Goal: Task Accomplishment & Management: Manage account settings

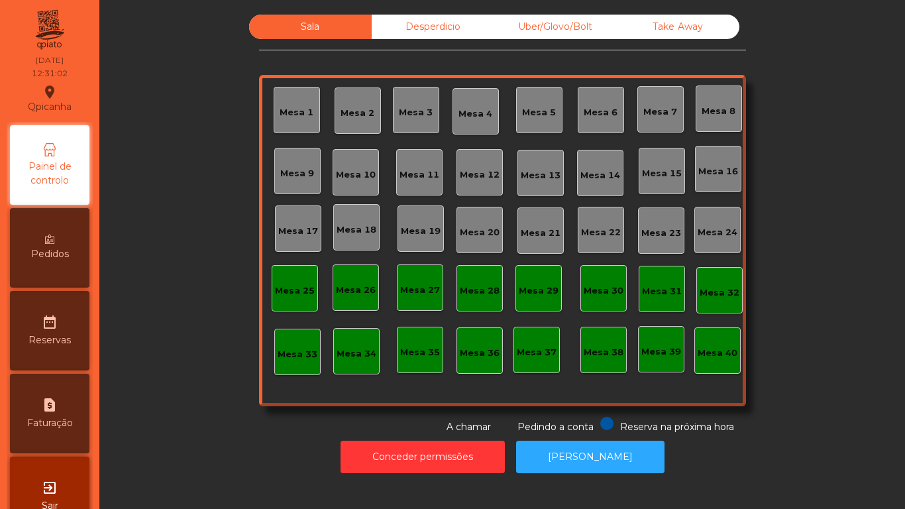
click at [353, 129] on div "Mesa 2" at bounding box center [358, 110] width 46 height 46
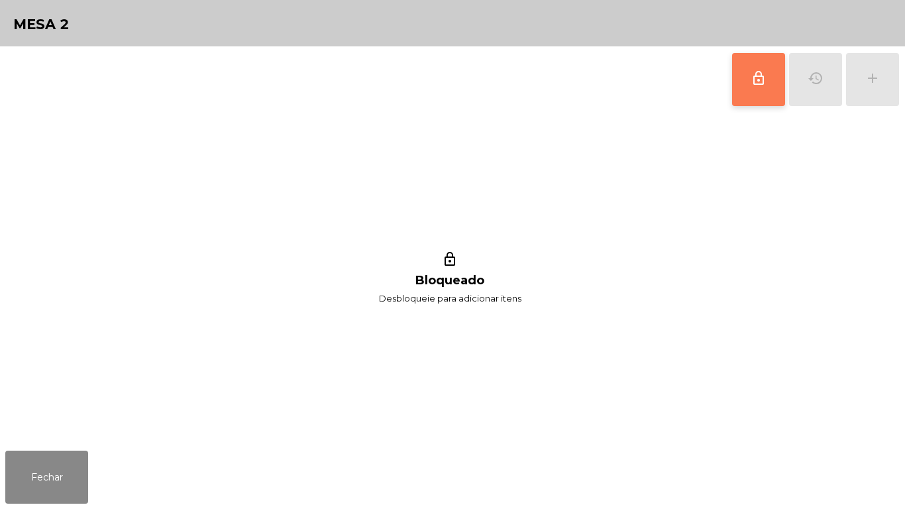
click at [748, 78] on button "lock_outline" at bounding box center [758, 79] width 53 height 53
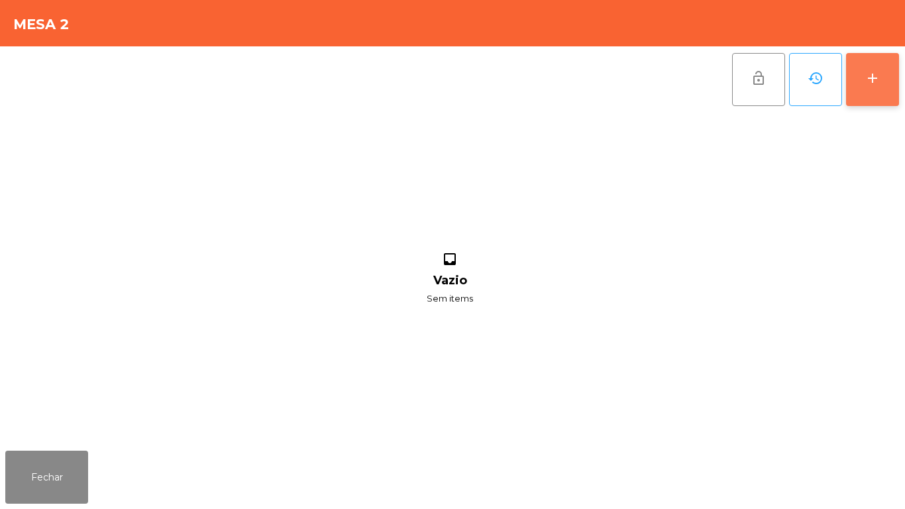
click at [886, 87] on button "add" at bounding box center [872, 79] width 53 height 53
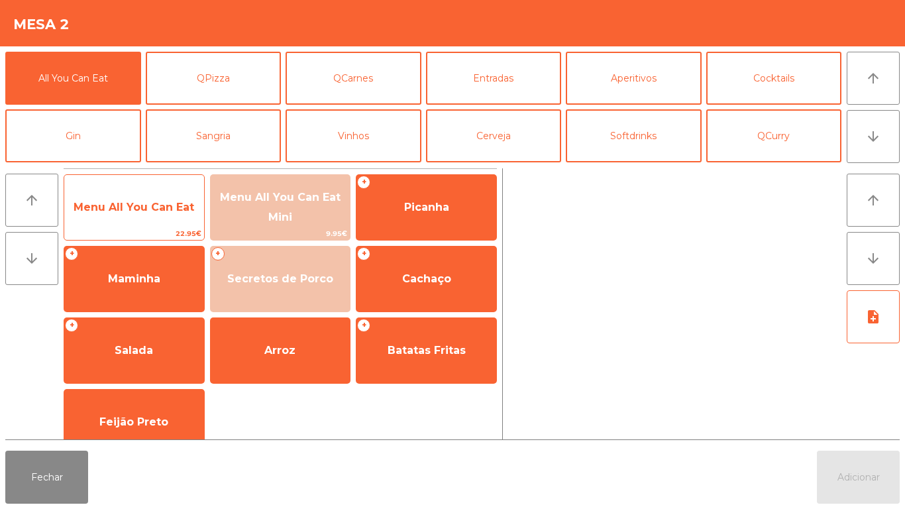
click at [166, 220] on span "Menu All You Can Eat" at bounding box center [134, 207] width 140 height 36
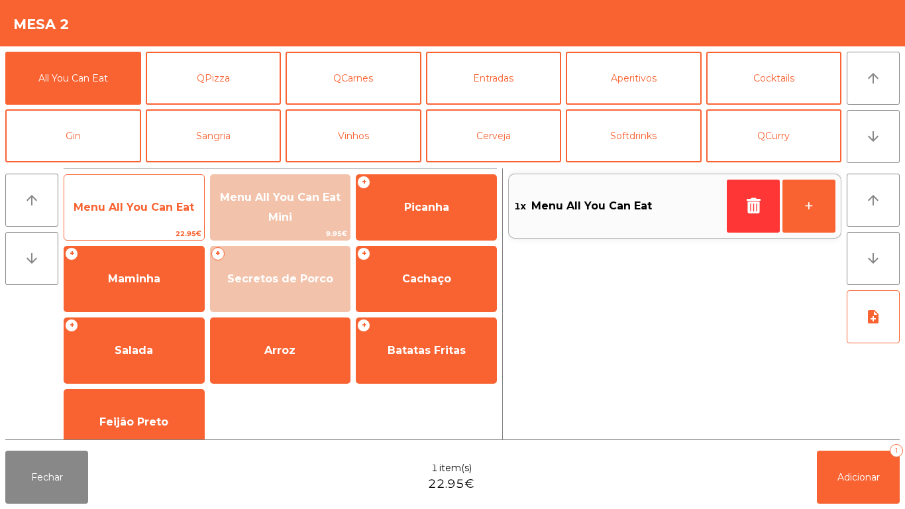
click at [171, 197] on span "Menu All You Can Eat" at bounding box center [134, 207] width 140 height 36
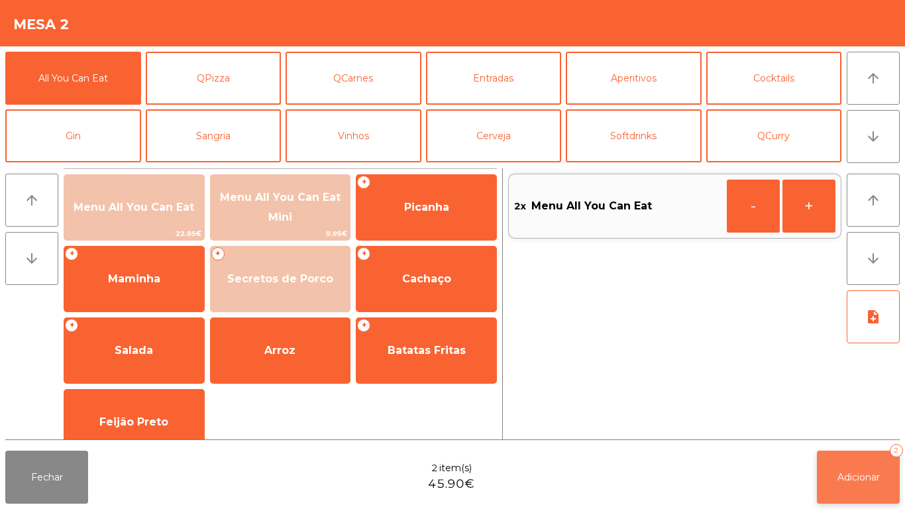
click at [882, 481] on button "Adicionar 2" at bounding box center [858, 476] width 83 height 53
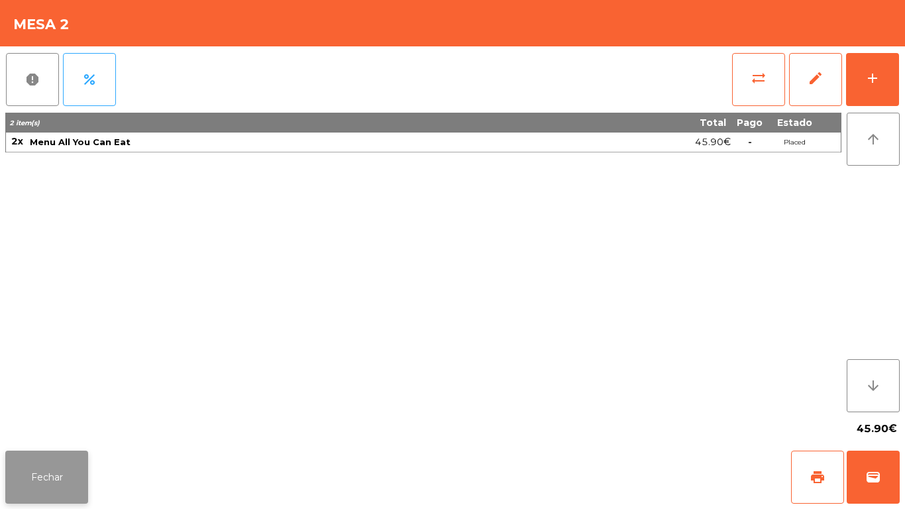
click at [49, 453] on button "Fechar" at bounding box center [46, 476] width 83 height 53
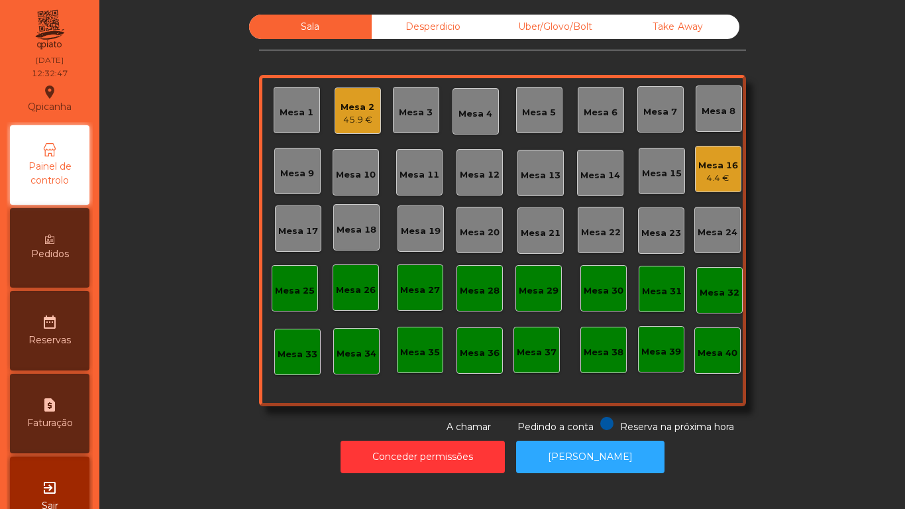
click at [427, 221] on div "Mesa 19" at bounding box center [421, 228] width 40 height 19
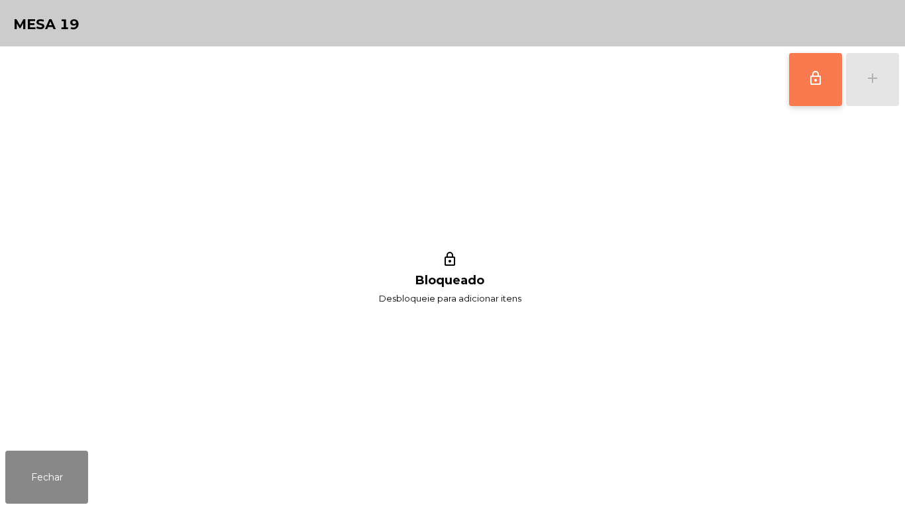
click at [805, 86] on button "lock_outline" at bounding box center [815, 79] width 53 height 53
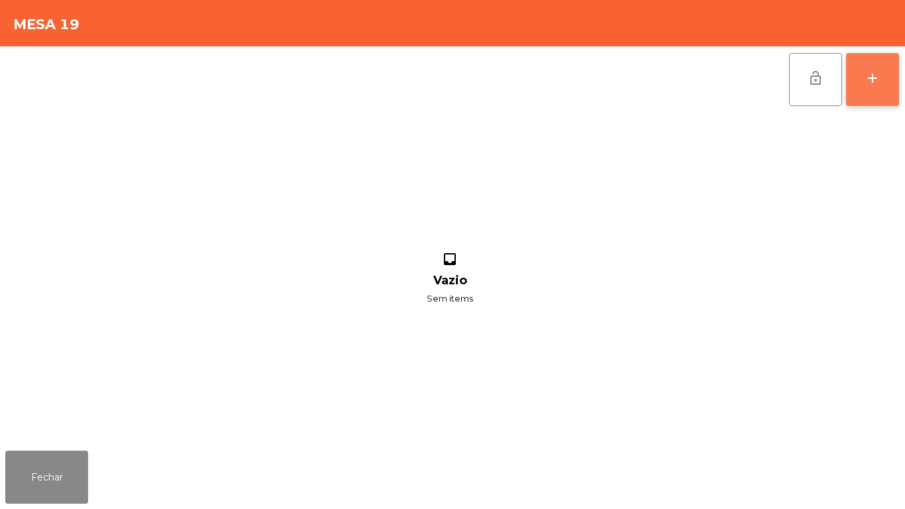
click at [870, 74] on div "add" at bounding box center [873, 78] width 16 height 16
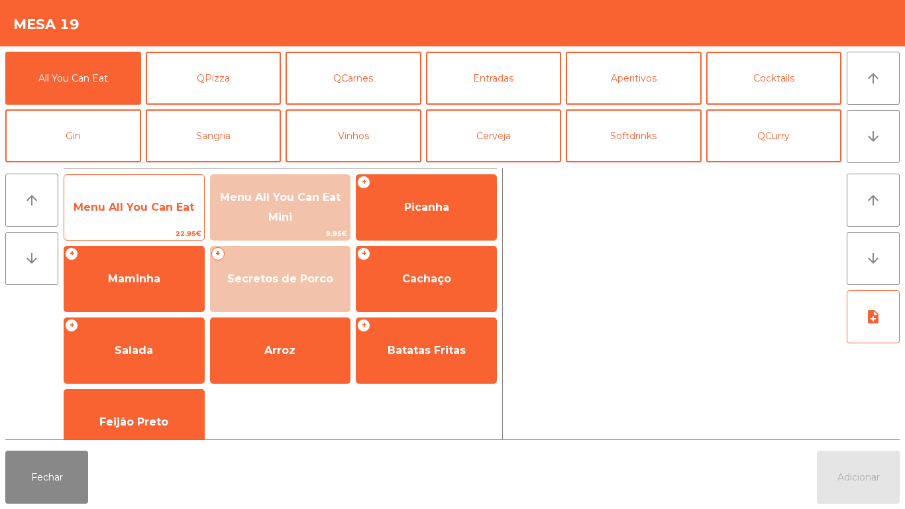
click at [144, 197] on span "Menu All You Can Eat" at bounding box center [134, 207] width 140 height 36
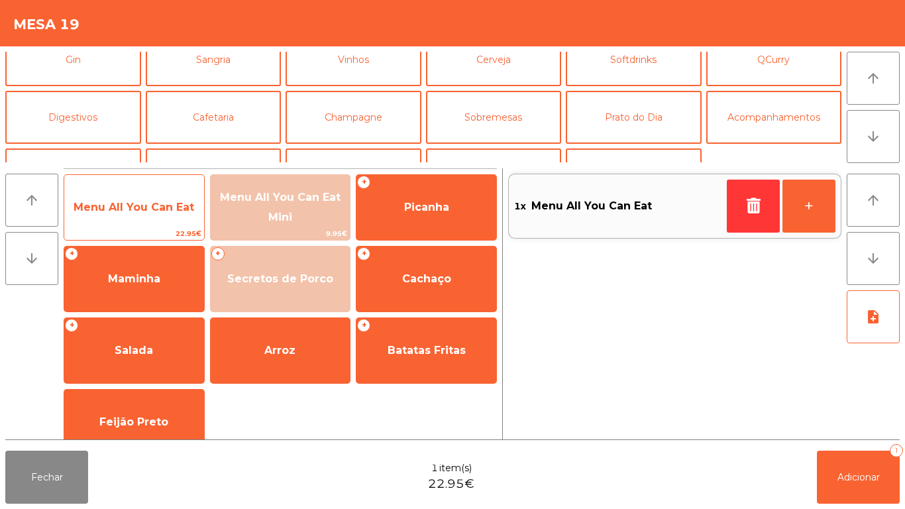
scroll to position [104, 0]
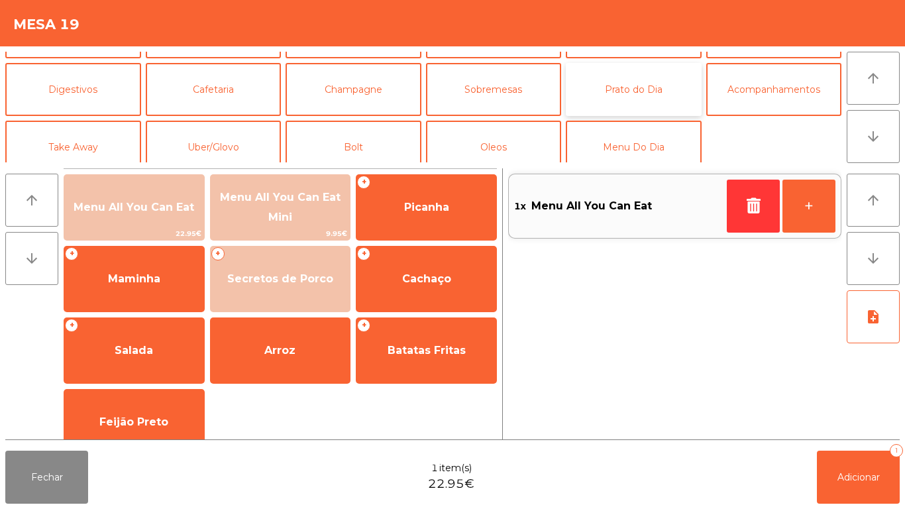
click at [645, 100] on button "Prato do Dia" at bounding box center [634, 89] width 136 height 53
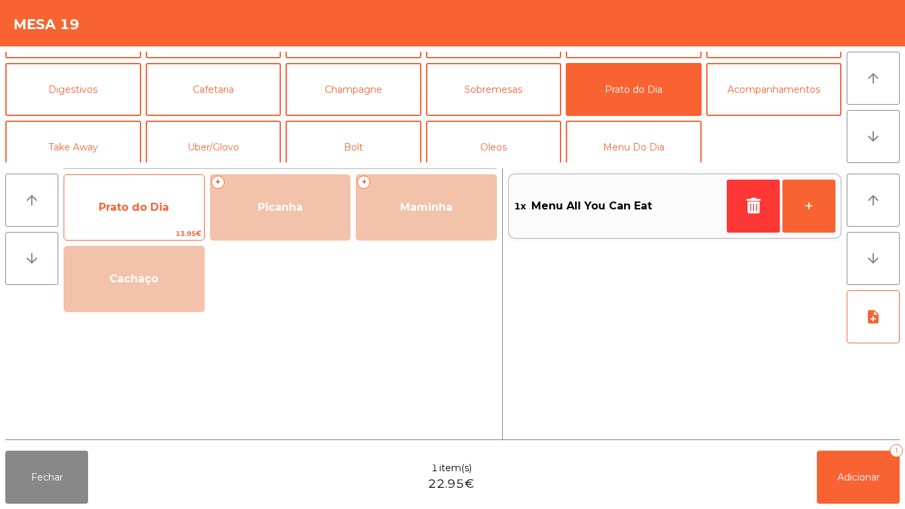
click at [146, 217] on span "Prato do Dia" at bounding box center [134, 207] width 140 height 36
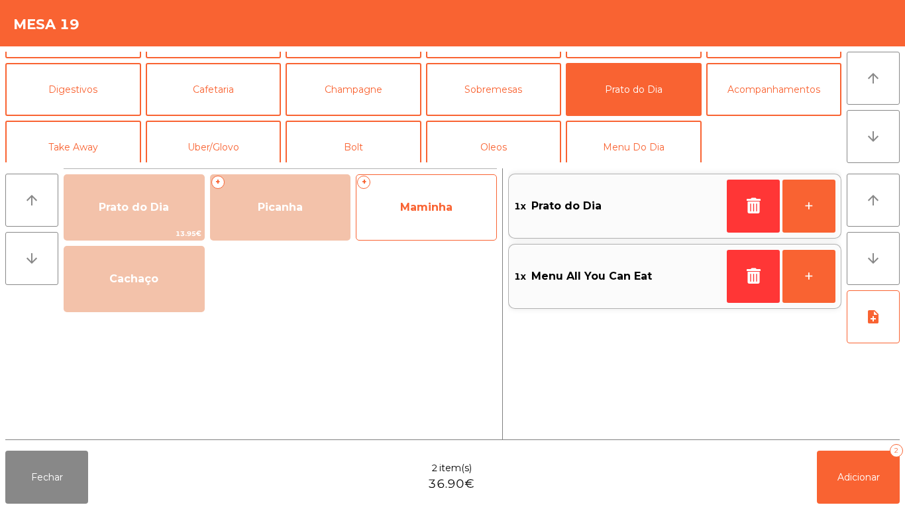
click at [442, 211] on span "Maminha" at bounding box center [426, 207] width 52 height 13
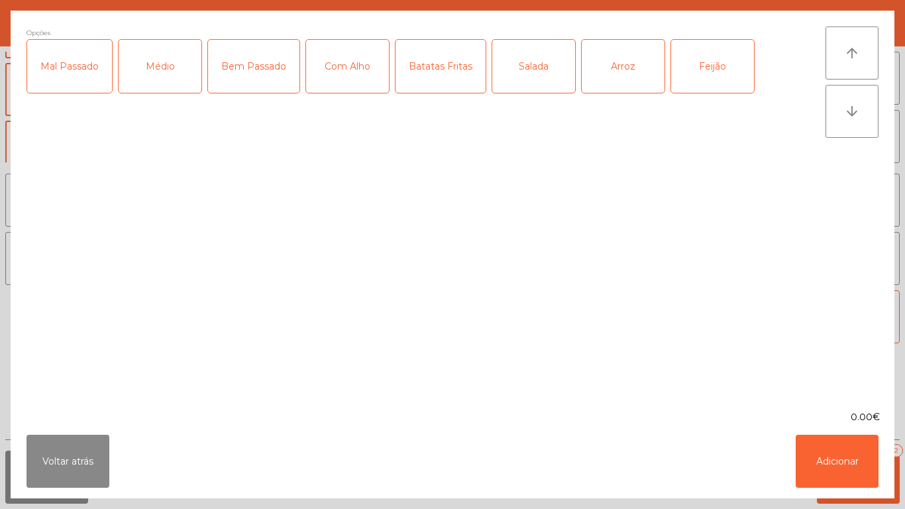
click at [174, 76] on div "Médio" at bounding box center [160, 66] width 83 height 53
click at [362, 77] on div "Com Alho" at bounding box center [347, 66] width 83 height 53
click at [447, 89] on div "Batatas Fritas" at bounding box center [440, 66] width 90 height 53
click at [532, 78] on div "Salada" at bounding box center [533, 66] width 83 height 53
click at [532, 72] on div "Salada" at bounding box center [533, 66] width 83 height 53
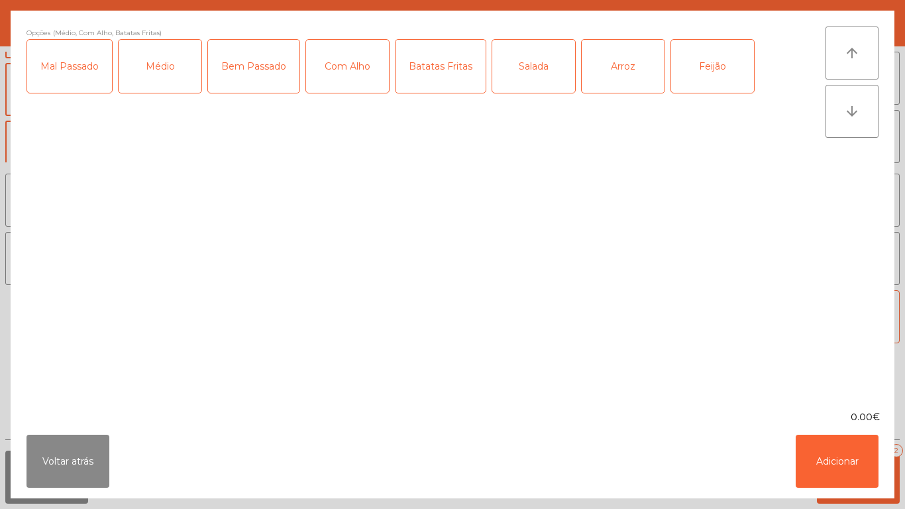
click at [615, 76] on div "Arroz" at bounding box center [623, 66] width 83 height 53
click at [704, 70] on div "Feijão" at bounding box center [712, 66] width 83 height 53
click at [835, 457] on button "Adicionar" at bounding box center [837, 461] width 83 height 53
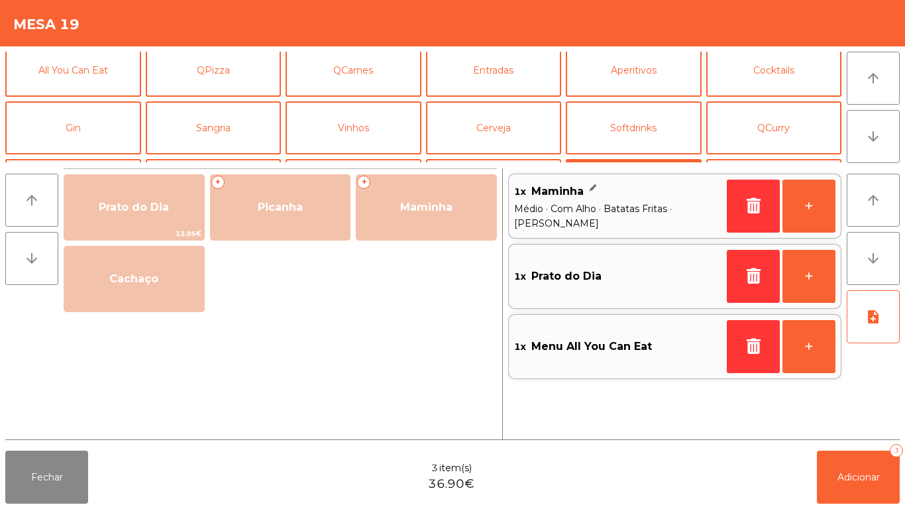
scroll to position [0, 0]
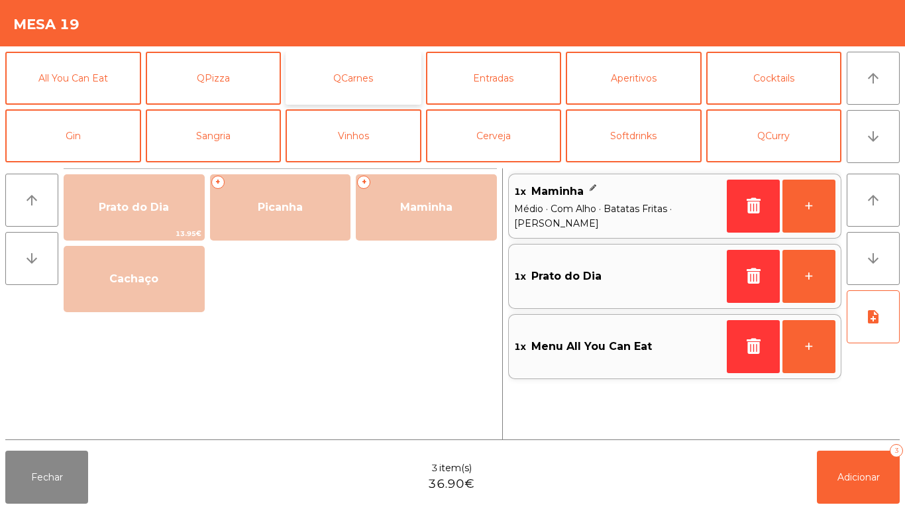
click at [358, 72] on button "QCarnes" at bounding box center [354, 78] width 136 height 53
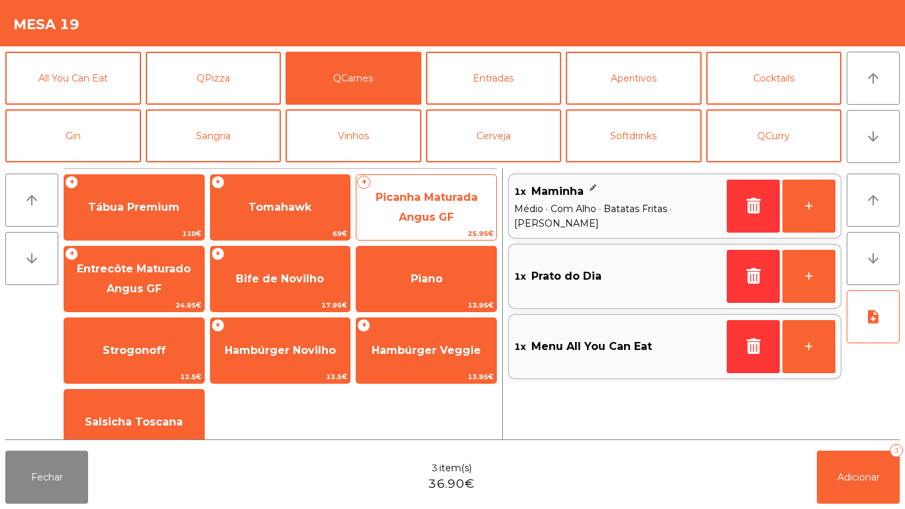
click at [429, 214] on span "Picanha Maturada Angus GF" at bounding box center [427, 207] width 102 height 32
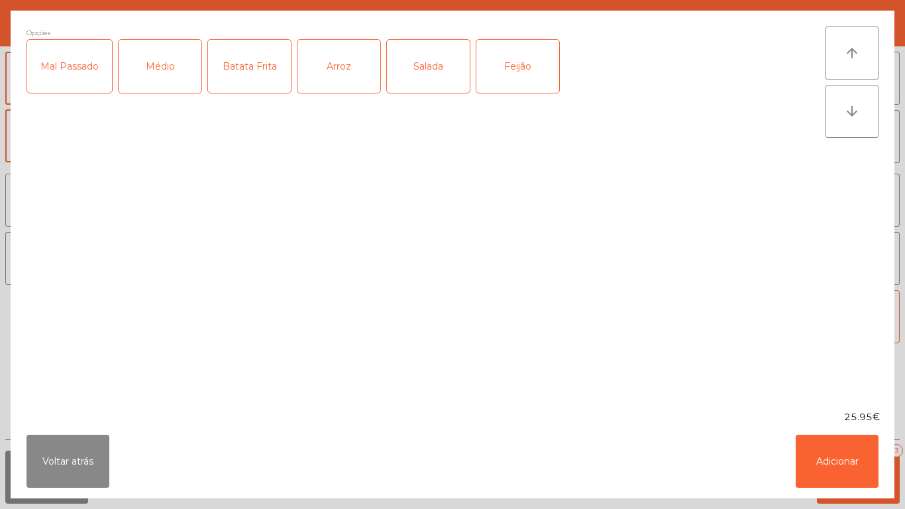
click at [162, 62] on div "Médio" at bounding box center [160, 66] width 83 height 53
click at [352, 70] on div "Arroz" at bounding box center [338, 66] width 83 height 53
click at [522, 69] on div "Feijão" at bounding box center [517, 66] width 83 height 53
click at [847, 474] on button "Adicionar" at bounding box center [837, 461] width 83 height 53
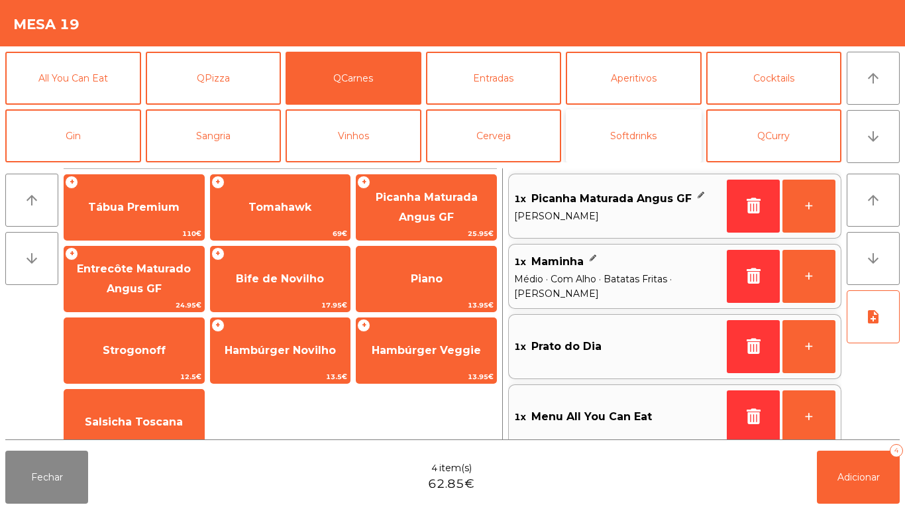
click at [649, 135] on button "Softdrinks" at bounding box center [634, 135] width 136 height 53
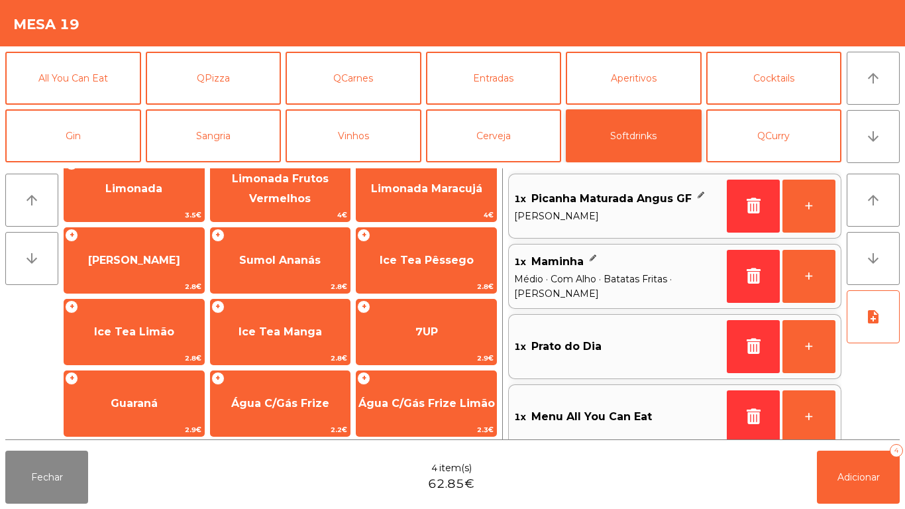
scroll to position [176, 0]
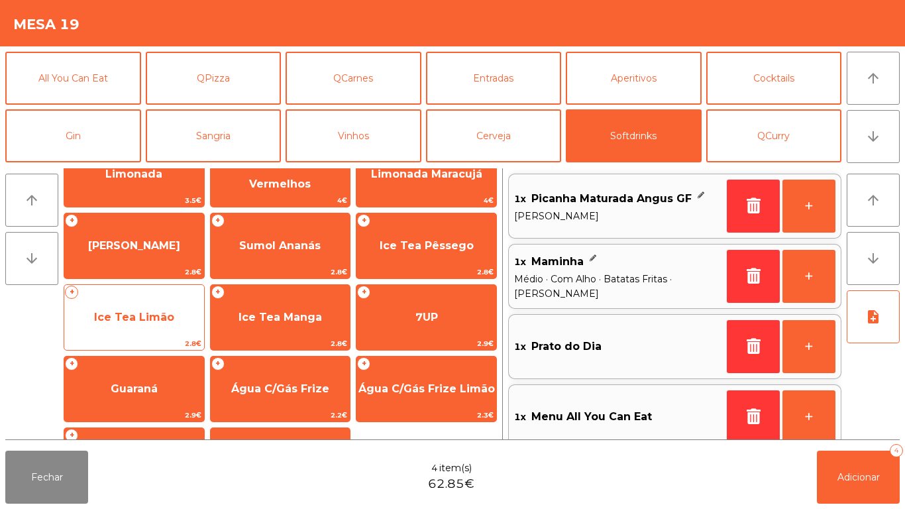
click at [150, 320] on span "Ice Tea Limão" at bounding box center [134, 317] width 80 height 13
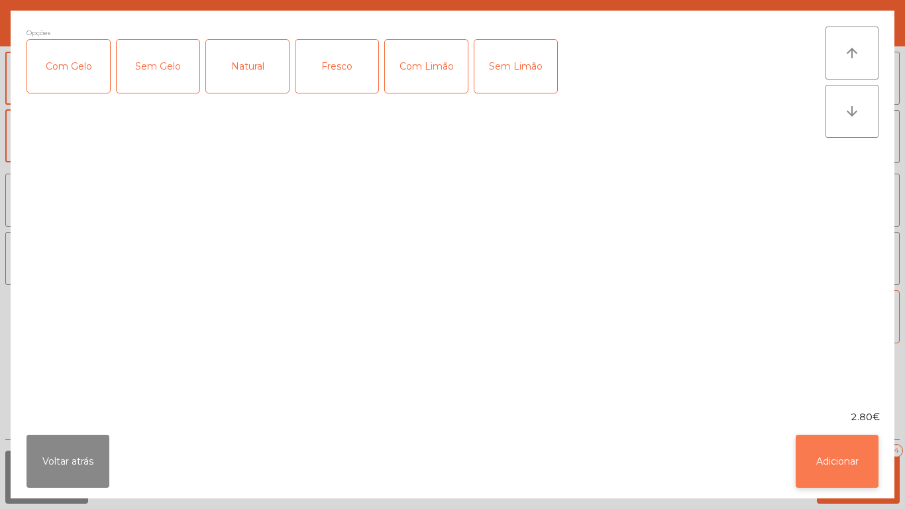
click at [837, 450] on button "Adicionar" at bounding box center [837, 461] width 83 height 53
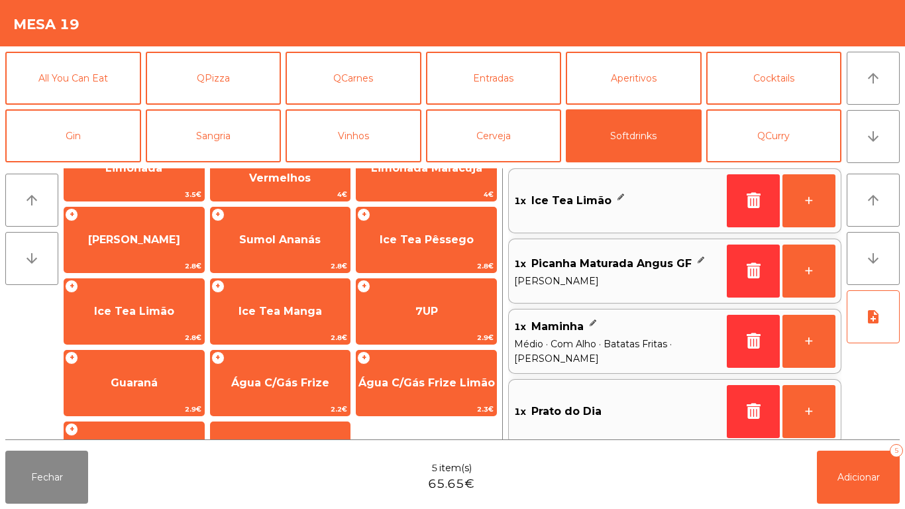
scroll to position [182, 0]
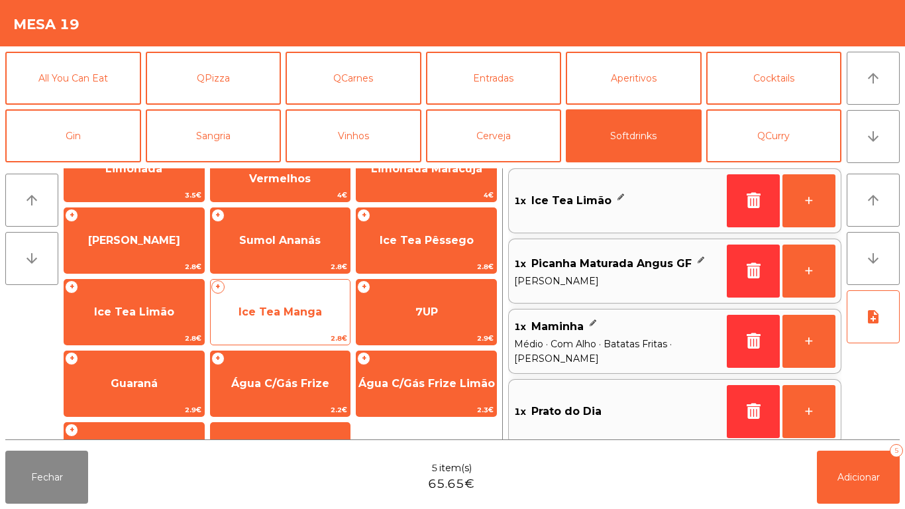
click at [293, 307] on span "Ice Tea Manga" at bounding box center [279, 311] width 83 height 13
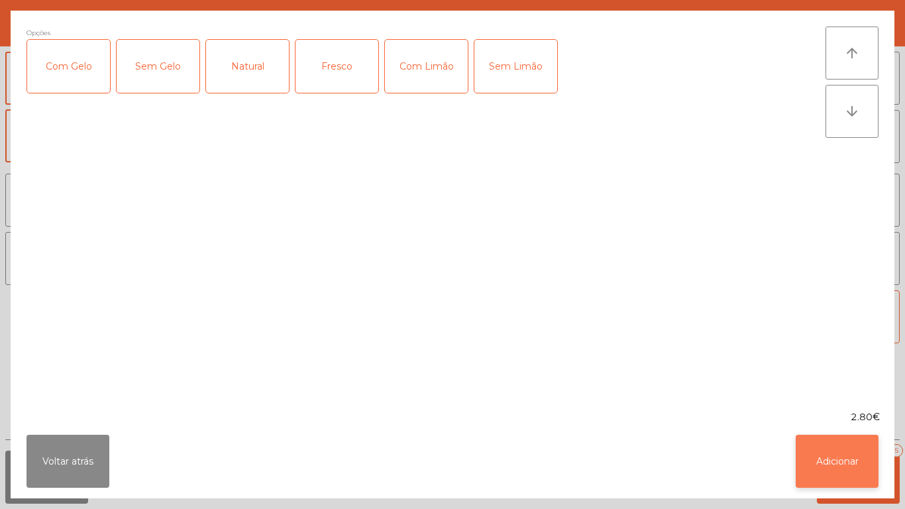
click at [833, 454] on button "Adicionar" at bounding box center [837, 461] width 83 height 53
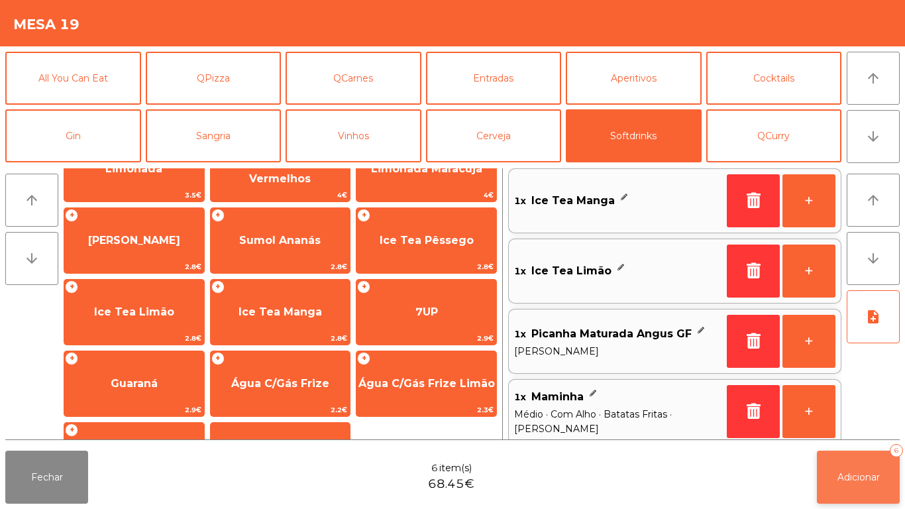
click at [856, 476] on span "Adicionar" at bounding box center [858, 477] width 42 height 12
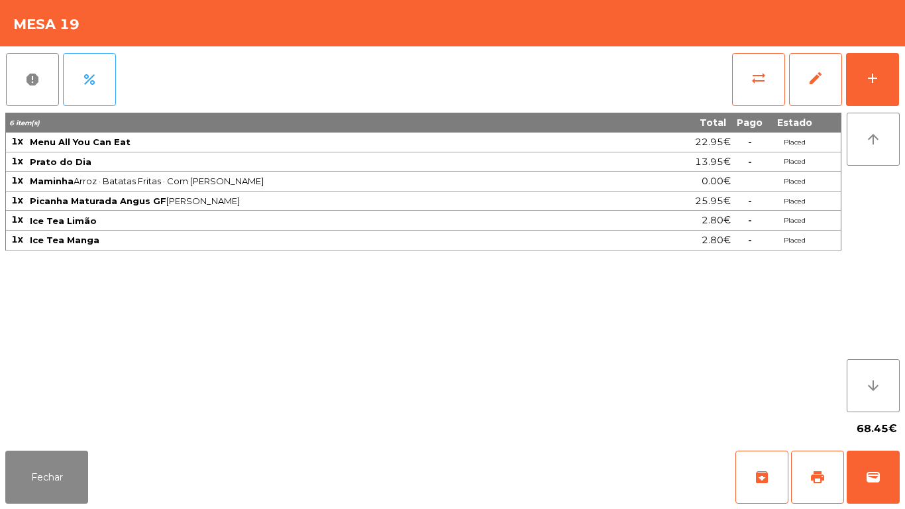
click at [70, 508] on div "Fechar archive print wallet" at bounding box center [452, 477] width 905 height 64
click at [40, 470] on button "Fechar" at bounding box center [46, 476] width 83 height 53
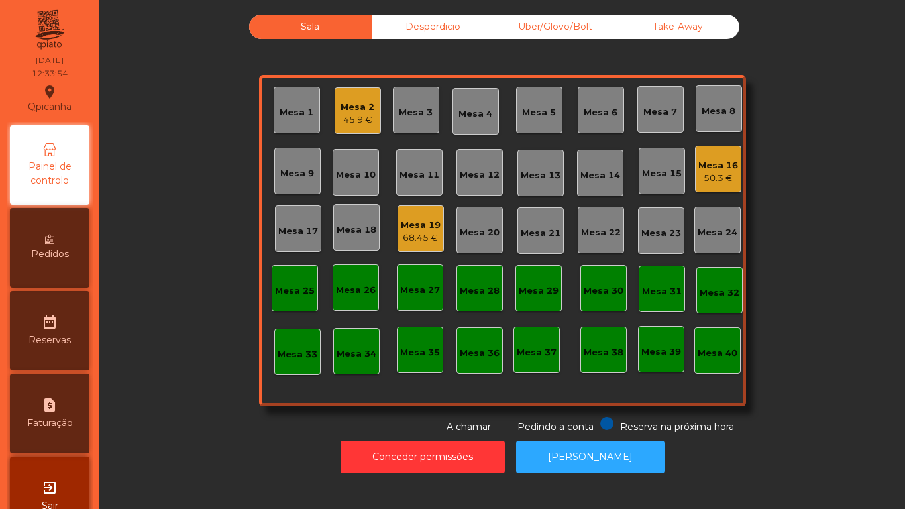
click at [352, 111] on div "Mesa 2" at bounding box center [358, 107] width 34 height 13
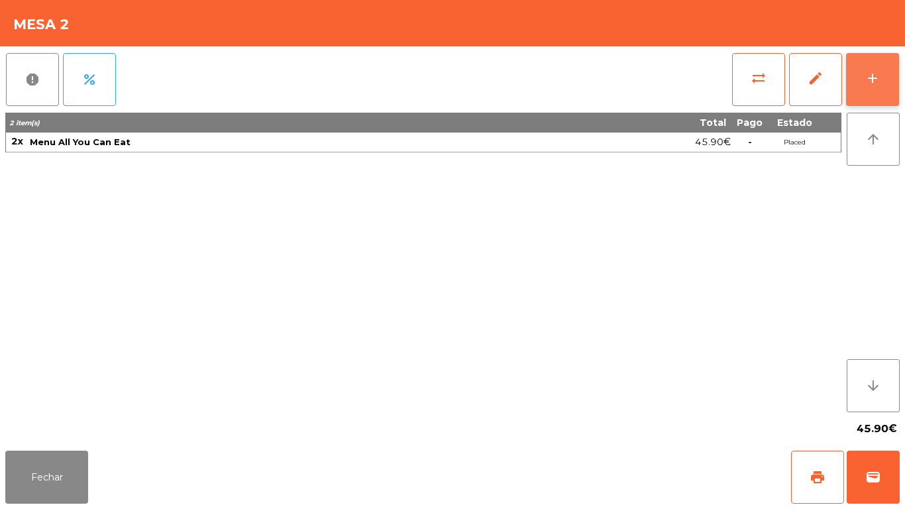
click at [862, 77] on button "add" at bounding box center [872, 79] width 53 height 53
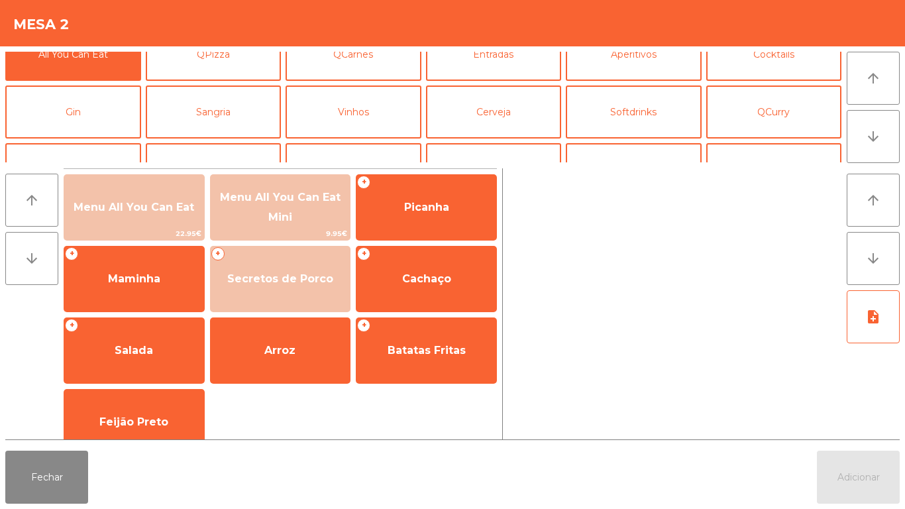
scroll to position [26, 0]
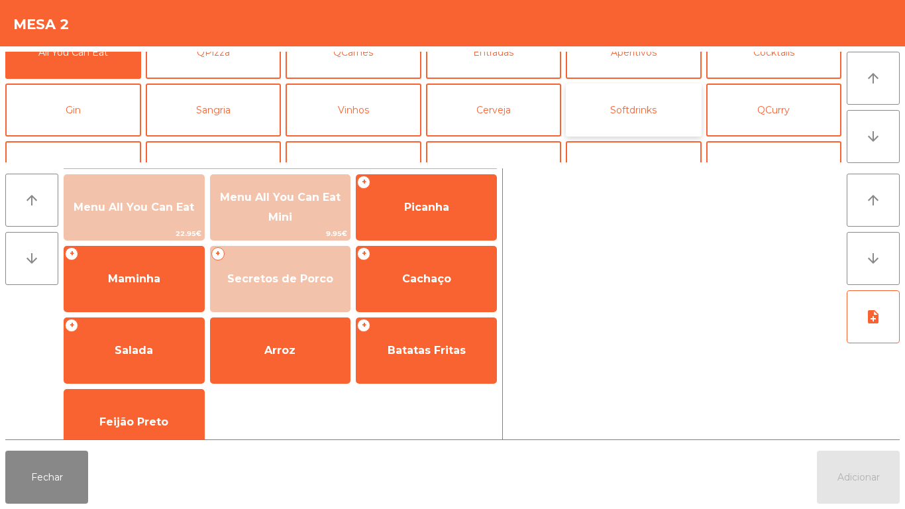
click at [644, 102] on button "Softdrinks" at bounding box center [634, 109] width 136 height 53
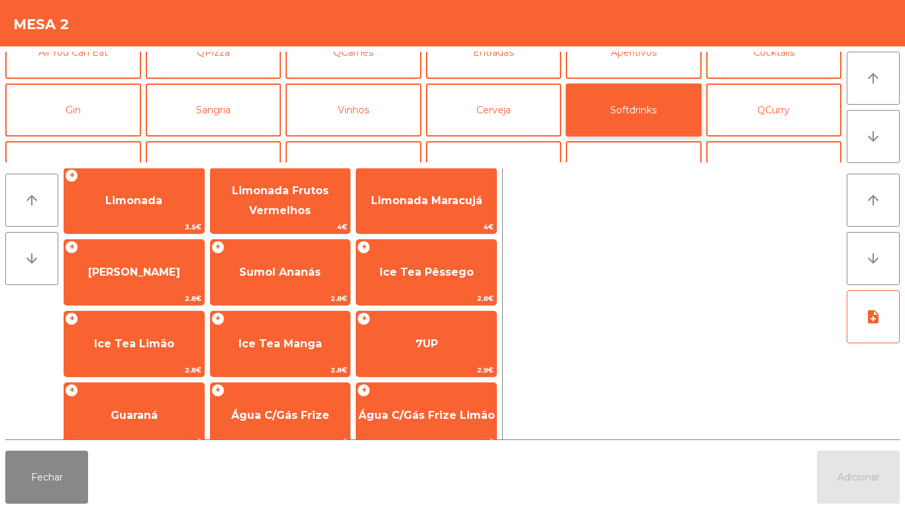
scroll to position [152, 0]
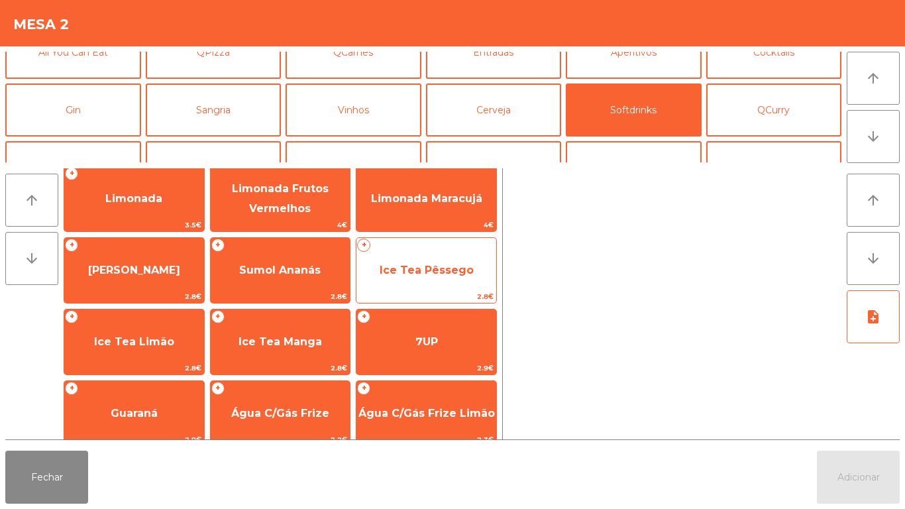
click at [438, 268] on span "Ice Tea Pêssego" at bounding box center [427, 270] width 94 height 13
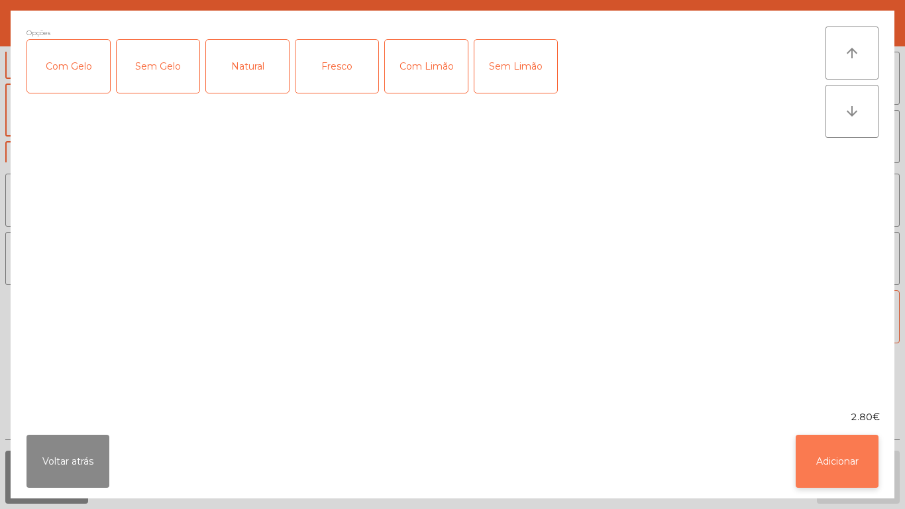
click at [845, 476] on button "Adicionar" at bounding box center [837, 461] width 83 height 53
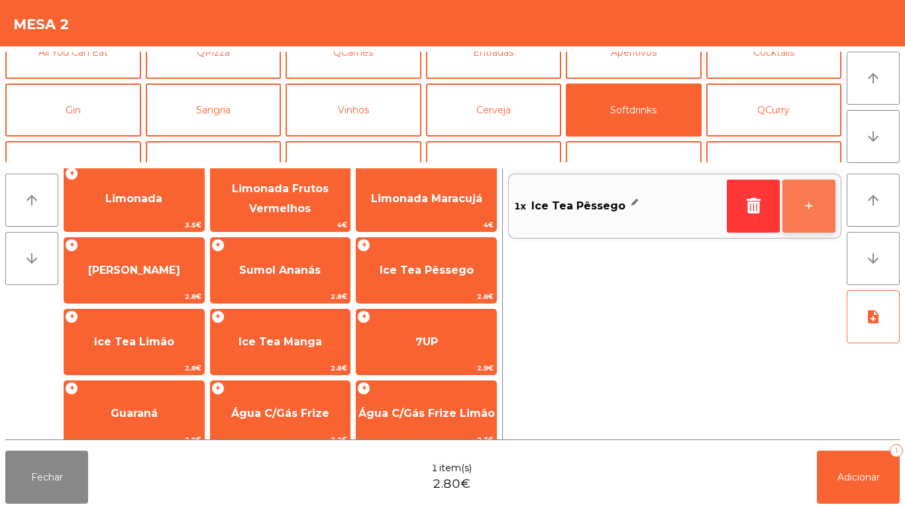
click at [799, 202] on button "+" at bounding box center [808, 206] width 53 height 53
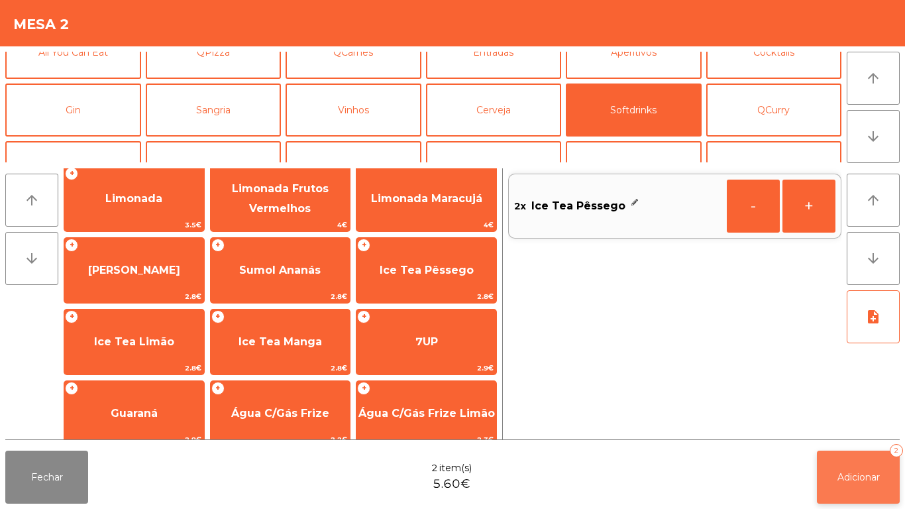
click at [848, 465] on button "Adicionar 2" at bounding box center [858, 476] width 83 height 53
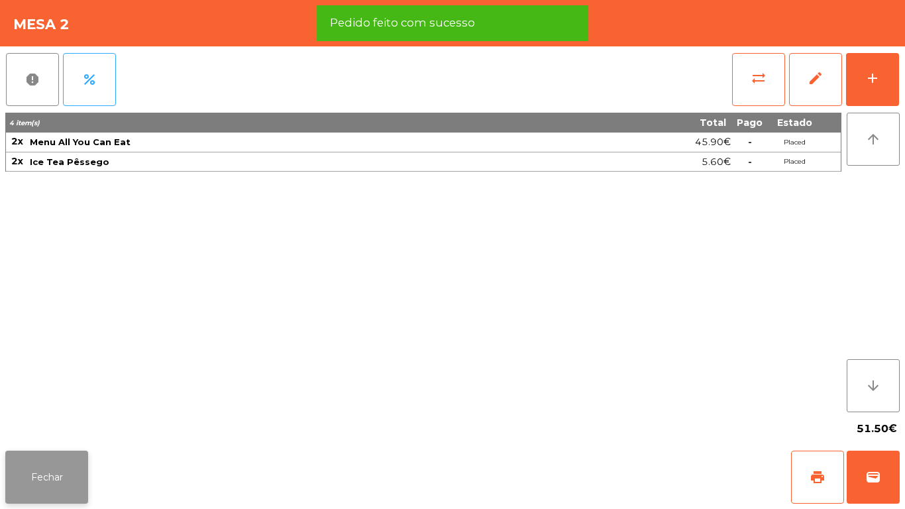
click at [50, 453] on button "Fechar" at bounding box center [46, 476] width 83 height 53
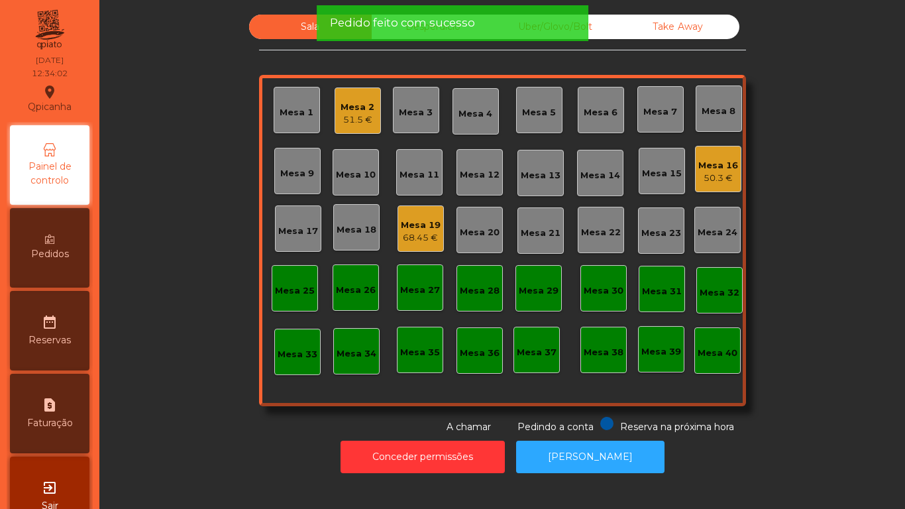
click at [425, 227] on div "Mesa 19" at bounding box center [421, 225] width 40 height 13
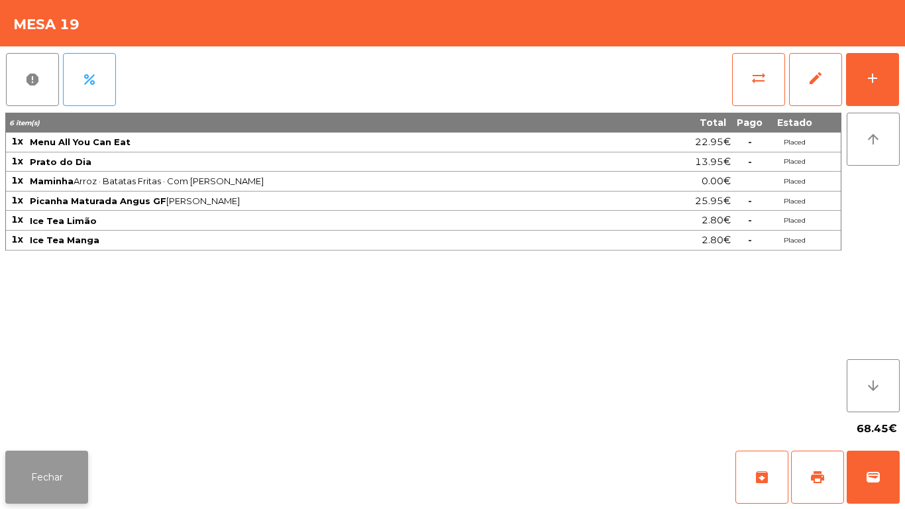
click at [60, 466] on button "Fechar" at bounding box center [46, 476] width 83 height 53
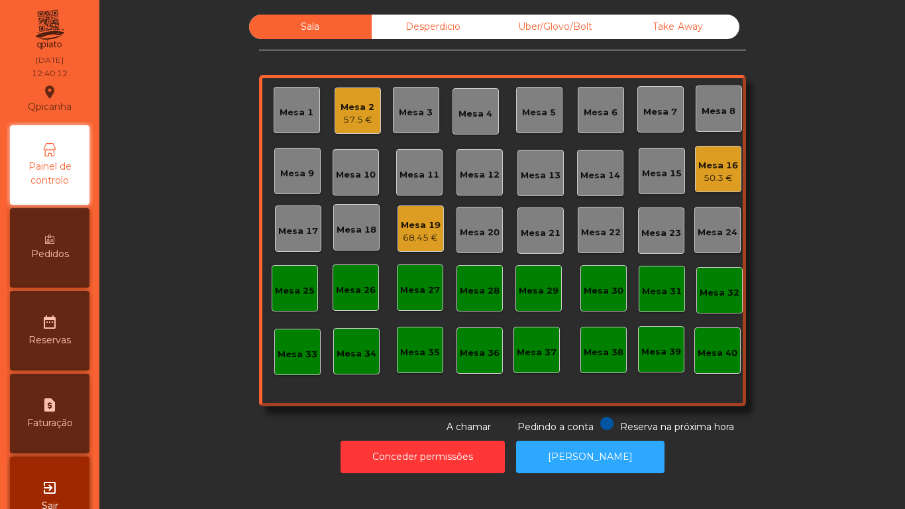
click at [403, 122] on div "Mesa 3" at bounding box center [416, 110] width 46 height 46
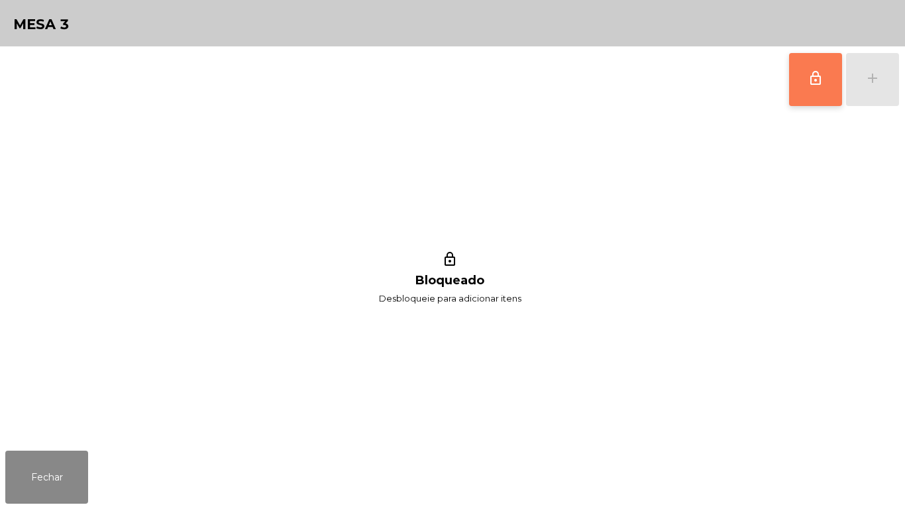
click at [803, 82] on button "lock_outline" at bounding box center [815, 79] width 53 height 53
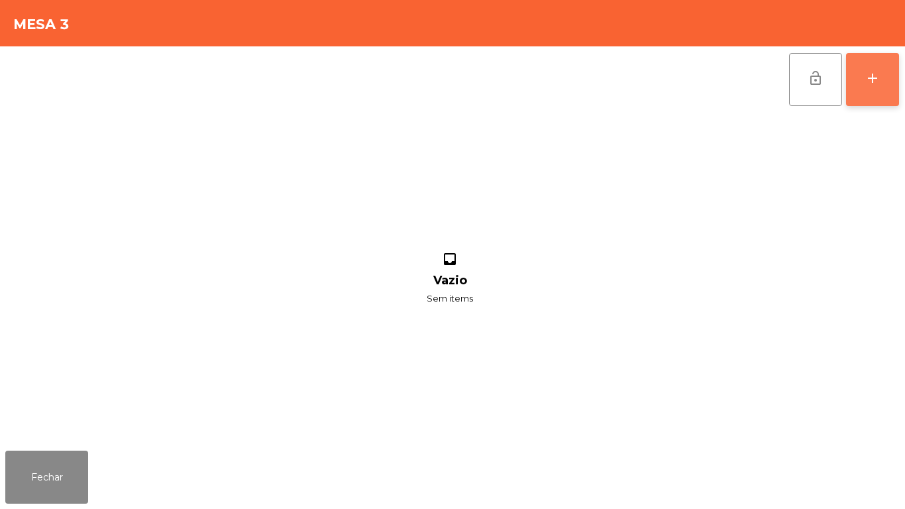
click at [863, 77] on button "add" at bounding box center [872, 79] width 53 height 53
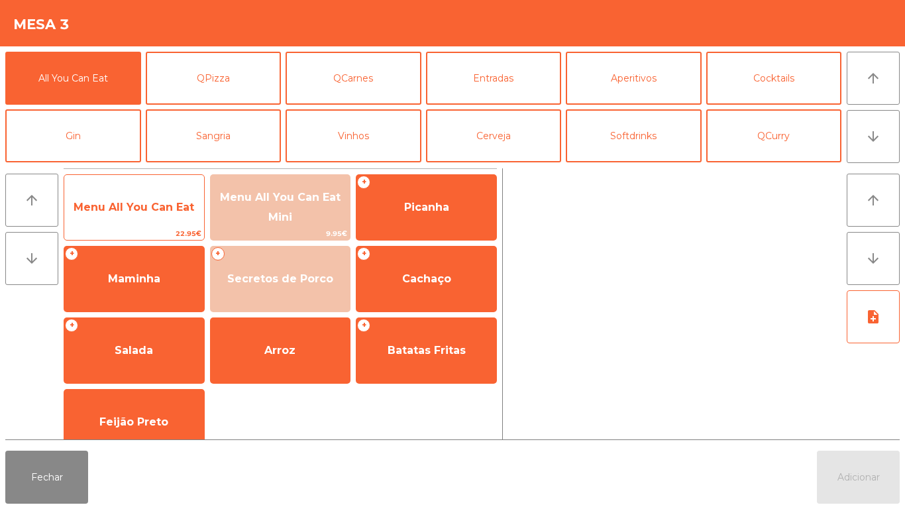
click at [143, 223] on span "Menu All You Can Eat" at bounding box center [134, 207] width 140 height 36
click at [132, 217] on span "Menu All You Can Eat" at bounding box center [134, 207] width 140 height 36
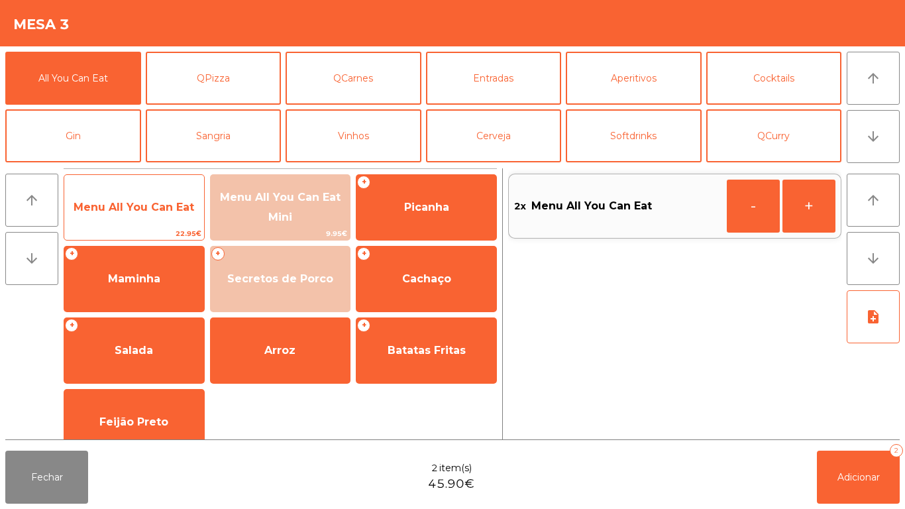
click at [125, 201] on span "Menu All You Can Eat" at bounding box center [134, 207] width 121 height 13
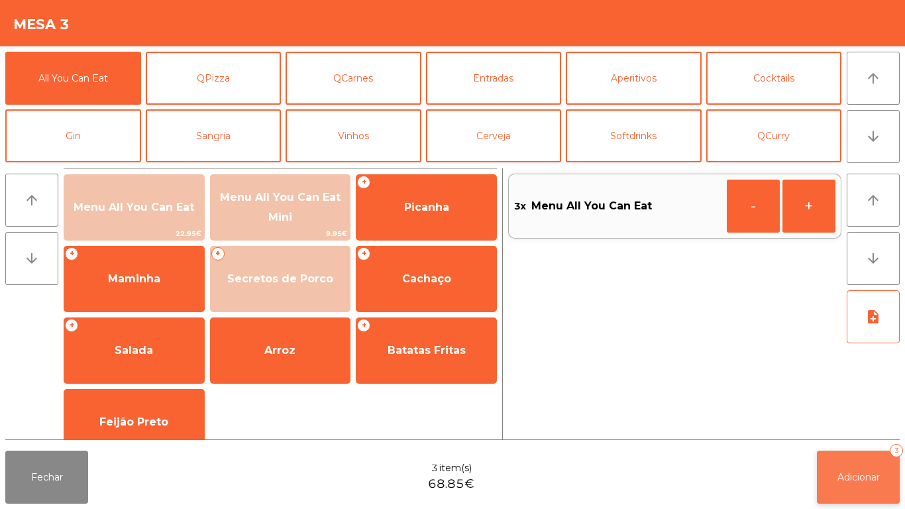
click at [849, 453] on button "Adicionar 3" at bounding box center [858, 476] width 83 height 53
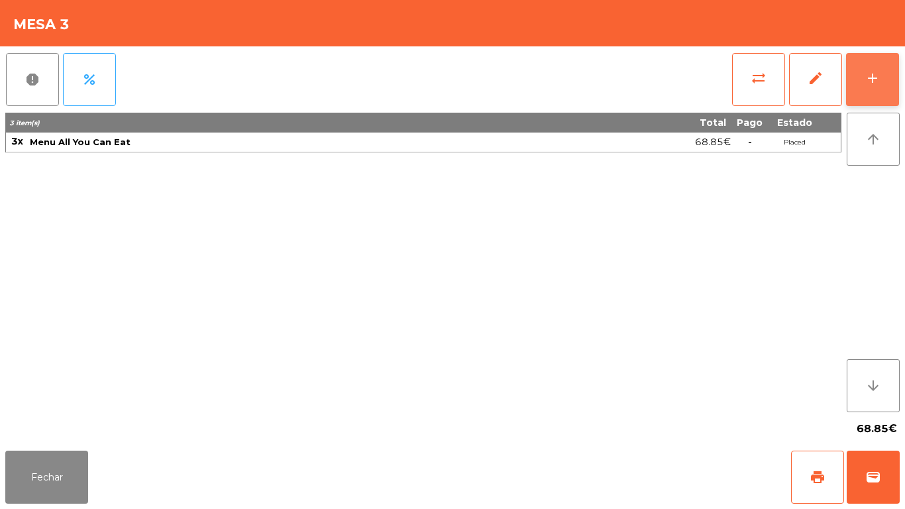
click at [863, 97] on button "add" at bounding box center [872, 79] width 53 height 53
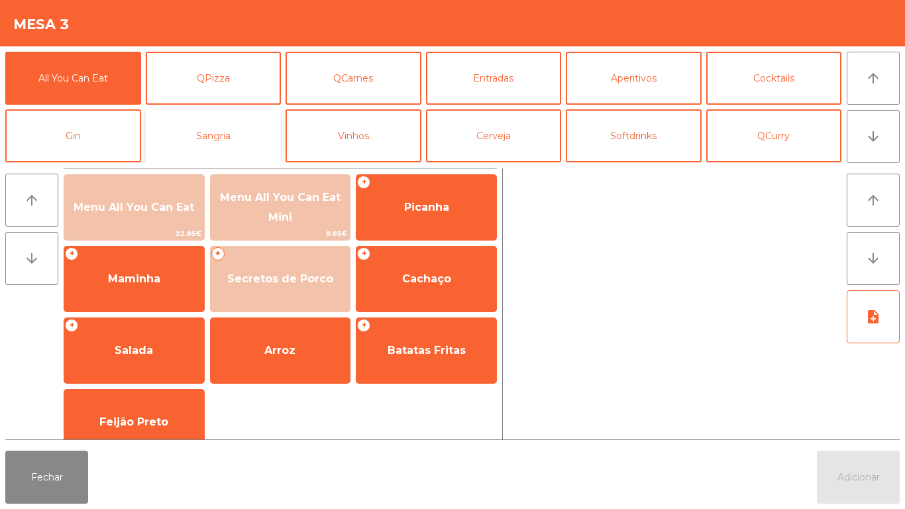
click at [225, 140] on button "Sangria" at bounding box center [214, 135] width 136 height 53
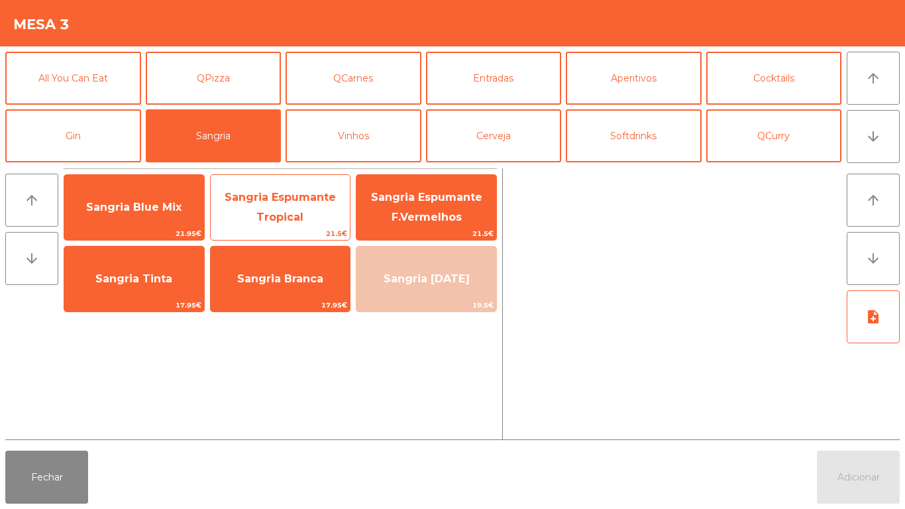
click at [308, 219] on span "Sangria Espumante Tropical" at bounding box center [281, 208] width 140 height 56
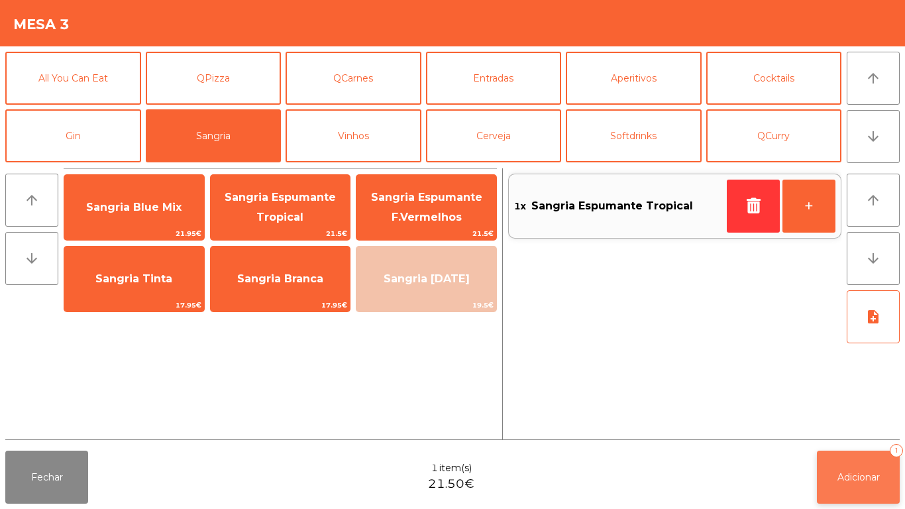
click at [842, 454] on button "Adicionar 1" at bounding box center [858, 476] width 83 height 53
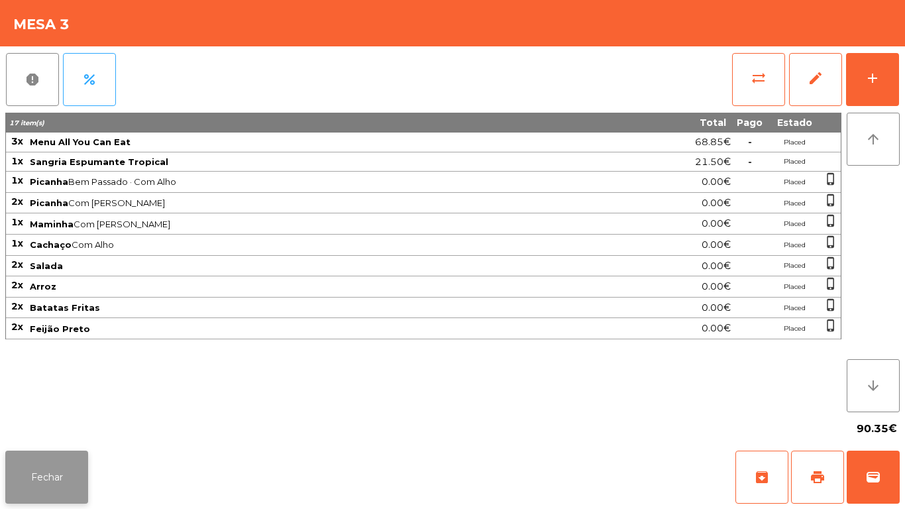
click at [70, 482] on button "Fechar" at bounding box center [46, 476] width 83 height 53
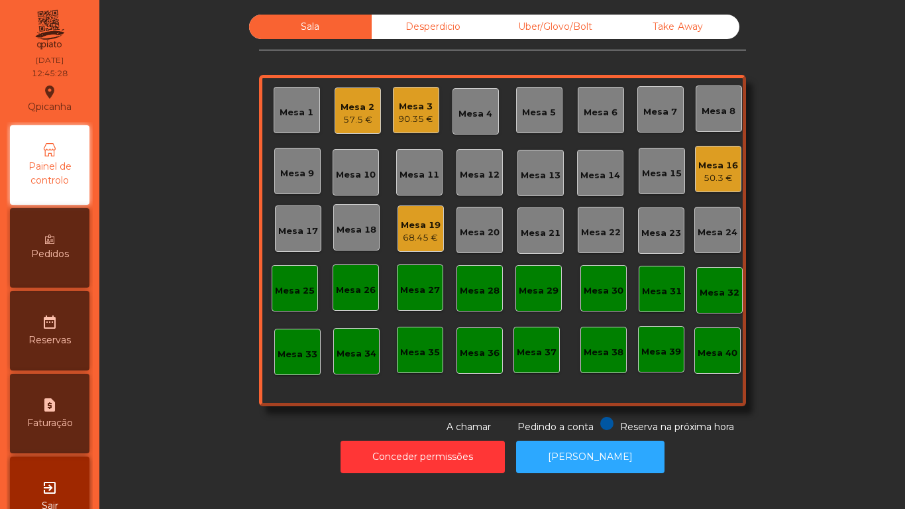
click at [352, 129] on div "Mesa 2 57.5 €" at bounding box center [358, 110] width 46 height 46
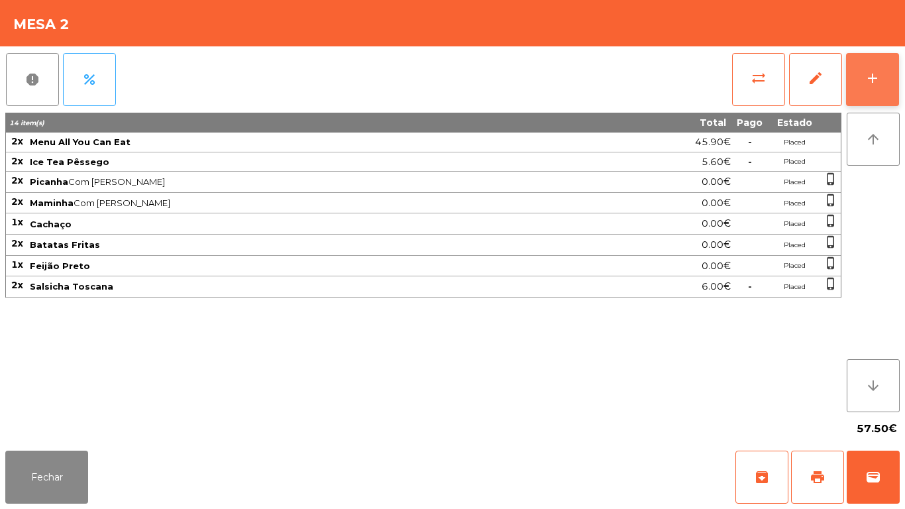
click at [870, 79] on div "add" at bounding box center [873, 78] width 16 height 16
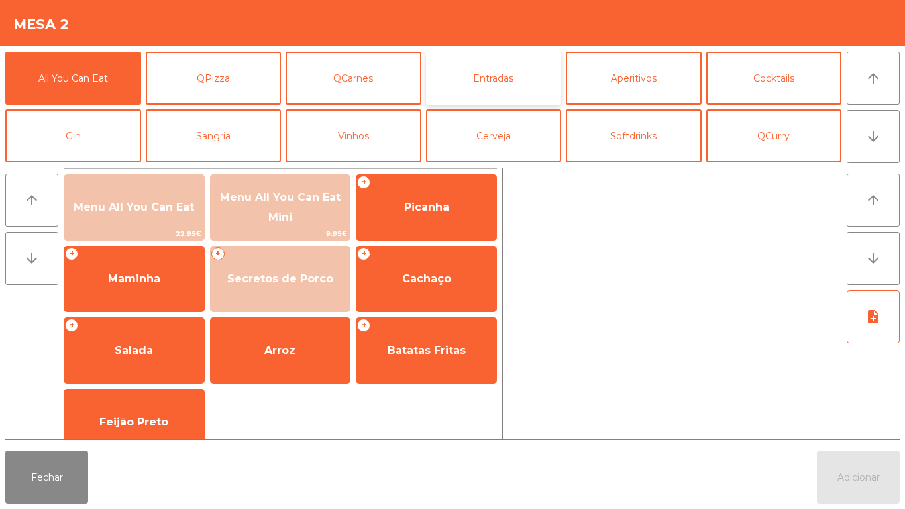
click at [511, 79] on button "Entradas" at bounding box center [494, 78] width 136 height 53
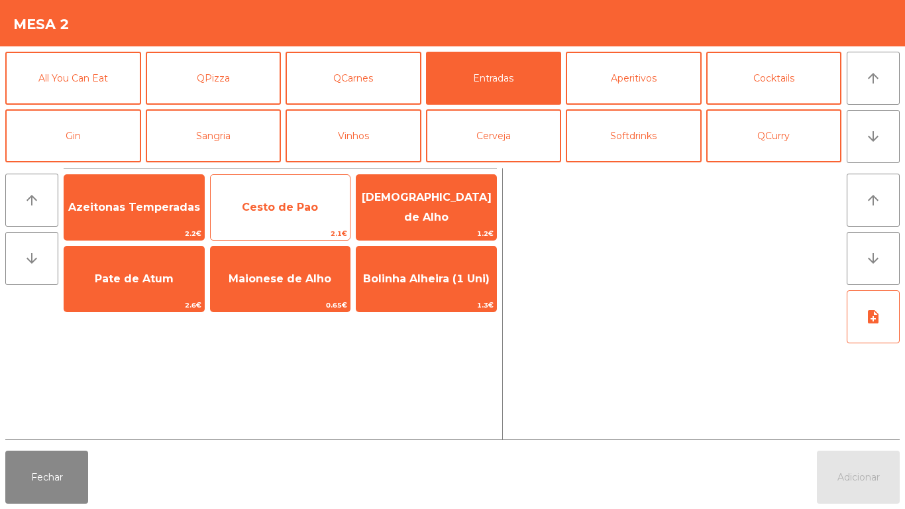
click at [284, 217] on span "Cesto de Pao" at bounding box center [281, 207] width 140 height 36
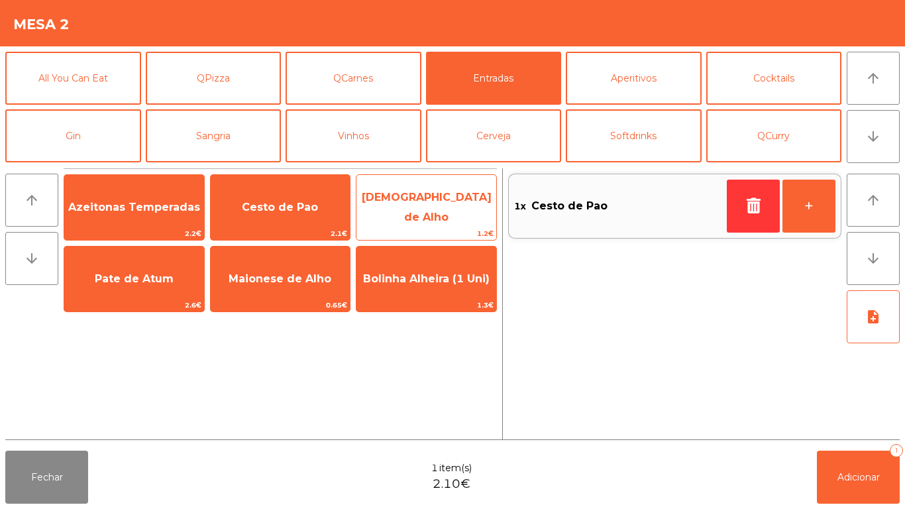
click at [424, 217] on span "[DEMOGRAPHIC_DATA] de Alho" at bounding box center [426, 208] width 140 height 56
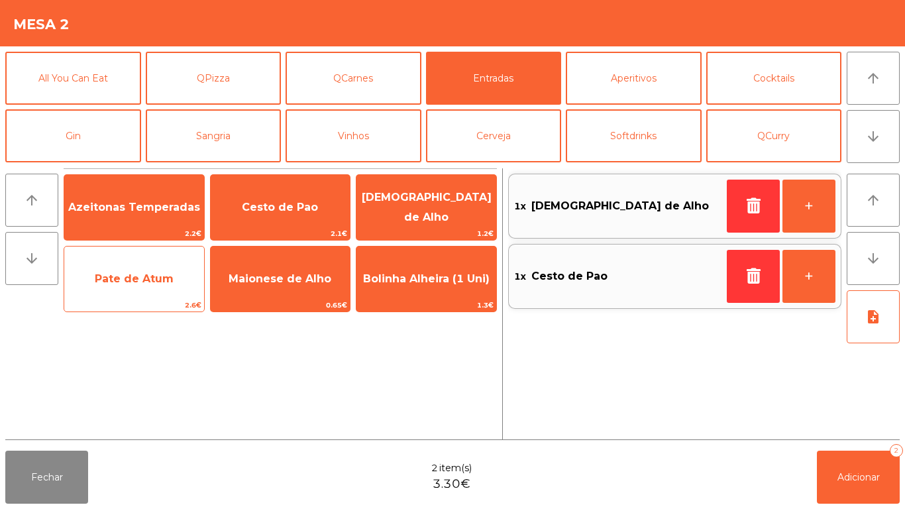
click at [172, 274] on span "Pate de Atum" at bounding box center [134, 279] width 140 height 36
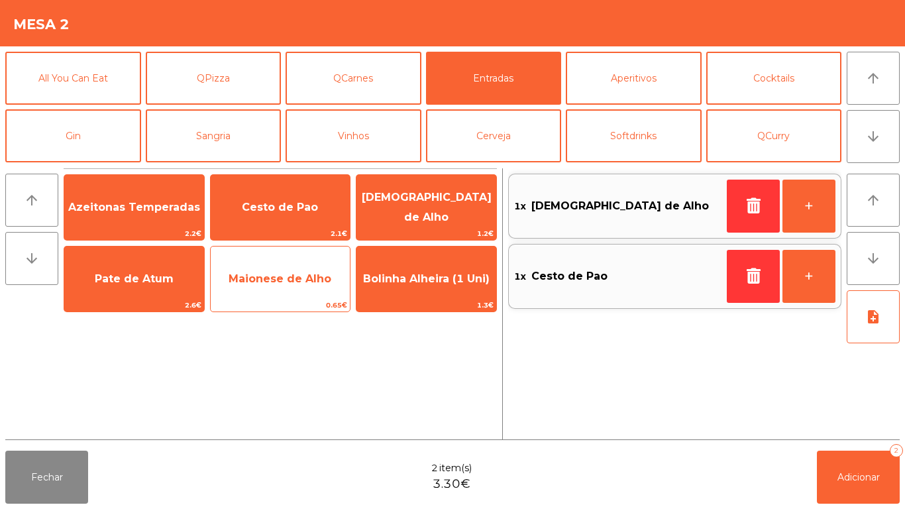
click at [280, 284] on span "Maionese de Alho" at bounding box center [280, 278] width 103 height 13
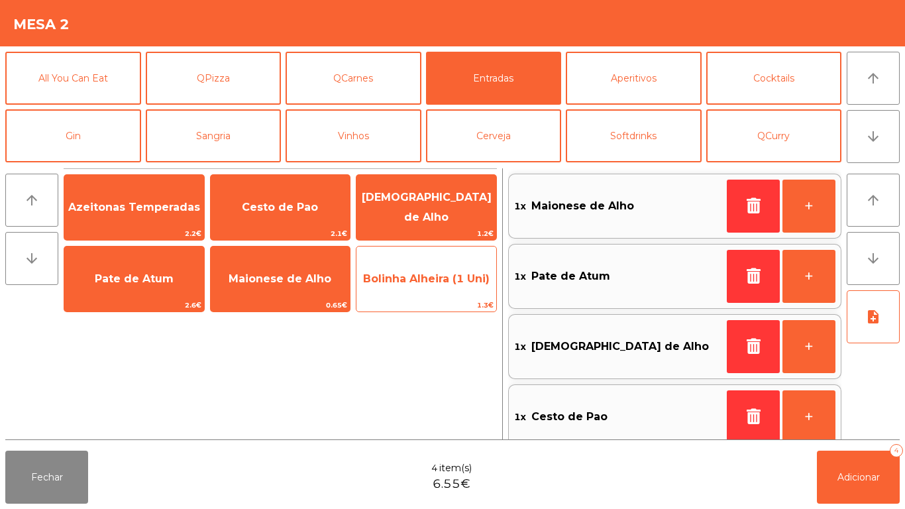
click at [413, 297] on div "Bolinha Alheira (1 Uni) 1.3€" at bounding box center [426, 279] width 141 height 66
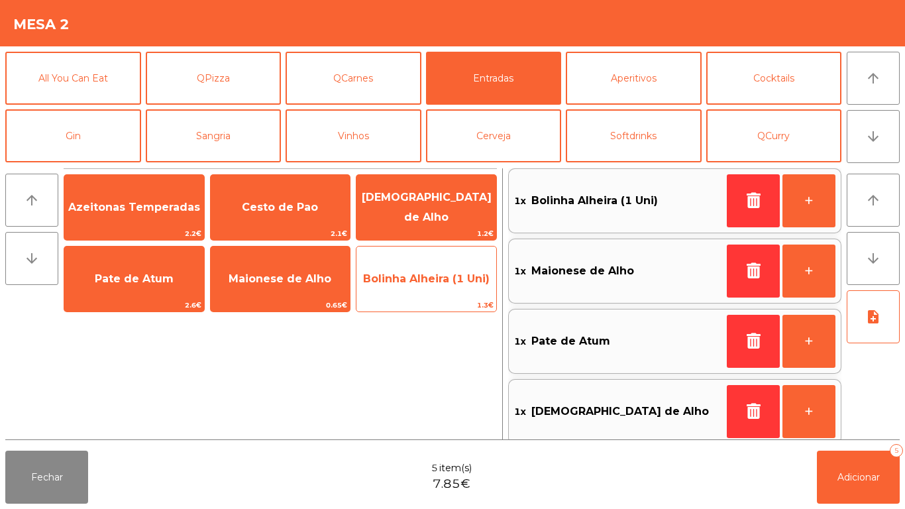
click at [429, 293] on span "Bolinha Alheira (1 Uni)" at bounding box center [426, 279] width 140 height 36
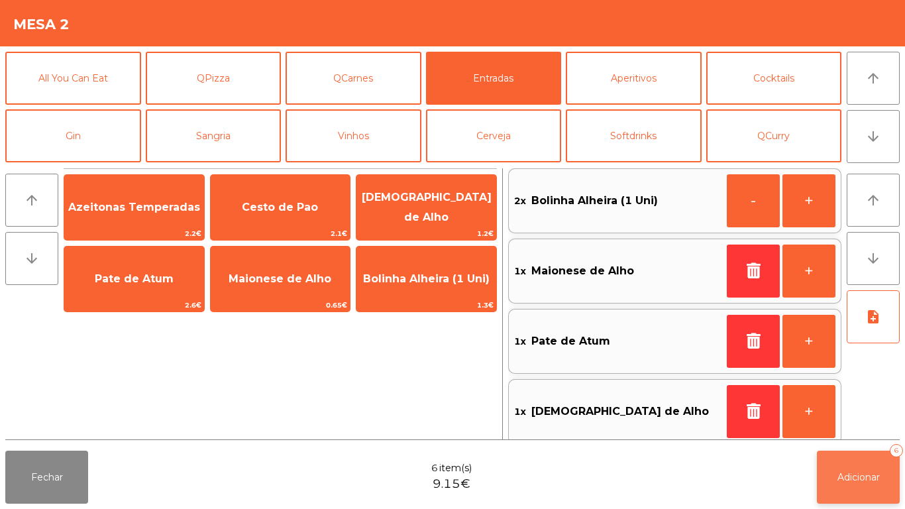
click at [847, 468] on button "Adicionar 6" at bounding box center [858, 476] width 83 height 53
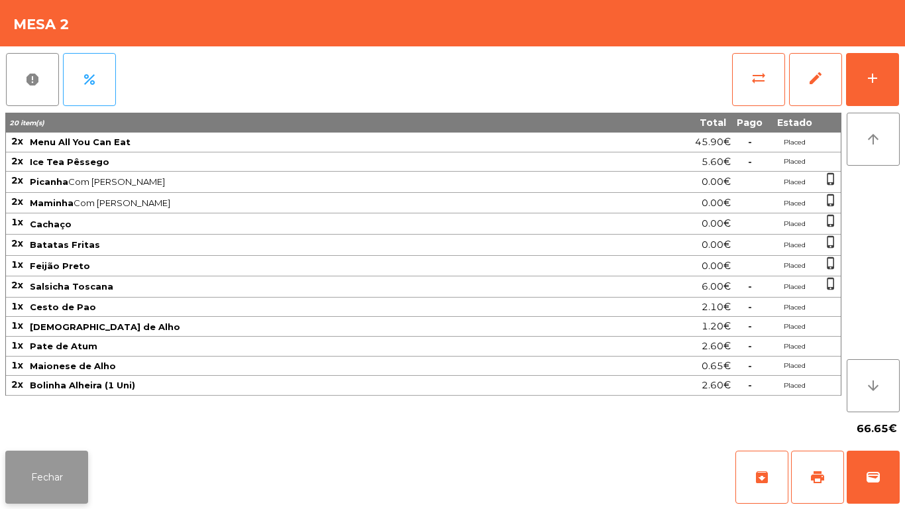
click at [48, 464] on button "Fechar" at bounding box center [46, 476] width 83 height 53
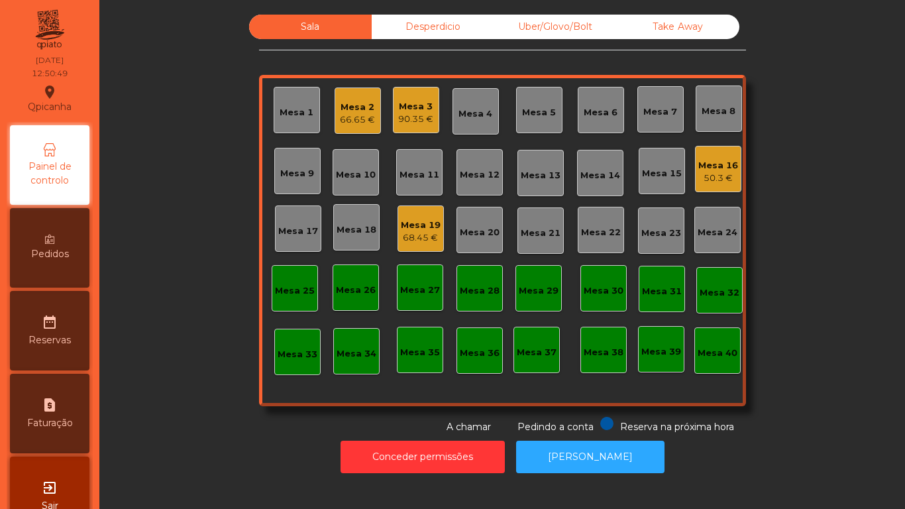
click at [408, 234] on div "68.45 €" at bounding box center [421, 237] width 40 height 13
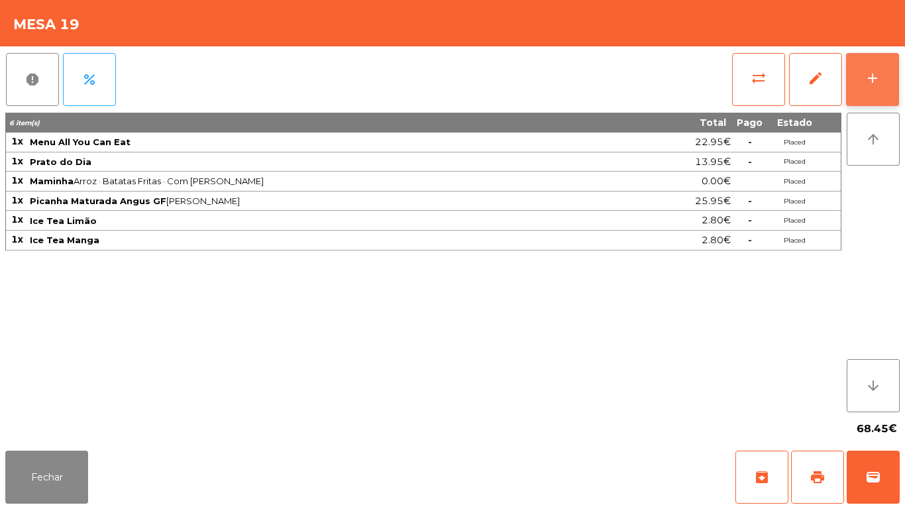
click at [873, 71] on div "add" at bounding box center [873, 78] width 16 height 16
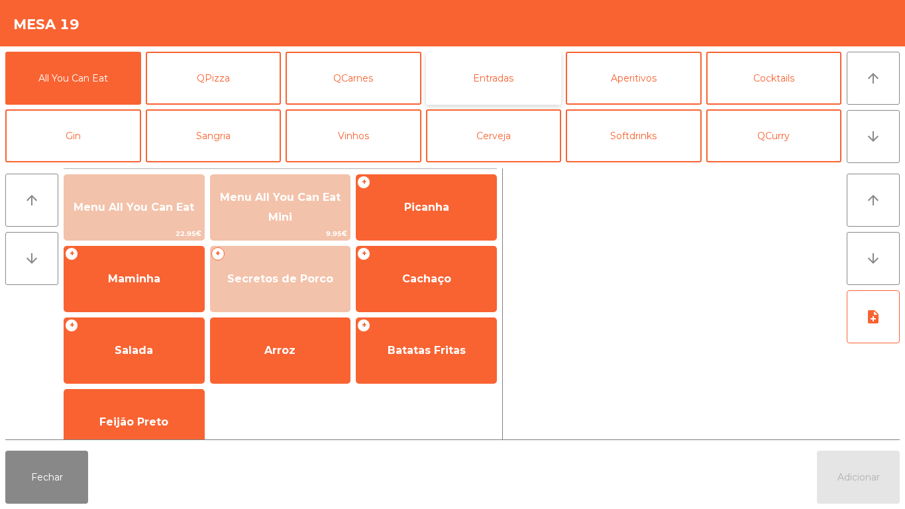
click at [498, 77] on button "Entradas" at bounding box center [494, 78] width 136 height 53
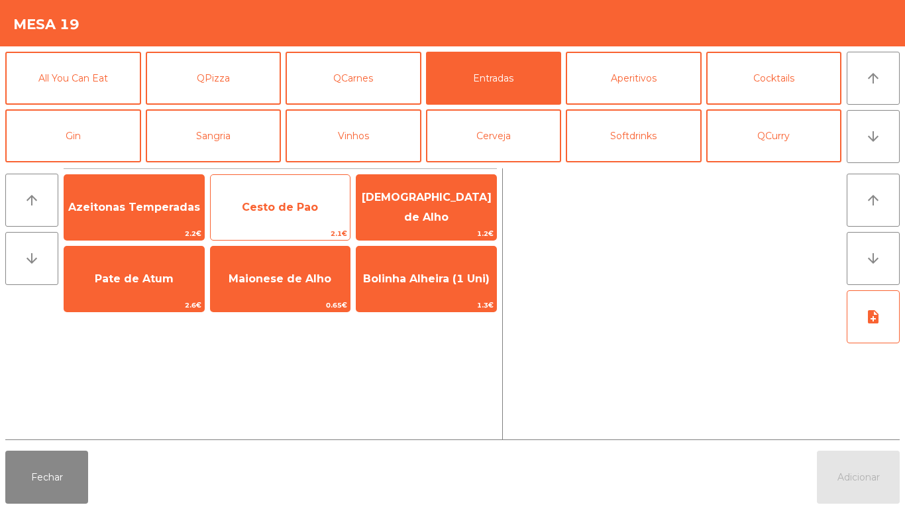
click at [266, 192] on span "Cesto de Pao" at bounding box center [281, 207] width 140 height 36
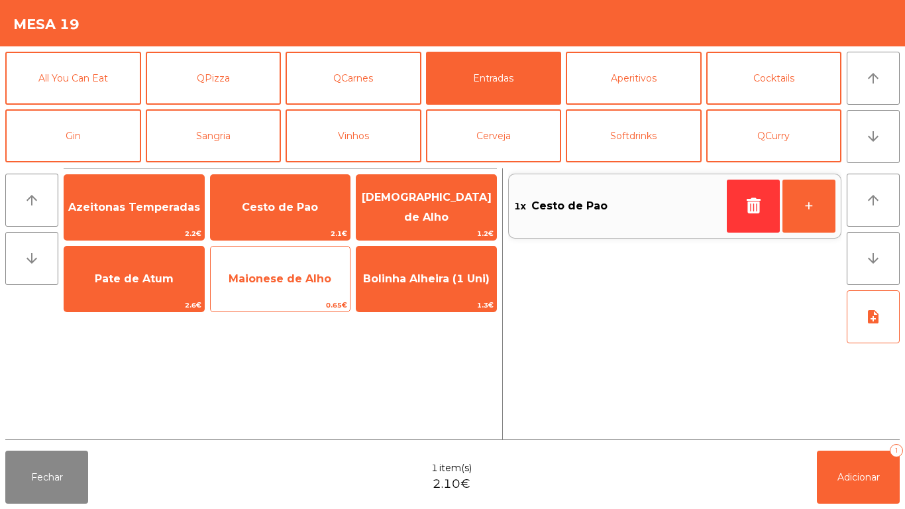
click at [295, 282] on span "Maionese de Alho" at bounding box center [280, 278] width 103 height 13
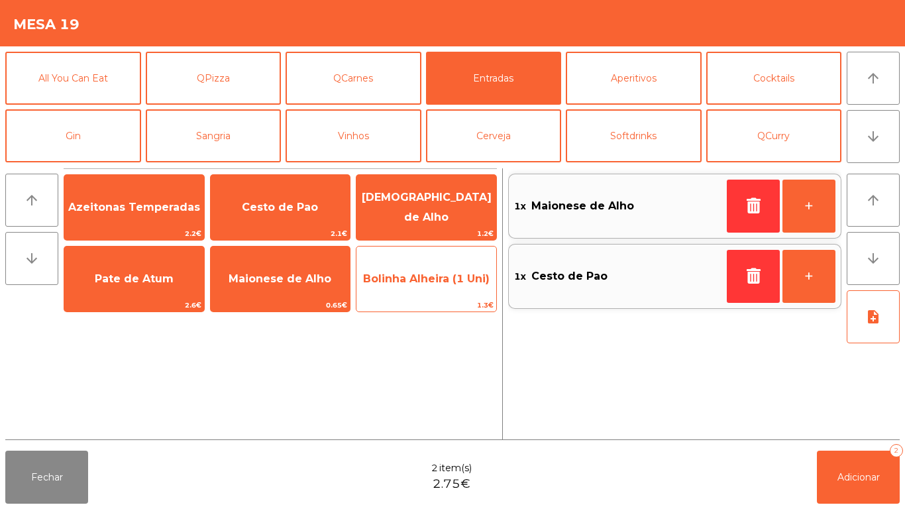
click at [440, 276] on span "Bolinha Alheira (1 Uni)" at bounding box center [426, 278] width 127 height 13
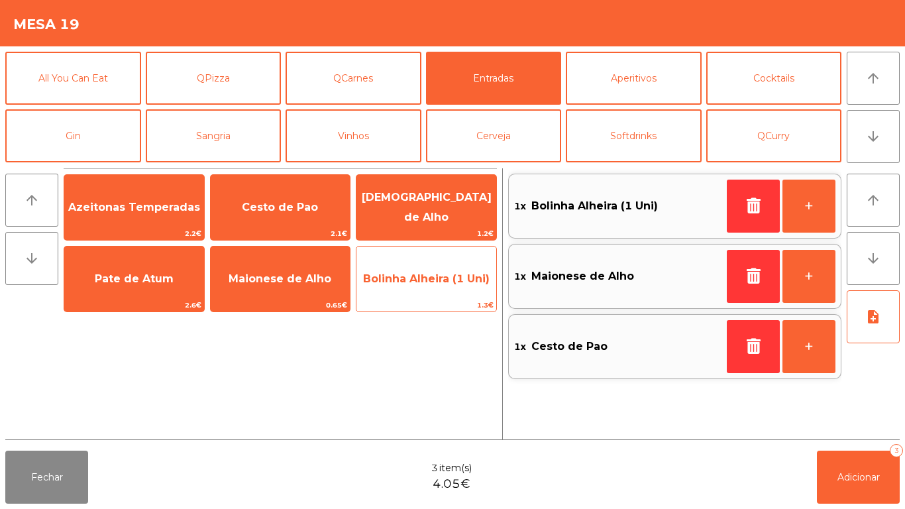
click at [428, 270] on span "Bolinha Alheira (1 Uni)" at bounding box center [426, 279] width 140 height 36
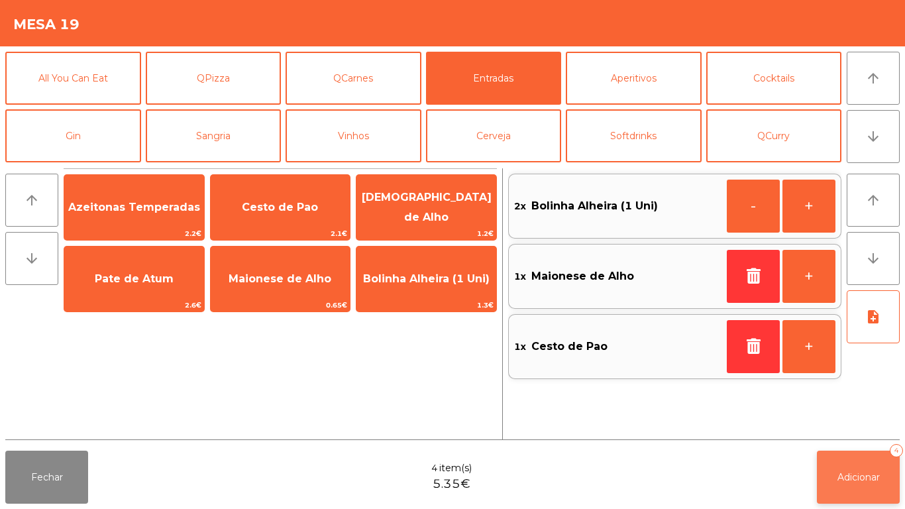
click at [896, 462] on button "Adicionar 4" at bounding box center [858, 476] width 83 height 53
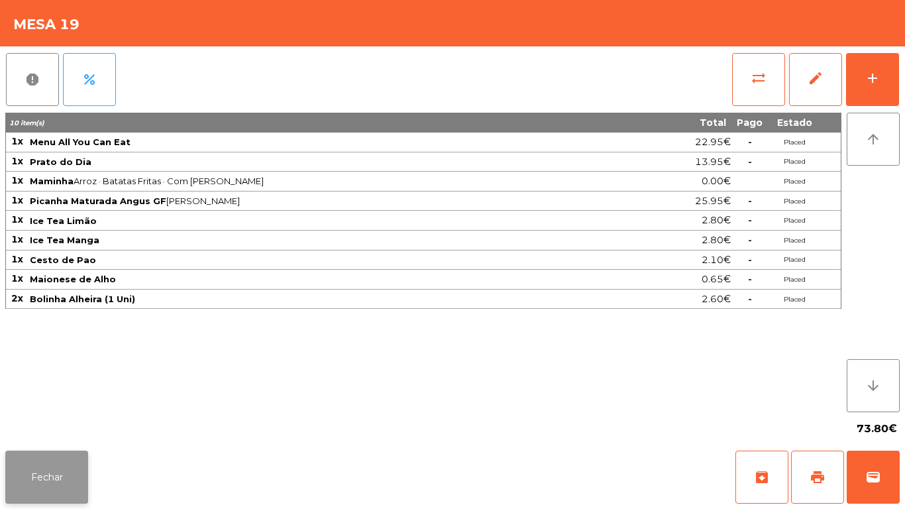
click at [57, 454] on button "Fechar" at bounding box center [46, 476] width 83 height 53
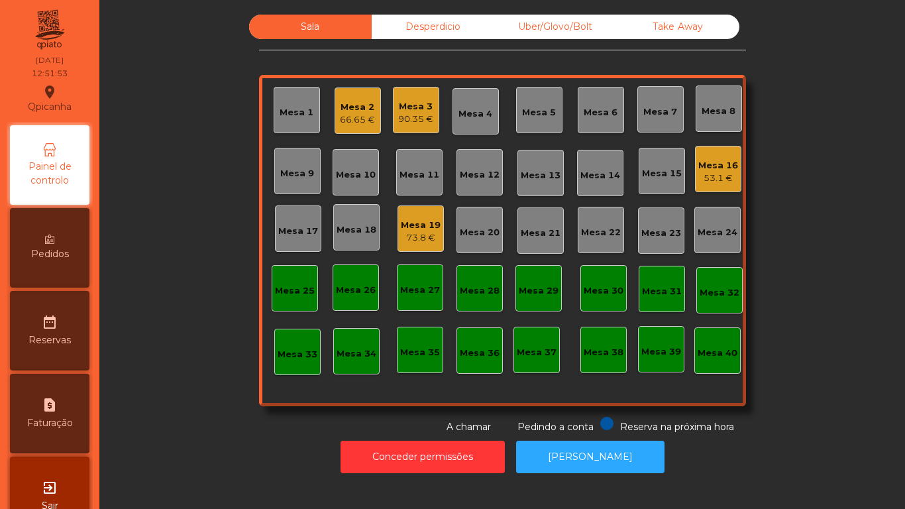
click at [418, 107] on div "Mesa 3" at bounding box center [415, 106] width 35 height 13
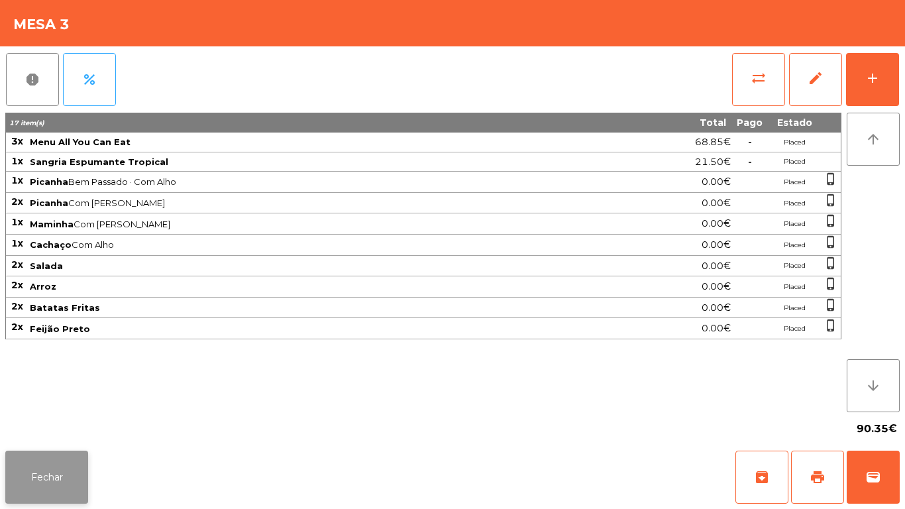
click at [80, 474] on button "Fechar" at bounding box center [46, 476] width 83 height 53
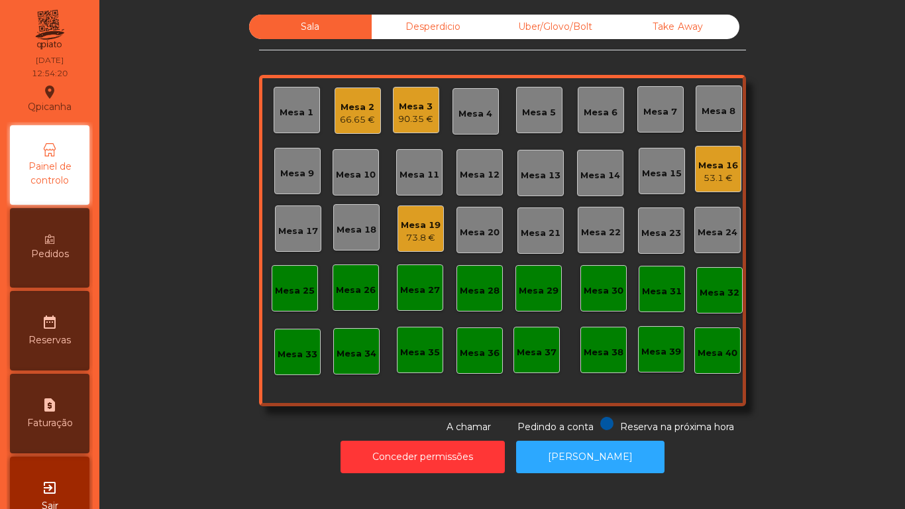
click at [711, 175] on div "53.1 €" at bounding box center [718, 178] width 40 height 13
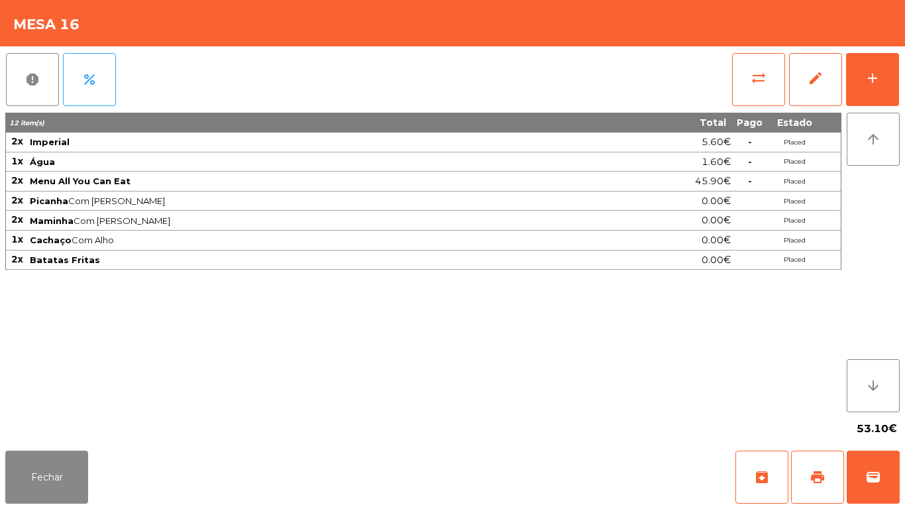
click at [57, 433] on div "53.10€" at bounding box center [452, 428] width 894 height 33
click at [48, 460] on button "Fechar" at bounding box center [46, 476] width 83 height 53
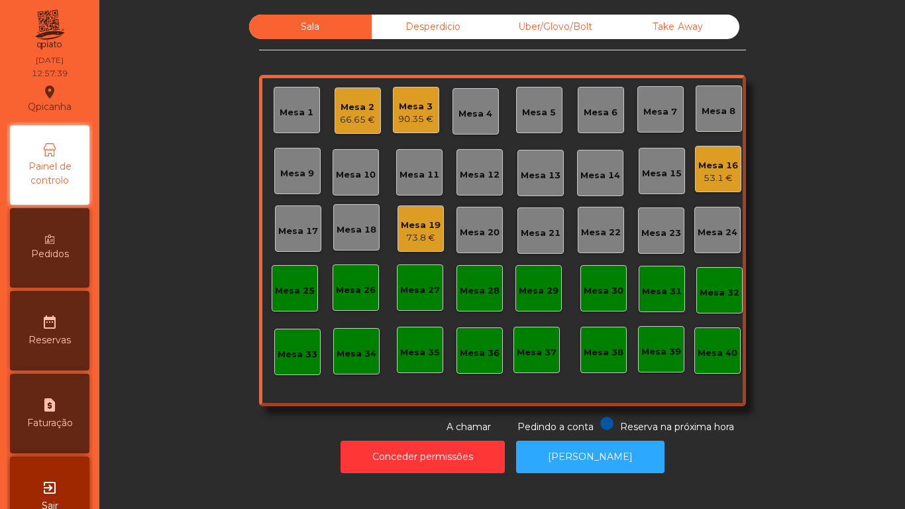
click at [433, 124] on div "Mesa 3 90.35 €" at bounding box center [416, 110] width 46 height 46
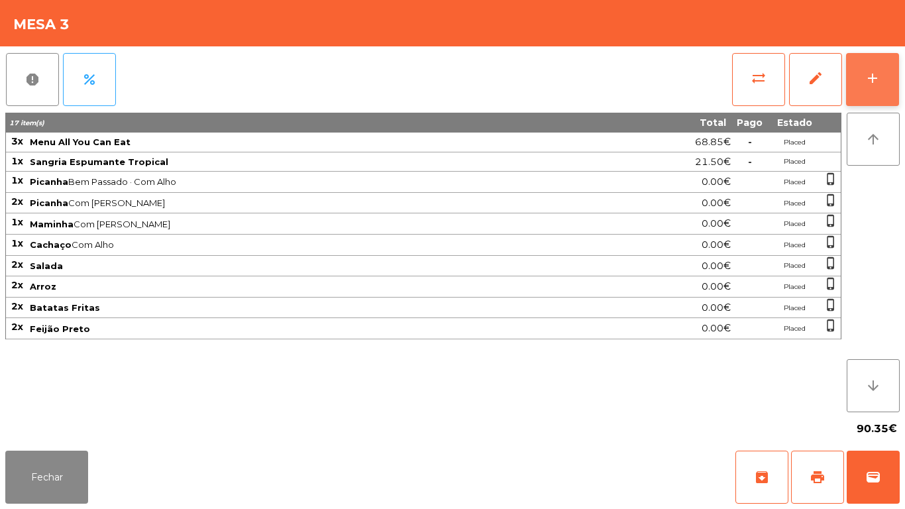
click at [890, 78] on button "add" at bounding box center [872, 79] width 53 height 53
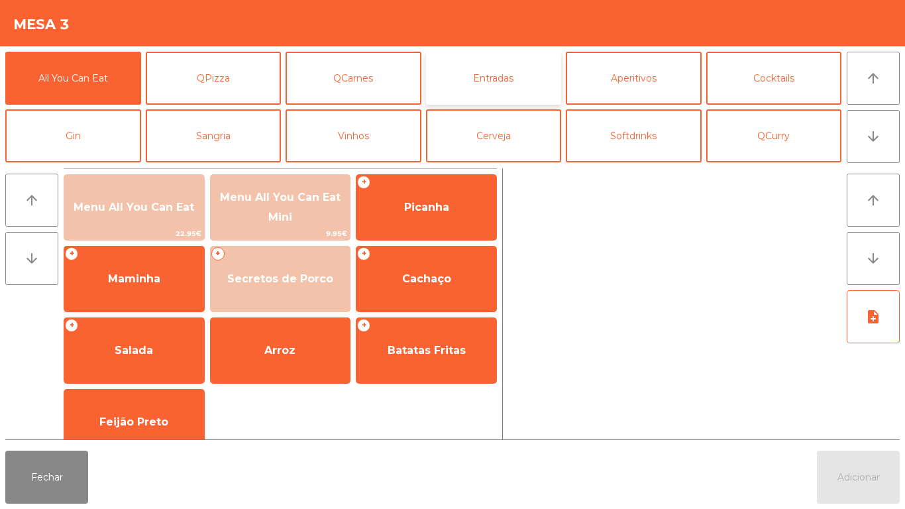
click at [511, 77] on button "Entradas" at bounding box center [494, 78] width 136 height 53
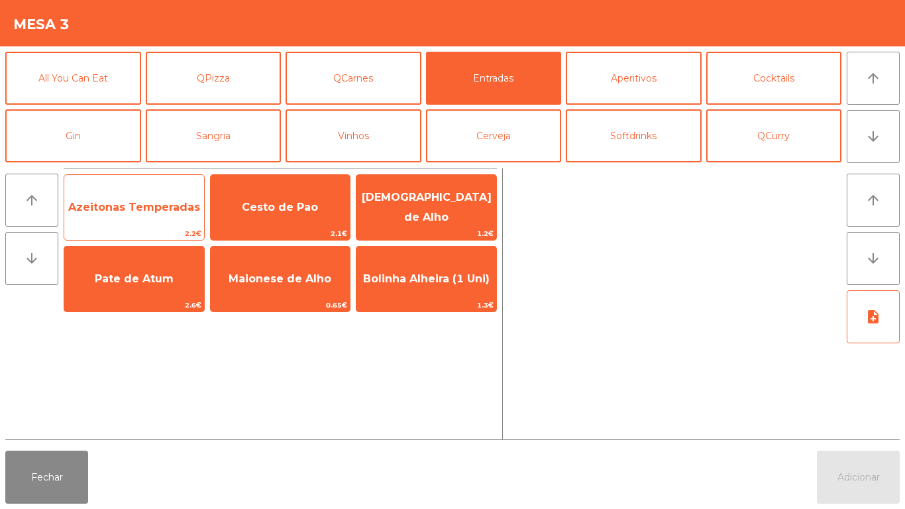
click at [152, 213] on span "Azeitonas Temperadas" at bounding box center [134, 207] width 132 height 13
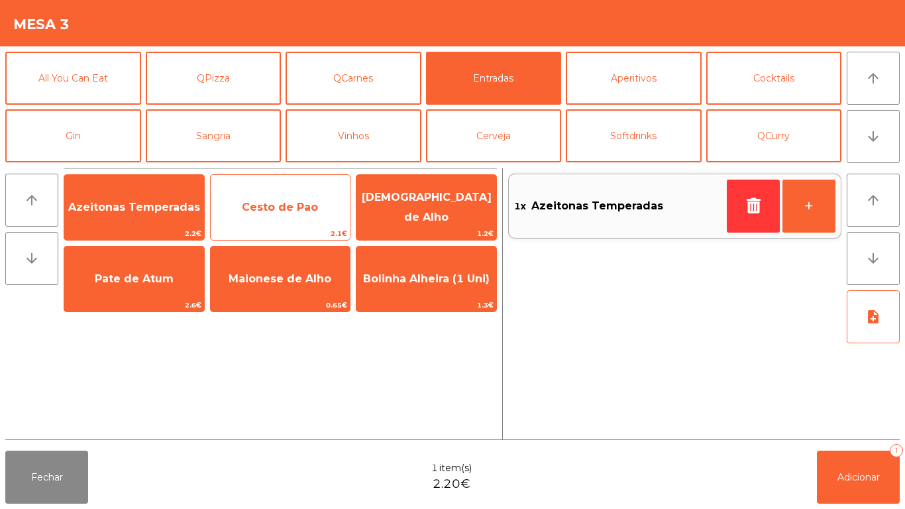
click at [252, 212] on span "Cesto de Pao" at bounding box center [280, 207] width 76 height 13
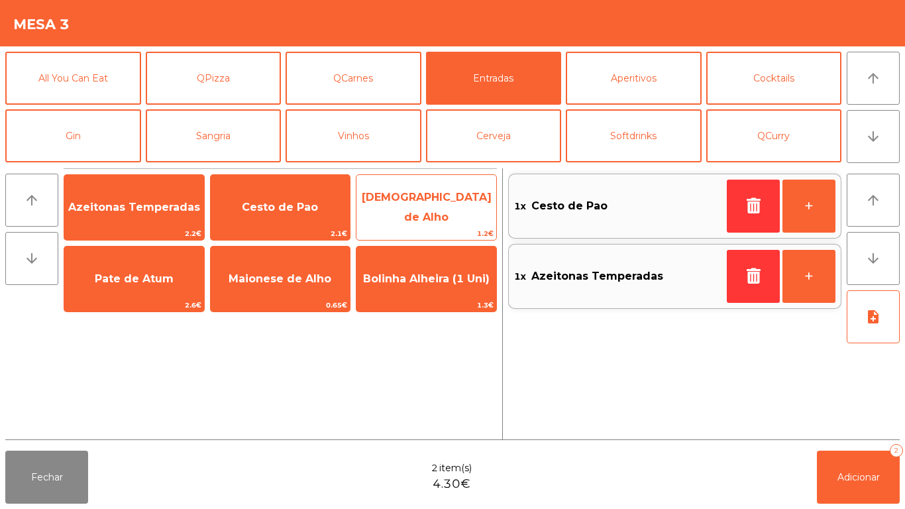
click at [440, 210] on span "[DEMOGRAPHIC_DATA] de Alho" at bounding box center [427, 207] width 130 height 32
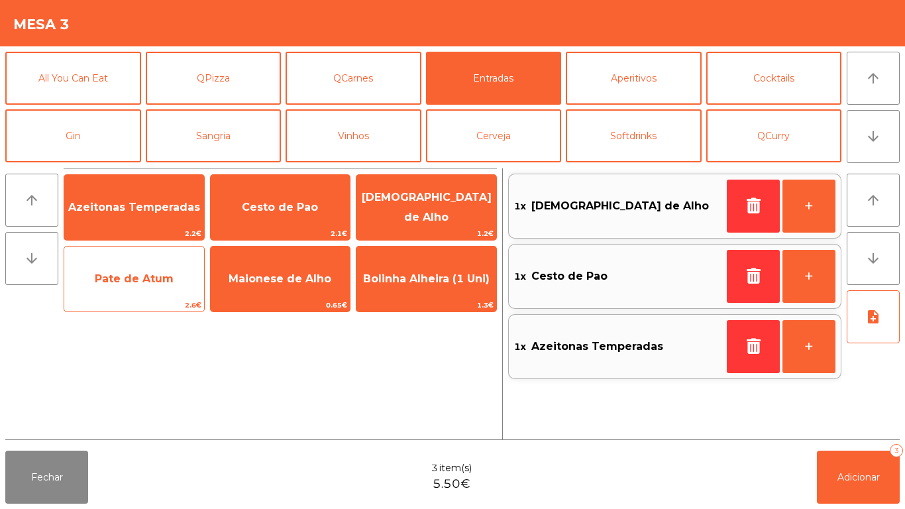
click at [161, 286] on span "Pate de Atum" at bounding box center [134, 279] width 140 height 36
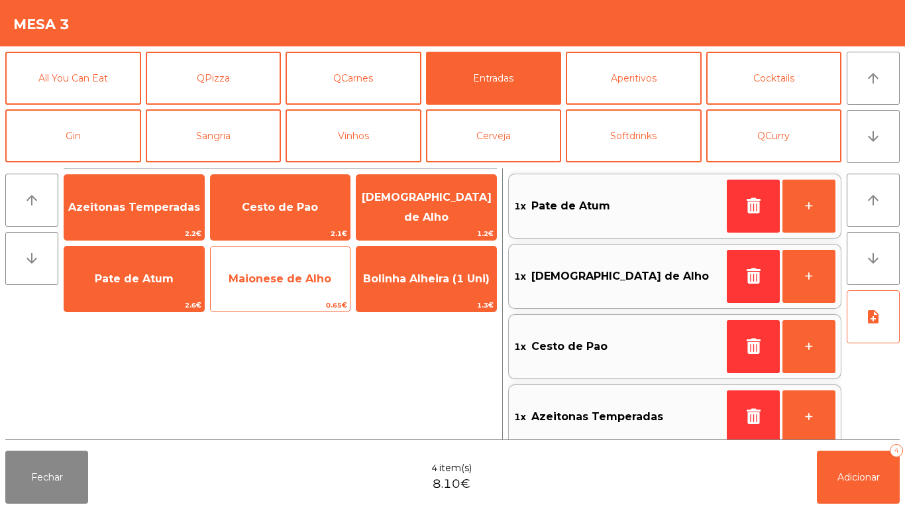
click at [288, 284] on span "Maionese de Alho" at bounding box center [280, 278] width 103 height 13
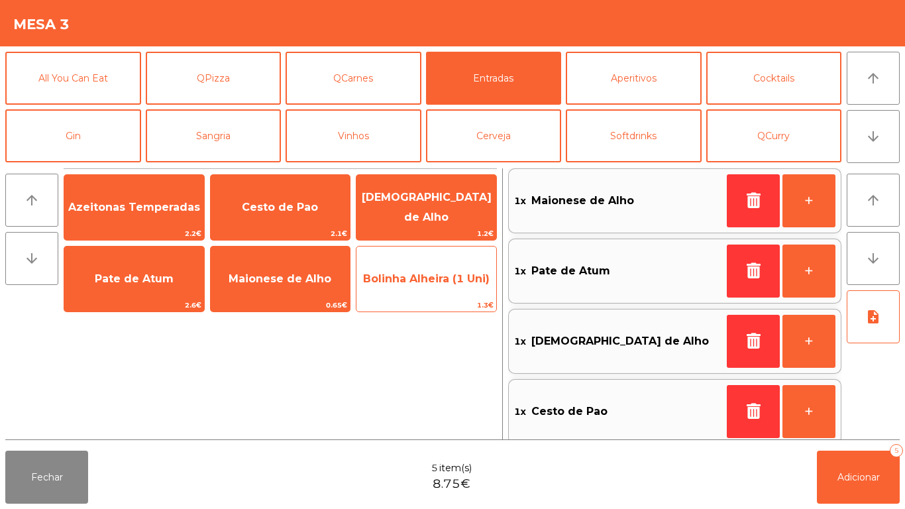
click at [428, 309] on span "1.3€" at bounding box center [426, 305] width 140 height 13
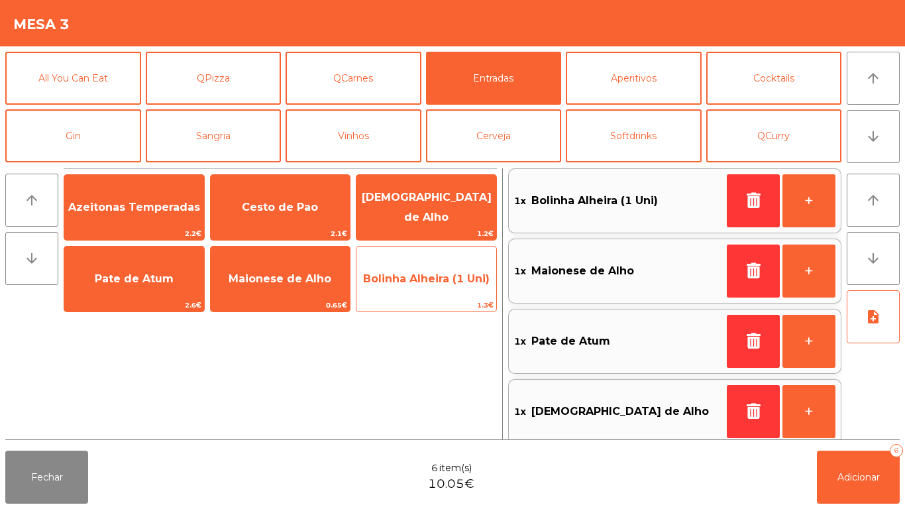
click at [431, 297] on div "Bolinha Alheira (1 Uni) 1.3€" at bounding box center [426, 279] width 141 height 66
click at [433, 293] on span "Bolinha Alheira (1 Uni)" at bounding box center [426, 279] width 140 height 36
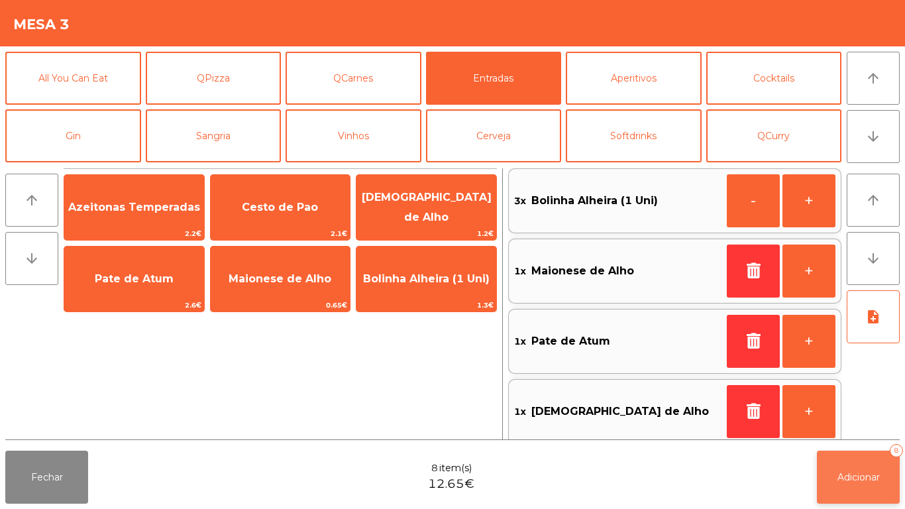
click at [859, 477] on span "Adicionar" at bounding box center [858, 477] width 42 height 12
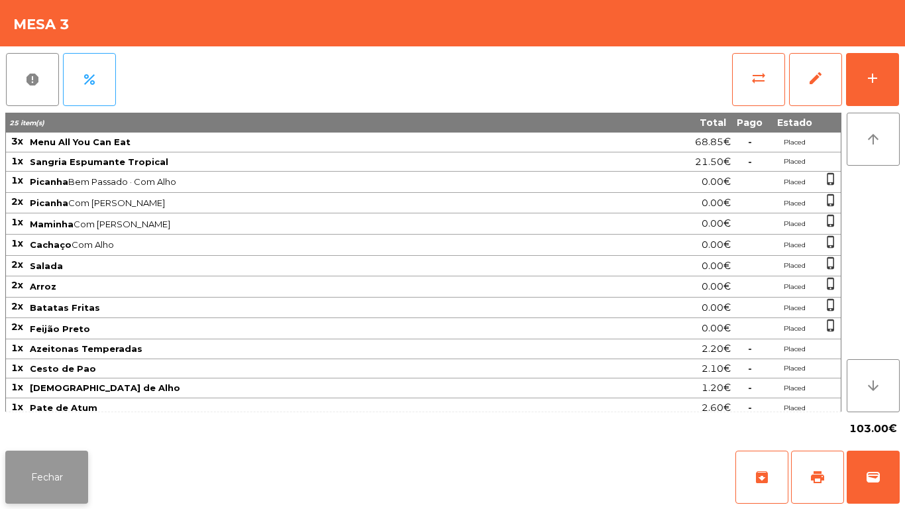
click at [56, 458] on button "Fechar" at bounding box center [46, 476] width 83 height 53
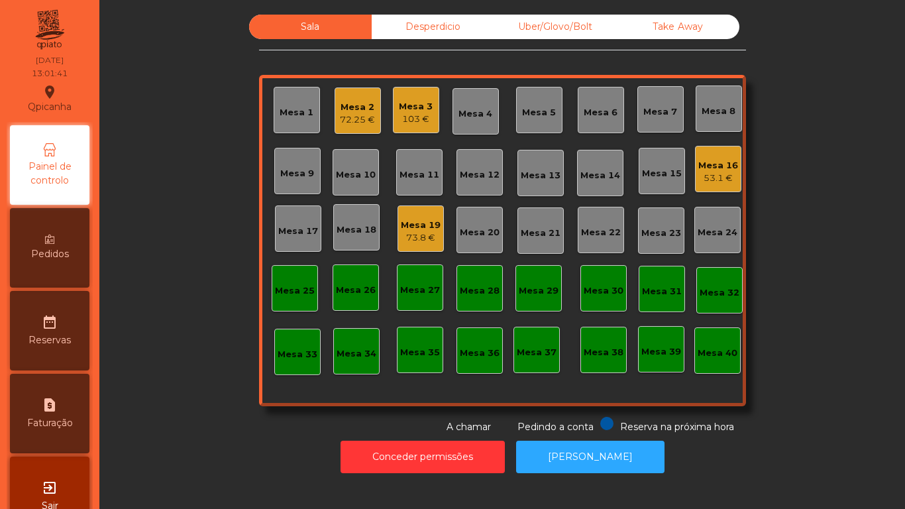
click at [710, 168] on div "Mesa 16" at bounding box center [718, 165] width 40 height 13
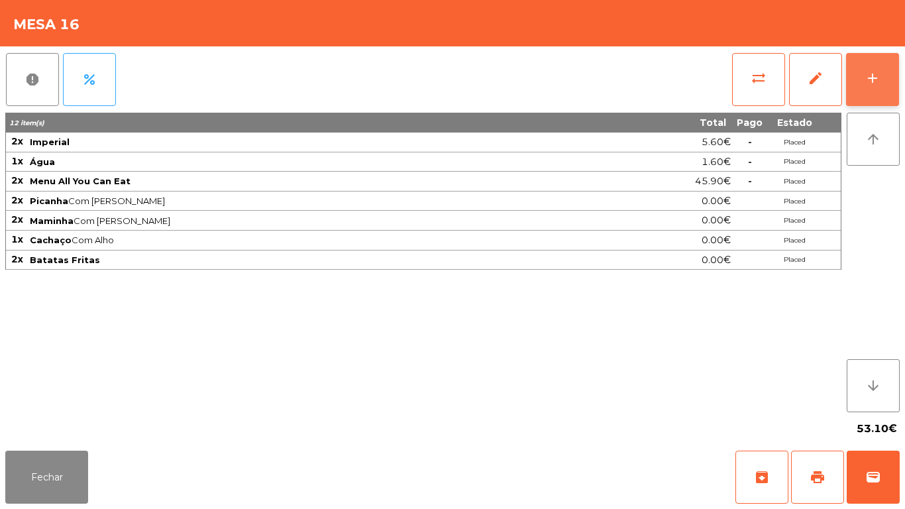
click at [862, 90] on button "add" at bounding box center [872, 79] width 53 height 53
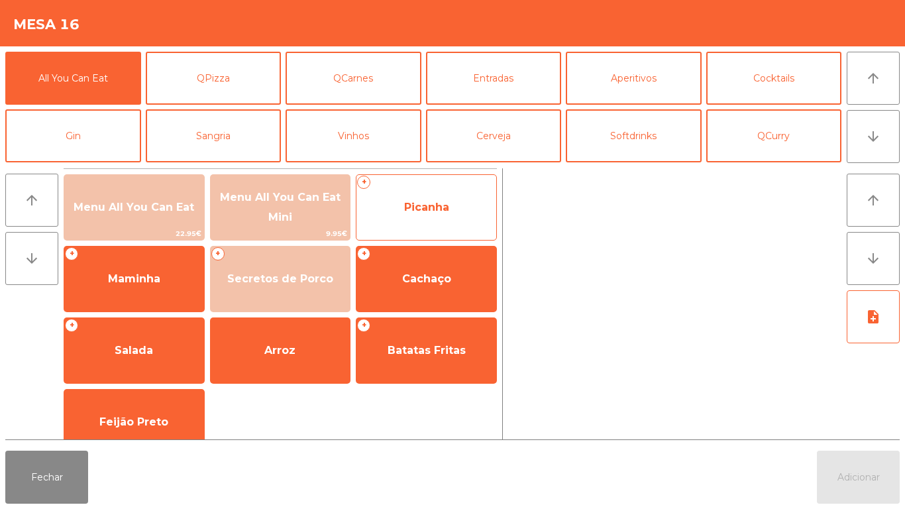
click at [444, 209] on span "Picanha" at bounding box center [426, 207] width 45 height 13
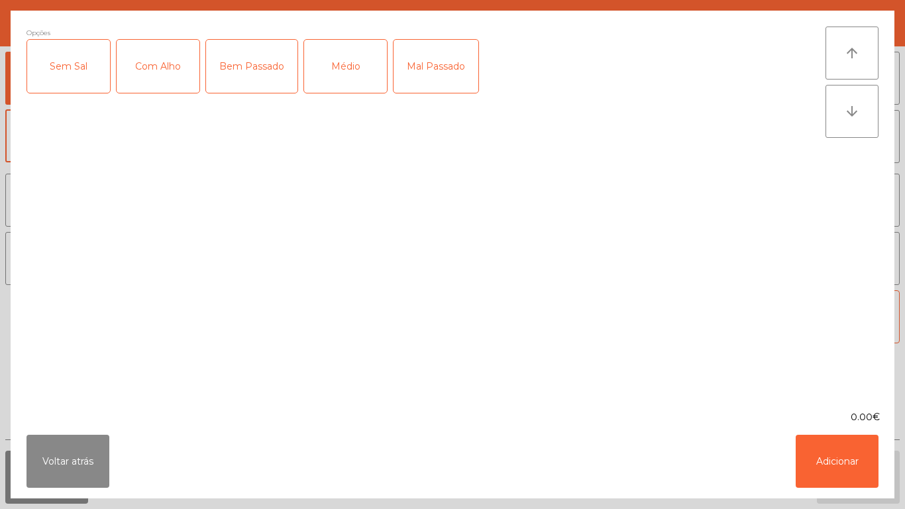
click at [347, 76] on div "Médio" at bounding box center [345, 66] width 83 height 53
click at [169, 66] on div "Com Alho" at bounding box center [158, 66] width 83 height 53
click at [823, 450] on button "Adicionar" at bounding box center [837, 461] width 83 height 53
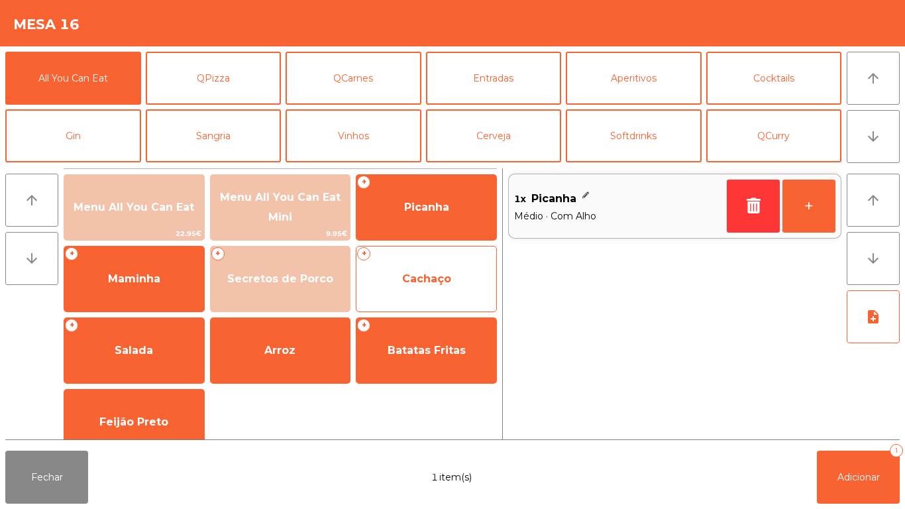
click at [427, 289] on span "Cachaço" at bounding box center [426, 279] width 140 height 36
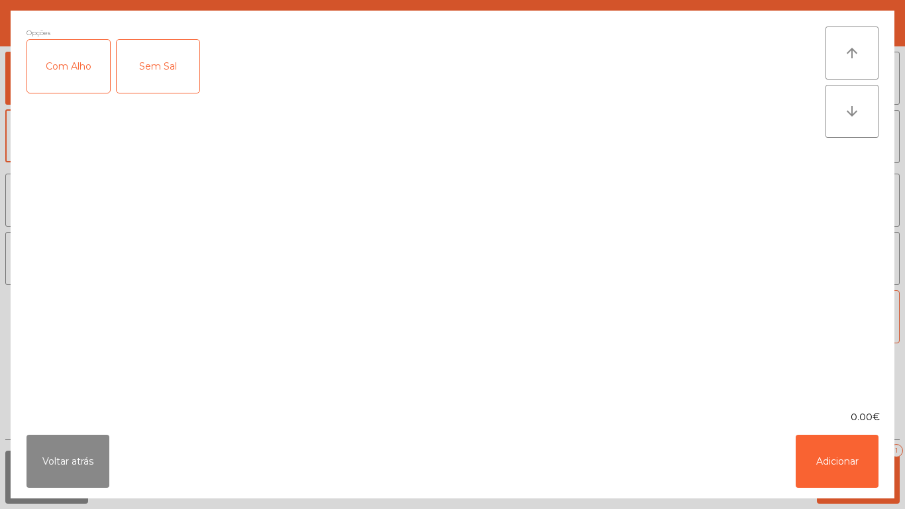
click at [154, 67] on div "Sem Sal" at bounding box center [158, 66] width 83 height 53
click at [176, 76] on div "Sem Sal" at bounding box center [158, 66] width 83 height 53
click at [65, 77] on div "Com Alho" at bounding box center [68, 66] width 83 height 53
click at [827, 455] on button "Adicionar" at bounding box center [837, 461] width 83 height 53
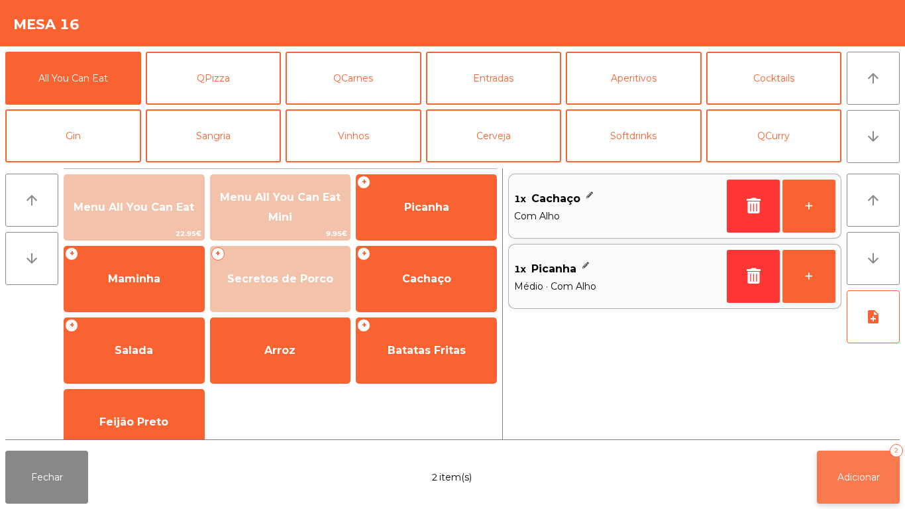
click at [871, 462] on button "Adicionar 2" at bounding box center [858, 476] width 83 height 53
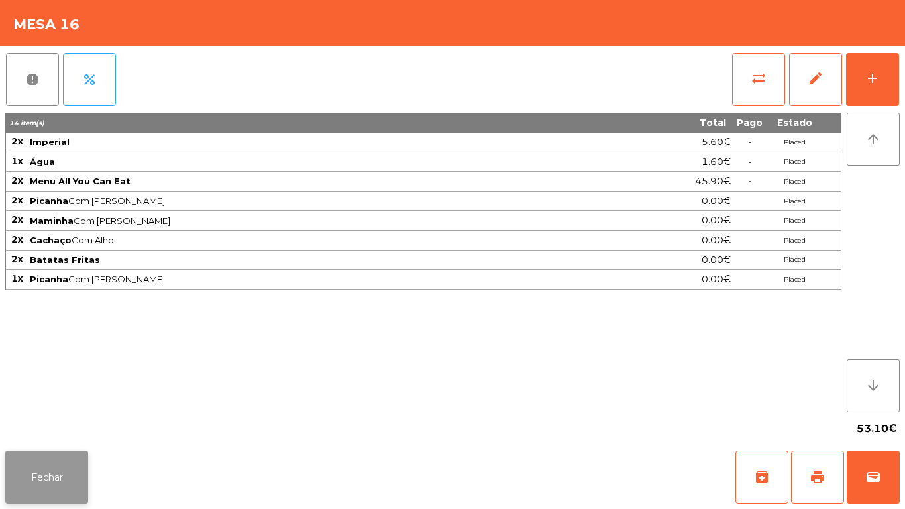
click at [58, 462] on button "Fechar" at bounding box center [46, 476] width 83 height 53
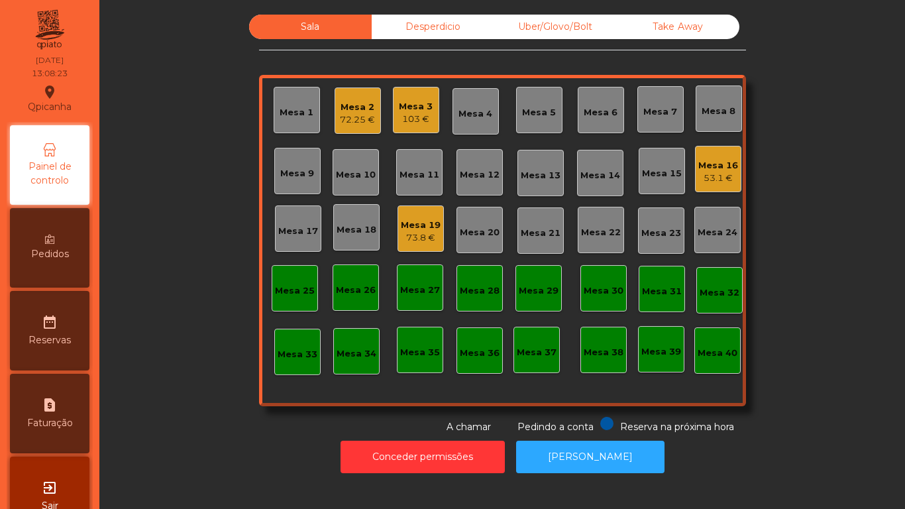
click at [405, 174] on div "Mesa 11" at bounding box center [419, 174] width 40 height 13
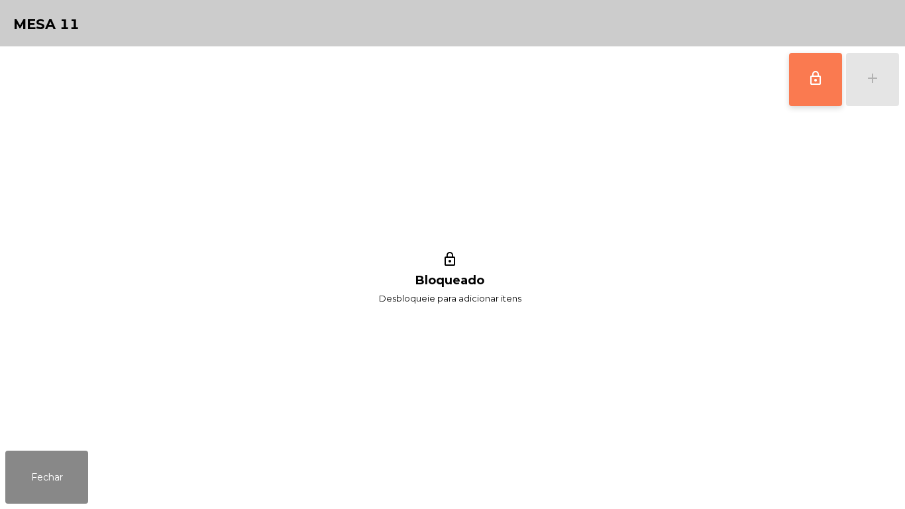
click at [798, 85] on button "lock_outline" at bounding box center [815, 79] width 53 height 53
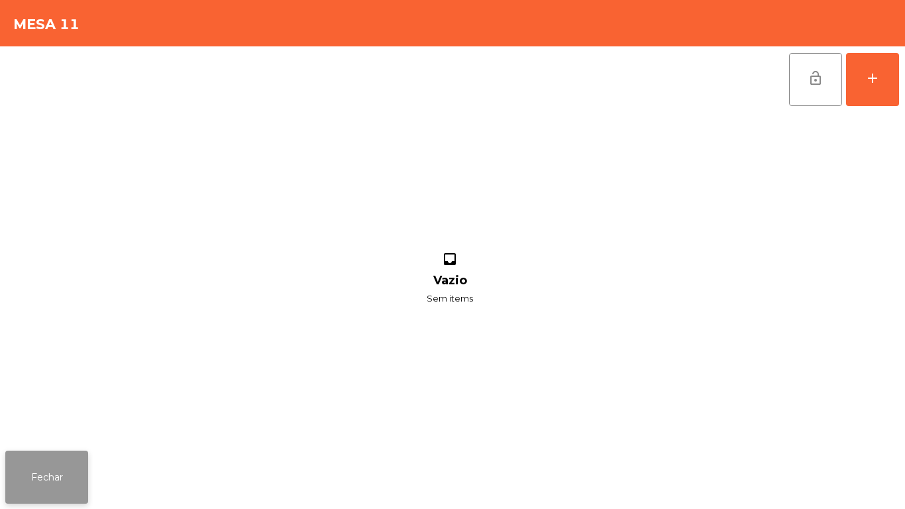
click at [50, 475] on button "Fechar" at bounding box center [46, 476] width 83 height 53
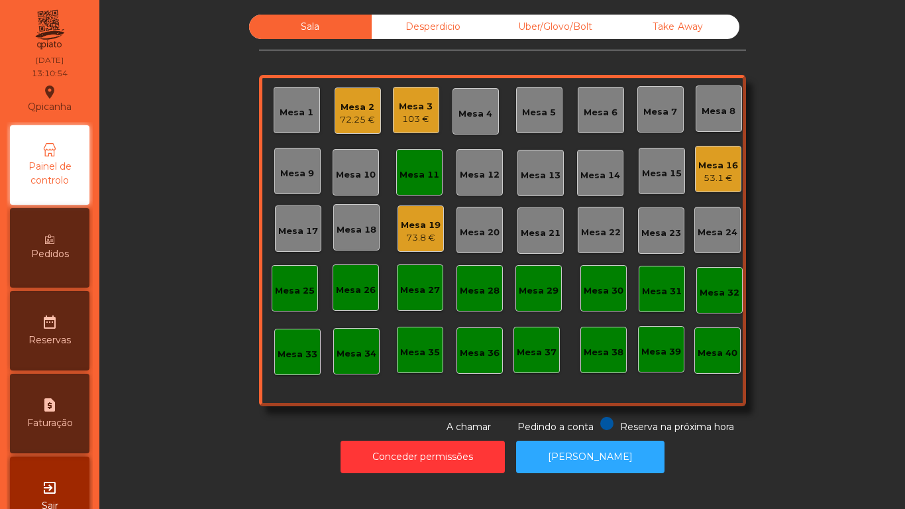
click at [419, 170] on div "Mesa 11" at bounding box center [419, 174] width 40 height 13
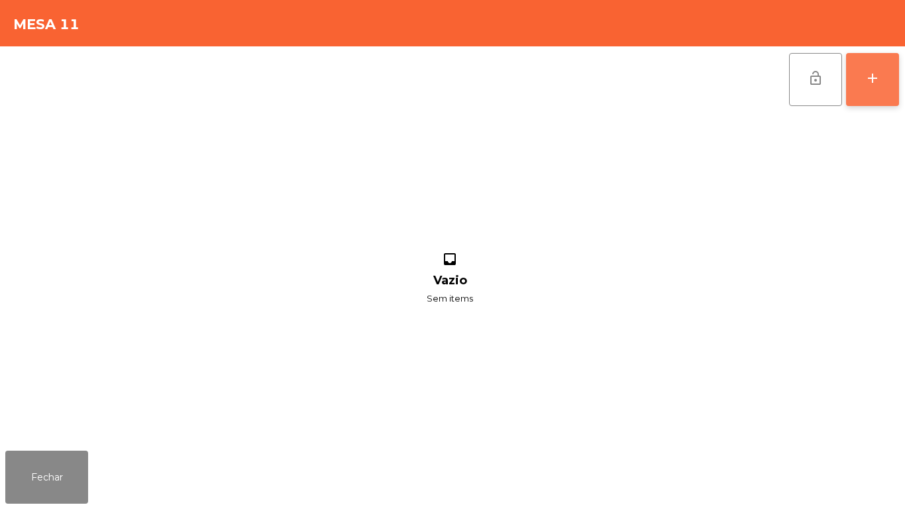
click at [858, 76] on button "add" at bounding box center [872, 79] width 53 height 53
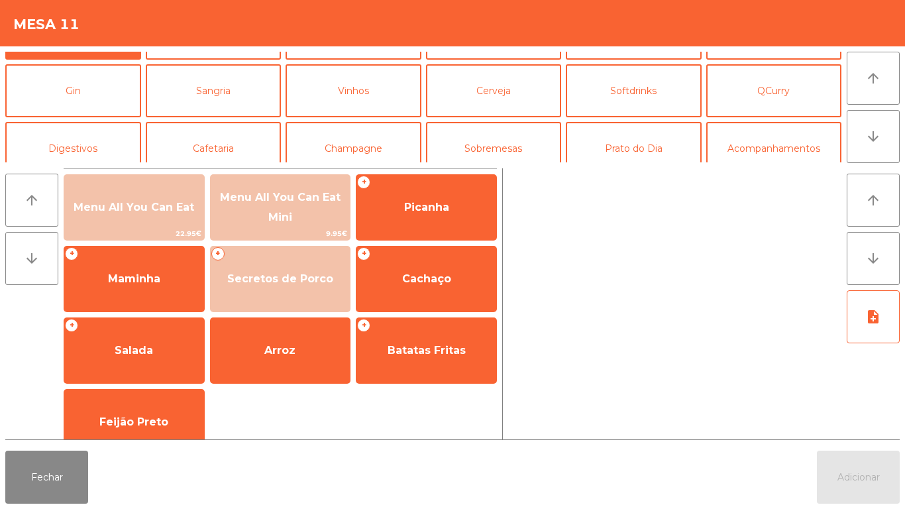
scroll to position [93, 0]
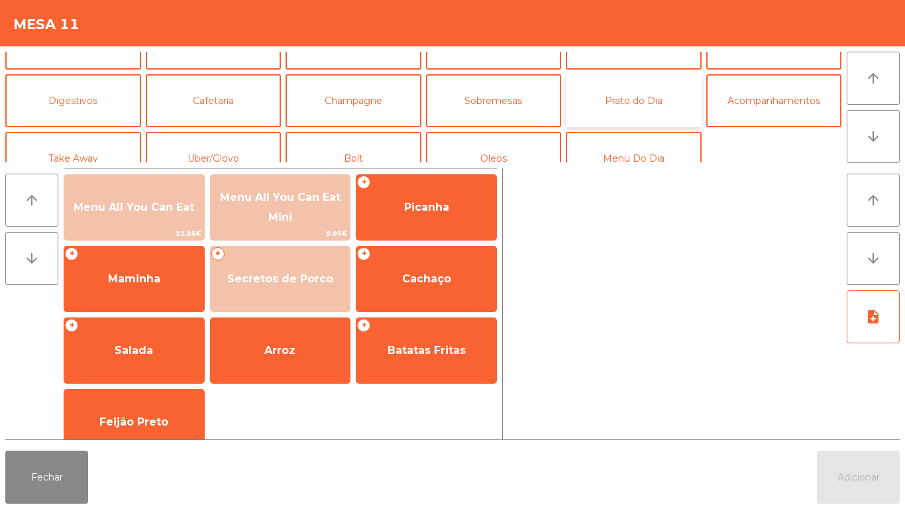
click at [634, 109] on button "Prato do Dia" at bounding box center [634, 100] width 136 height 53
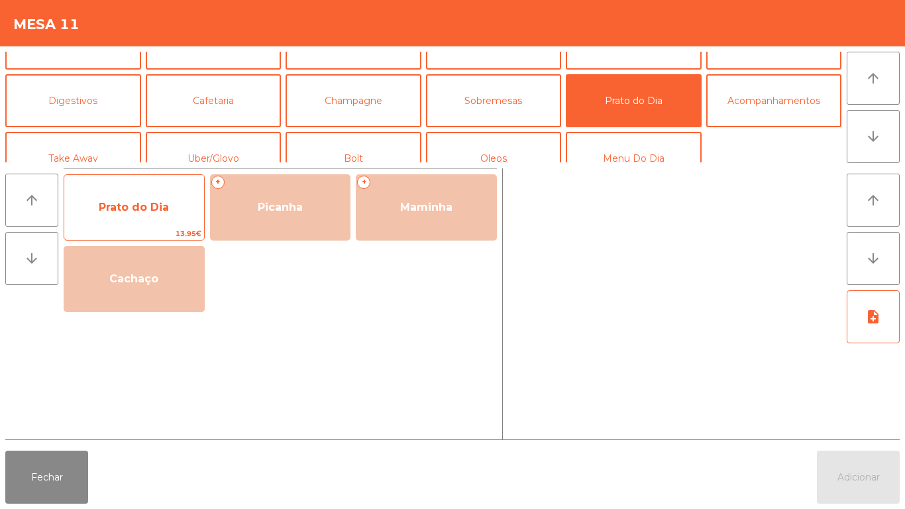
click at [146, 212] on span "Prato do Dia" at bounding box center [134, 207] width 70 height 13
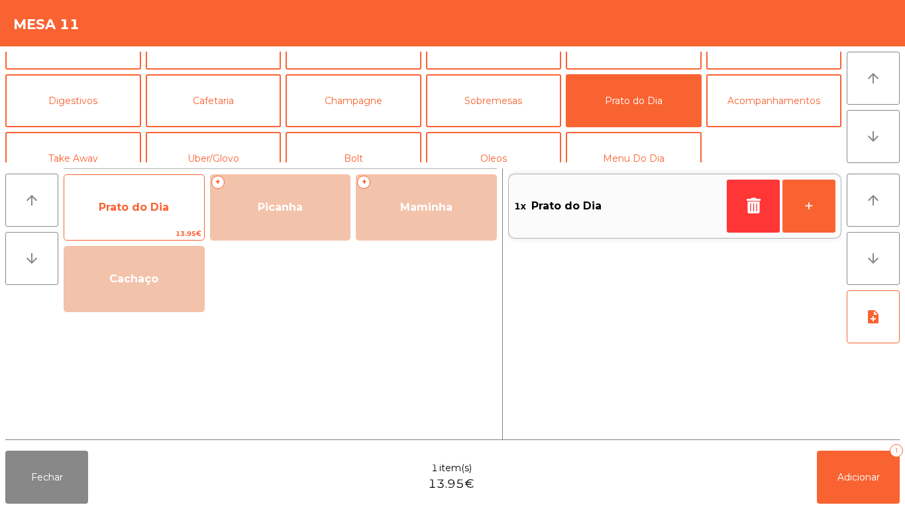
click at [150, 199] on span "Prato do Dia" at bounding box center [134, 207] width 140 height 36
click at [159, 205] on span "Prato do Dia" at bounding box center [134, 207] width 70 height 13
click at [161, 206] on span "Prato do Dia" at bounding box center [134, 207] width 70 height 13
click at [155, 205] on span "Prato do Dia" at bounding box center [134, 207] width 70 height 13
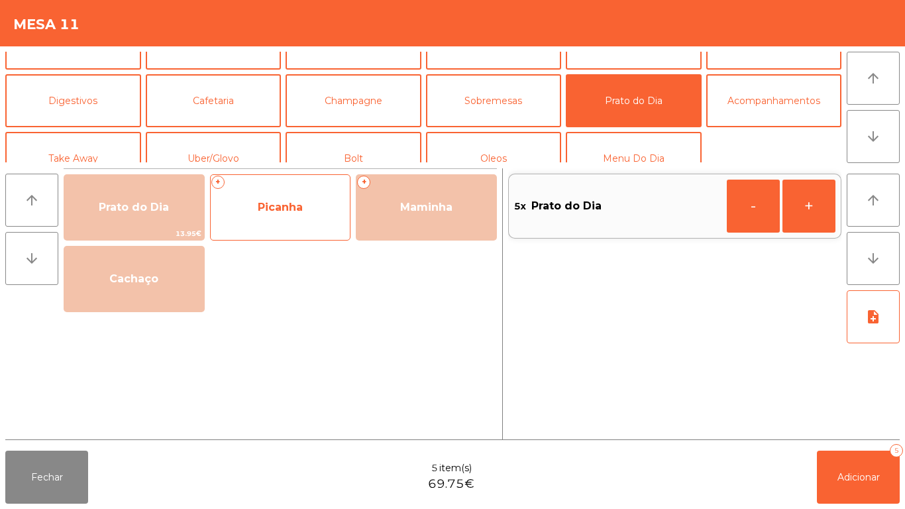
click at [286, 212] on span "Picanha" at bounding box center [280, 207] width 45 height 13
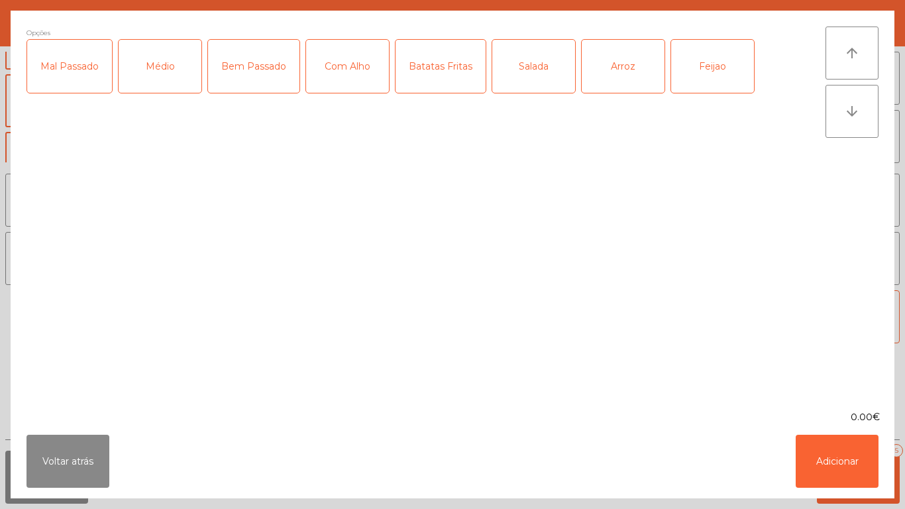
click at [170, 74] on div "Médio" at bounding box center [160, 66] width 83 height 53
click at [344, 63] on div "Com Alho" at bounding box center [347, 66] width 83 height 53
click at [66, 457] on button "Voltar atrás" at bounding box center [67, 461] width 83 height 53
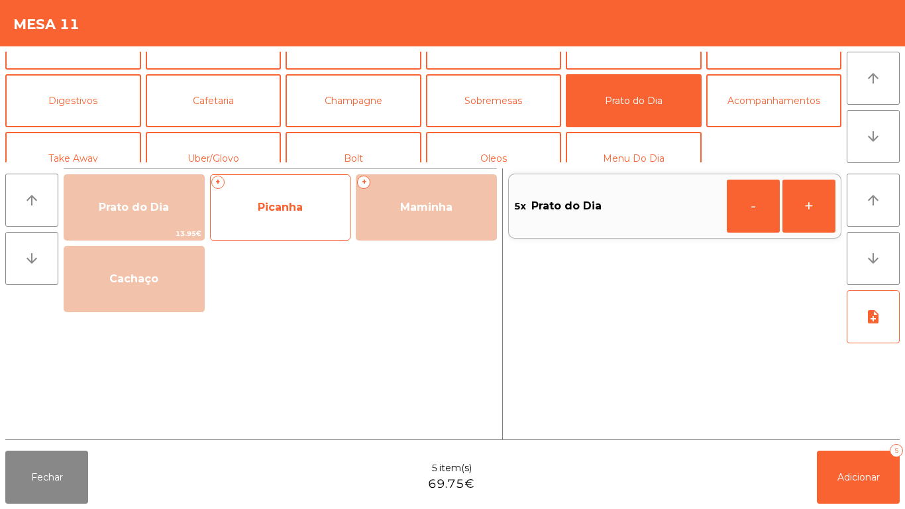
click at [270, 201] on span "Picanha" at bounding box center [280, 207] width 45 height 13
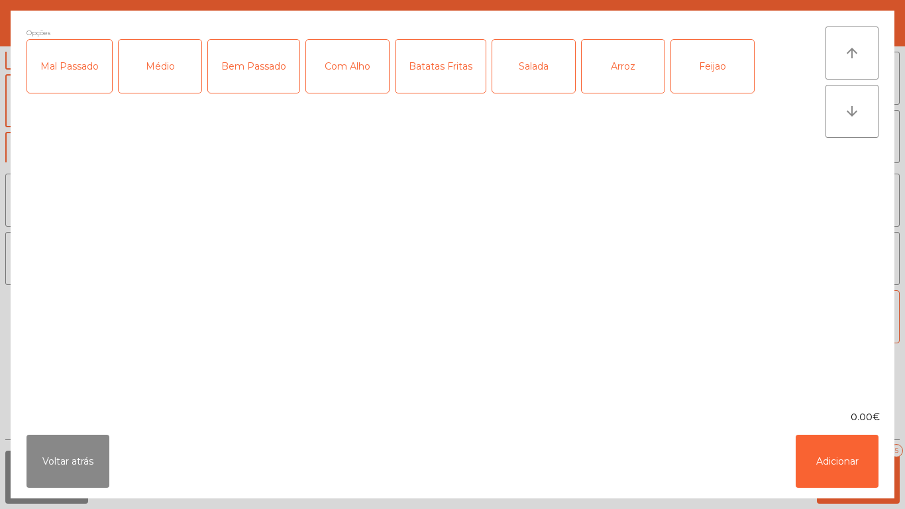
click at [192, 73] on div "Médio" at bounding box center [160, 66] width 83 height 53
click at [341, 83] on div "Com Alho" at bounding box center [347, 66] width 83 height 53
click at [450, 82] on div "Batatas Fritas" at bounding box center [440, 66] width 90 height 53
click at [545, 88] on div "Salada" at bounding box center [533, 66] width 83 height 53
click at [623, 78] on div "Arroz" at bounding box center [623, 66] width 83 height 53
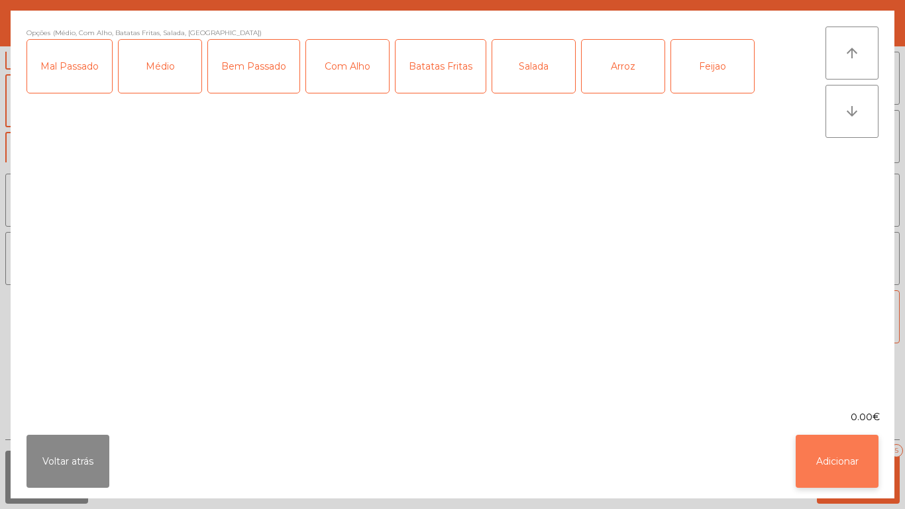
click at [838, 458] on button "Adicionar" at bounding box center [837, 461] width 83 height 53
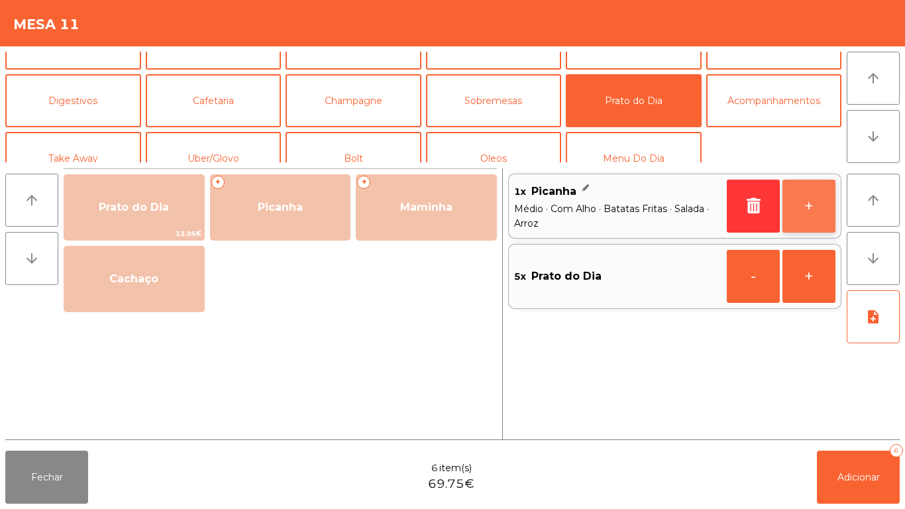
click at [807, 203] on button "+" at bounding box center [808, 206] width 53 height 53
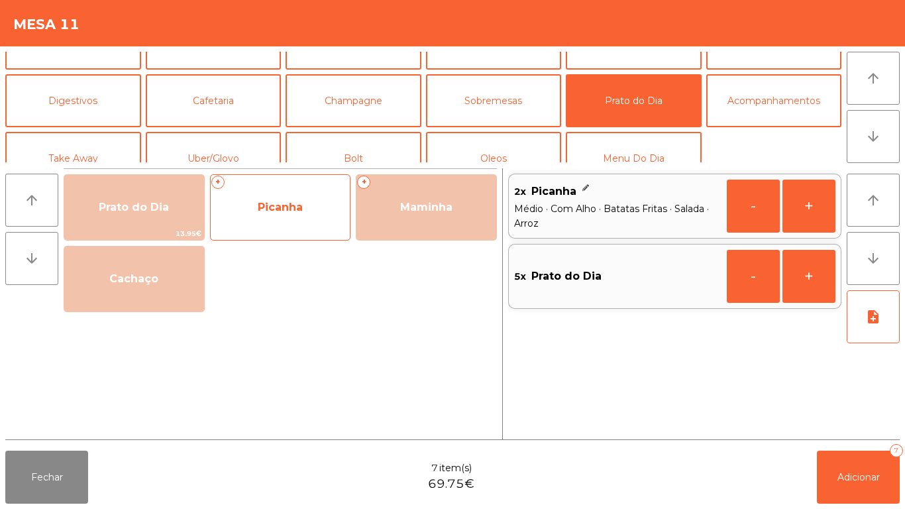
click at [299, 197] on span "Picanha" at bounding box center [281, 207] width 140 height 36
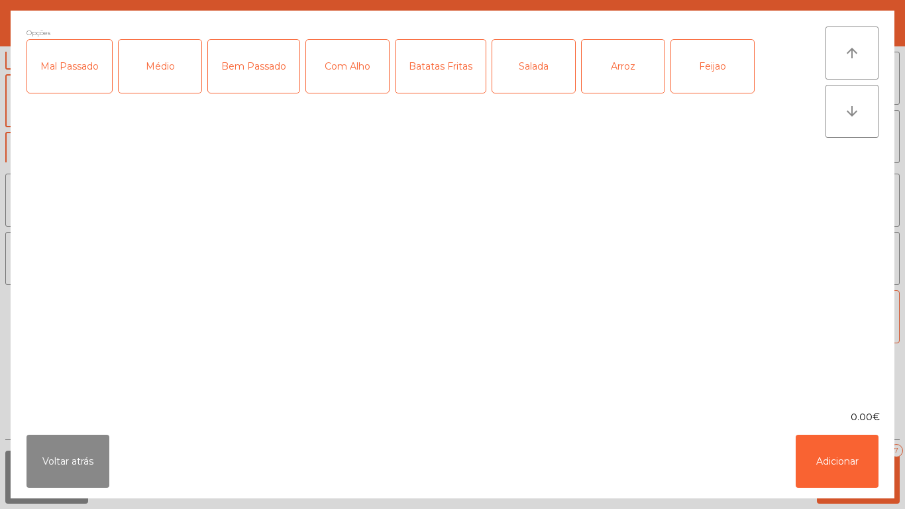
click at [167, 62] on div "Médio" at bounding box center [160, 66] width 83 height 53
click at [346, 69] on div "Com Alho" at bounding box center [347, 66] width 83 height 53
click at [429, 86] on div "Batatas Fritas" at bounding box center [440, 66] width 90 height 53
click at [529, 76] on div "Salada" at bounding box center [533, 66] width 83 height 53
click at [710, 78] on div "Feijao" at bounding box center [712, 66] width 83 height 53
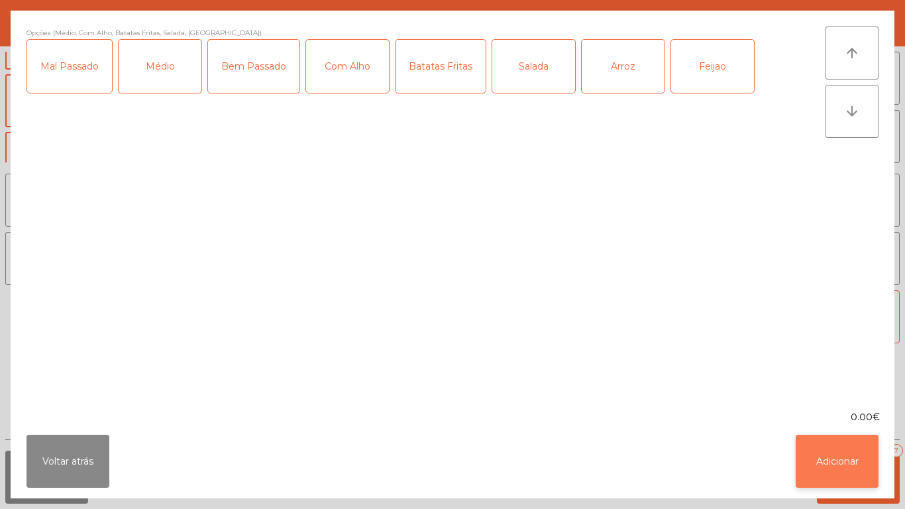
click at [845, 453] on button "Adicionar" at bounding box center [837, 461] width 83 height 53
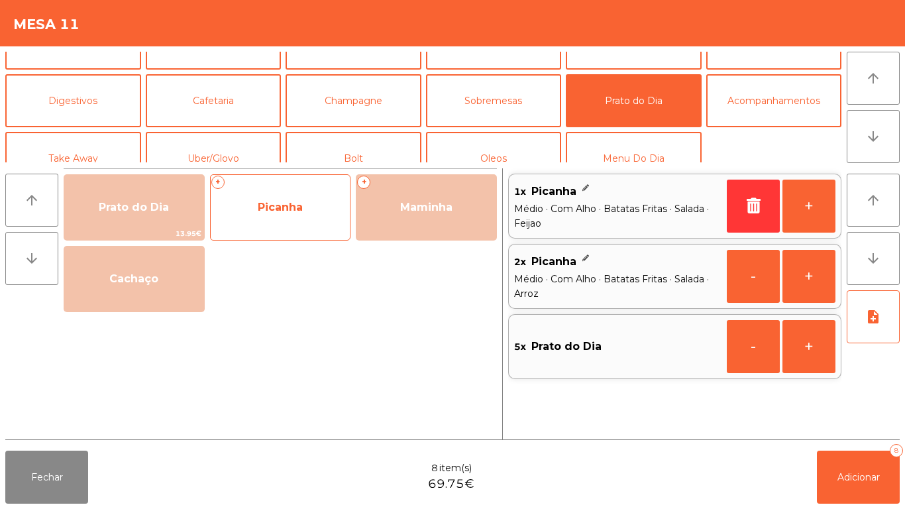
click at [277, 205] on span "Picanha" at bounding box center [280, 207] width 45 height 13
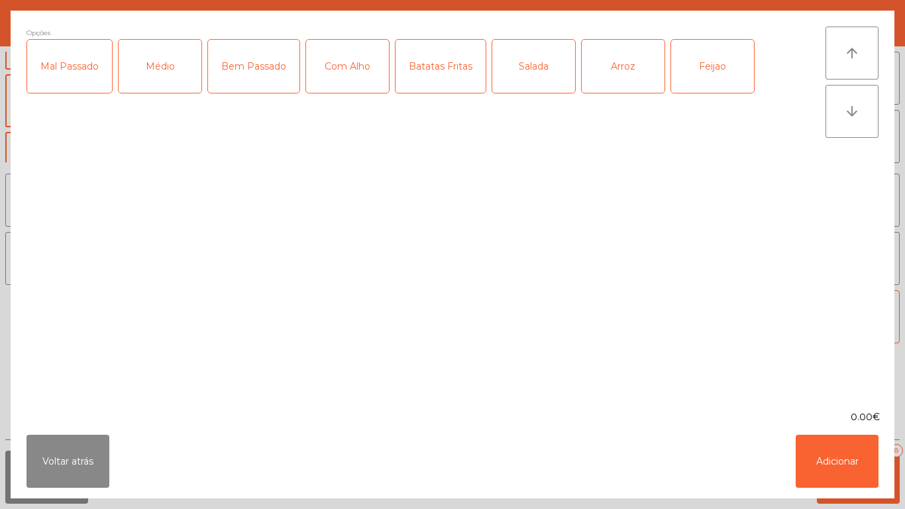
click at [164, 76] on div "Médio" at bounding box center [160, 66] width 83 height 53
click at [340, 63] on div "Com Alho" at bounding box center [347, 66] width 83 height 53
click at [431, 70] on div "Batatas Fritas" at bounding box center [440, 66] width 90 height 53
click at [616, 64] on div "Arroz" at bounding box center [623, 66] width 83 height 53
click at [819, 442] on button "Adicionar" at bounding box center [837, 461] width 83 height 53
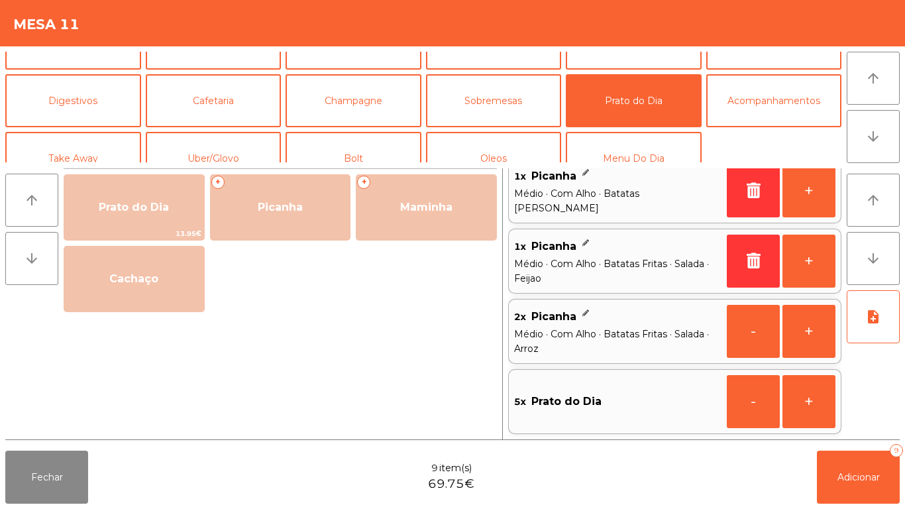
scroll to position [0, 0]
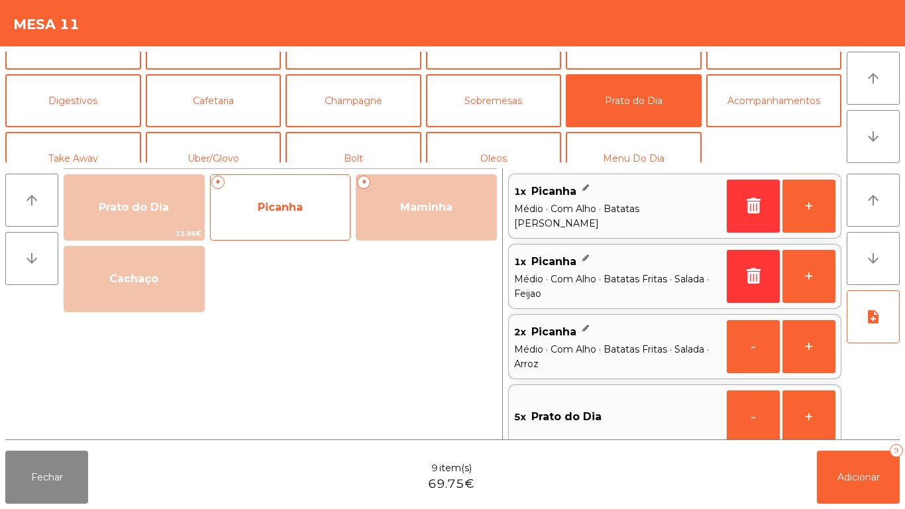
click at [303, 206] on span "Picanha" at bounding box center [281, 207] width 140 height 36
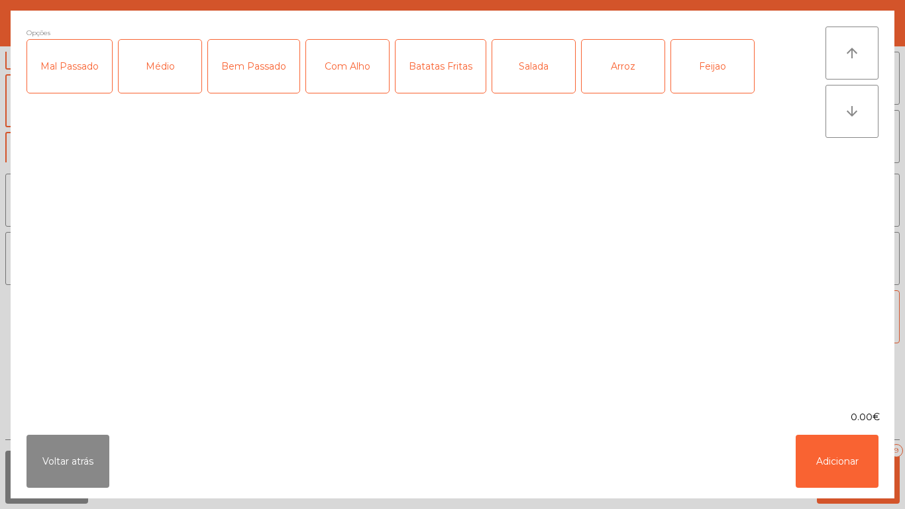
click at [176, 70] on div "Médio" at bounding box center [160, 66] width 83 height 53
click at [350, 72] on div "Com Alho" at bounding box center [347, 66] width 83 height 53
click at [437, 72] on div "Batatas Fritas" at bounding box center [440, 66] width 90 height 53
click at [633, 66] on div "Arroz" at bounding box center [623, 66] width 83 height 53
click at [706, 78] on div "Feijao" at bounding box center [712, 66] width 83 height 53
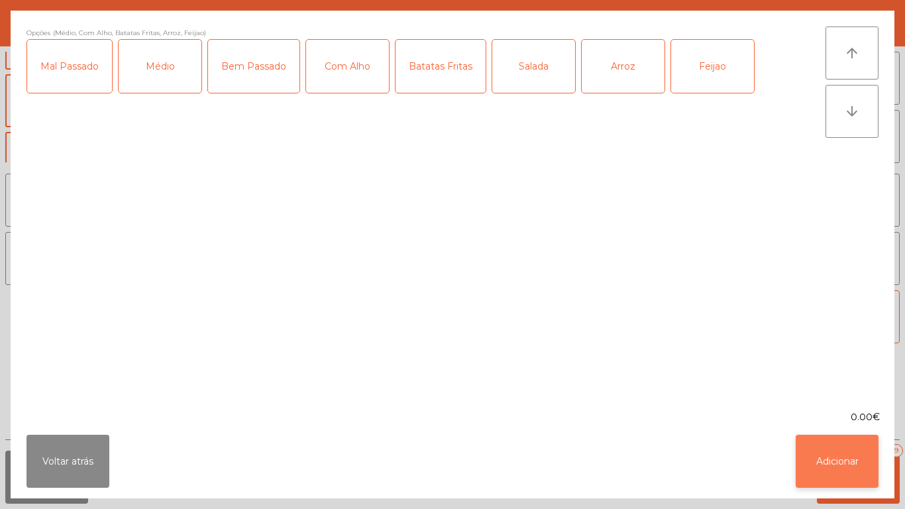
click at [842, 454] on button "Adicionar" at bounding box center [837, 461] width 83 height 53
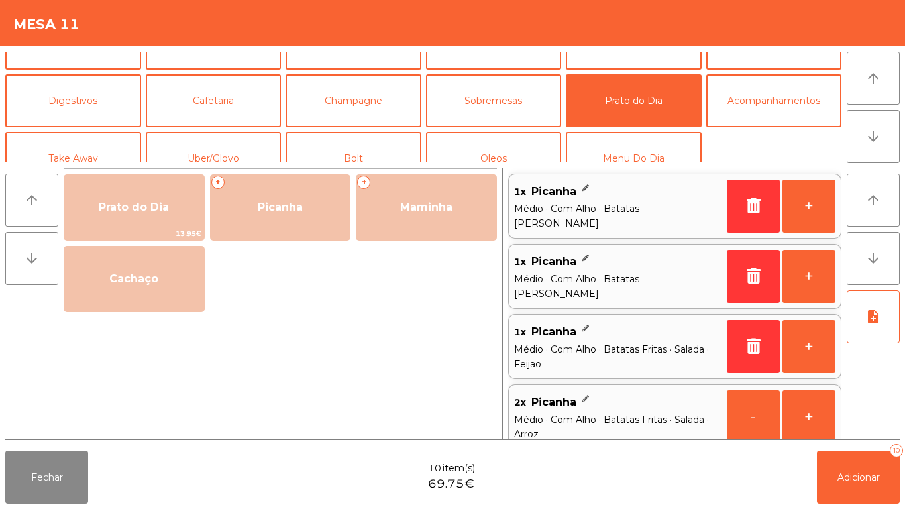
scroll to position [5, 0]
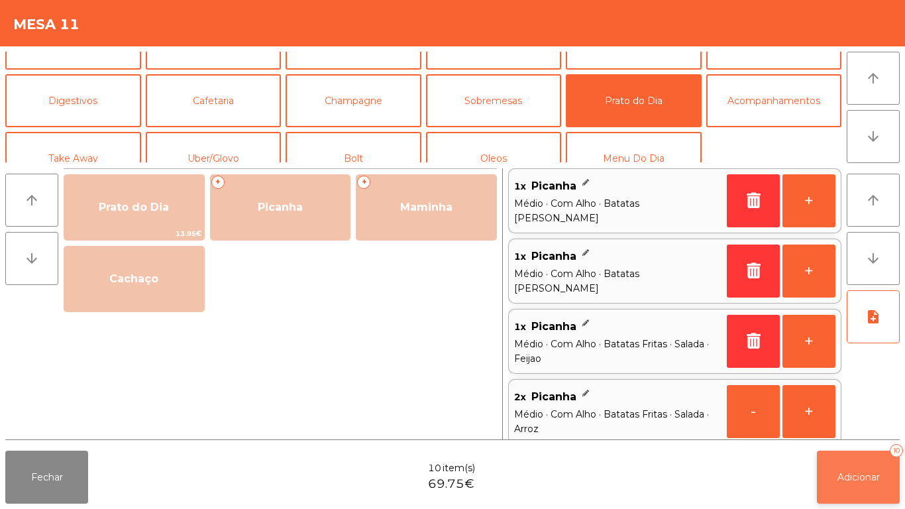
click at [851, 475] on span "Adicionar" at bounding box center [858, 477] width 42 height 12
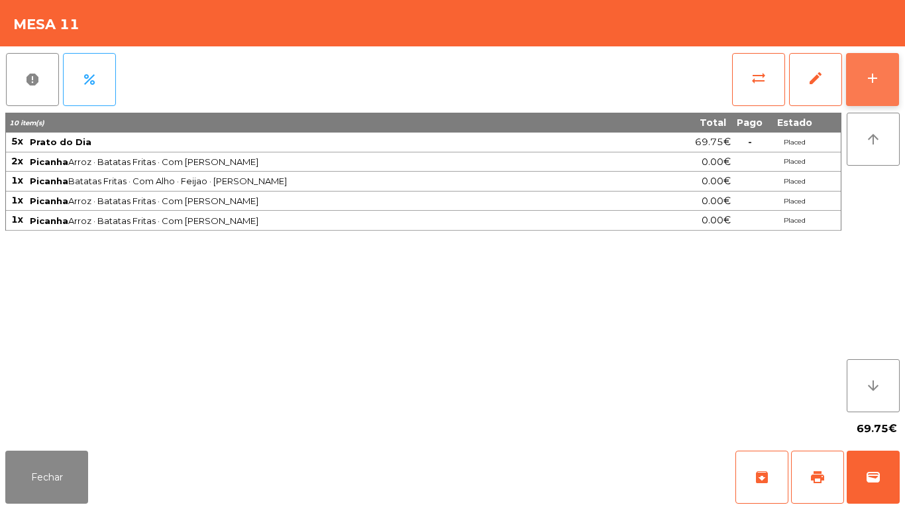
click at [871, 95] on button "add" at bounding box center [872, 79] width 53 height 53
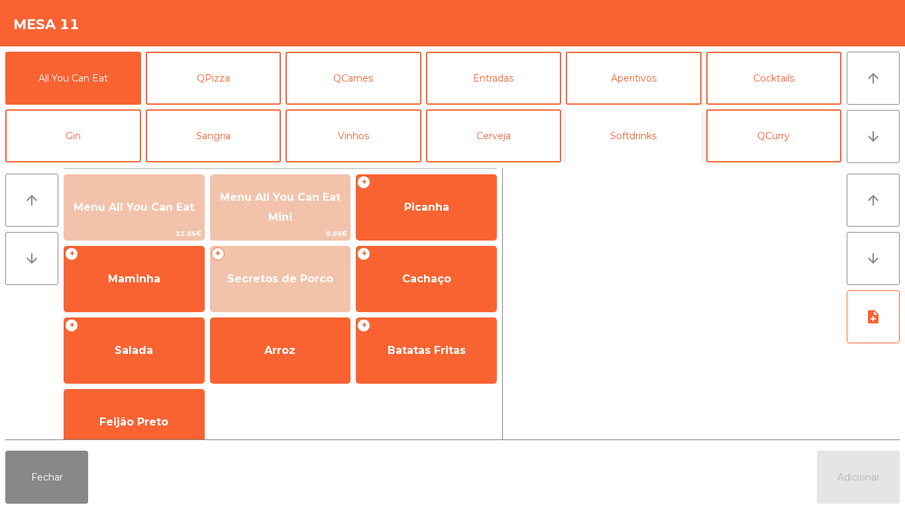
click at [642, 135] on button "Softdrinks" at bounding box center [634, 135] width 136 height 53
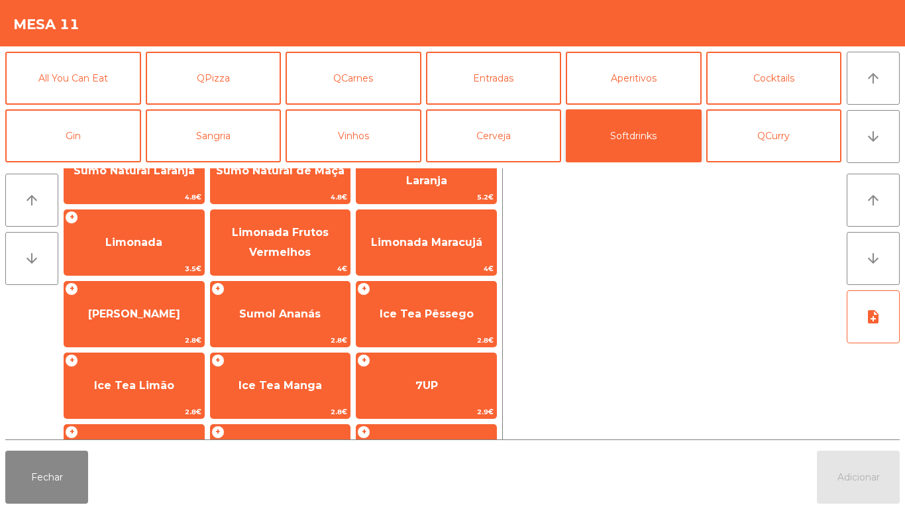
scroll to position [161, 0]
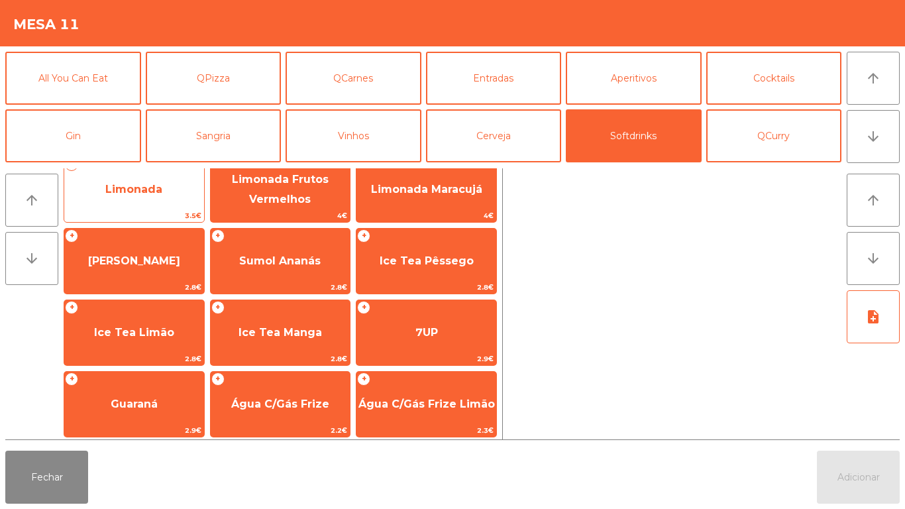
click at [148, 187] on span "Limonada" at bounding box center [133, 189] width 57 height 13
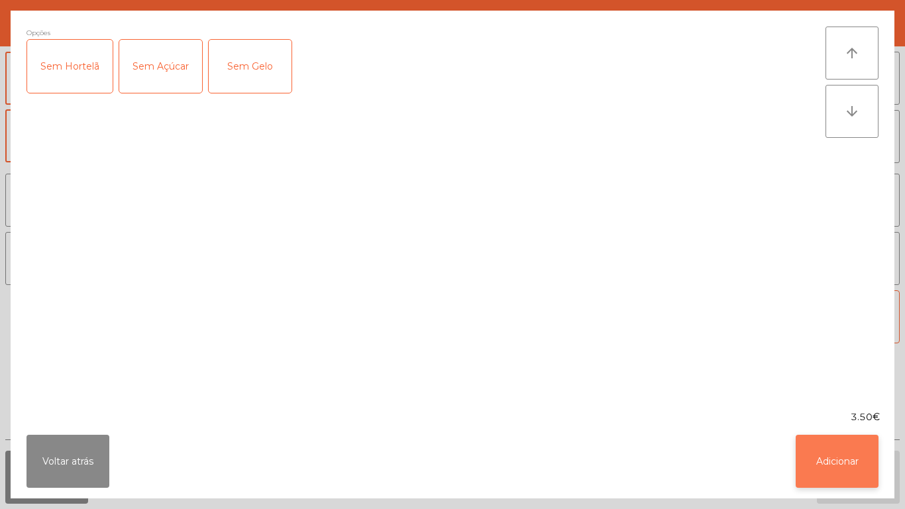
click at [826, 463] on button "Adicionar" at bounding box center [837, 461] width 83 height 53
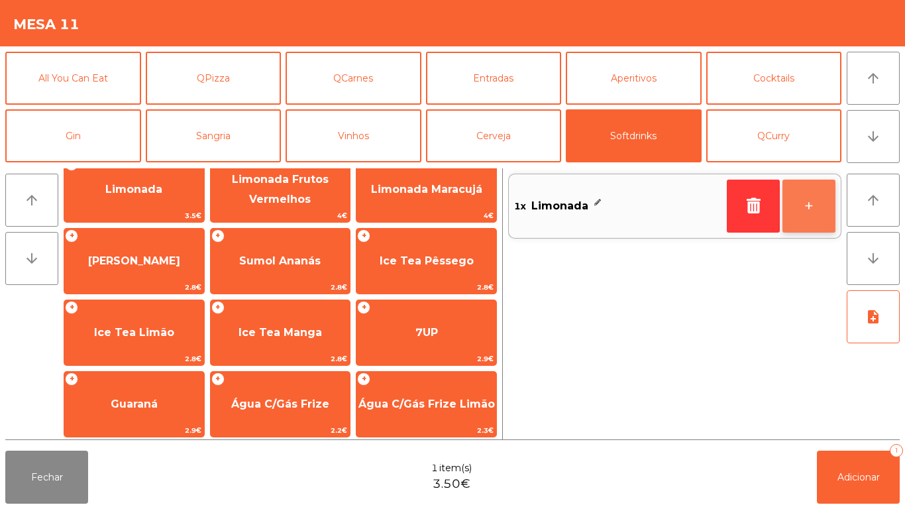
click at [802, 221] on button "+" at bounding box center [808, 206] width 53 height 53
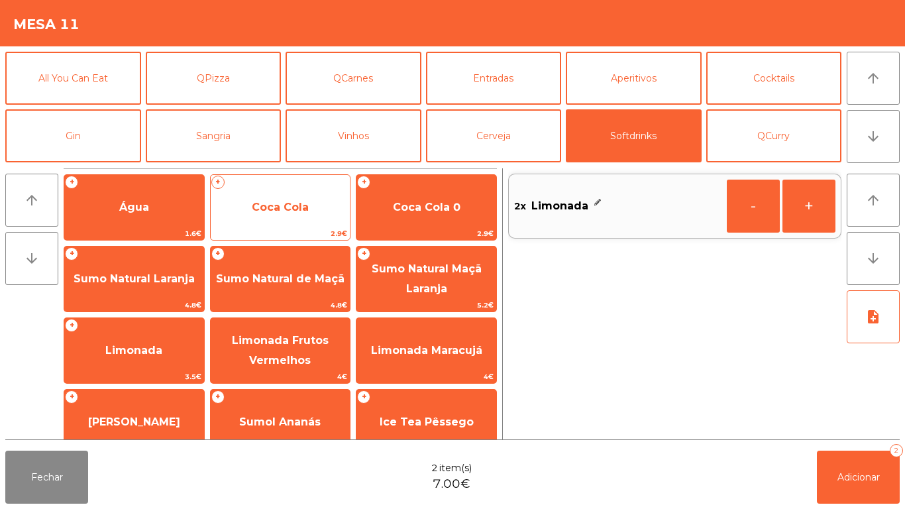
click at [301, 213] on span "Coca Cola" at bounding box center [280, 207] width 57 height 13
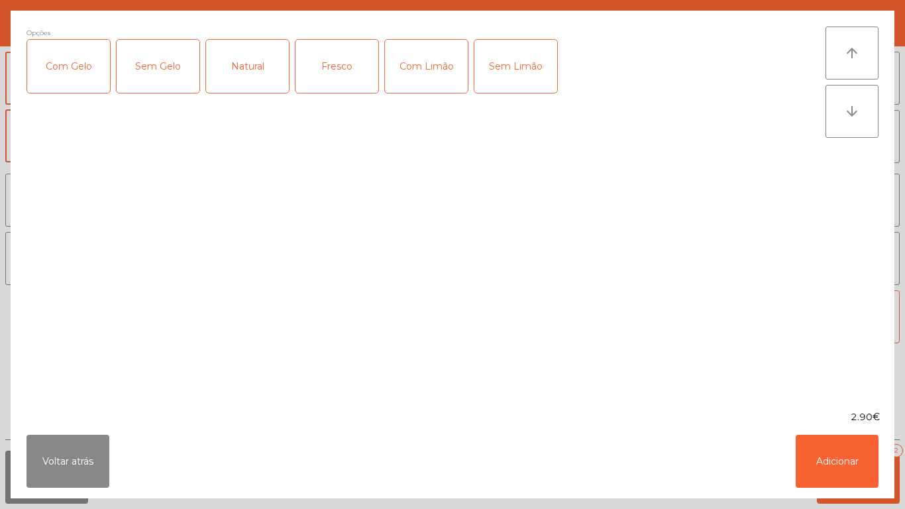
click at [85, 72] on div "Com Gelo" at bounding box center [68, 66] width 83 height 53
click at [425, 68] on div "Com Limão" at bounding box center [426, 66] width 83 height 53
click at [838, 460] on button "Adicionar" at bounding box center [837, 461] width 83 height 53
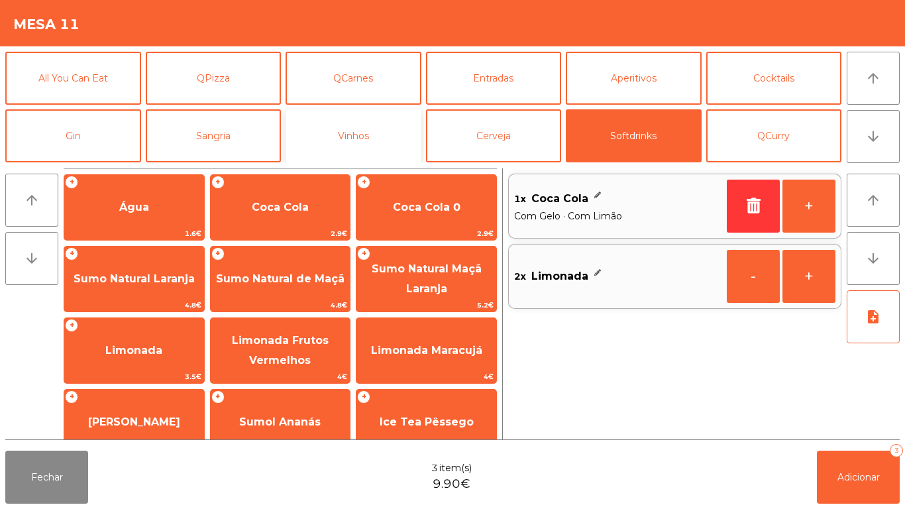
click at [368, 129] on button "Vinhos" at bounding box center [354, 135] width 136 height 53
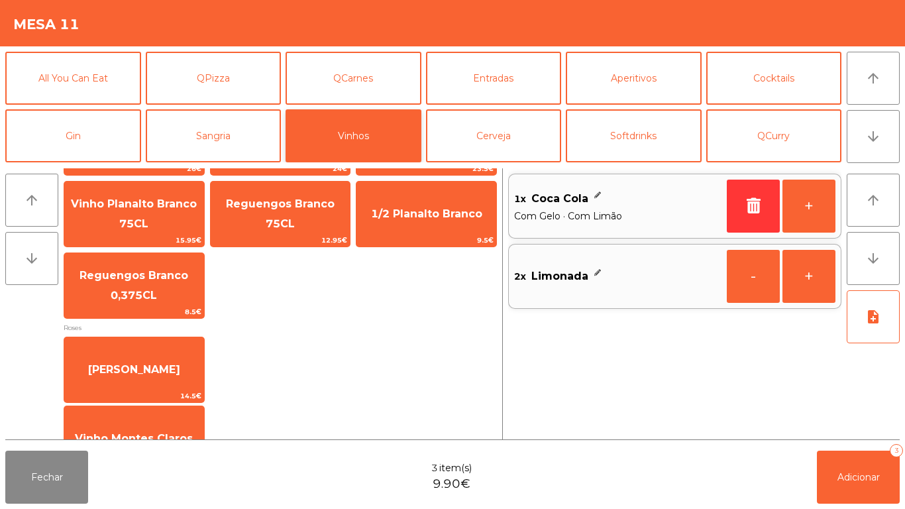
scroll to position [366, 0]
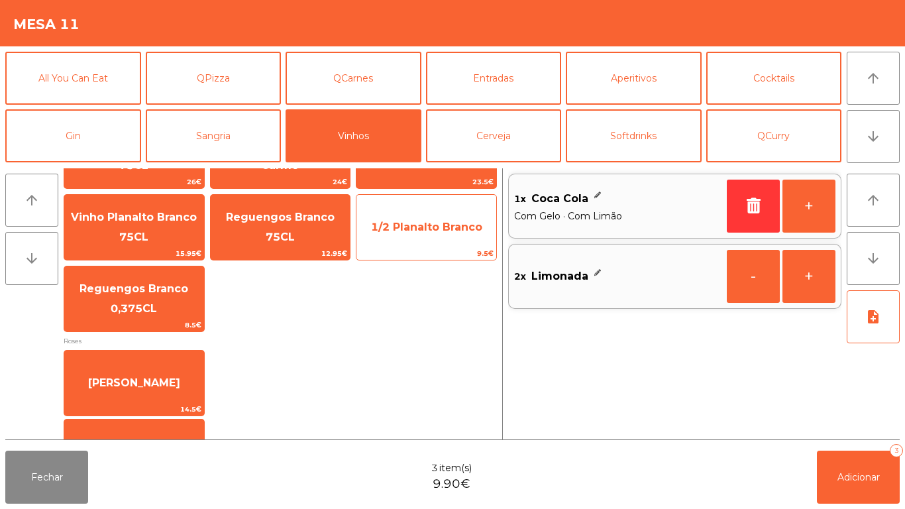
click at [436, 234] on span "1/2 Planalto Branco" at bounding box center [426, 227] width 140 height 36
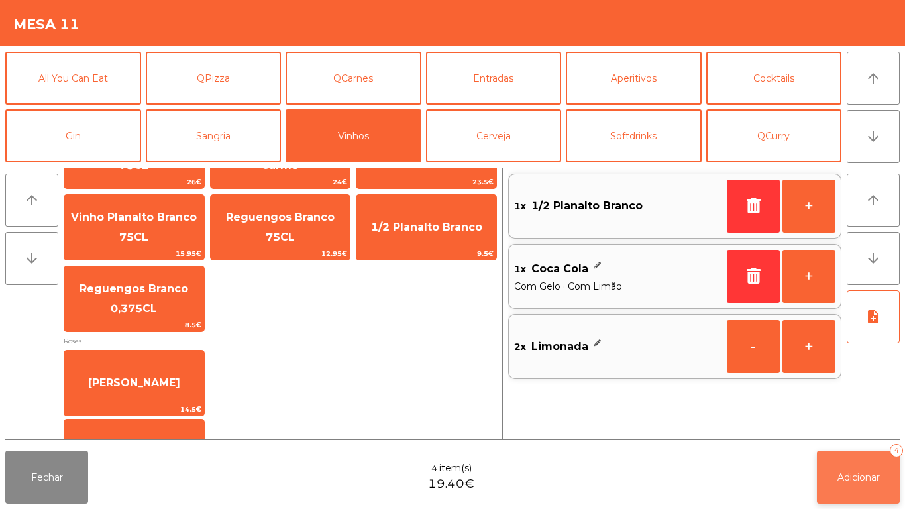
click at [867, 476] on span "Adicionar" at bounding box center [858, 477] width 42 height 12
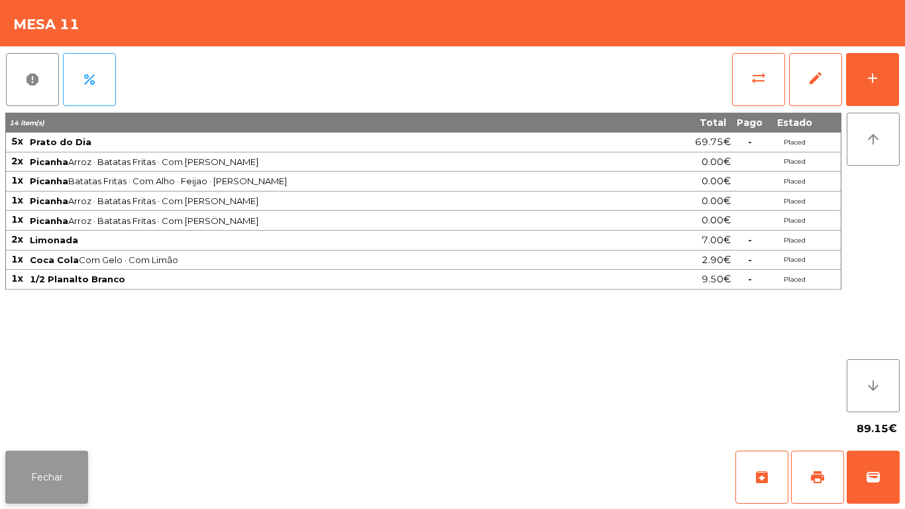
click at [50, 467] on button "Fechar" at bounding box center [46, 476] width 83 height 53
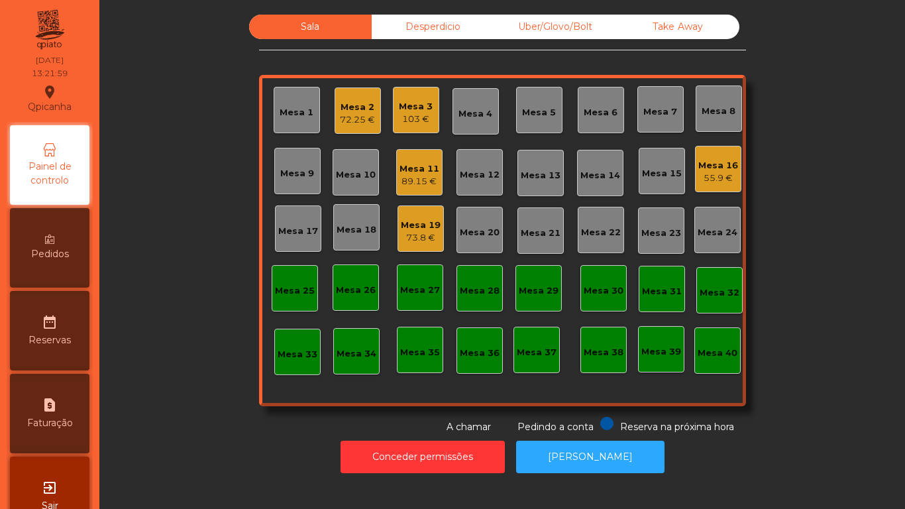
click at [292, 125] on div "Mesa 1" at bounding box center [297, 110] width 46 height 46
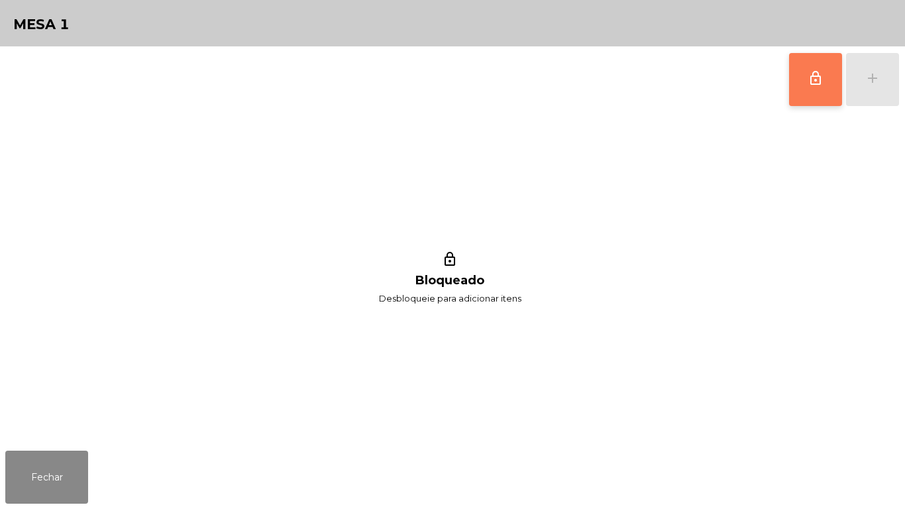
click at [801, 90] on button "lock_outline" at bounding box center [815, 79] width 53 height 53
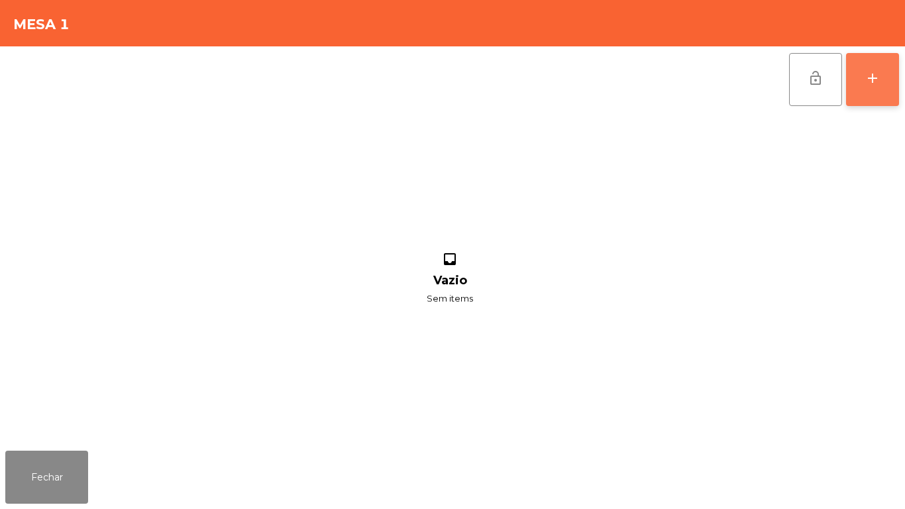
click at [881, 78] on button "add" at bounding box center [872, 79] width 53 height 53
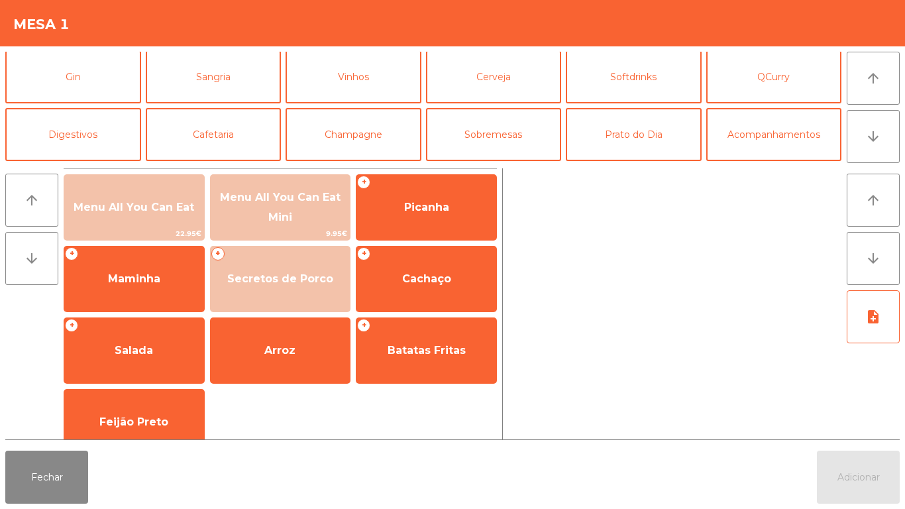
scroll to position [69, 0]
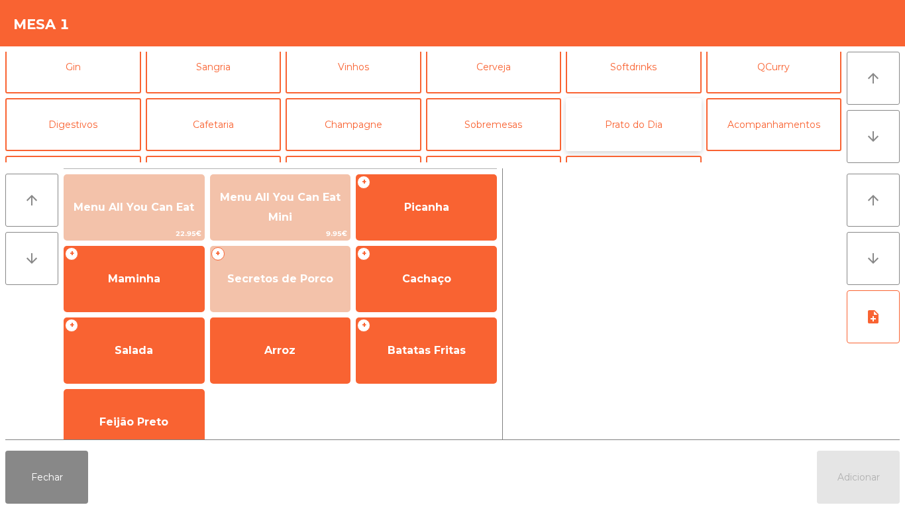
click at [639, 130] on button "Prato do Dia" at bounding box center [634, 124] width 136 height 53
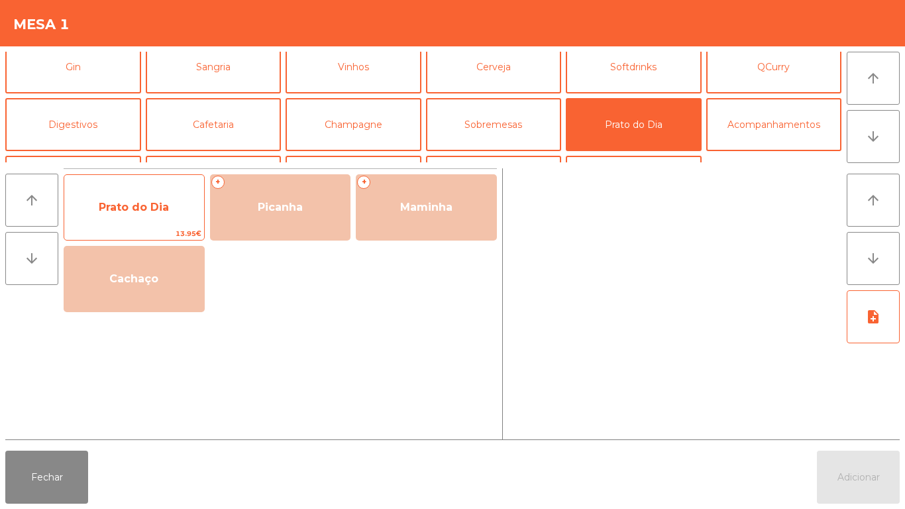
click at [146, 209] on span "Prato do Dia" at bounding box center [134, 207] width 70 height 13
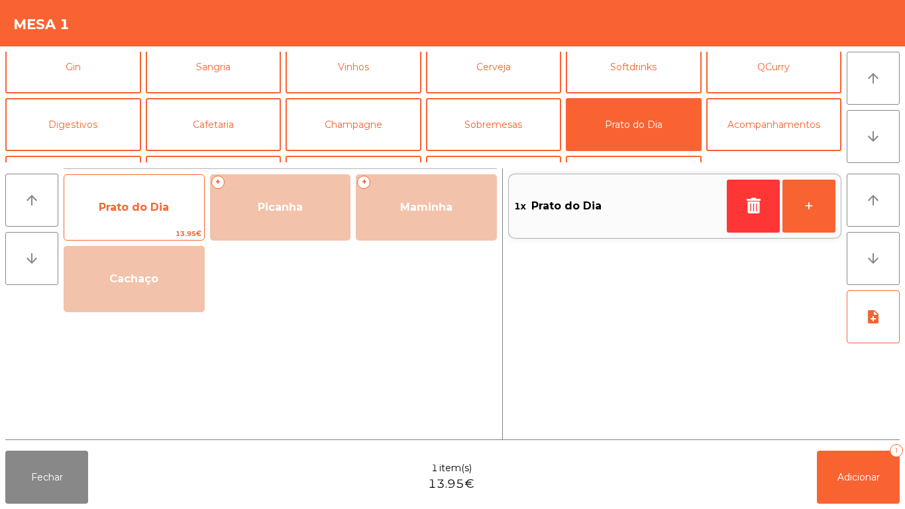
click at [139, 202] on span "Prato do Dia" at bounding box center [134, 207] width 70 height 13
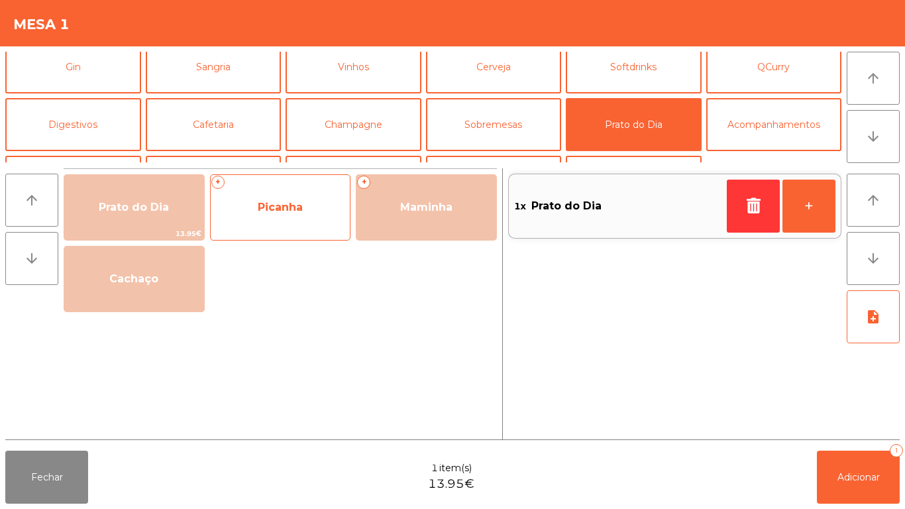
click at [279, 214] on span "Picanha" at bounding box center [281, 207] width 140 height 36
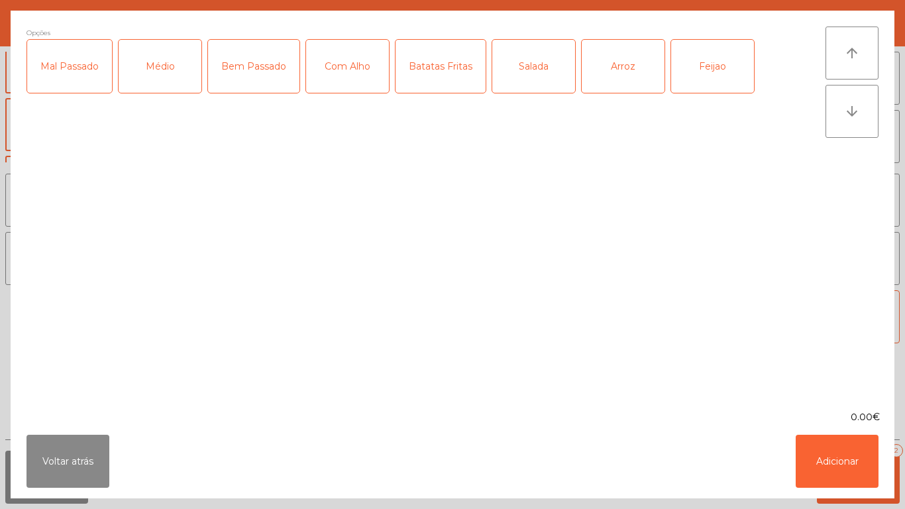
click at [169, 78] on div "Médio" at bounding box center [160, 66] width 83 height 53
click at [347, 81] on div "Com Alho" at bounding box center [347, 66] width 83 height 53
click at [456, 91] on div "Batatas Fritas" at bounding box center [440, 66] width 90 height 53
click at [600, 79] on div "Arroz" at bounding box center [623, 66] width 83 height 53
click at [715, 81] on div "Feijao" at bounding box center [712, 66] width 83 height 53
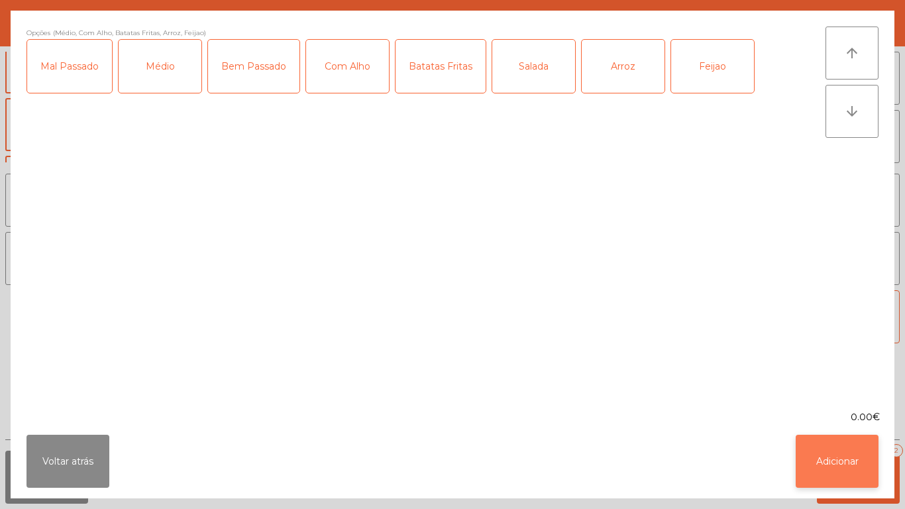
click at [833, 463] on button "Adicionar" at bounding box center [837, 461] width 83 height 53
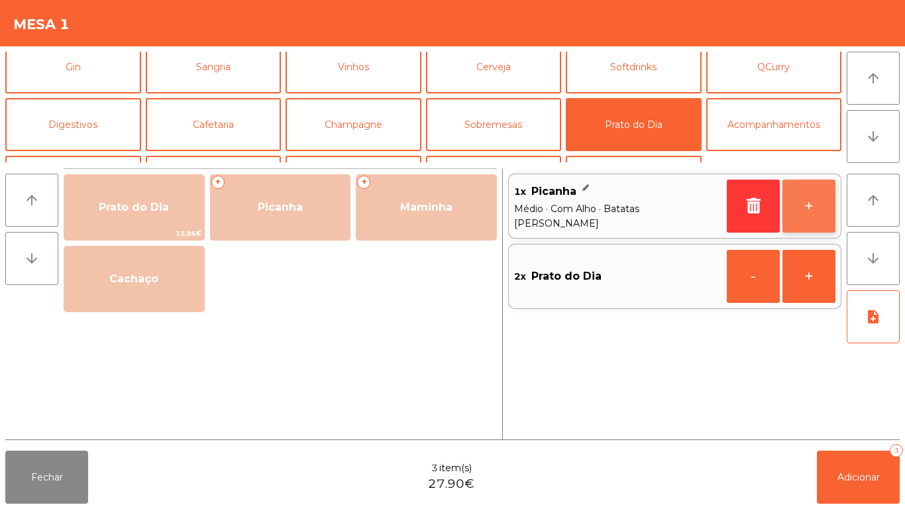
click at [794, 209] on button "+" at bounding box center [808, 206] width 53 height 53
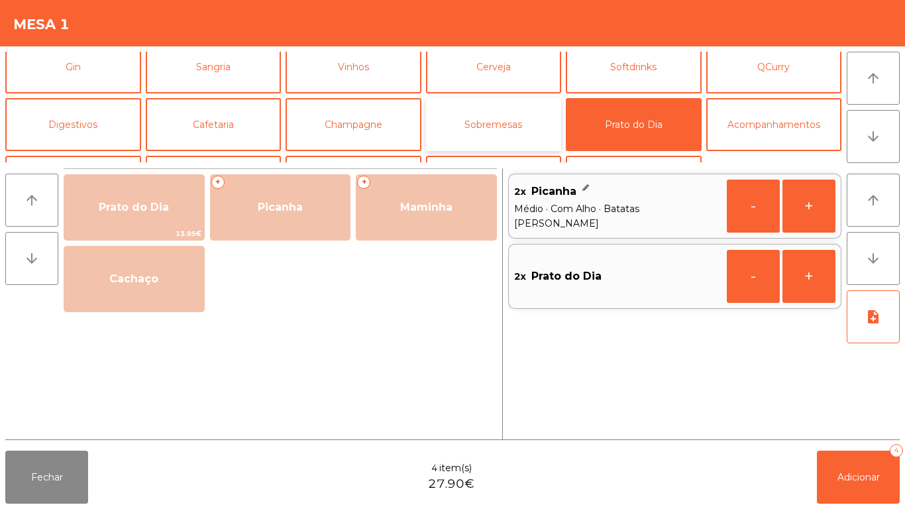
click at [510, 132] on button "Sobremesas" at bounding box center [494, 124] width 136 height 53
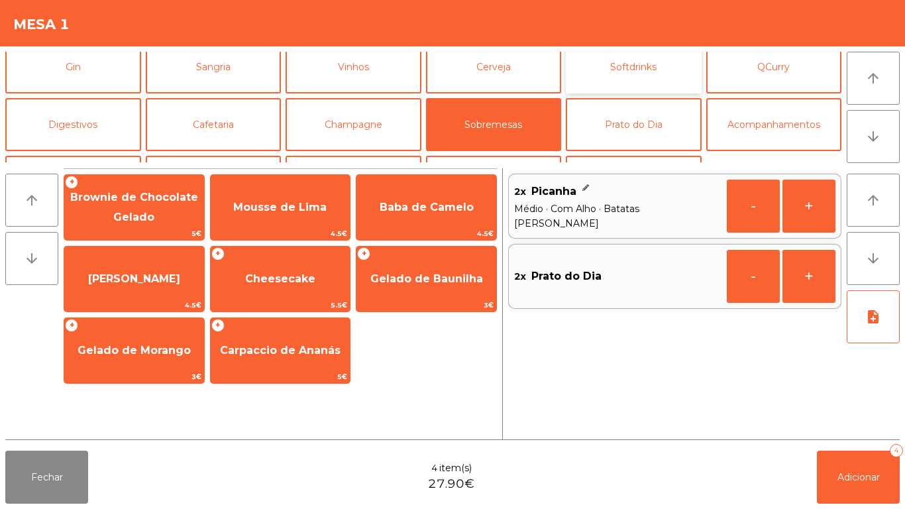
click at [620, 82] on button "Softdrinks" at bounding box center [634, 66] width 136 height 53
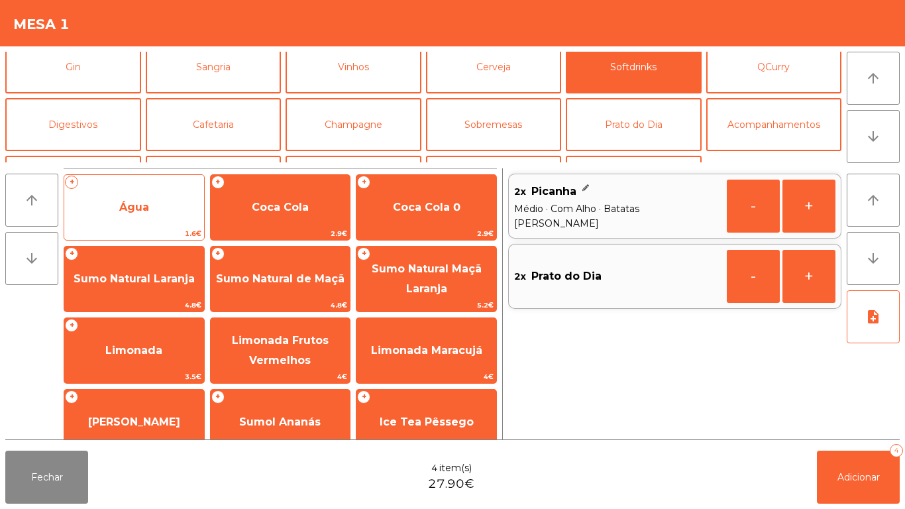
click at [146, 209] on span "Água" at bounding box center [134, 207] width 30 height 13
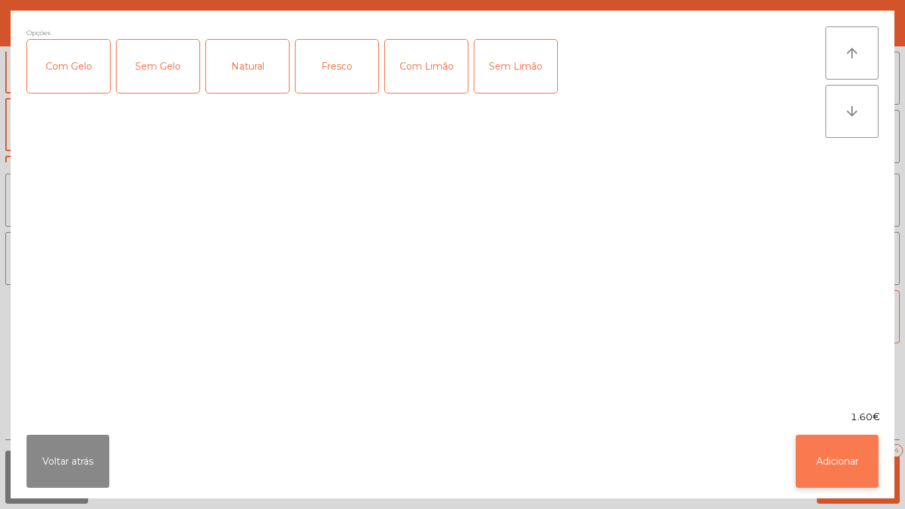
click at [836, 455] on button "Adicionar" at bounding box center [837, 461] width 83 height 53
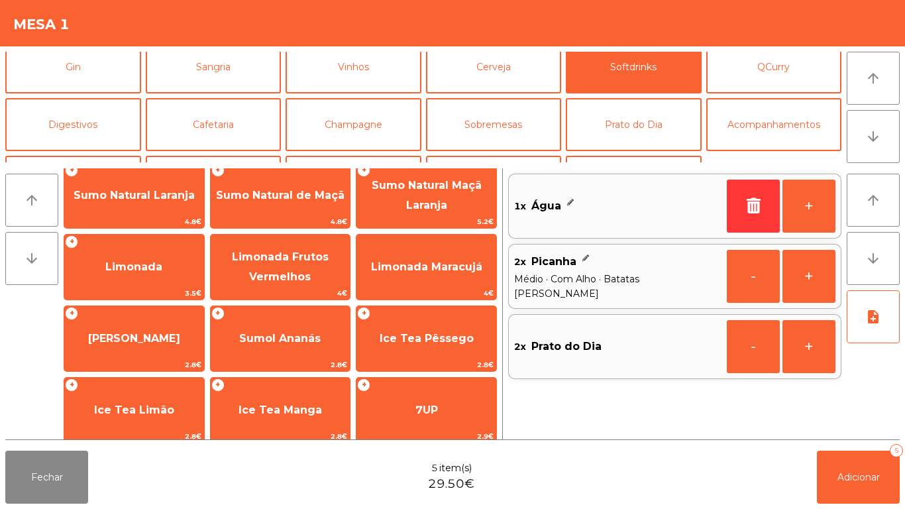
scroll to position [85, 0]
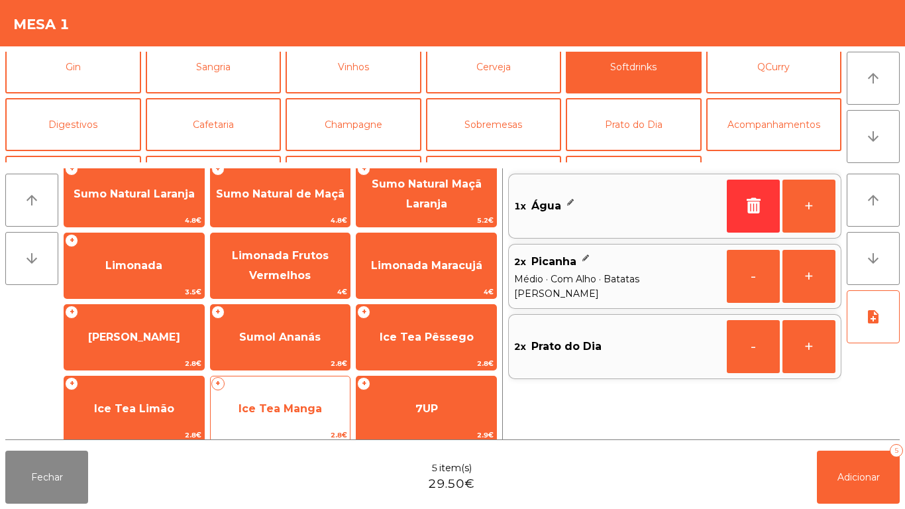
click at [303, 410] on span "Ice Tea Manga" at bounding box center [279, 408] width 83 height 13
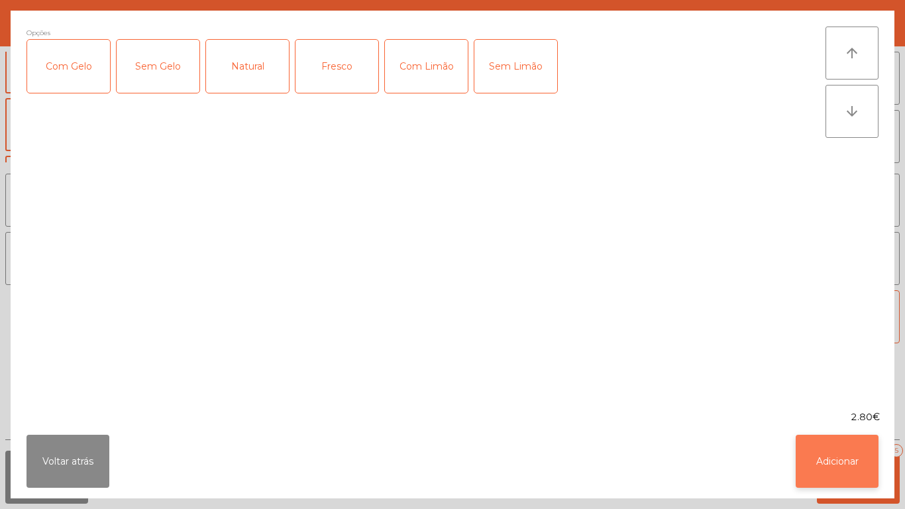
click at [830, 454] on button "Adicionar" at bounding box center [837, 461] width 83 height 53
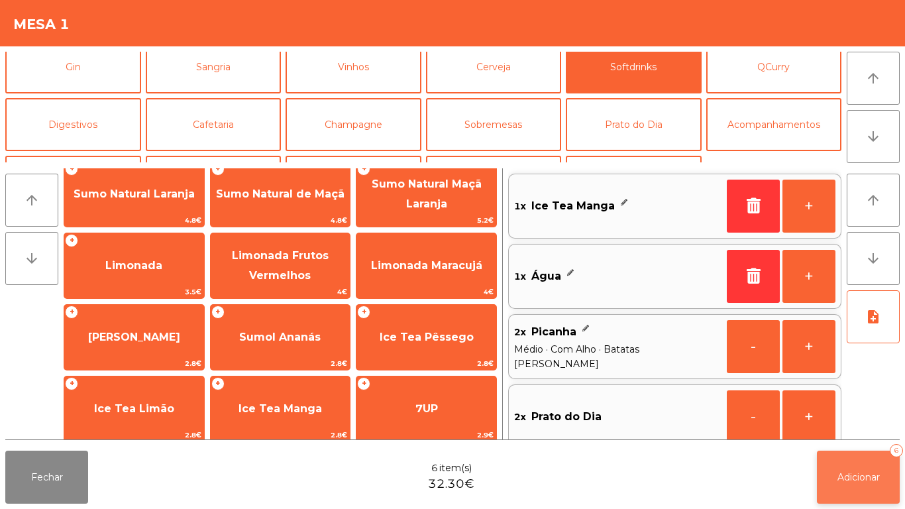
click at [859, 477] on span "Adicionar" at bounding box center [858, 477] width 42 height 12
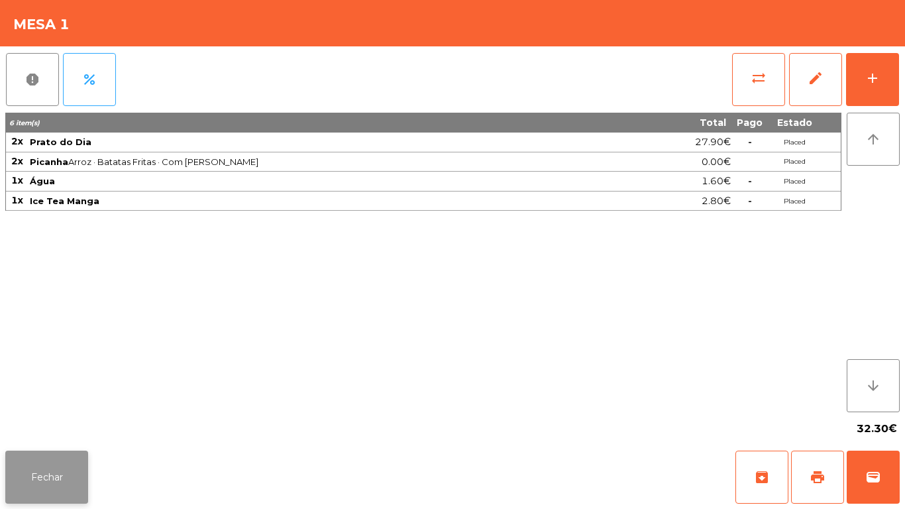
click at [48, 460] on button "Fechar" at bounding box center [46, 476] width 83 height 53
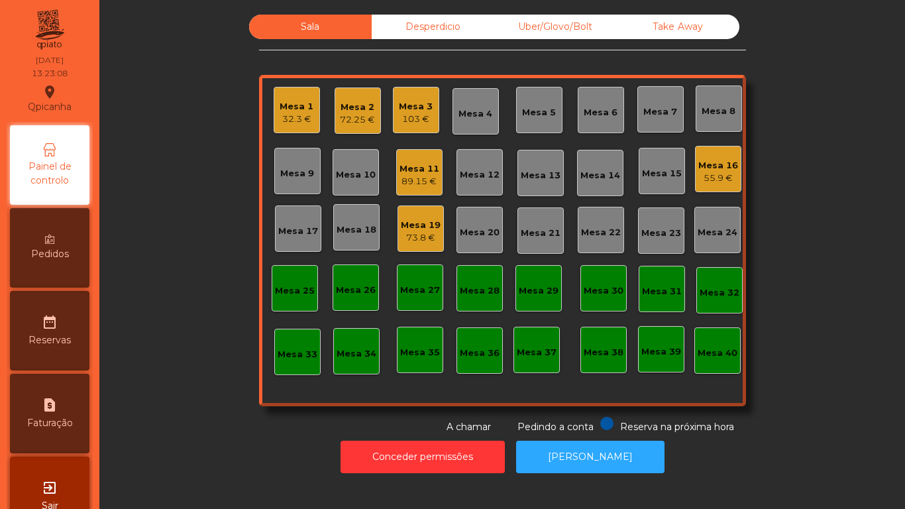
click at [360, 176] on div "Mesa 10" at bounding box center [356, 174] width 40 height 13
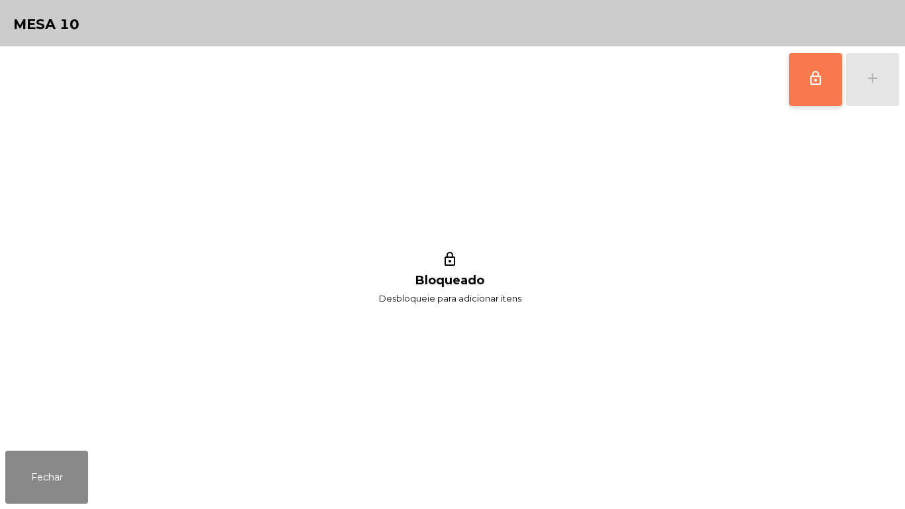
click at [819, 91] on button "lock_outline" at bounding box center [815, 79] width 53 height 53
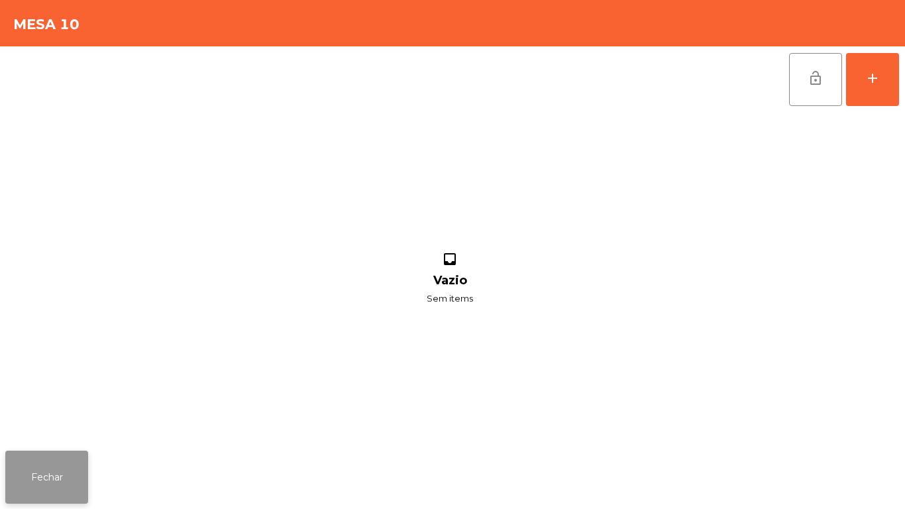
click at [63, 470] on button "Fechar" at bounding box center [46, 476] width 83 height 53
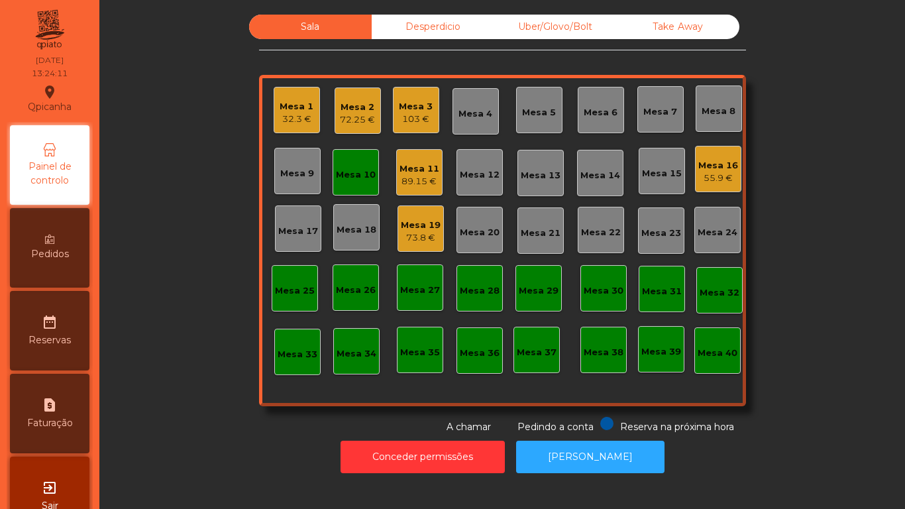
click at [411, 118] on div "103 €" at bounding box center [416, 119] width 34 height 13
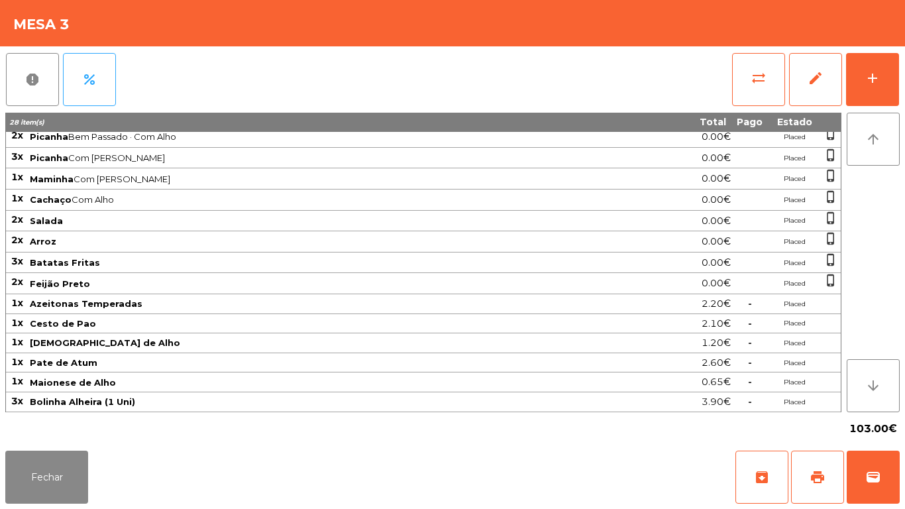
scroll to position [0, 0]
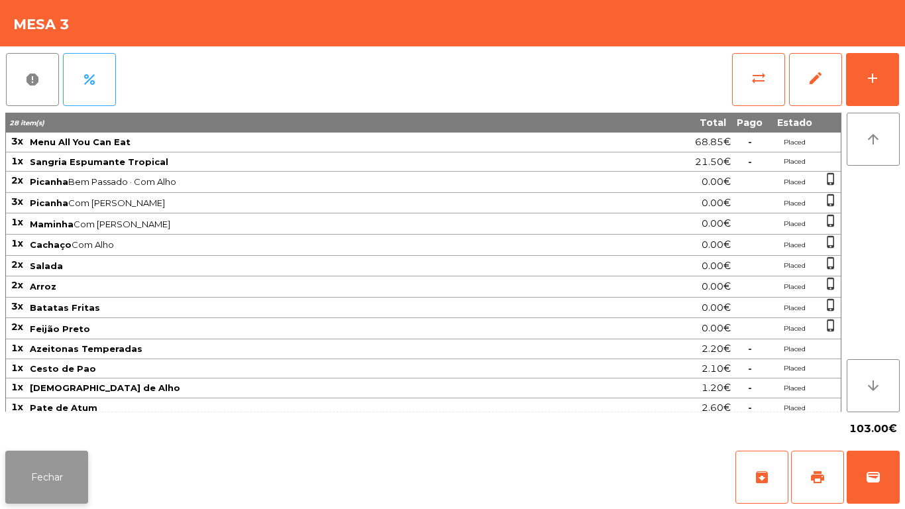
click at [54, 464] on button "Fechar" at bounding box center [46, 476] width 83 height 53
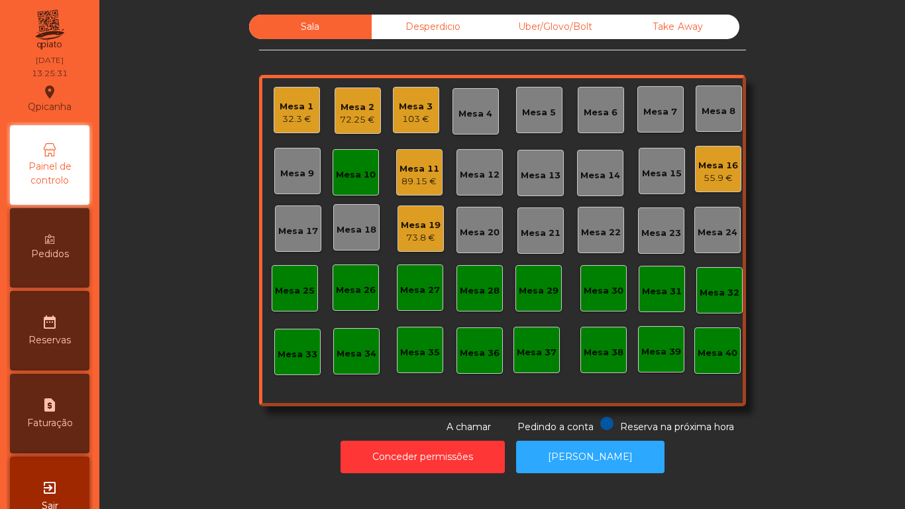
click at [339, 183] on div "Mesa 10" at bounding box center [356, 172] width 46 height 46
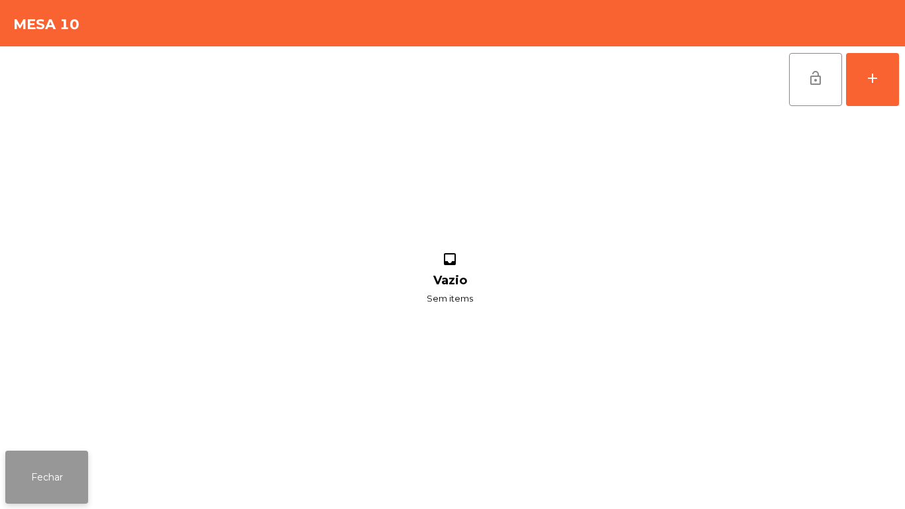
click at [46, 478] on button "Fechar" at bounding box center [46, 476] width 83 height 53
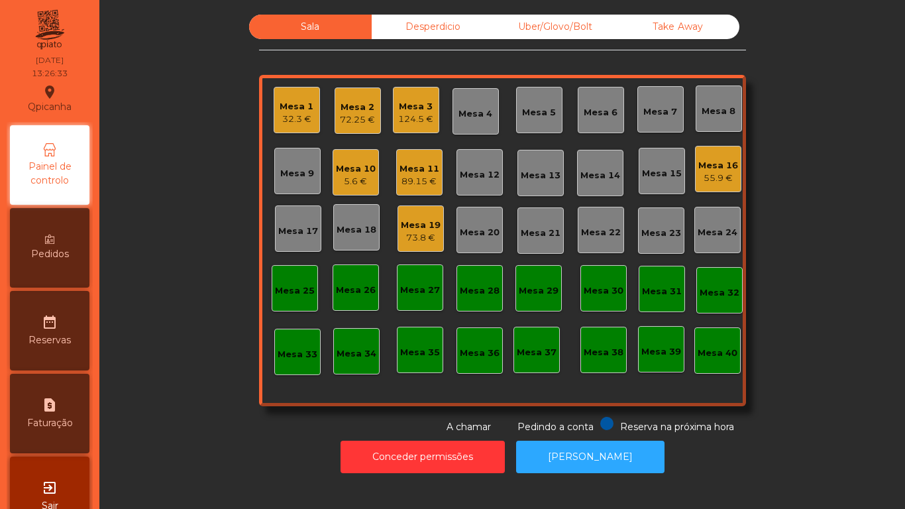
click at [412, 180] on div "89.15 €" at bounding box center [419, 181] width 40 height 13
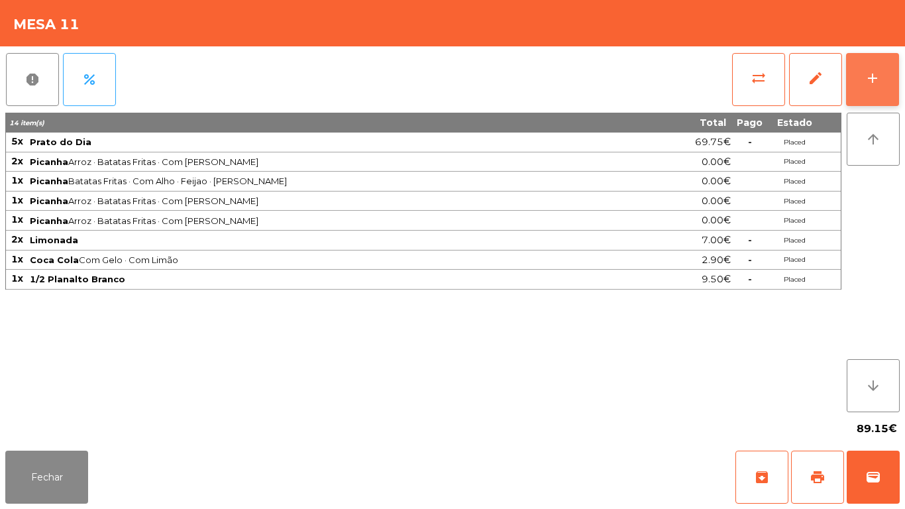
click at [857, 72] on button "add" at bounding box center [872, 79] width 53 height 53
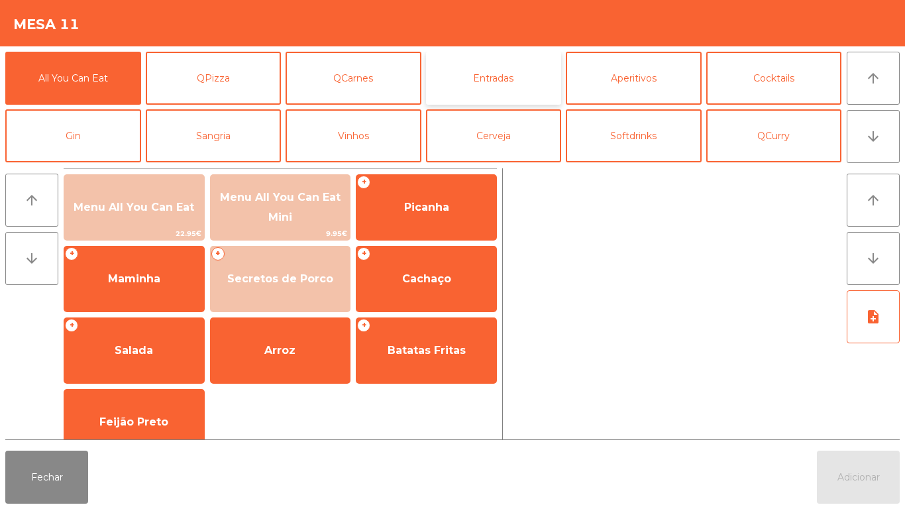
click at [476, 93] on button "Entradas" at bounding box center [494, 78] width 136 height 53
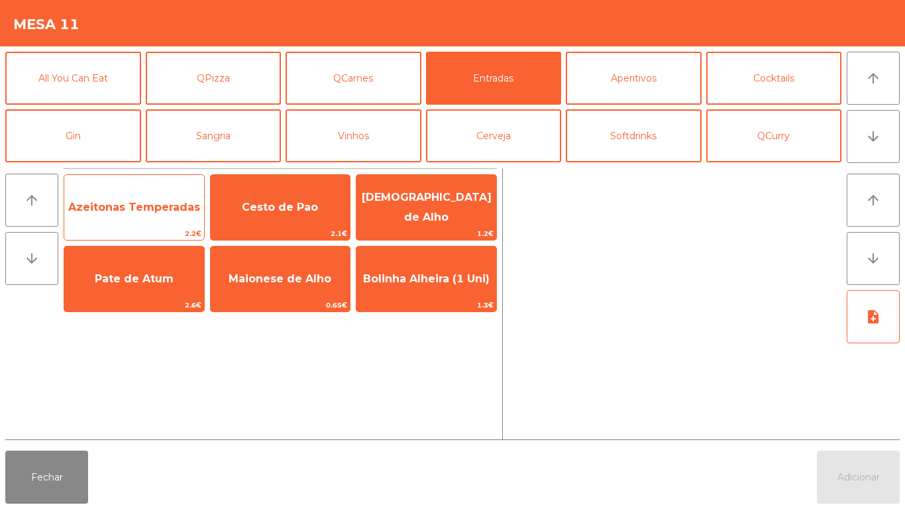
click at [148, 210] on span "Azeitonas Temperadas" at bounding box center [134, 207] width 132 height 13
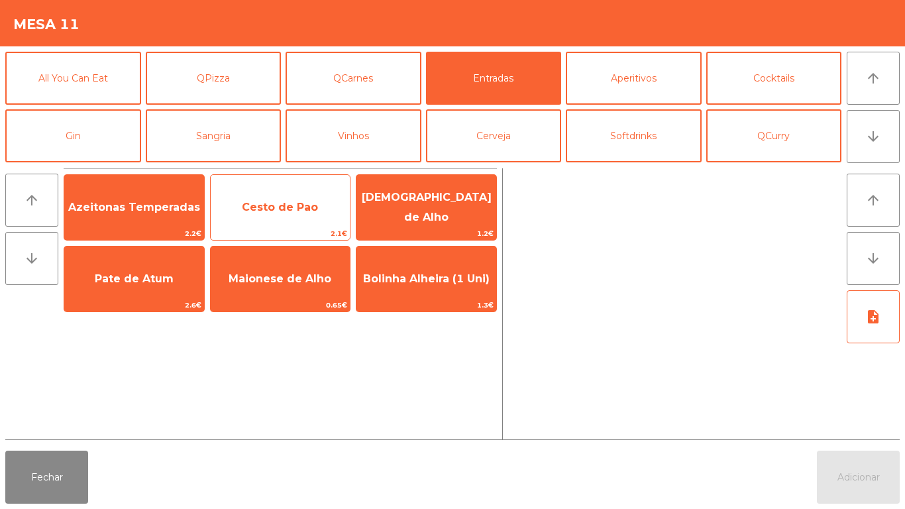
click at [267, 217] on span "Cesto de Pao" at bounding box center [281, 207] width 140 height 36
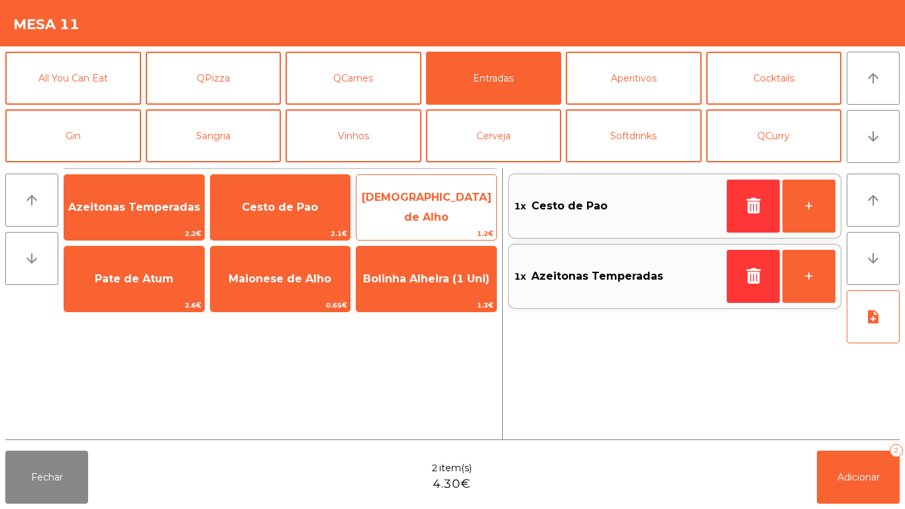
click at [417, 217] on span "[DEMOGRAPHIC_DATA] de Alho" at bounding box center [426, 208] width 140 height 56
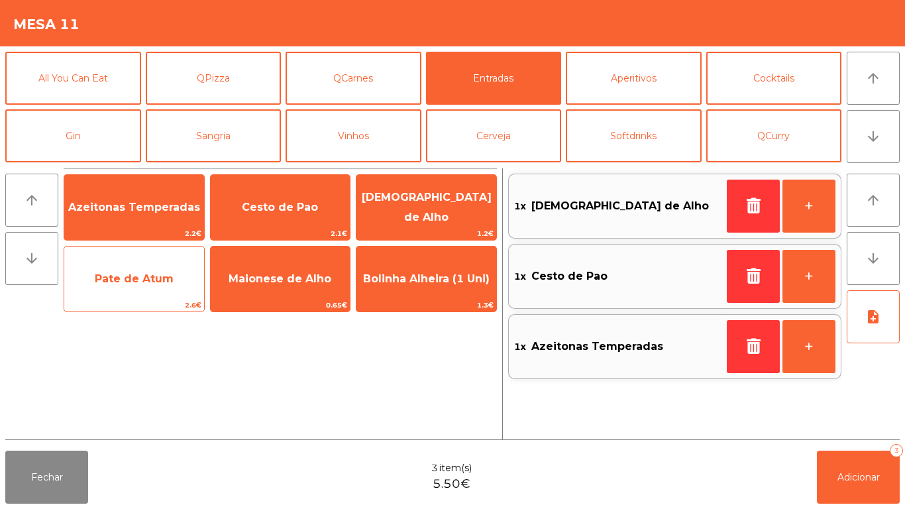
click at [146, 282] on span "Pate de Atum" at bounding box center [134, 278] width 79 height 13
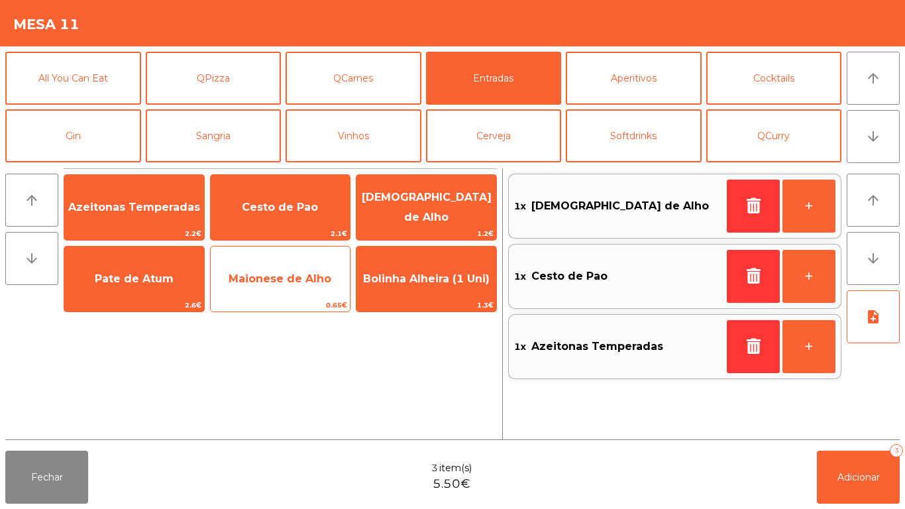
click at [270, 285] on span "Maionese de Alho" at bounding box center [281, 279] width 140 height 36
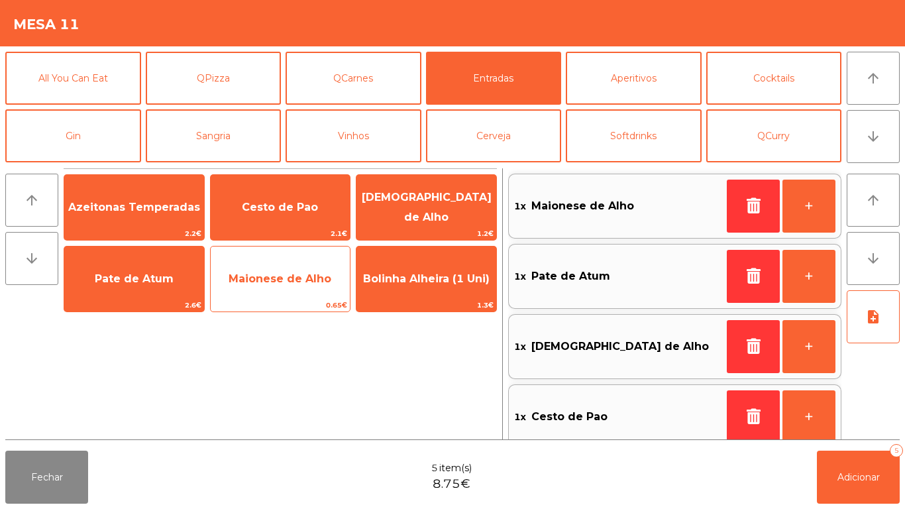
scroll to position [5, 0]
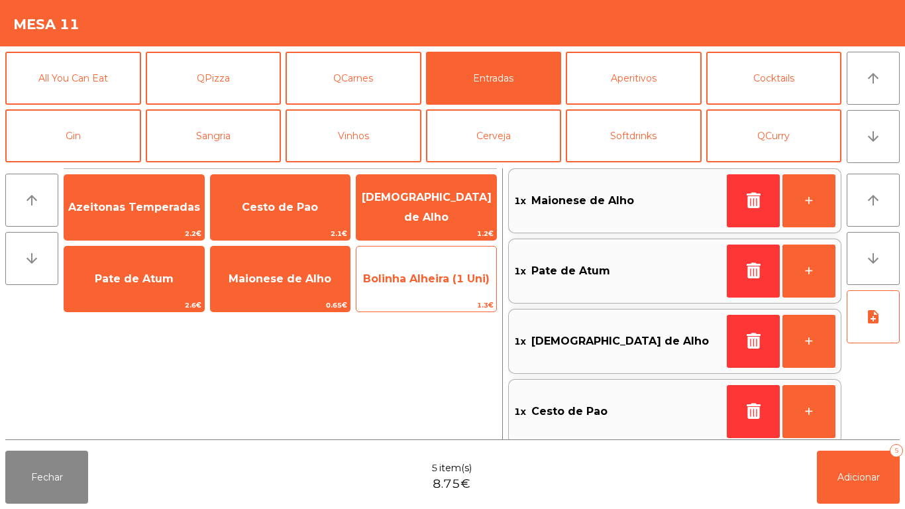
click at [416, 304] on span "1.3€" at bounding box center [426, 305] width 140 height 13
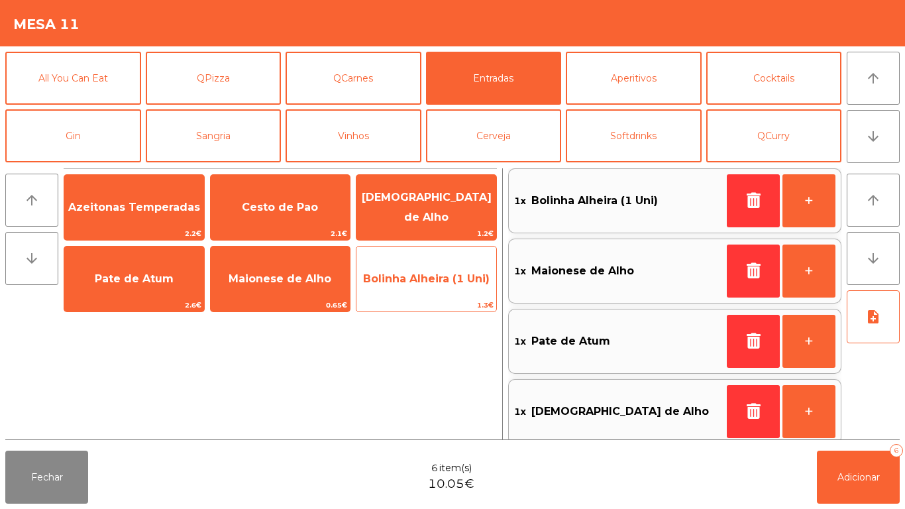
click at [429, 299] on span "1.3€" at bounding box center [426, 305] width 140 height 13
click at [428, 306] on span "1.3€" at bounding box center [426, 305] width 140 height 13
click at [427, 299] on span "1.3€" at bounding box center [426, 305] width 140 height 13
click at [425, 294] on span "Bolinha Alheira (1 Uni)" at bounding box center [426, 279] width 140 height 36
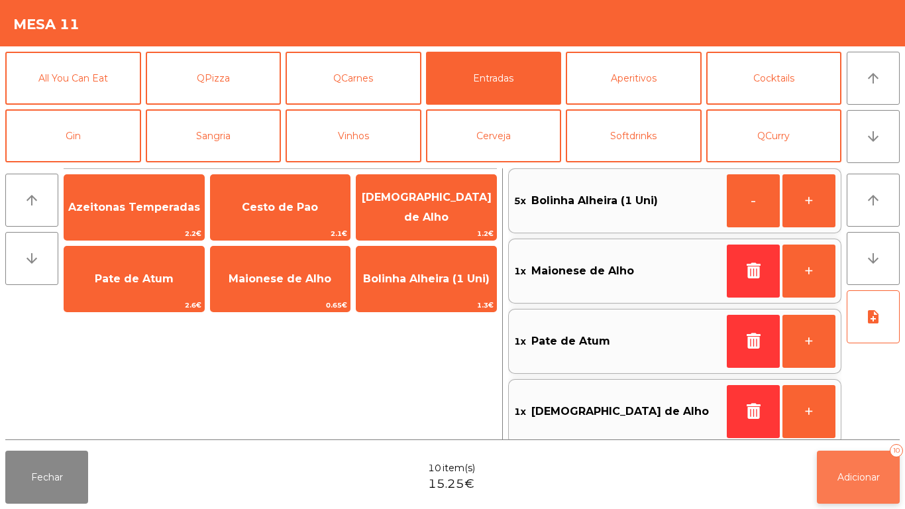
click at [862, 476] on span "Adicionar" at bounding box center [858, 477] width 42 height 12
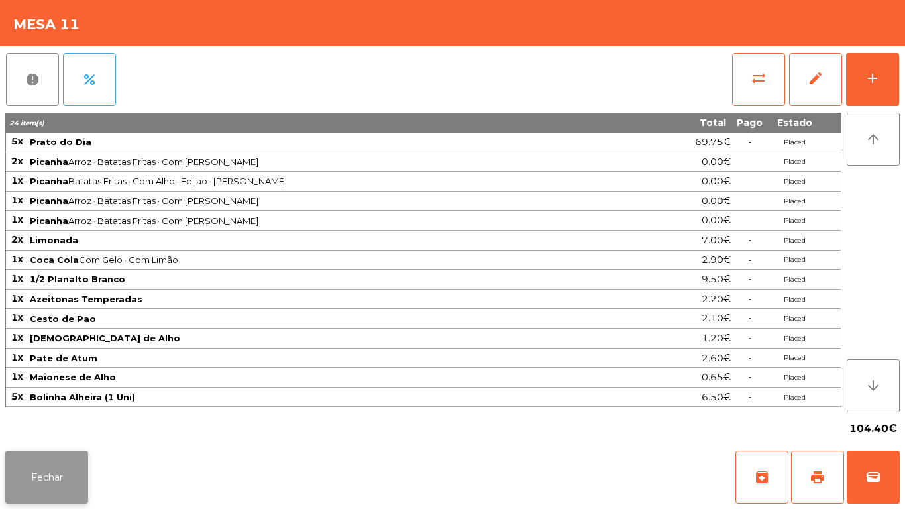
click at [45, 470] on button "Fechar" at bounding box center [46, 476] width 83 height 53
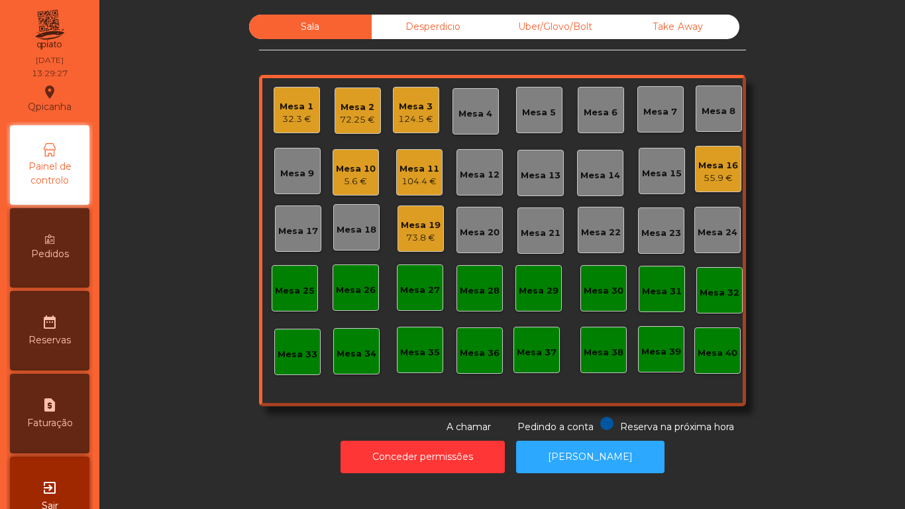
click at [713, 166] on div "Mesa 16" at bounding box center [718, 165] width 40 height 13
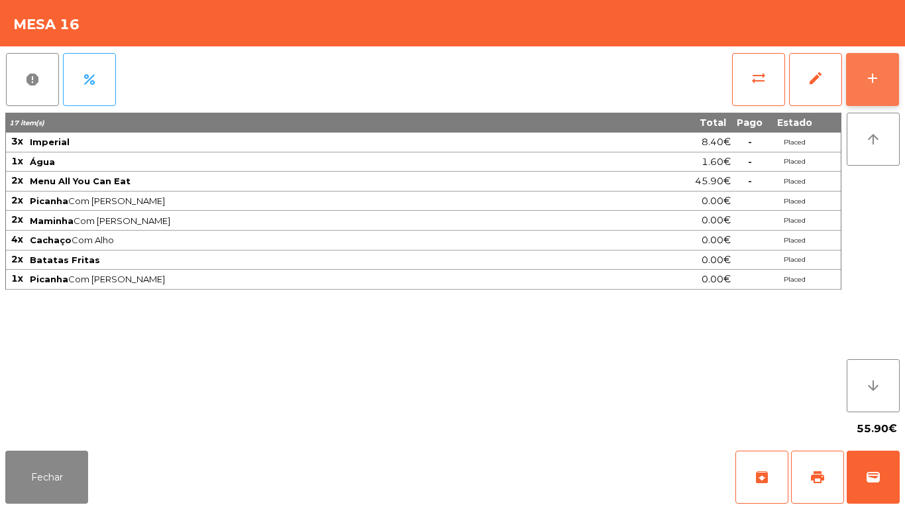
click at [876, 87] on button "add" at bounding box center [872, 79] width 53 height 53
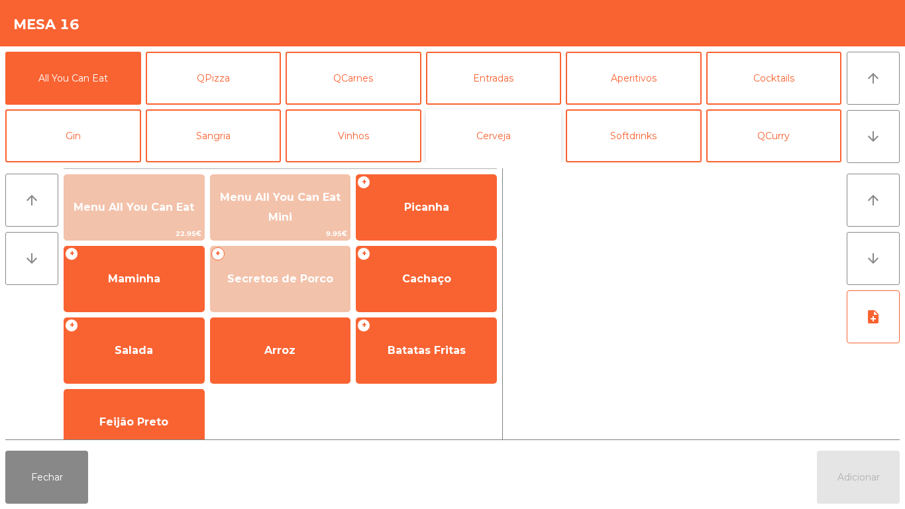
click at [505, 136] on button "Cerveja" at bounding box center [494, 135] width 136 height 53
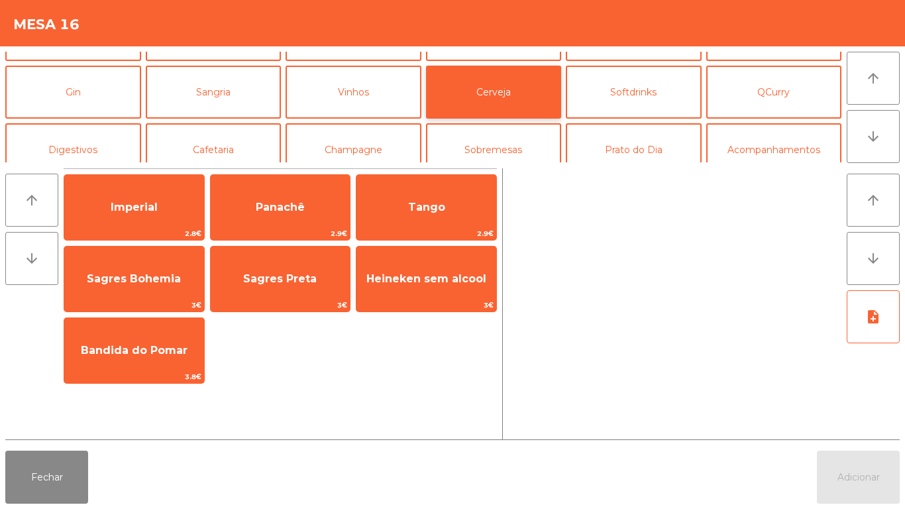
scroll to position [59, 0]
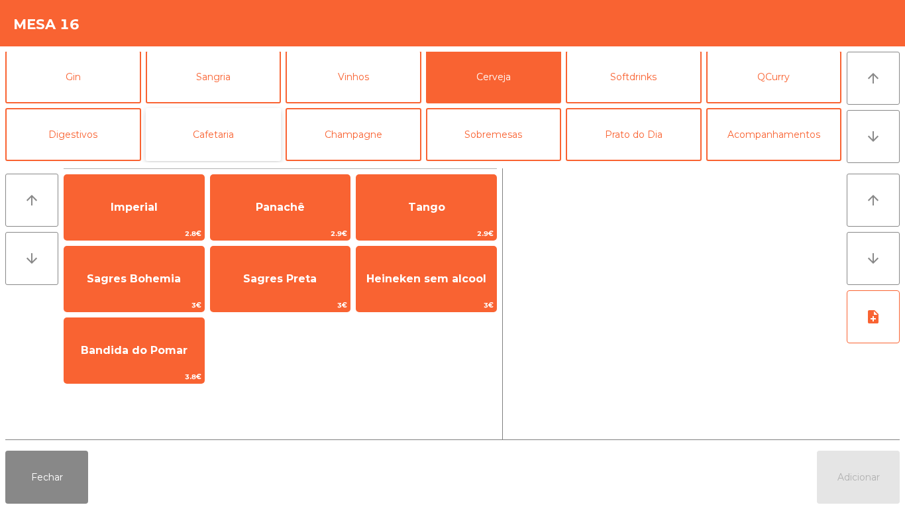
click at [233, 131] on button "Cafetaria" at bounding box center [214, 134] width 136 height 53
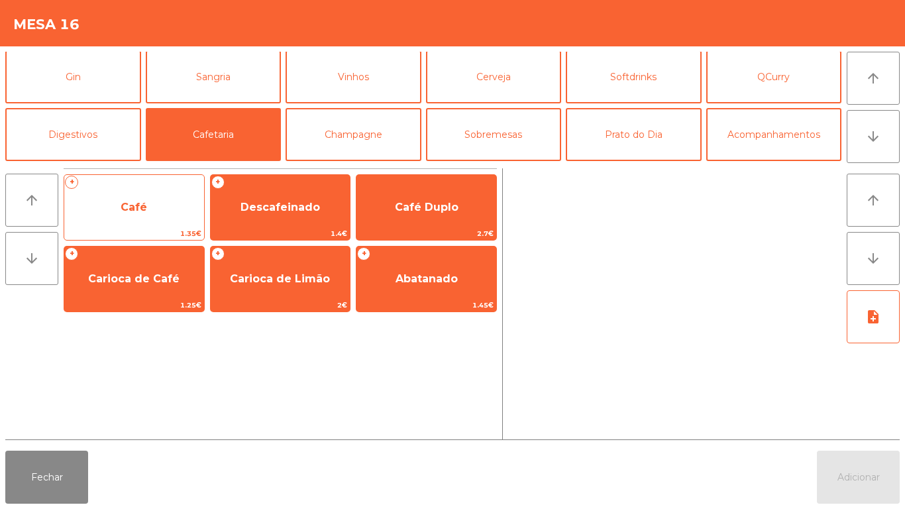
click at [143, 211] on span "Café" at bounding box center [134, 207] width 26 height 13
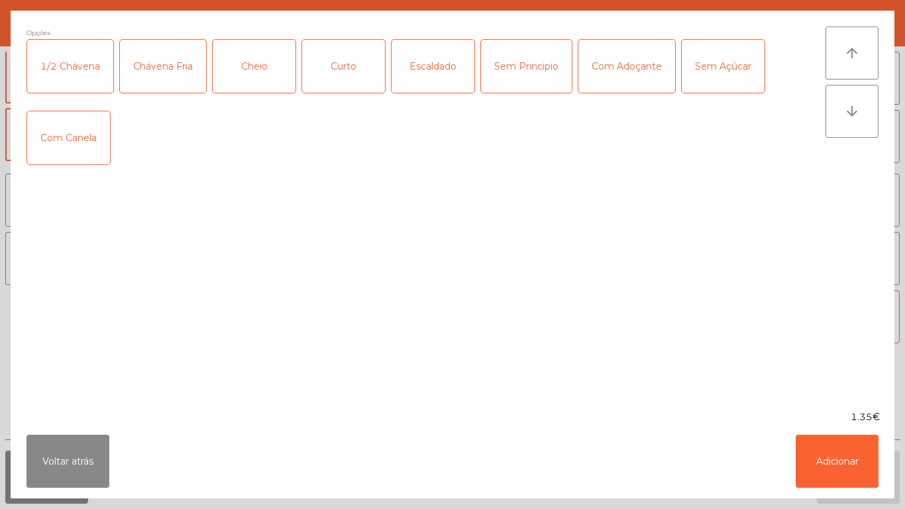
click at [259, 70] on div "Cheio" at bounding box center [254, 66] width 83 height 53
click at [804, 453] on button "Adicionar" at bounding box center [837, 461] width 83 height 53
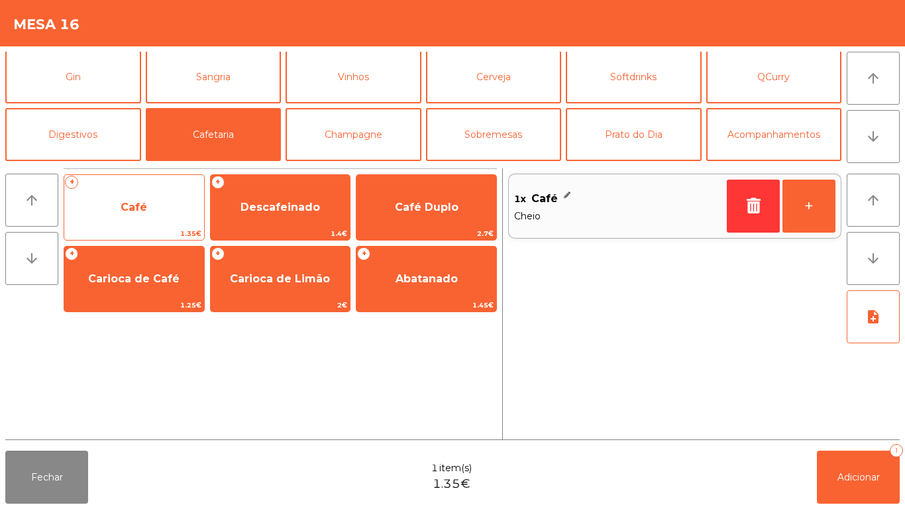
click at [158, 206] on span "Café" at bounding box center [134, 207] width 140 height 36
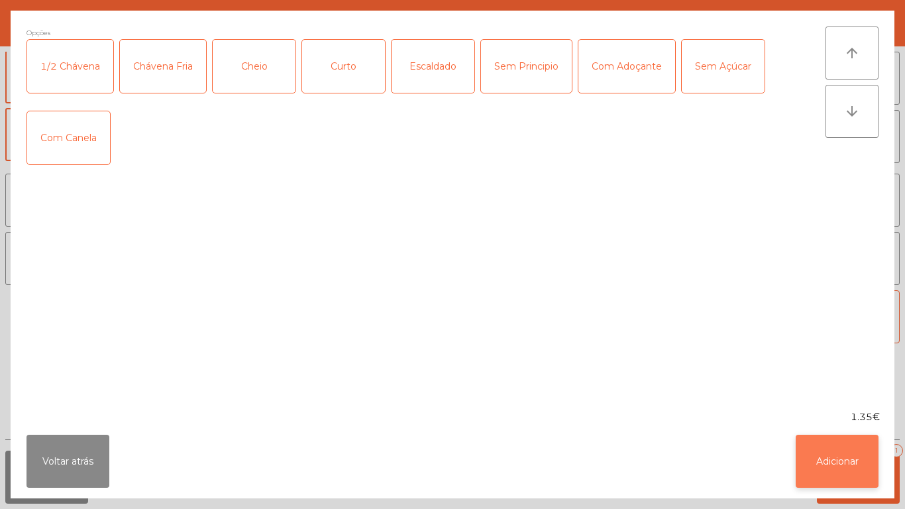
click at [845, 456] on button "Adicionar" at bounding box center [837, 461] width 83 height 53
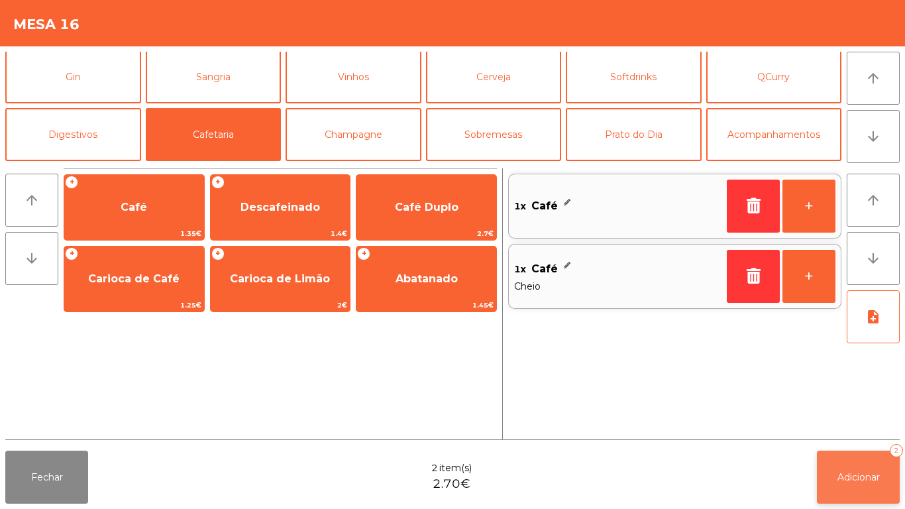
click at [870, 488] on button "Adicionar 2" at bounding box center [858, 476] width 83 height 53
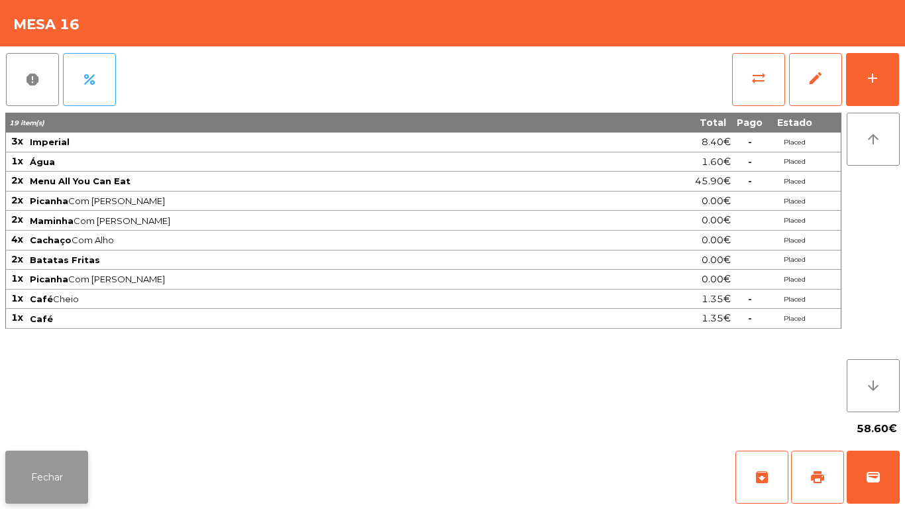
click at [65, 458] on button "Fechar" at bounding box center [46, 476] width 83 height 53
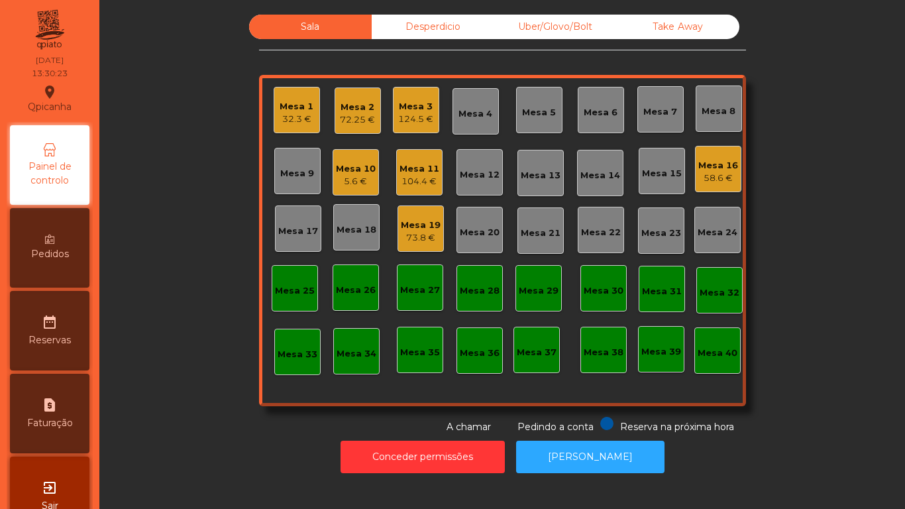
click at [408, 217] on div "Mesa 19 73.8 €" at bounding box center [421, 228] width 40 height 31
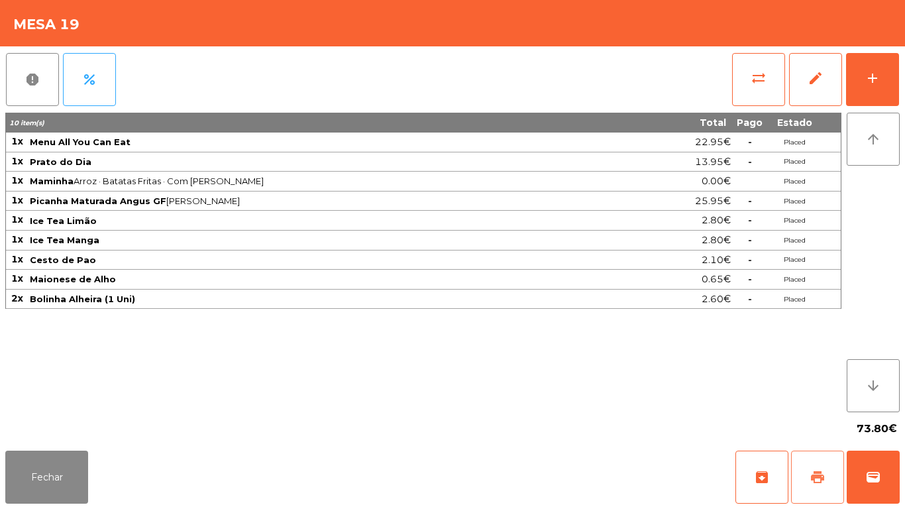
click at [808, 475] on button "print" at bounding box center [817, 476] width 53 height 53
click at [53, 476] on button "Fechar" at bounding box center [46, 476] width 83 height 53
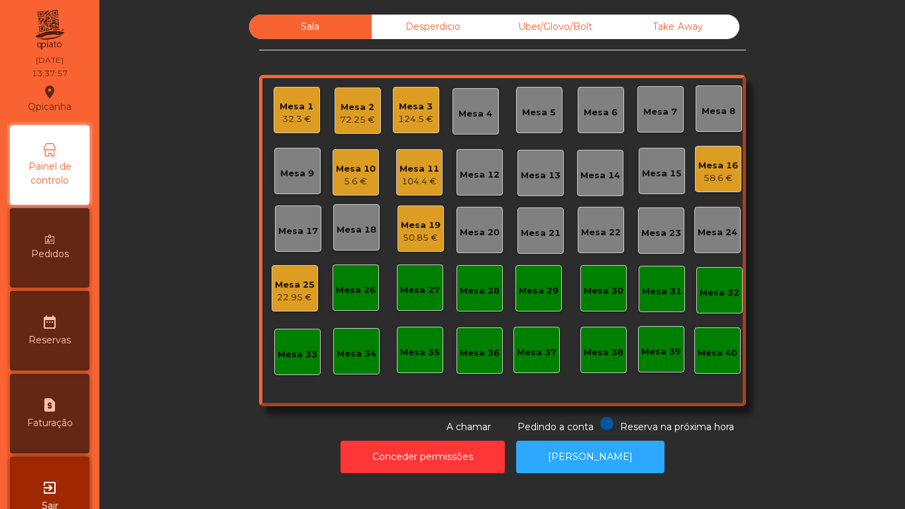
click at [282, 273] on div "Mesa 25 22.95 €" at bounding box center [295, 288] width 40 height 31
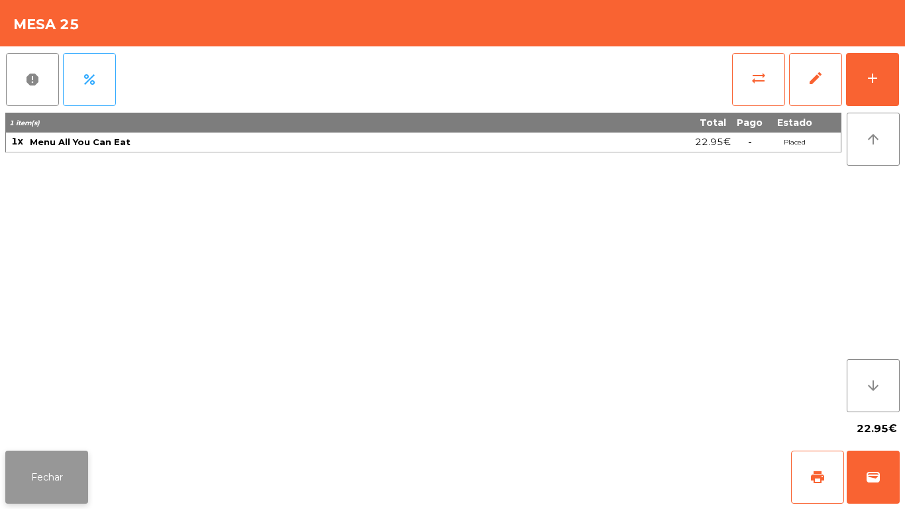
click at [52, 460] on button "Fechar" at bounding box center [46, 476] width 83 height 53
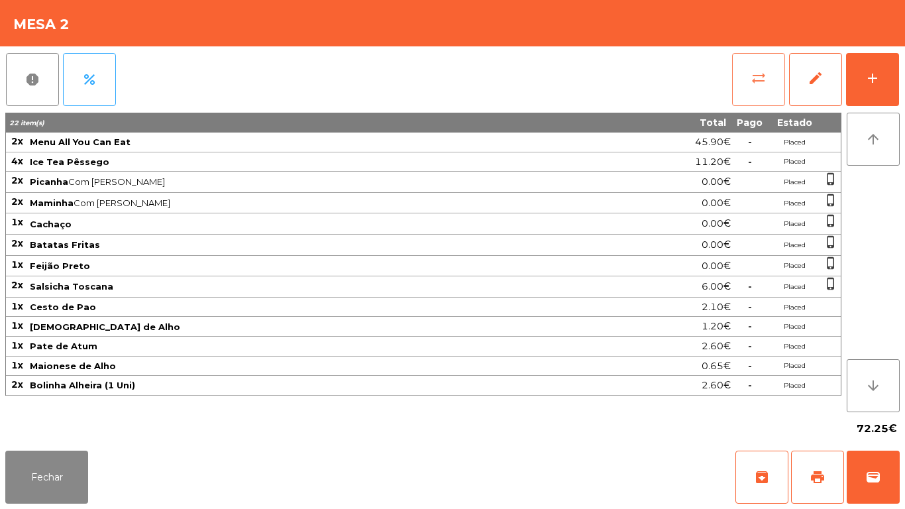
click at [733, 78] on button "sync_alt" at bounding box center [758, 79] width 53 height 53
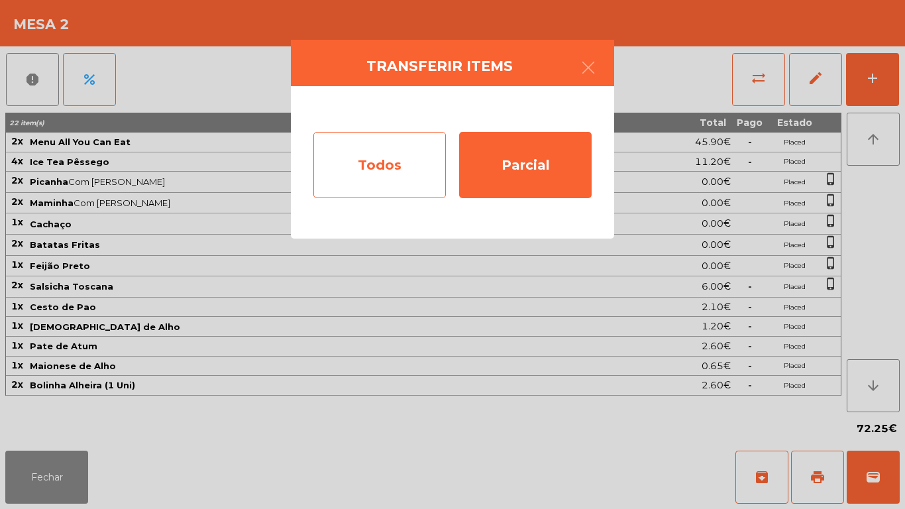
click at [364, 170] on div "Todos" at bounding box center [379, 165] width 132 height 66
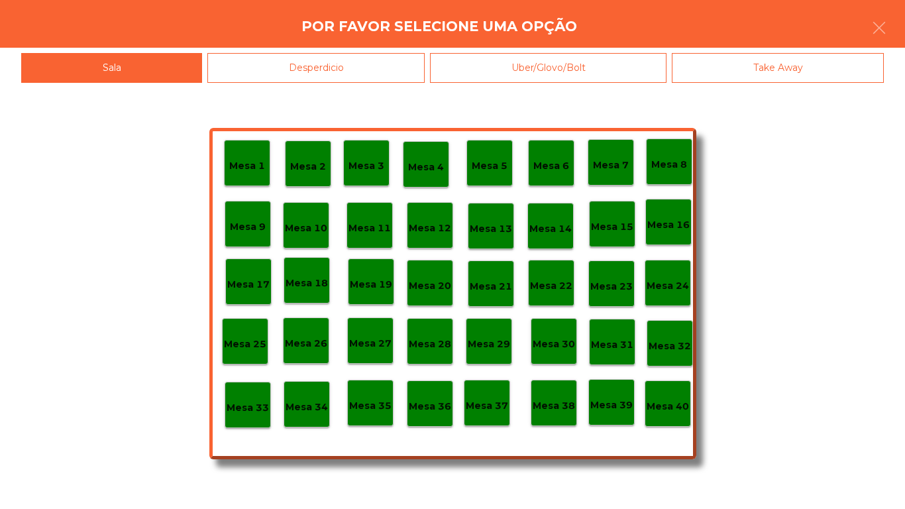
click at [667, 405] on p "Mesa 40" at bounding box center [668, 406] width 42 height 15
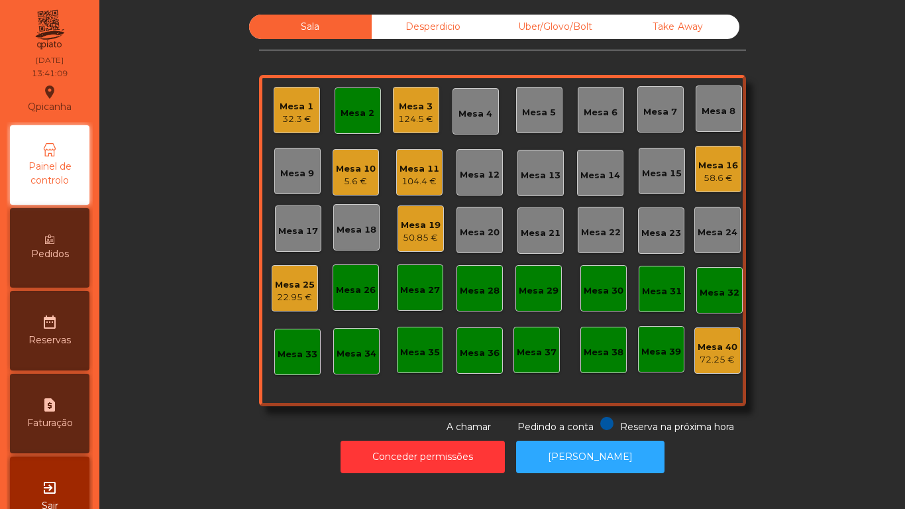
click at [705, 167] on div "Mesa 16" at bounding box center [718, 165] width 40 height 13
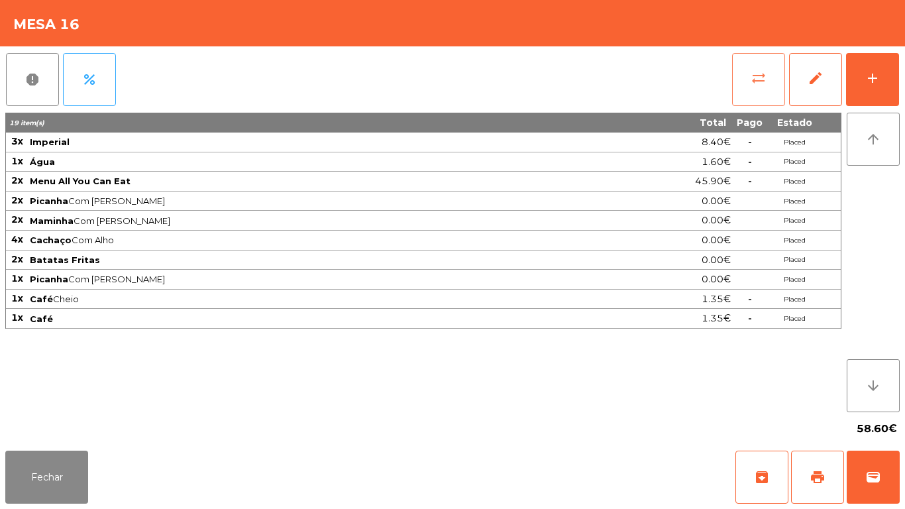
click at [735, 72] on button "sync_alt" at bounding box center [758, 79] width 53 height 53
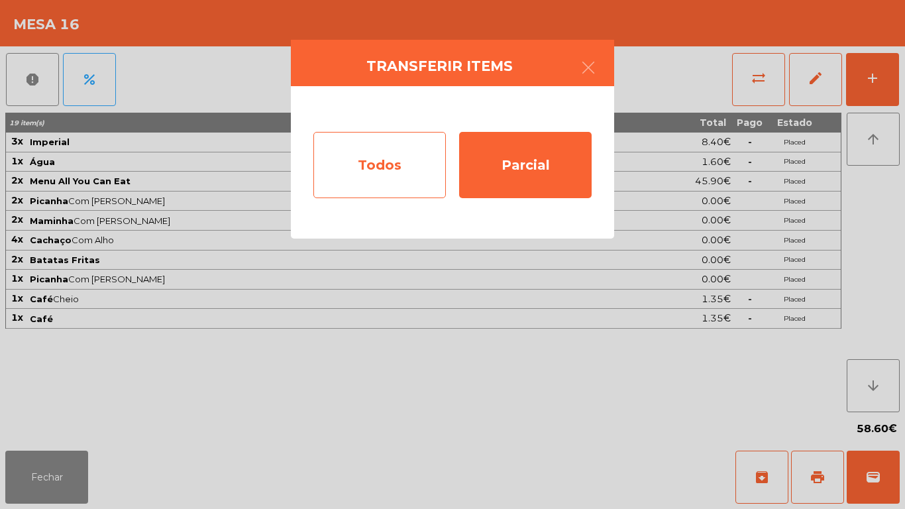
click at [391, 173] on div "Todos" at bounding box center [379, 165] width 132 height 66
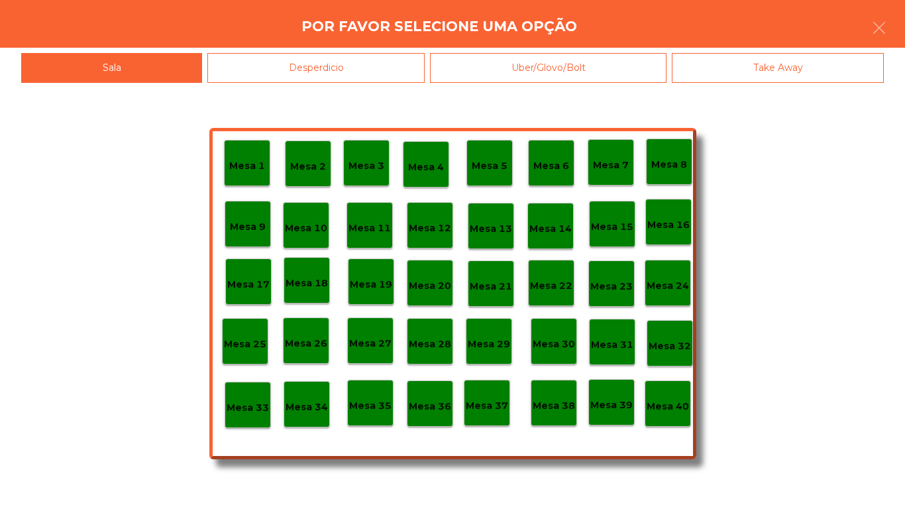
click at [662, 397] on div "Mesa 40" at bounding box center [668, 404] width 42 height 21
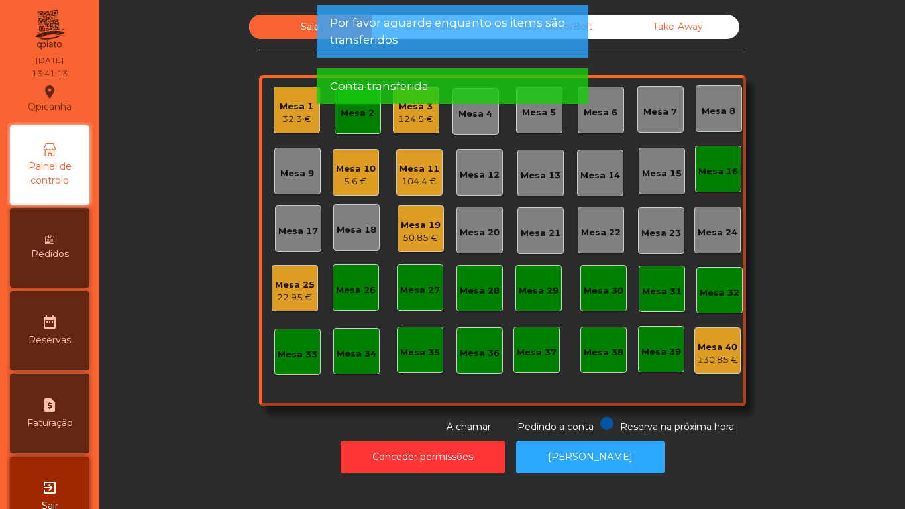
click at [417, 231] on div "50.85 €" at bounding box center [421, 237] width 40 height 13
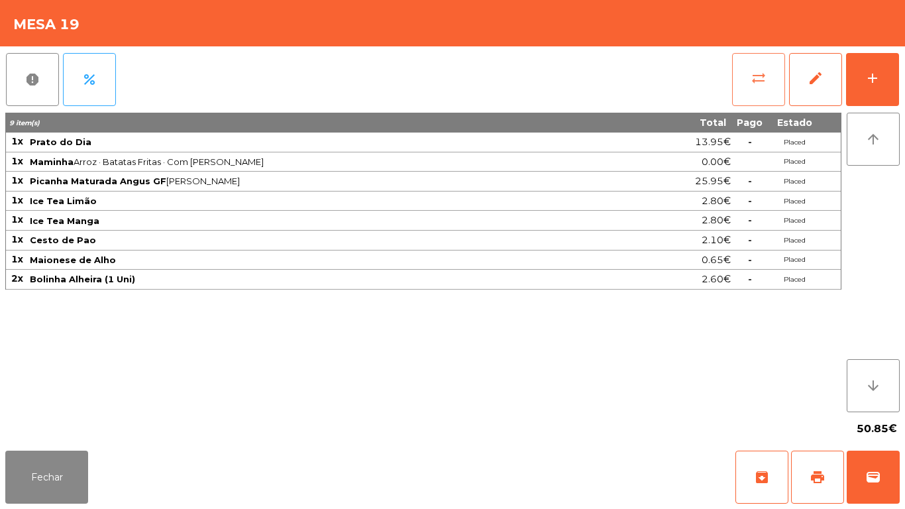
click at [745, 85] on button "sync_alt" at bounding box center [758, 79] width 53 height 53
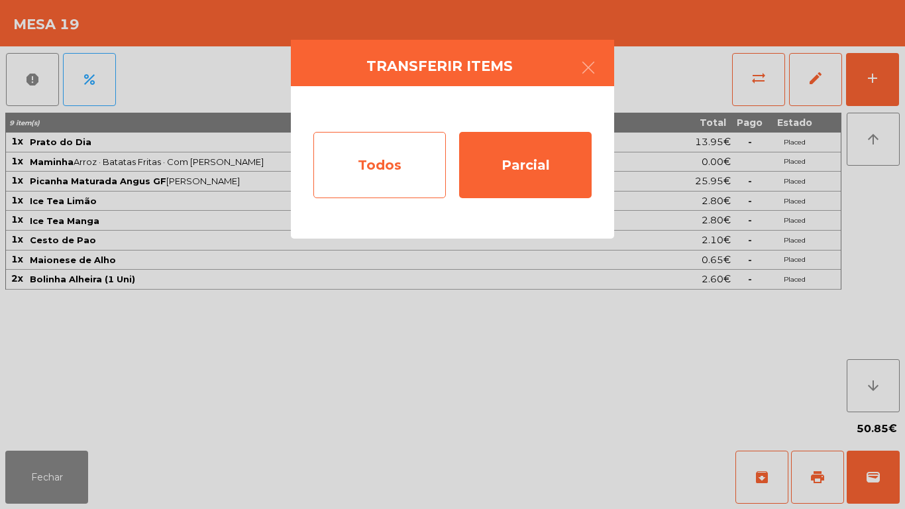
click at [372, 156] on div "Todos" at bounding box center [379, 165] width 132 height 66
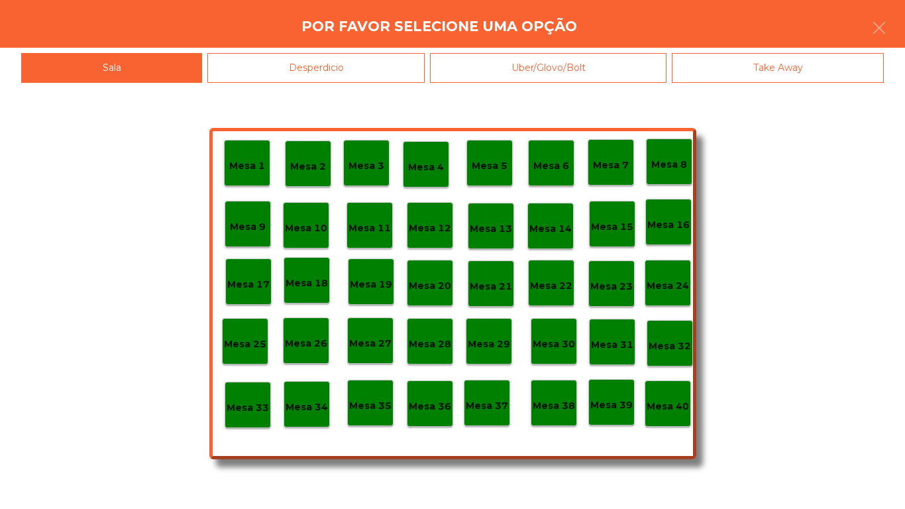
click at [680, 408] on p "Mesa 40" at bounding box center [668, 406] width 42 height 15
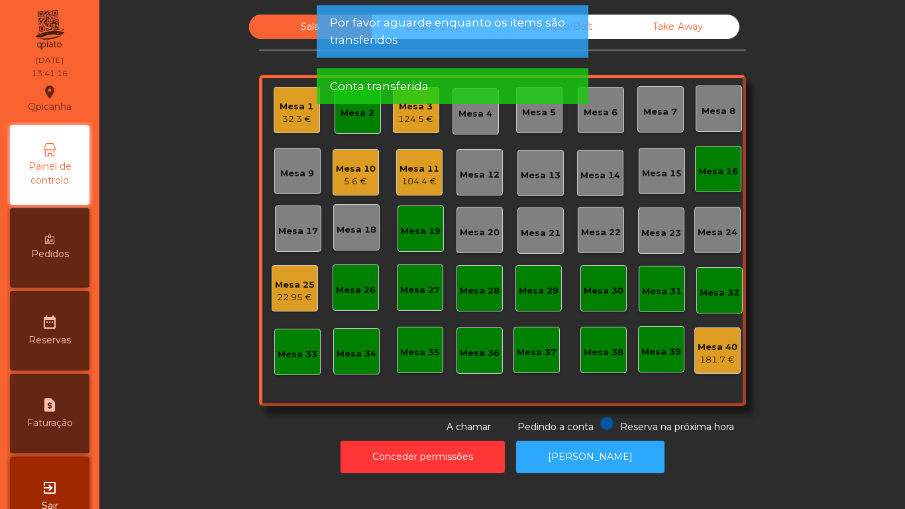
click at [413, 244] on div "Mesa 19" at bounding box center [420, 228] width 46 height 46
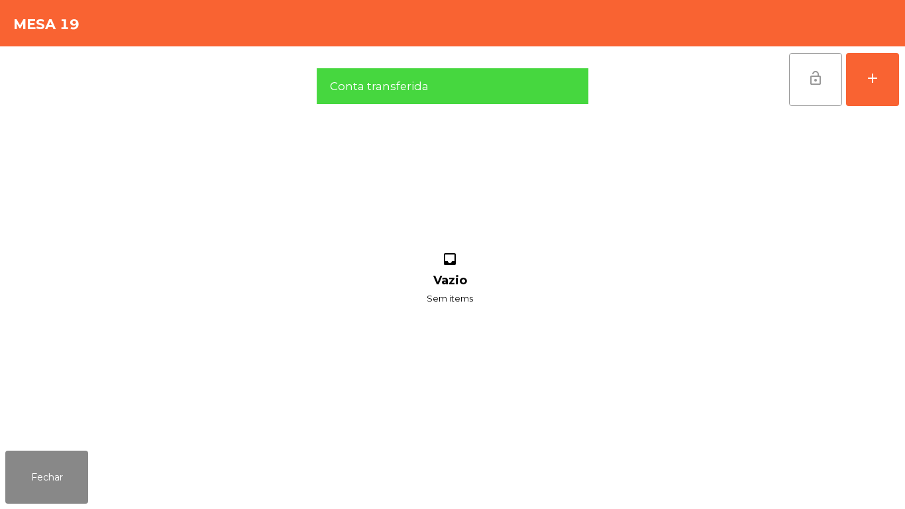
click at [801, 66] on button "lock_open" at bounding box center [815, 79] width 53 height 53
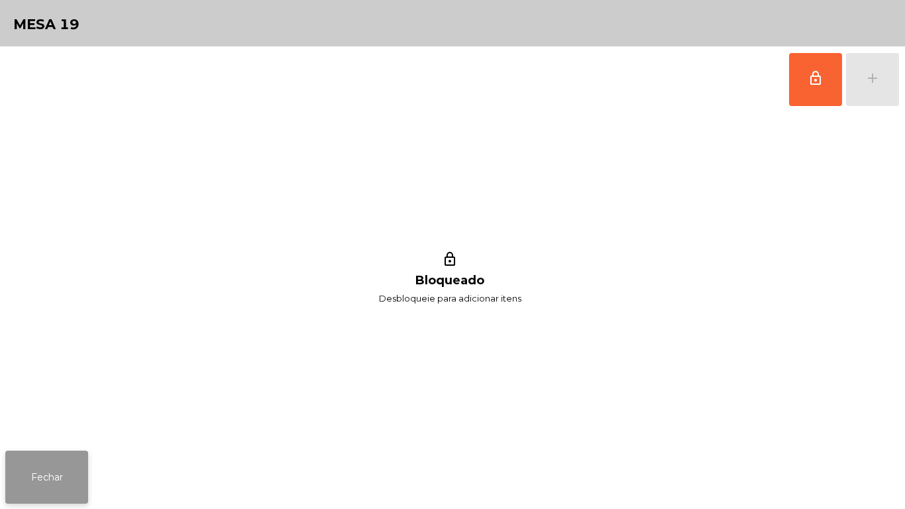
click at [62, 464] on button "Fechar" at bounding box center [46, 476] width 83 height 53
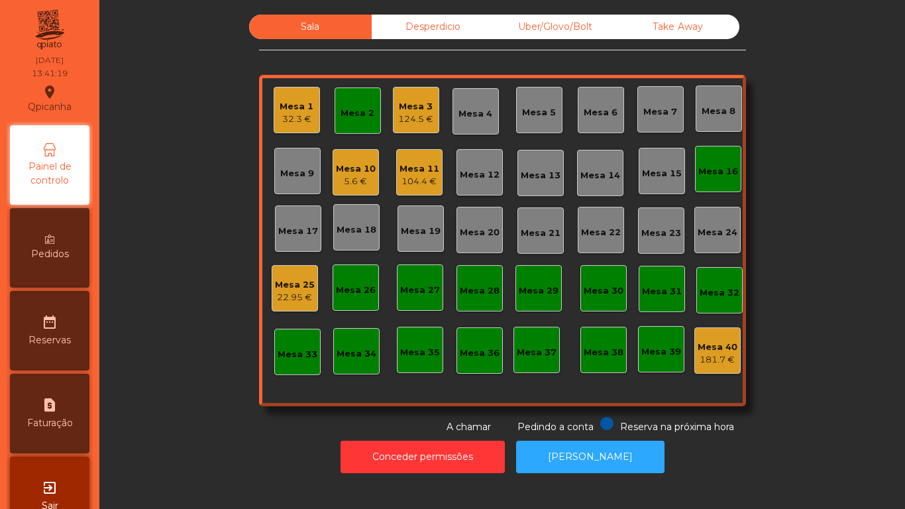
click at [351, 111] on div "Mesa 2" at bounding box center [358, 113] width 34 height 13
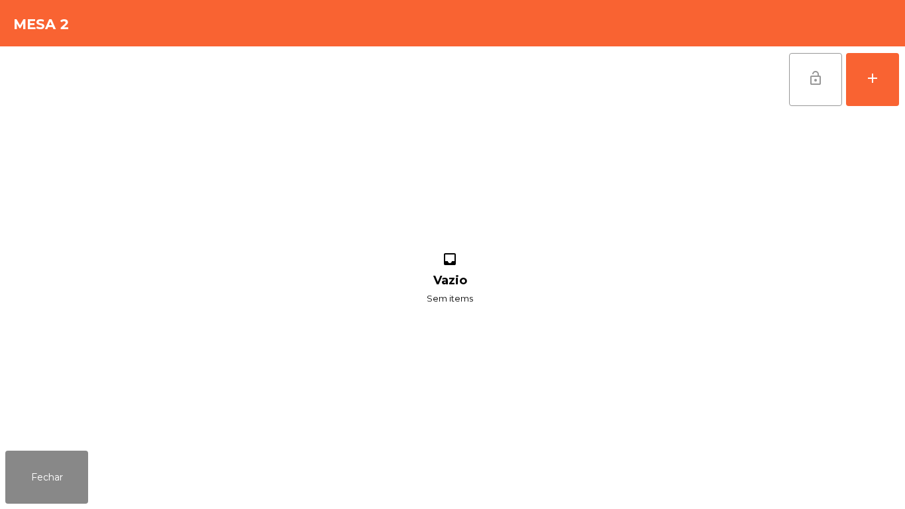
click at [795, 79] on button "lock_open" at bounding box center [815, 79] width 53 height 53
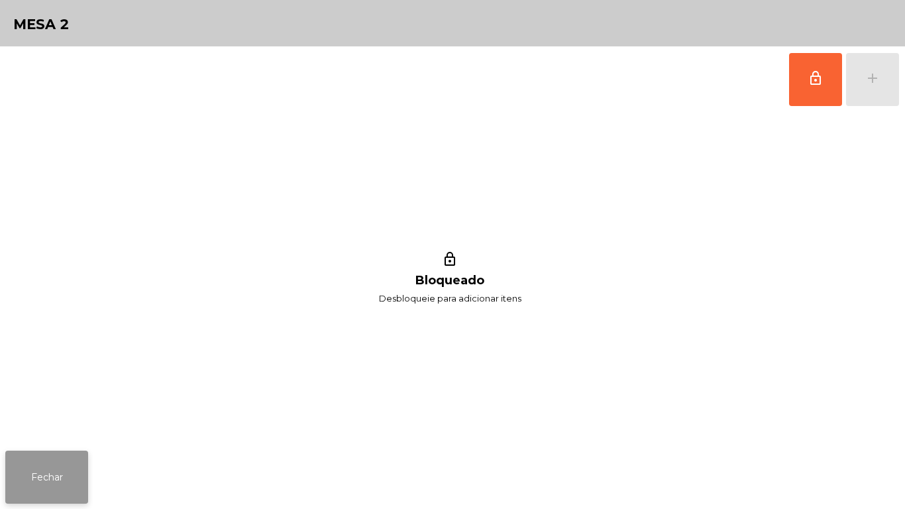
click at [52, 483] on button "Fechar" at bounding box center [46, 476] width 83 height 53
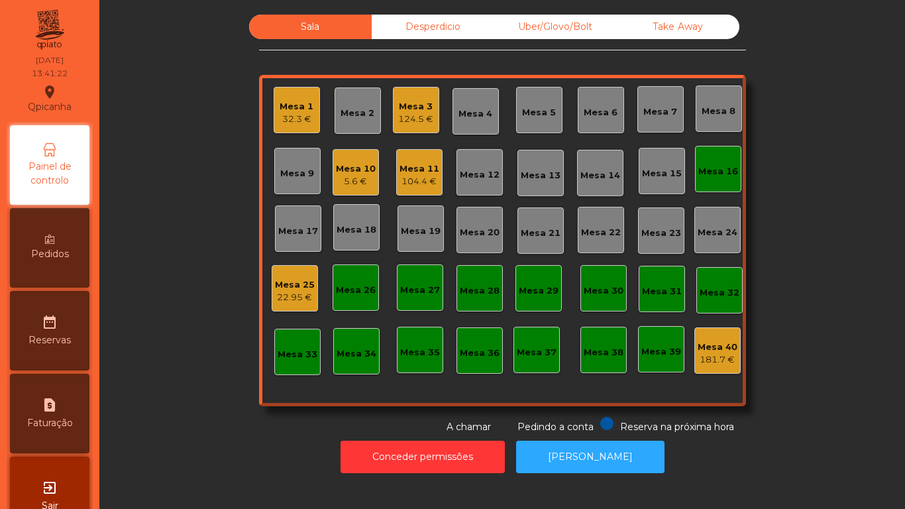
click at [698, 168] on div "Mesa 16" at bounding box center [718, 171] width 40 height 13
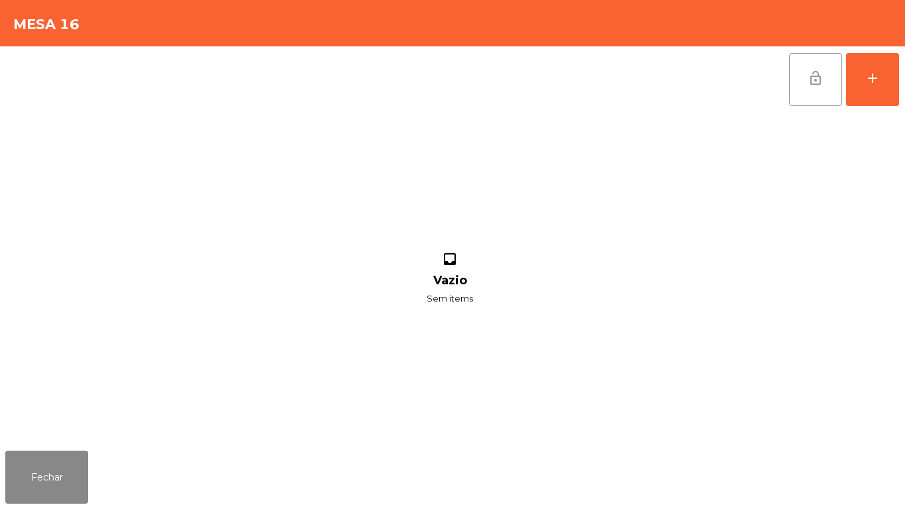
click at [807, 78] on button "lock_open" at bounding box center [815, 79] width 53 height 53
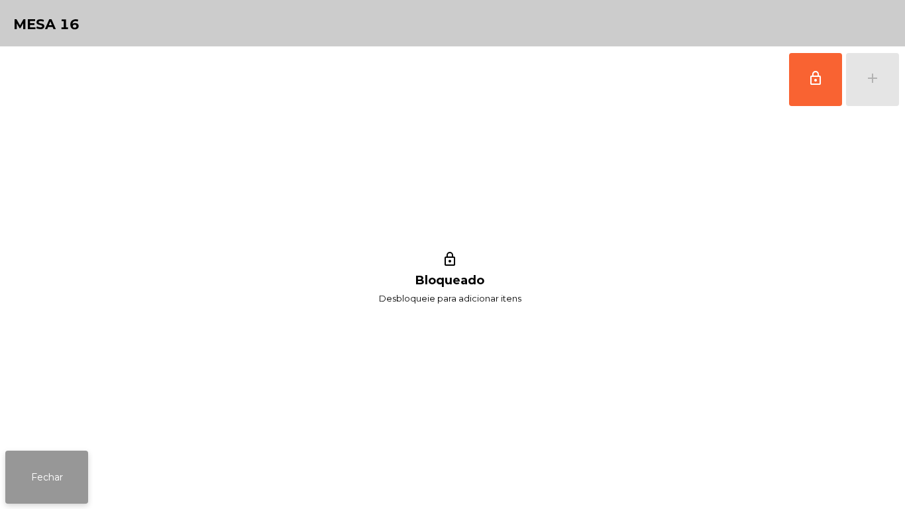
click at [54, 476] on button "Fechar" at bounding box center [46, 476] width 83 height 53
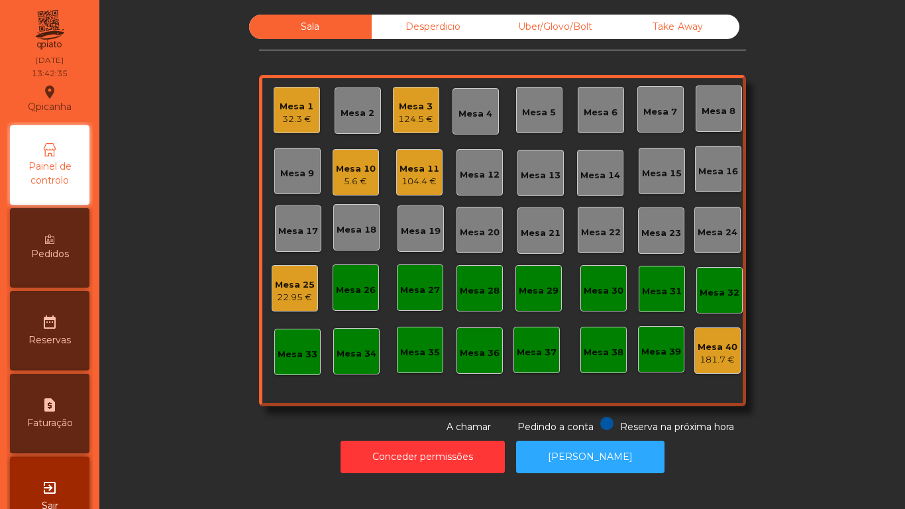
click at [278, 270] on div "Mesa 25 22.95 €" at bounding box center [295, 288] width 46 height 46
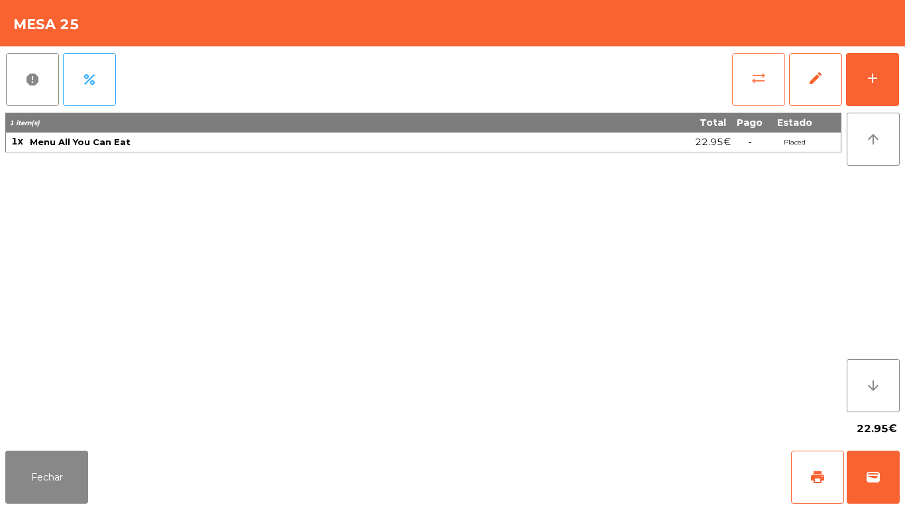
click at [745, 89] on button "sync_alt" at bounding box center [758, 79] width 53 height 53
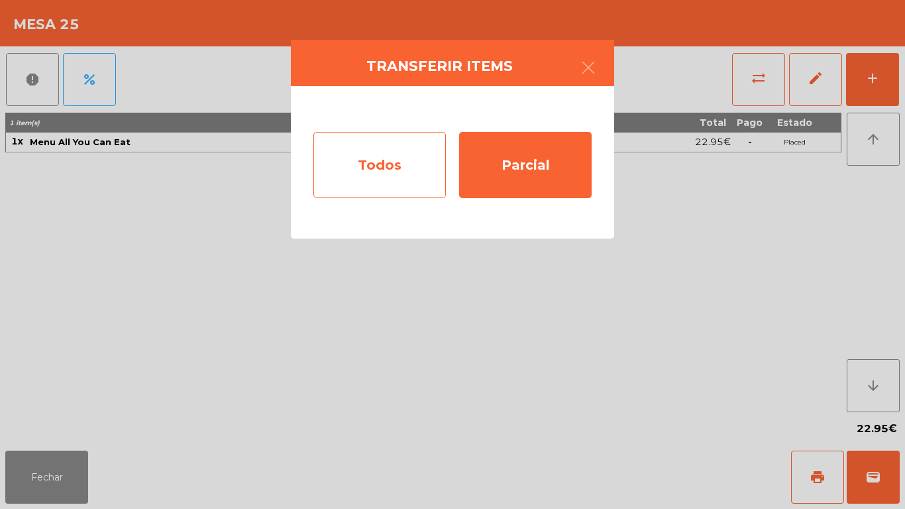
click at [405, 176] on div "Todos" at bounding box center [379, 165] width 132 height 66
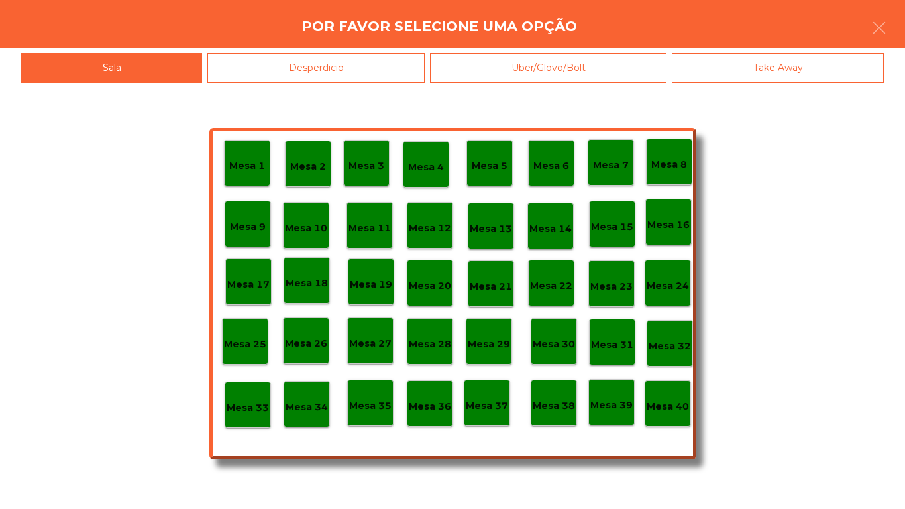
click at [307, 225] on p "Mesa 10" at bounding box center [306, 228] width 42 height 15
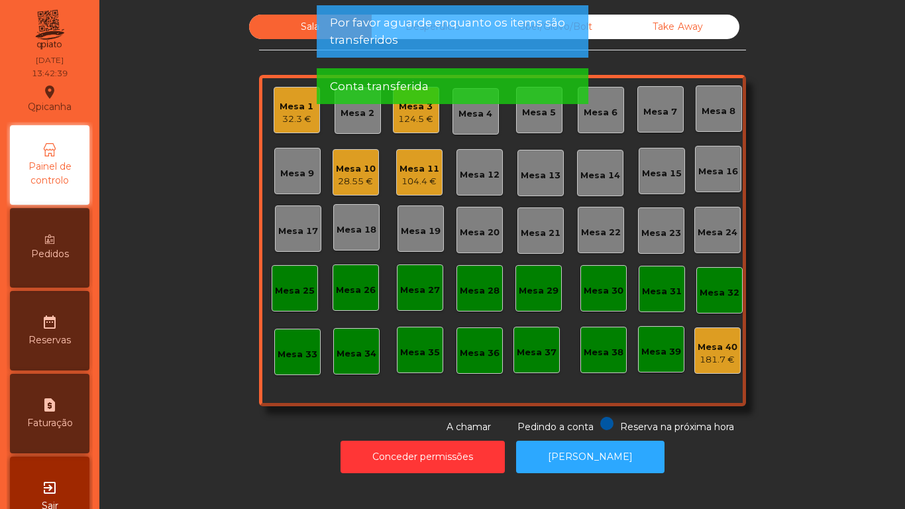
click at [356, 180] on div "28.55 €" at bounding box center [356, 181] width 40 height 13
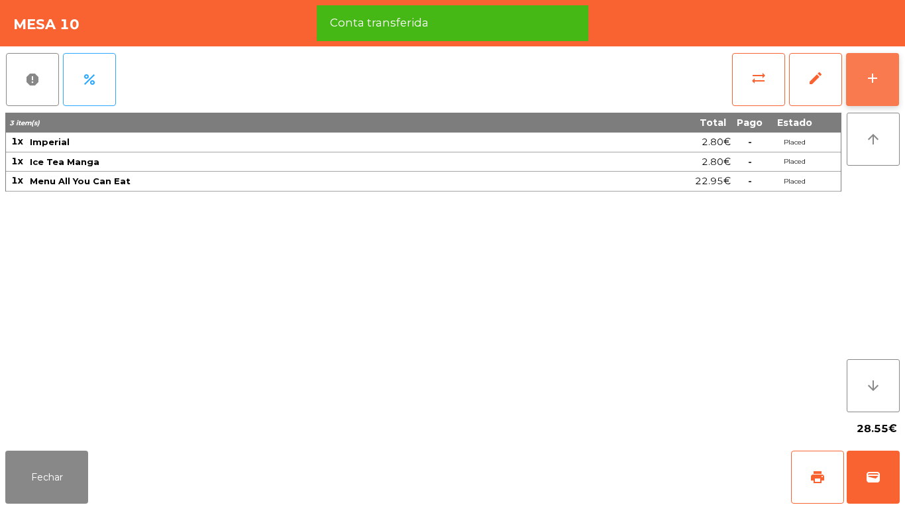
click at [861, 75] on button "add" at bounding box center [872, 79] width 53 height 53
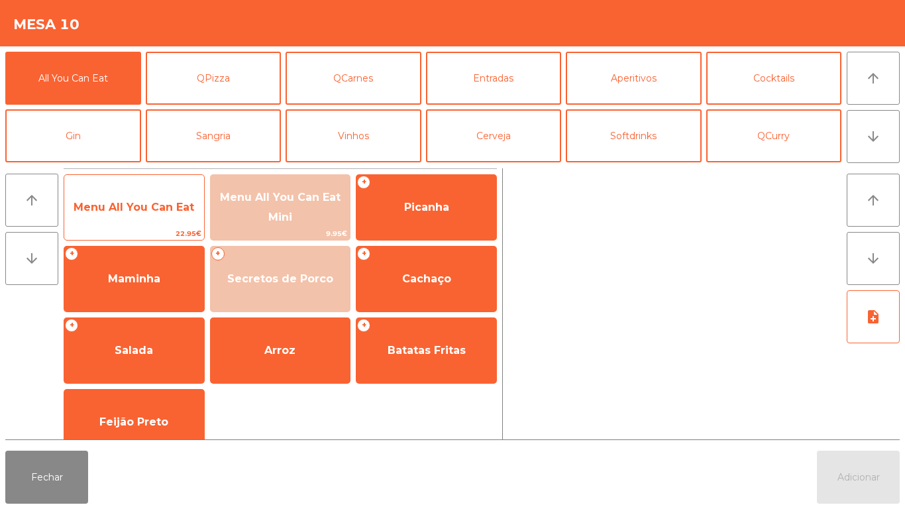
click at [152, 223] on span "Menu All You Can Eat" at bounding box center [134, 207] width 140 height 36
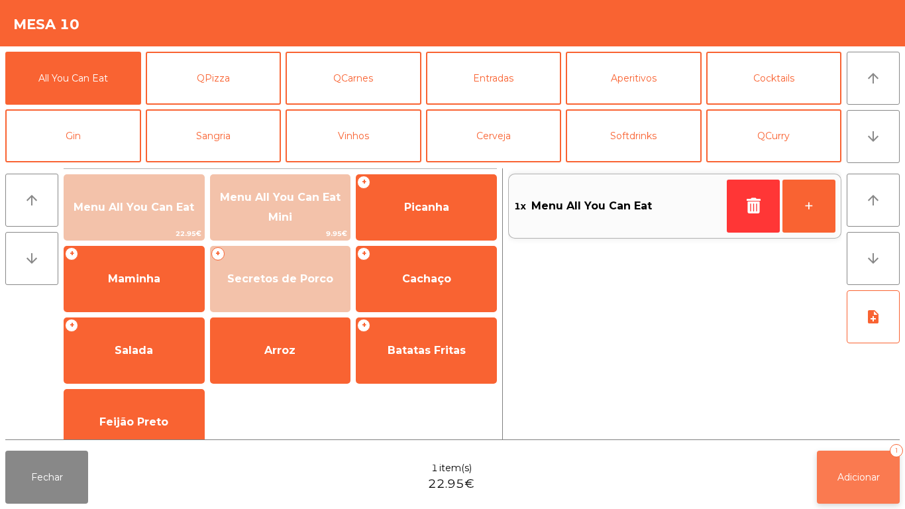
click at [867, 476] on span "Adicionar" at bounding box center [858, 477] width 42 height 12
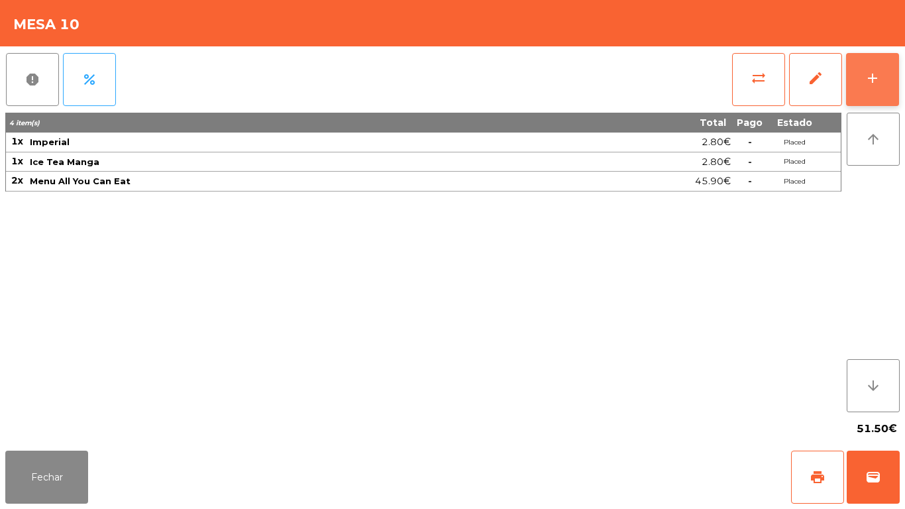
click at [851, 78] on button "add" at bounding box center [872, 79] width 53 height 53
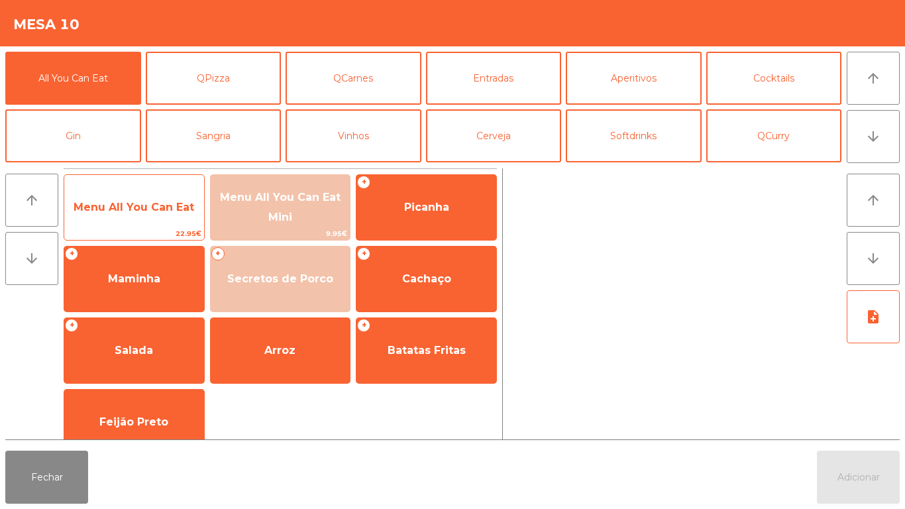
click at [160, 213] on span "Menu All You Can Eat" at bounding box center [134, 207] width 121 height 13
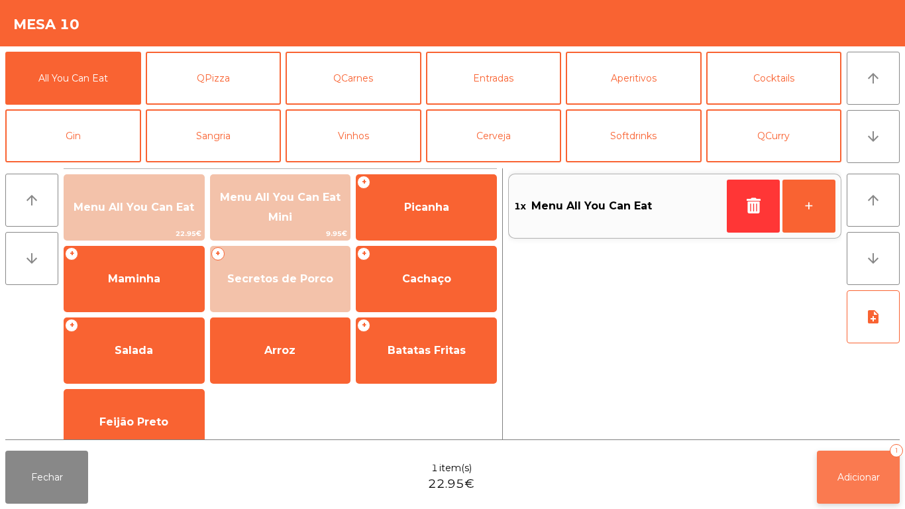
click at [858, 476] on span "Adicionar" at bounding box center [858, 477] width 42 height 12
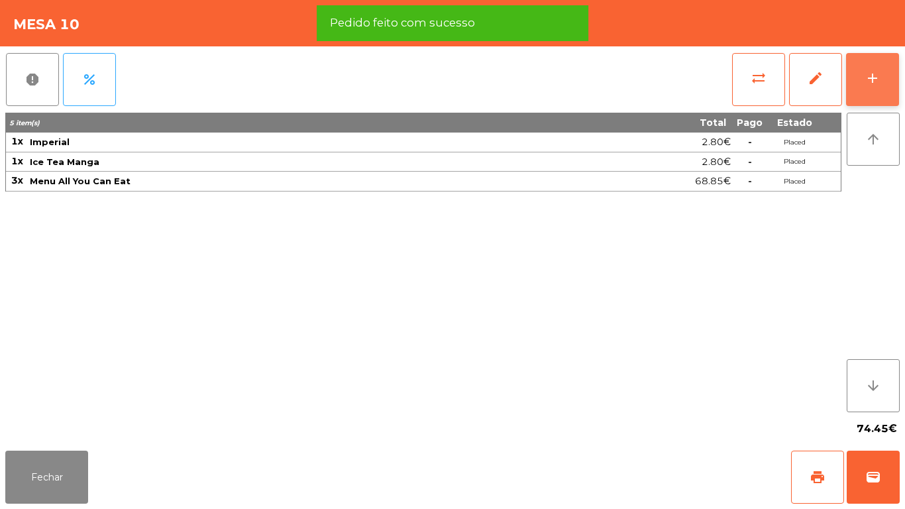
click at [861, 68] on button "add" at bounding box center [872, 79] width 53 height 53
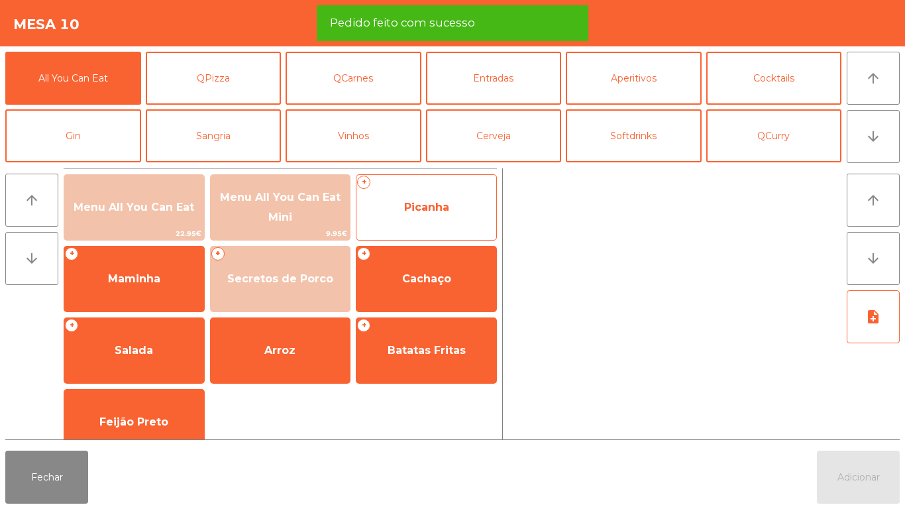
click at [418, 215] on span "Picanha" at bounding box center [426, 207] width 140 height 36
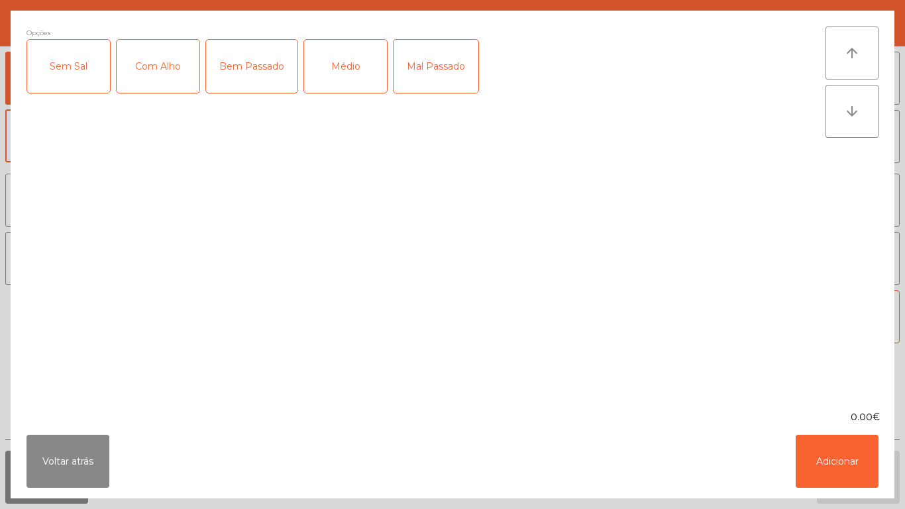
click at [172, 72] on div "Com Alho" at bounding box center [158, 66] width 83 height 53
click at [325, 76] on div "Médio" at bounding box center [345, 66] width 83 height 53
click at [836, 460] on button "Adicionar" at bounding box center [837, 461] width 83 height 53
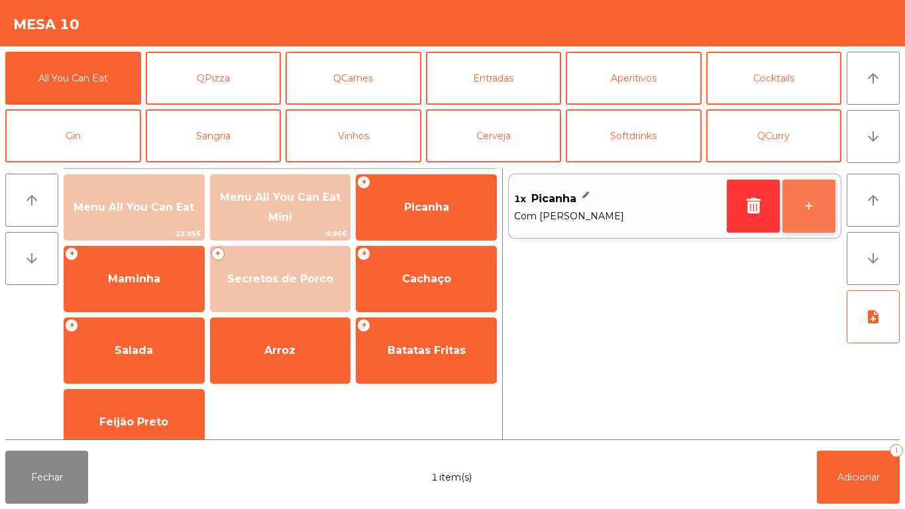
click at [814, 187] on button "+" at bounding box center [808, 206] width 53 height 53
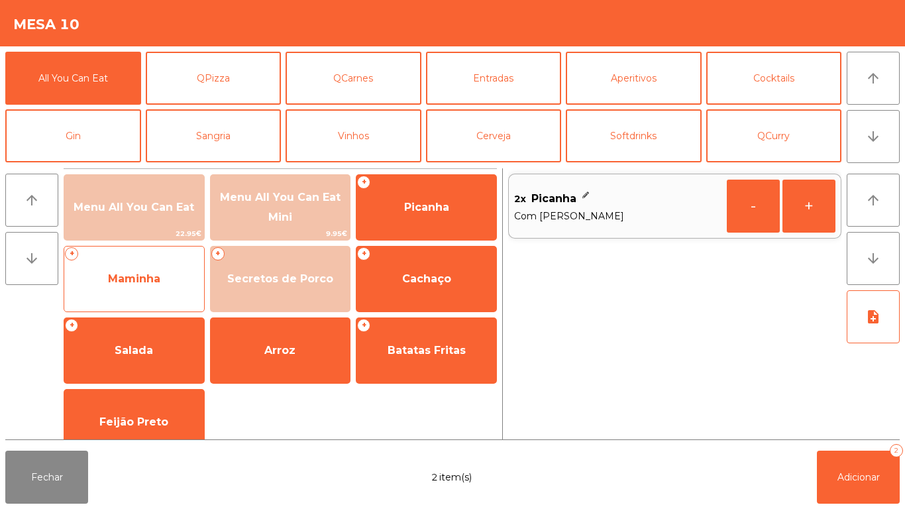
click at [162, 274] on span "Maminha" at bounding box center [134, 279] width 140 height 36
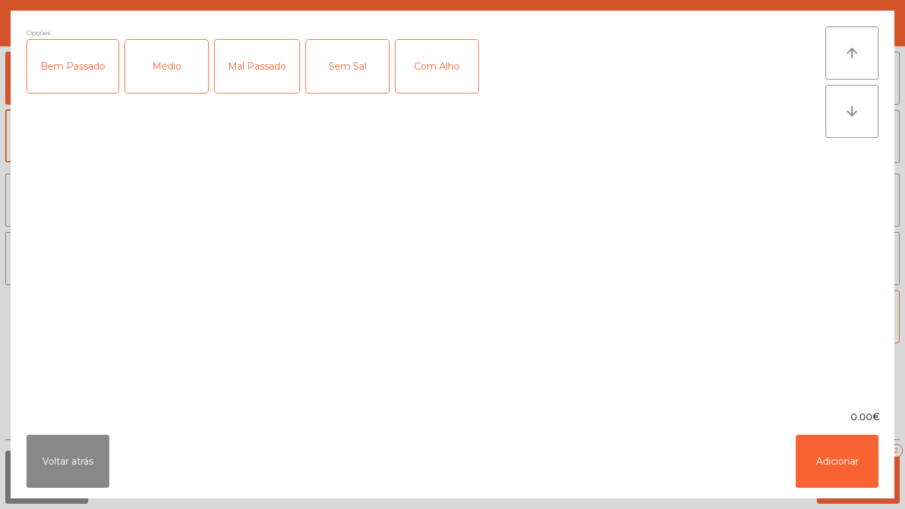
click at [183, 82] on div "Médio" at bounding box center [166, 66] width 83 height 53
click at [437, 74] on div "Com Alho" at bounding box center [436, 66] width 83 height 53
click at [835, 476] on button "Adicionar" at bounding box center [837, 461] width 83 height 53
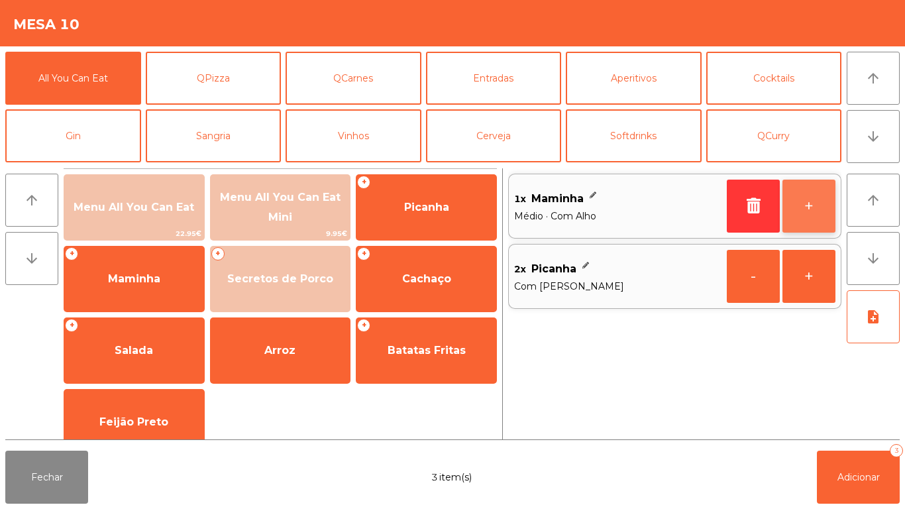
click at [811, 205] on button "+" at bounding box center [808, 206] width 53 height 53
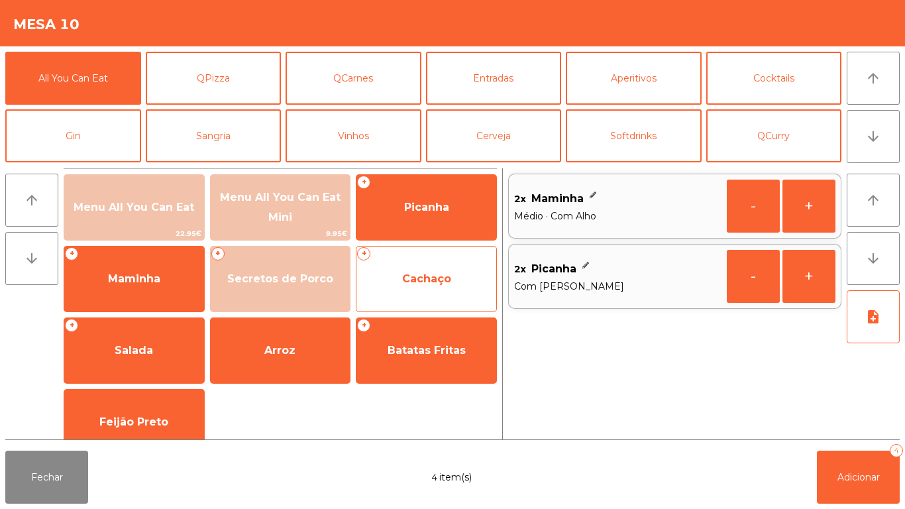
click at [417, 277] on span "Cachaço" at bounding box center [426, 278] width 49 height 13
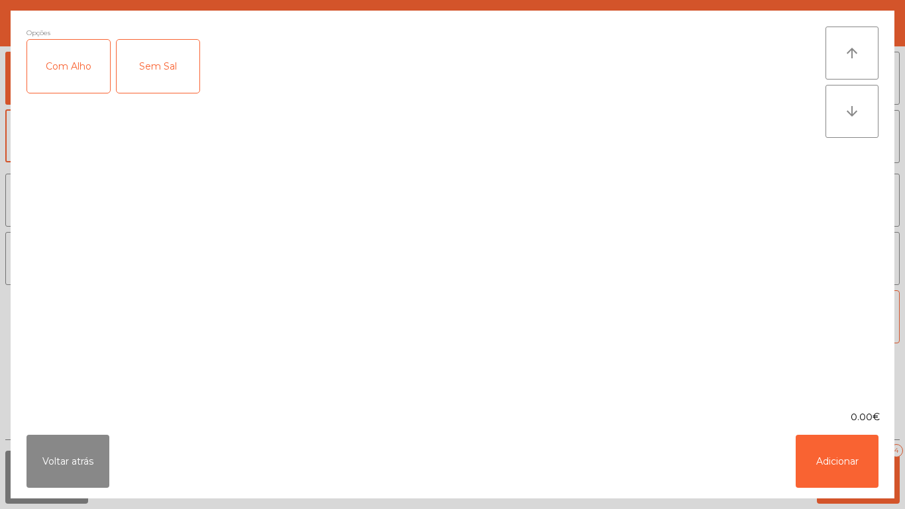
click at [64, 87] on div "Com Alho" at bounding box center [68, 66] width 83 height 53
click at [824, 462] on button "Adicionar" at bounding box center [837, 461] width 83 height 53
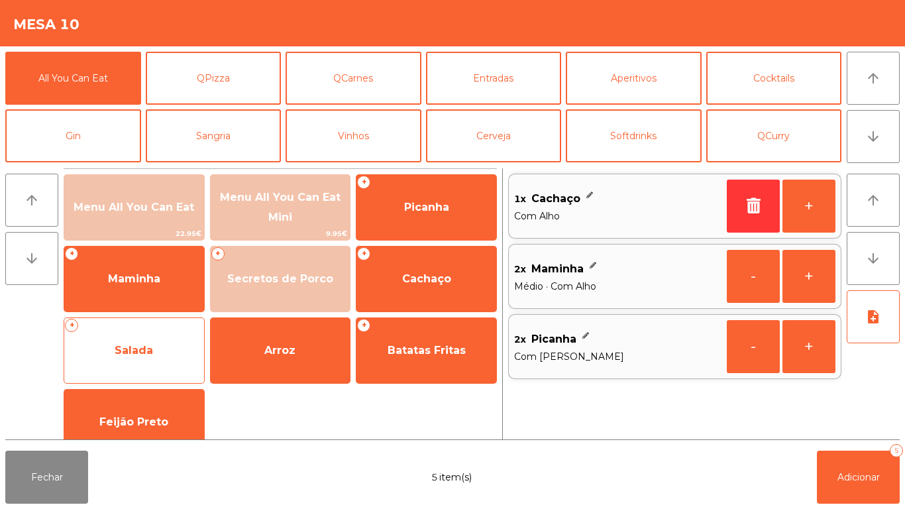
click at [144, 345] on span "Salada" at bounding box center [134, 350] width 38 height 13
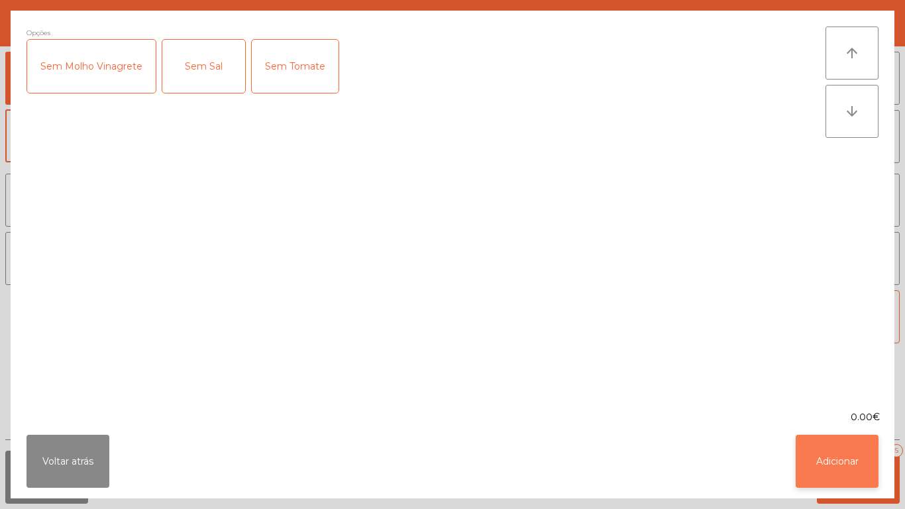
click at [809, 456] on button "Adicionar" at bounding box center [837, 461] width 83 height 53
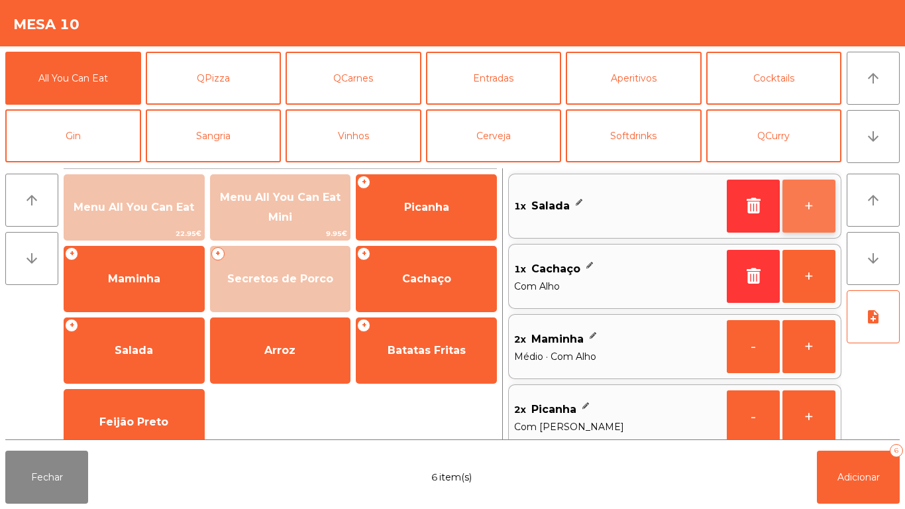
click at [801, 201] on button "+" at bounding box center [808, 206] width 53 height 53
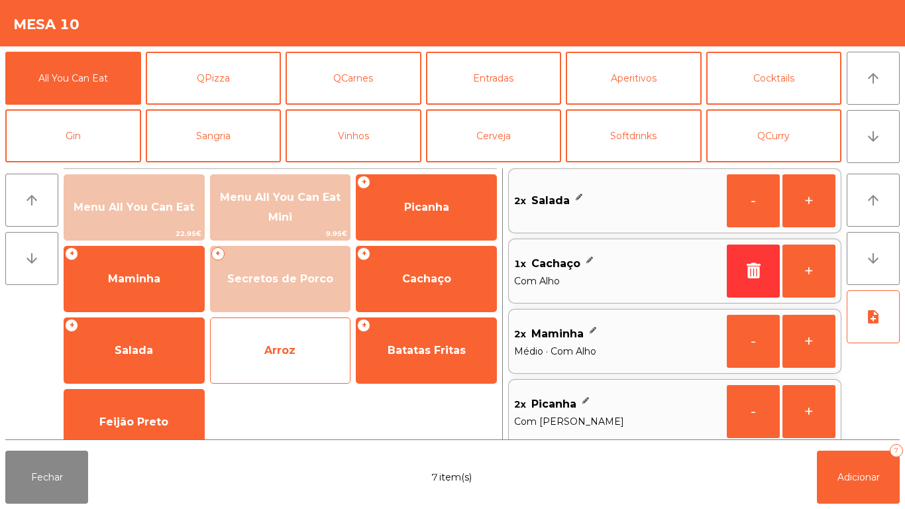
click at [289, 344] on span "Arroz" at bounding box center [279, 350] width 31 height 13
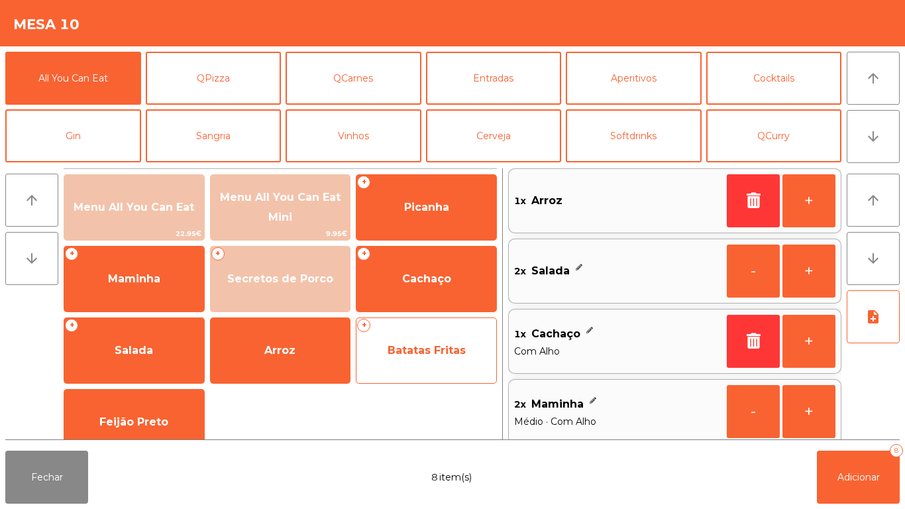
click at [430, 348] on span "Batatas Fritas" at bounding box center [427, 350] width 78 height 13
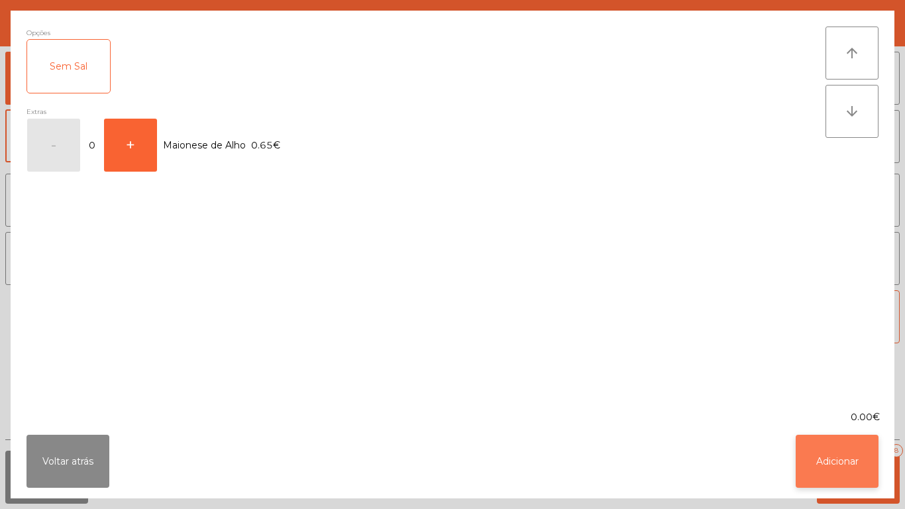
click at [853, 464] on button "Adicionar" at bounding box center [837, 461] width 83 height 53
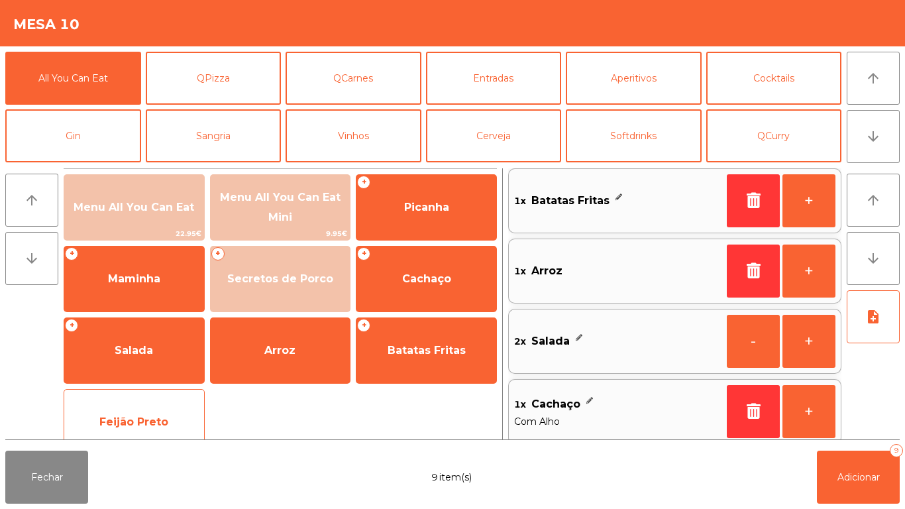
click at [121, 413] on span "Feijão Preto" at bounding box center [134, 422] width 140 height 36
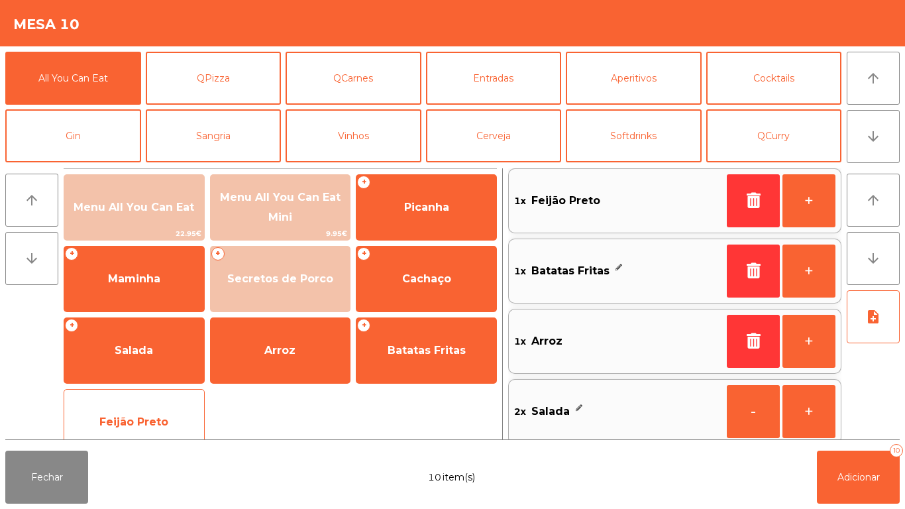
click at [127, 412] on span "Feijão Preto" at bounding box center [134, 422] width 140 height 36
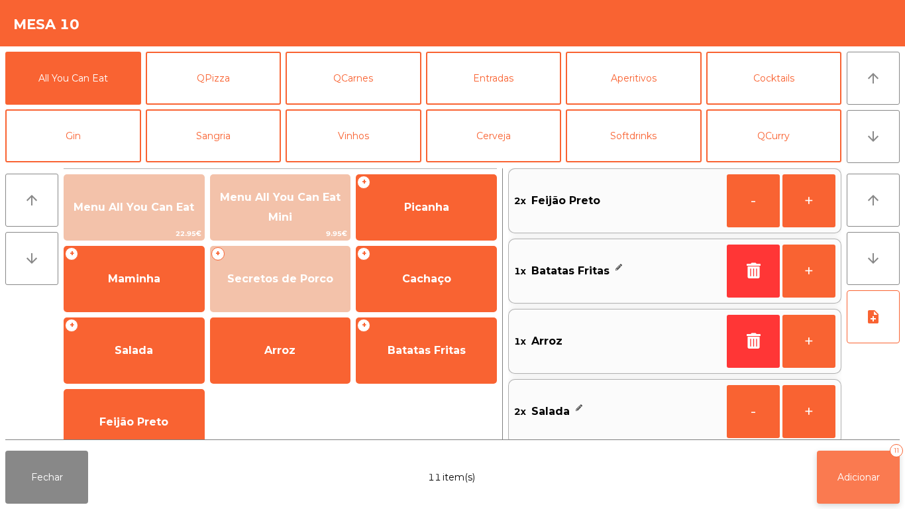
click at [857, 466] on button "Adicionar 11" at bounding box center [858, 476] width 83 height 53
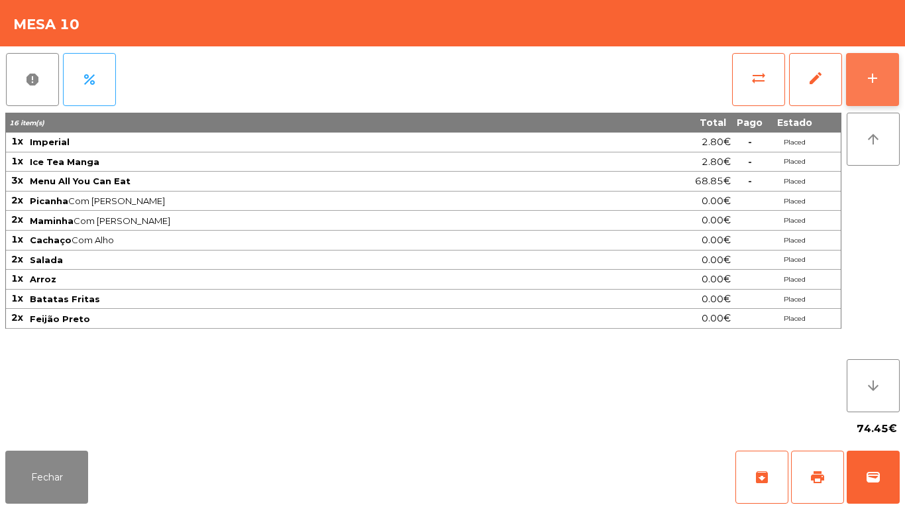
click at [857, 66] on button "add" at bounding box center [872, 79] width 53 height 53
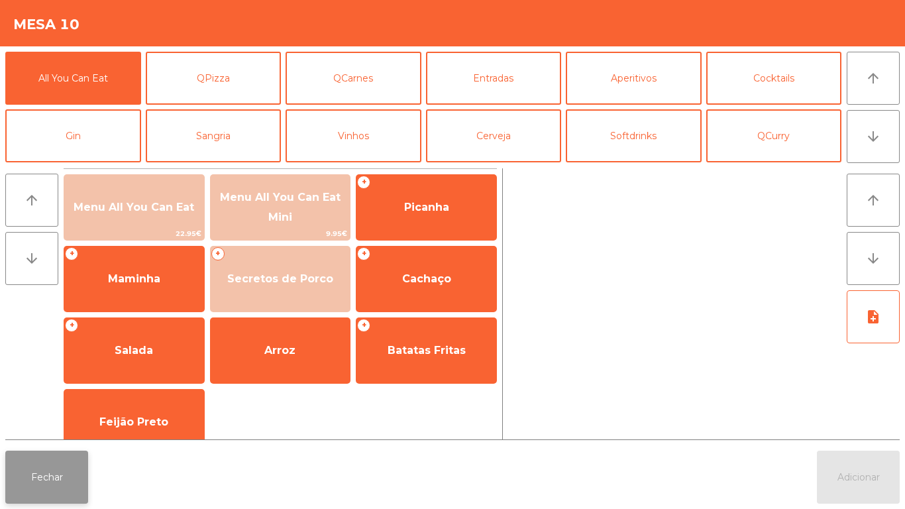
click at [45, 486] on button "Fechar" at bounding box center [46, 476] width 83 height 53
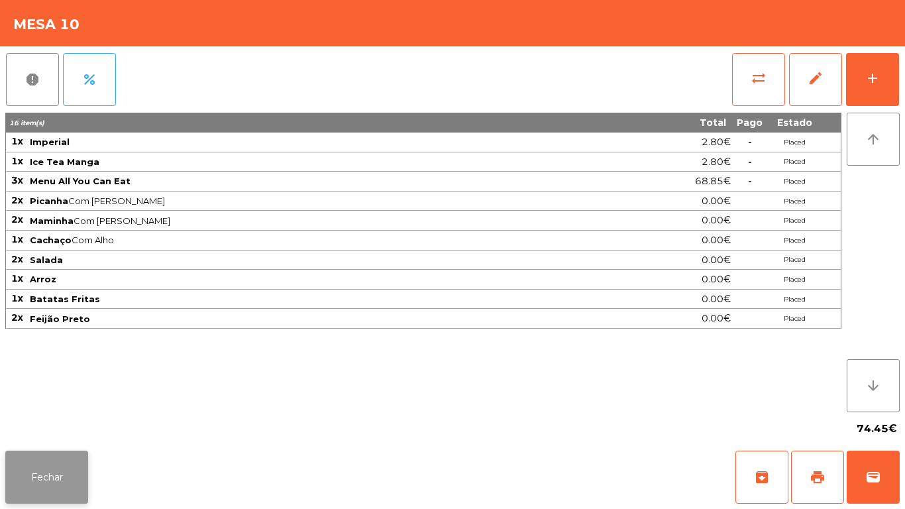
click at [68, 474] on button "Fechar" at bounding box center [46, 476] width 83 height 53
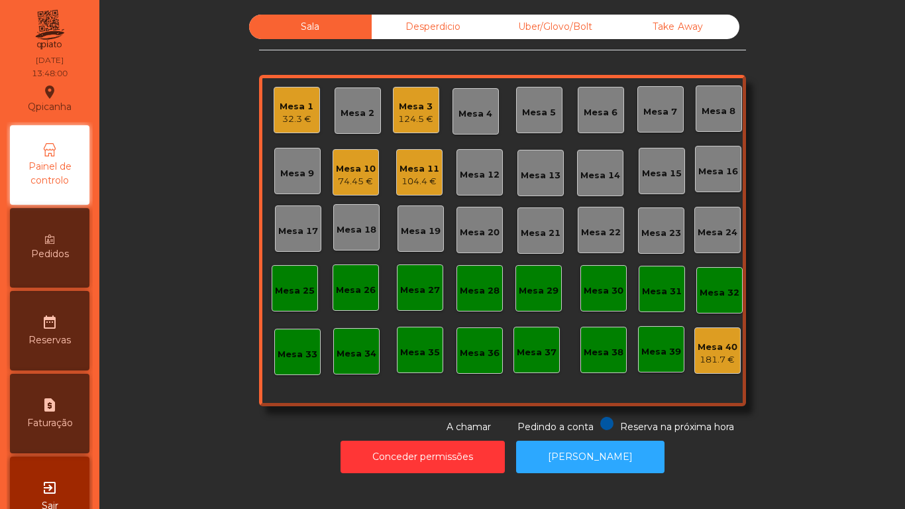
click at [421, 122] on div "124.5 €" at bounding box center [415, 119] width 35 height 13
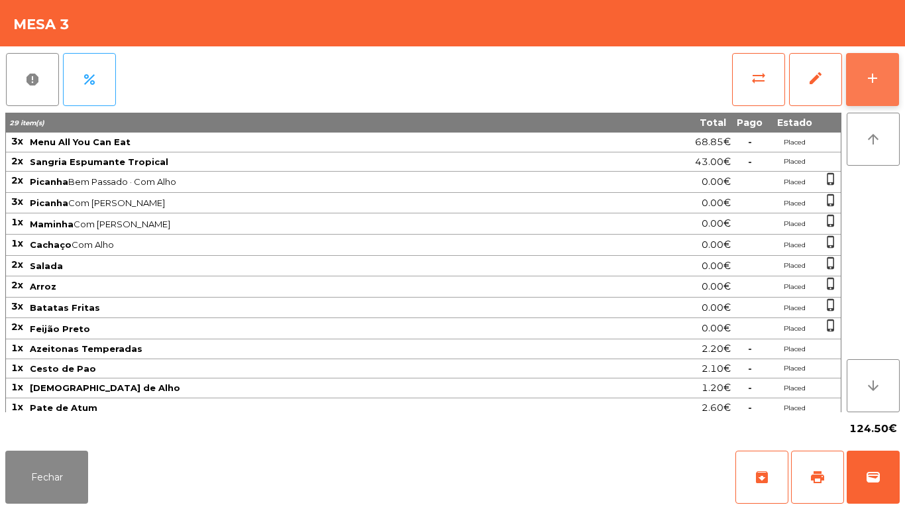
click at [866, 92] on button "add" at bounding box center [872, 79] width 53 height 53
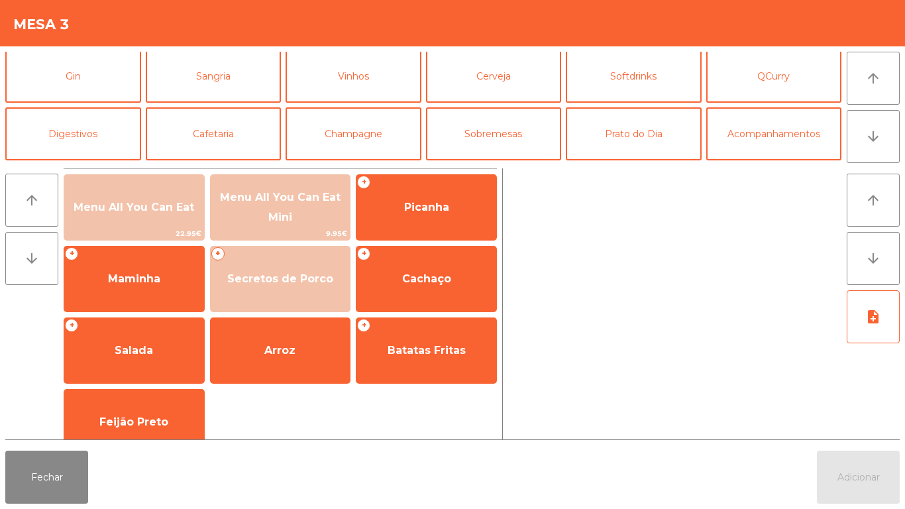
scroll to position [70, 0]
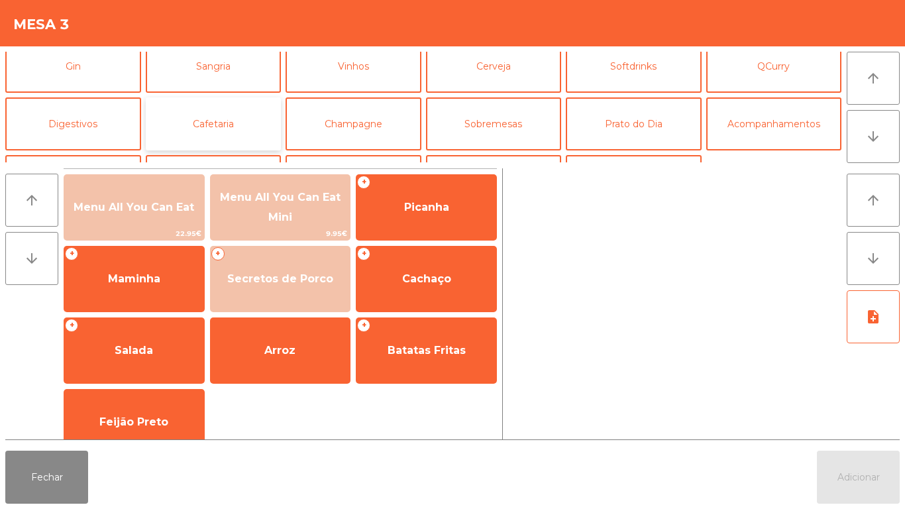
click at [239, 125] on button "Cafetaria" at bounding box center [214, 123] width 136 height 53
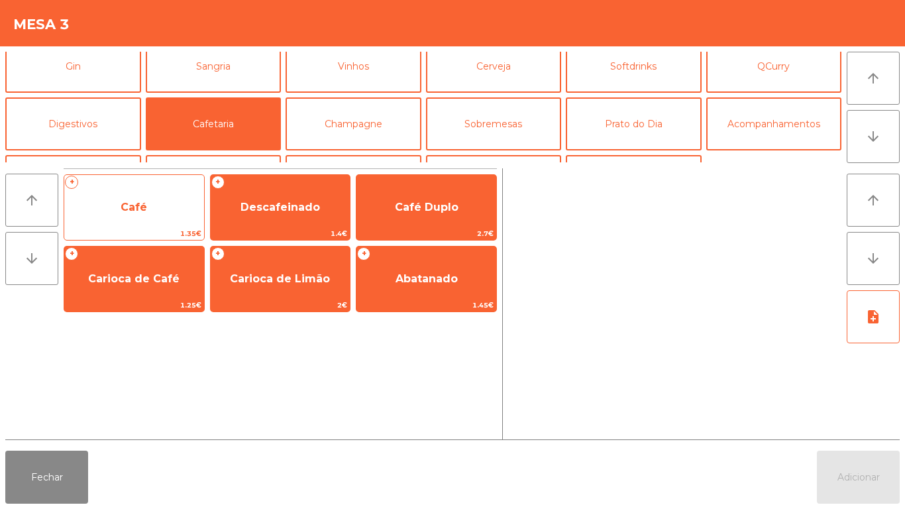
click at [161, 202] on span "Café" at bounding box center [134, 207] width 140 height 36
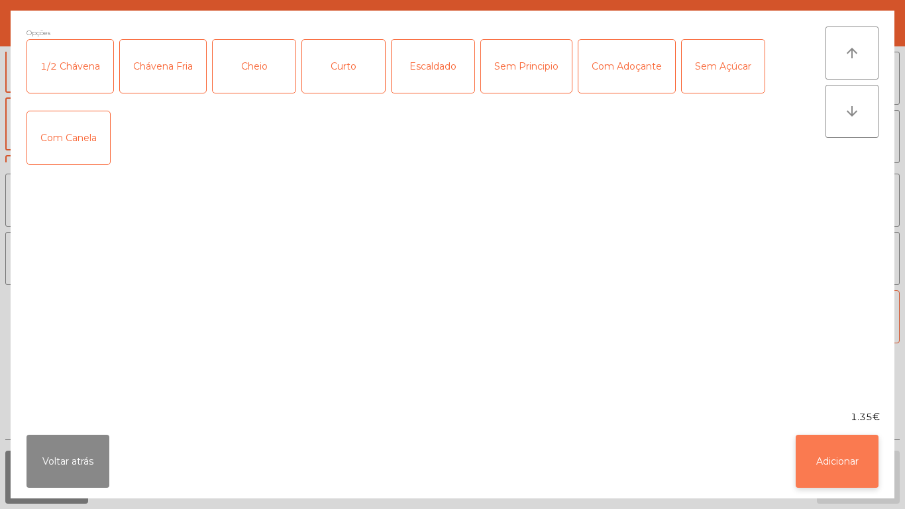
click at [845, 474] on button "Adicionar" at bounding box center [837, 461] width 83 height 53
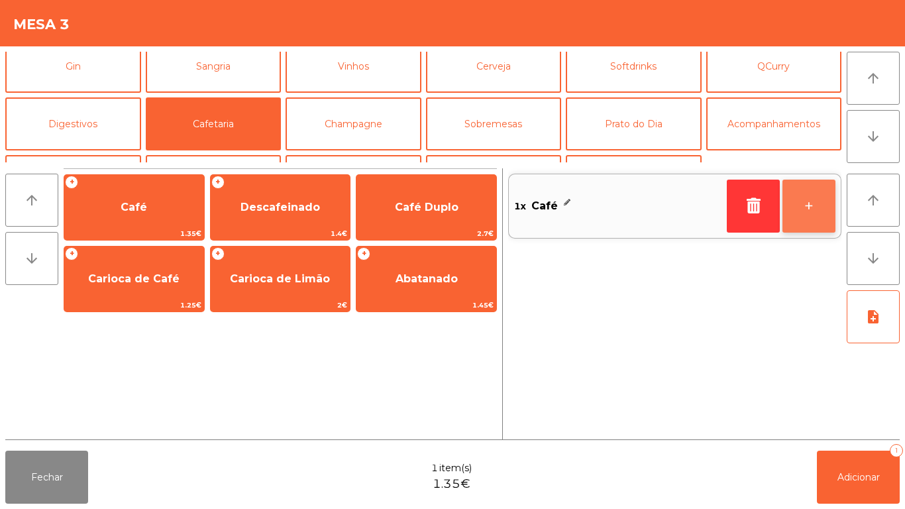
click at [809, 212] on button "+" at bounding box center [808, 206] width 53 height 53
click at [790, 210] on button "+" at bounding box center [808, 206] width 53 height 53
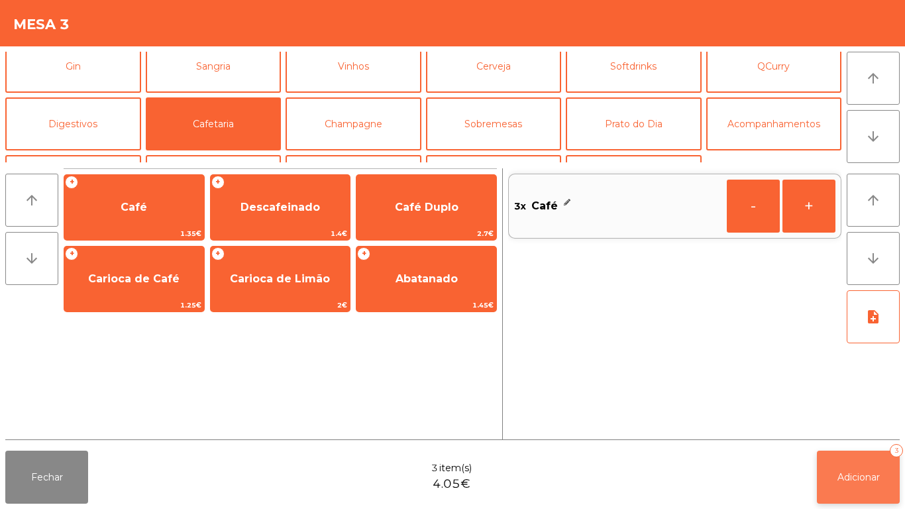
click at [841, 474] on span "Adicionar" at bounding box center [858, 477] width 42 height 12
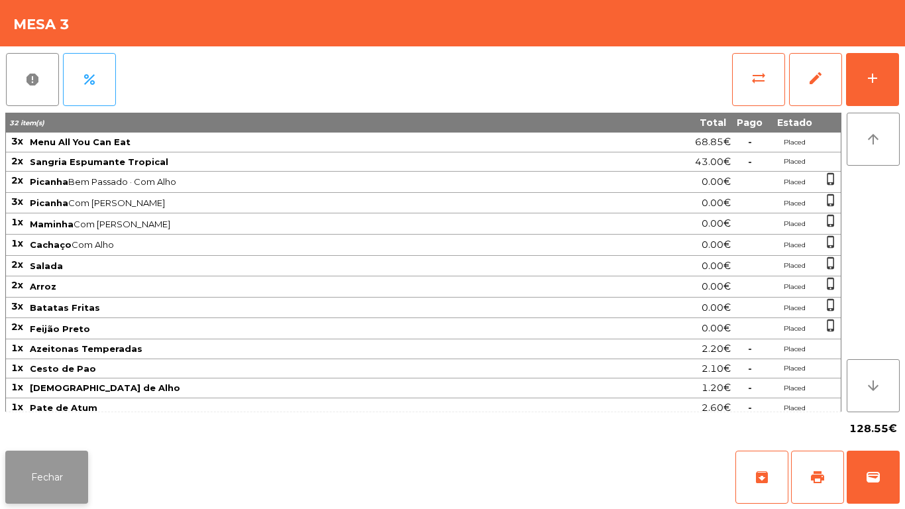
click at [64, 463] on button "Fechar" at bounding box center [46, 476] width 83 height 53
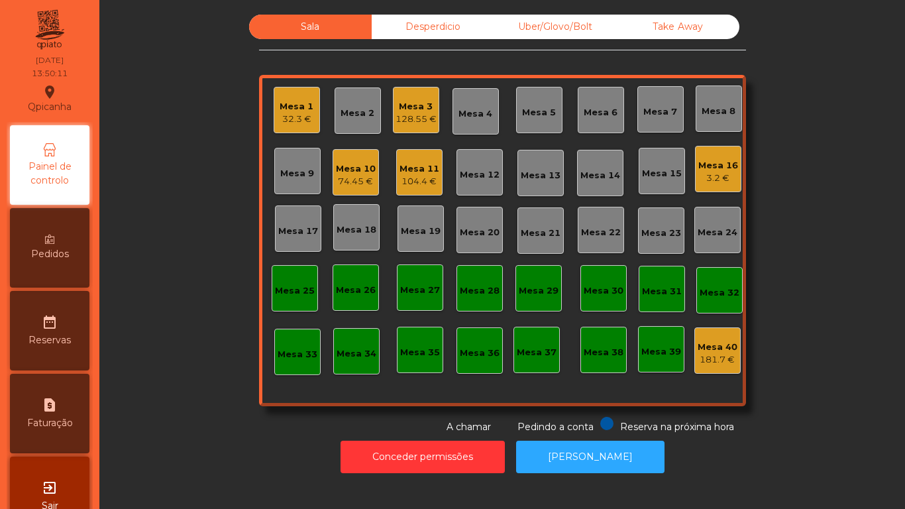
click at [345, 176] on div "74.45 €" at bounding box center [356, 181] width 40 height 13
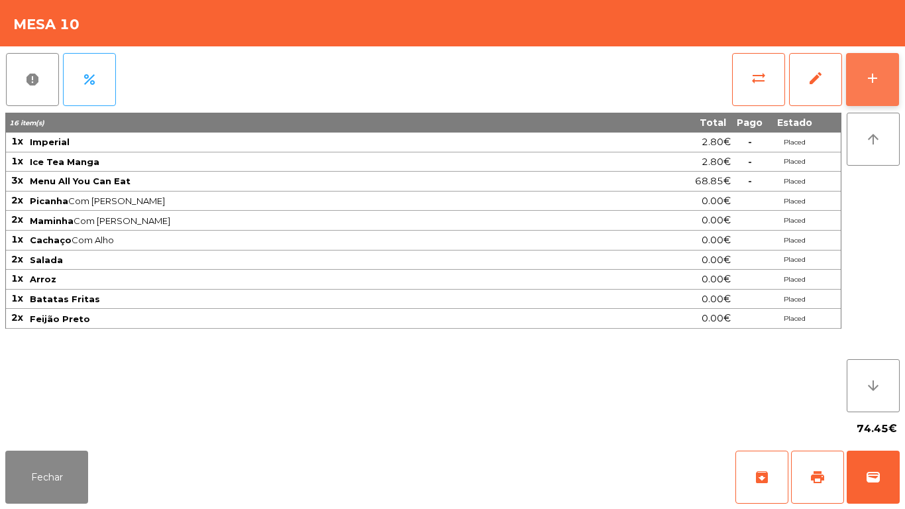
click at [850, 72] on button "add" at bounding box center [872, 79] width 53 height 53
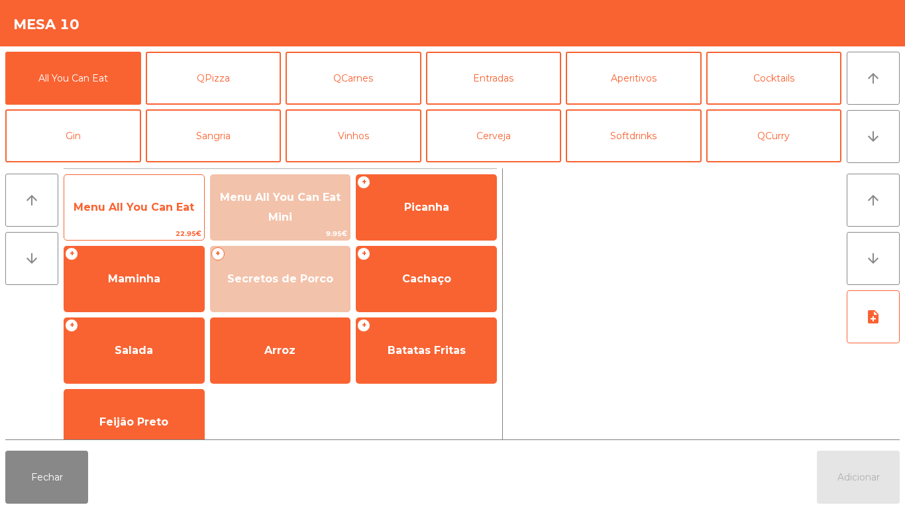
click at [140, 208] on span "Menu All You Can Eat" at bounding box center [134, 207] width 121 height 13
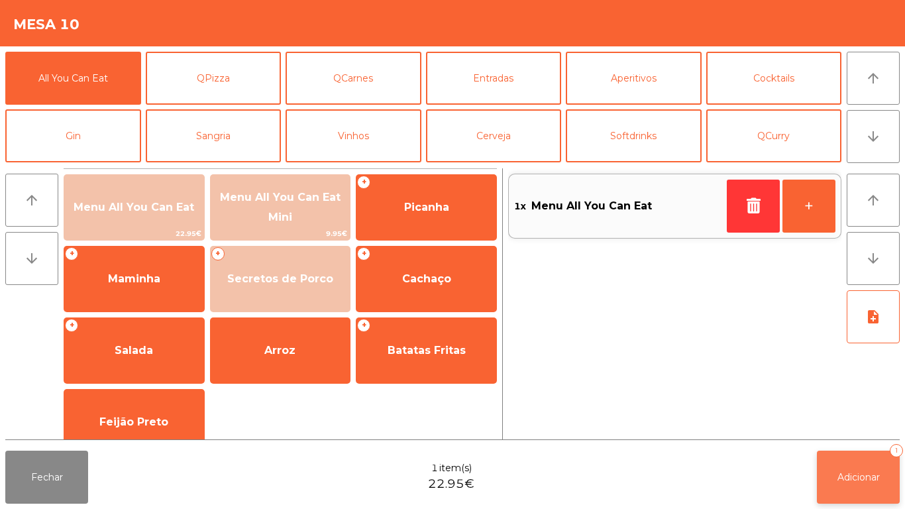
click at [849, 454] on button "Adicionar 1" at bounding box center [858, 476] width 83 height 53
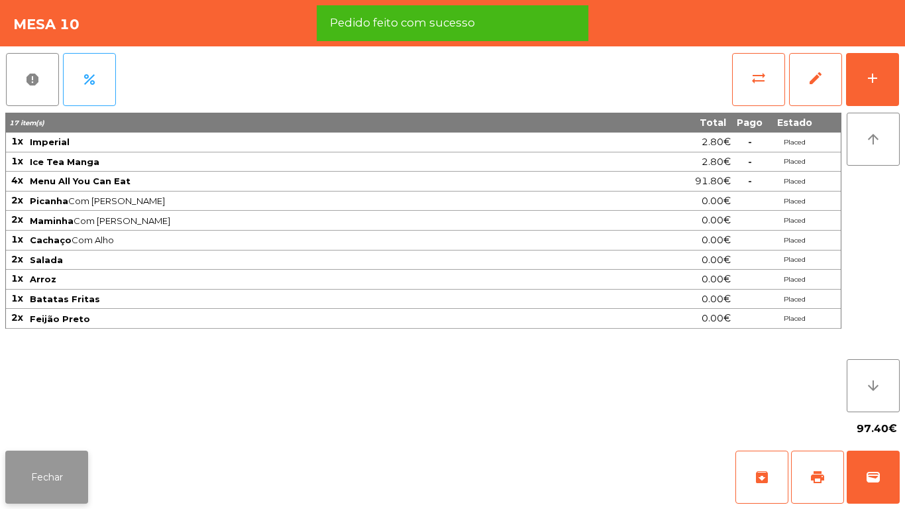
click at [46, 475] on button "Fechar" at bounding box center [46, 476] width 83 height 53
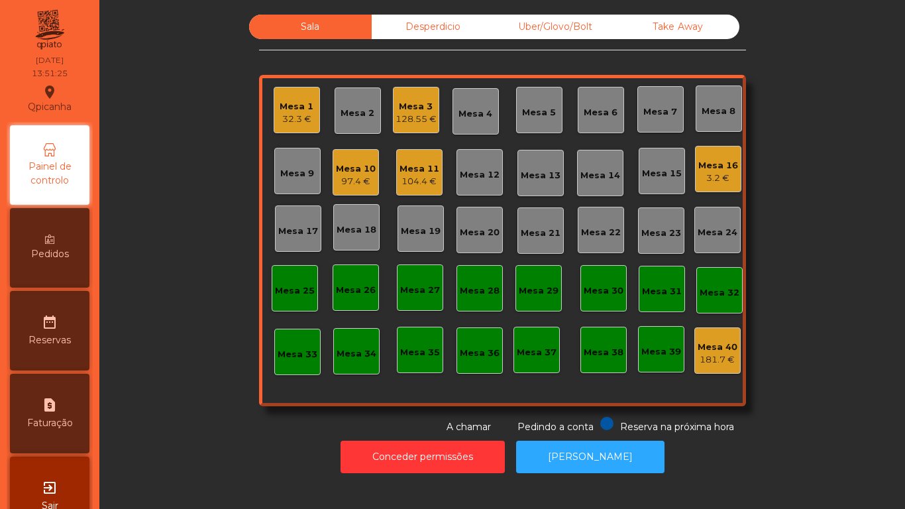
click at [340, 178] on div "97.4 €" at bounding box center [356, 181] width 40 height 13
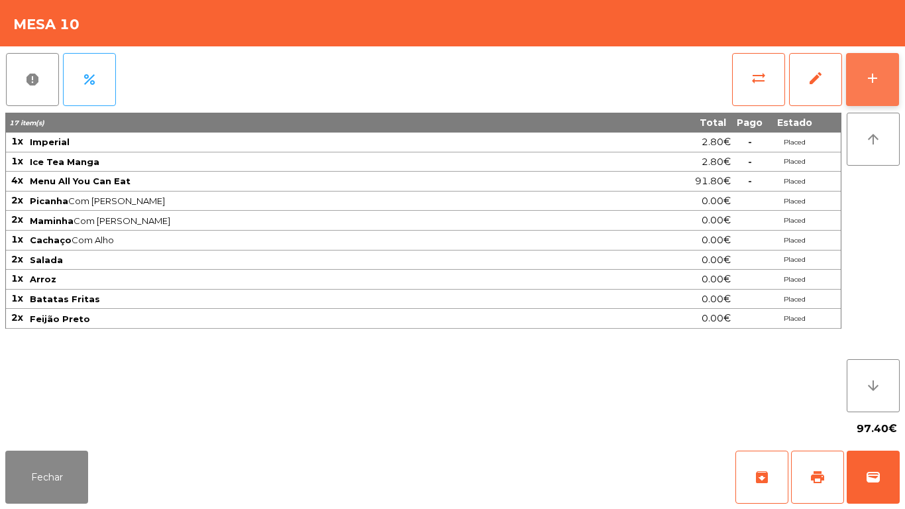
click at [872, 81] on div "add" at bounding box center [873, 78] width 16 height 16
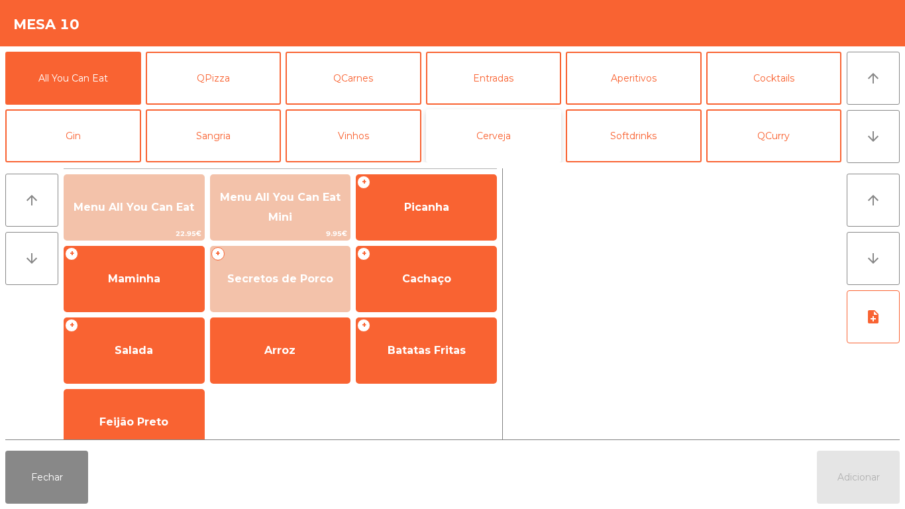
click at [494, 143] on button "Cerveja" at bounding box center [494, 135] width 136 height 53
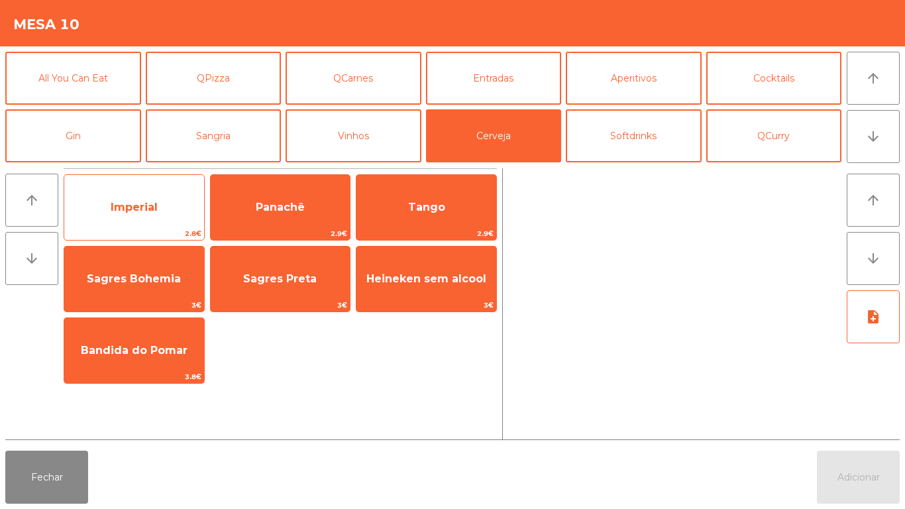
click at [142, 211] on span "Imperial" at bounding box center [134, 207] width 47 height 13
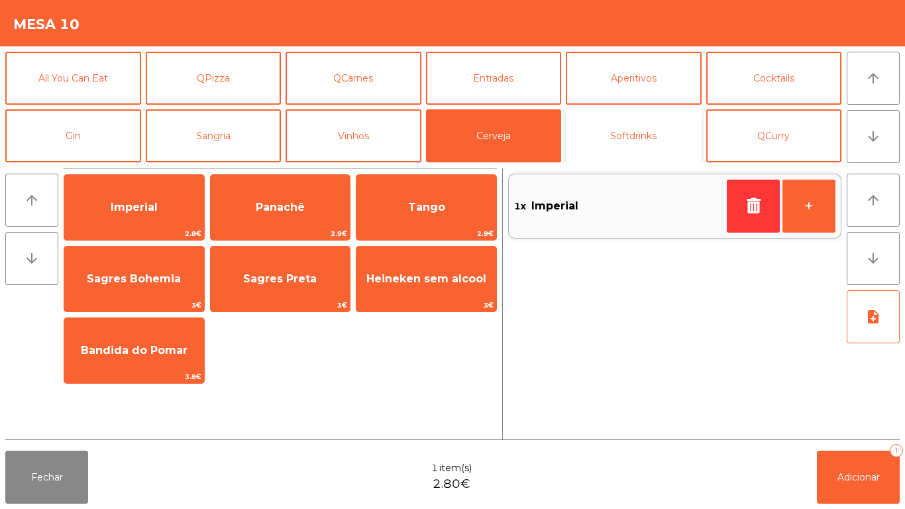
click at [644, 143] on button "Softdrinks" at bounding box center [634, 135] width 136 height 53
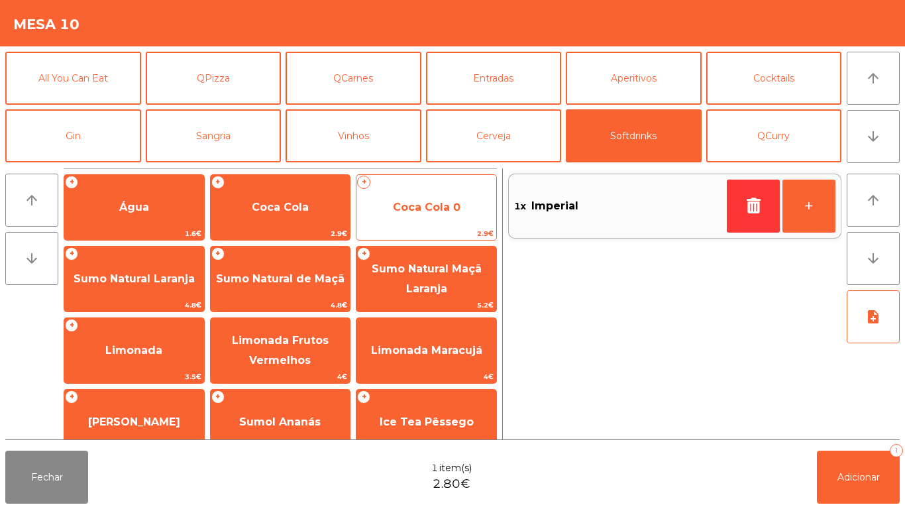
click at [420, 210] on span "Coca Cola 0" at bounding box center [427, 207] width 68 height 13
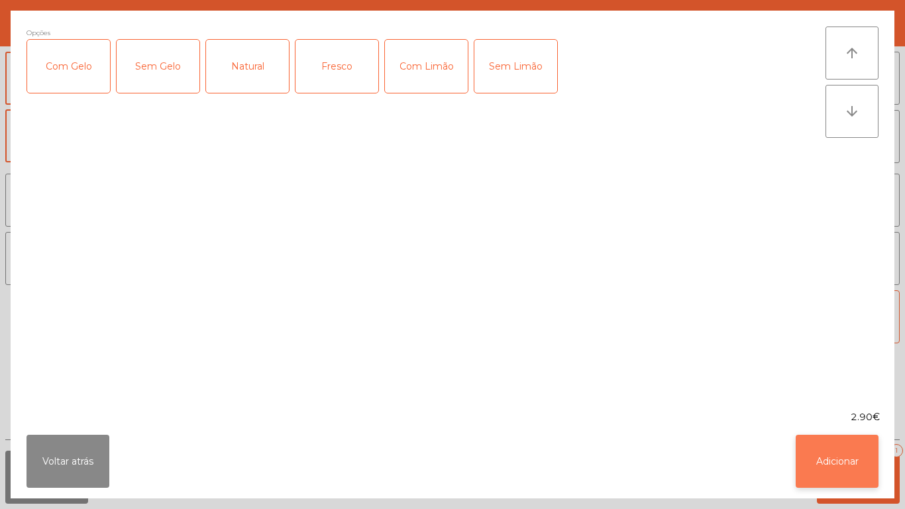
click at [817, 457] on button "Adicionar" at bounding box center [837, 461] width 83 height 53
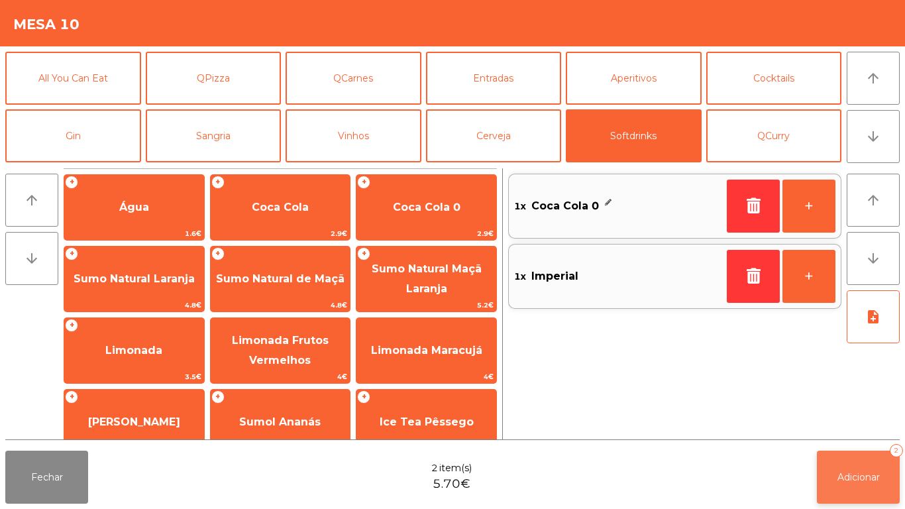
click at [863, 476] on span "Adicionar" at bounding box center [858, 477] width 42 height 12
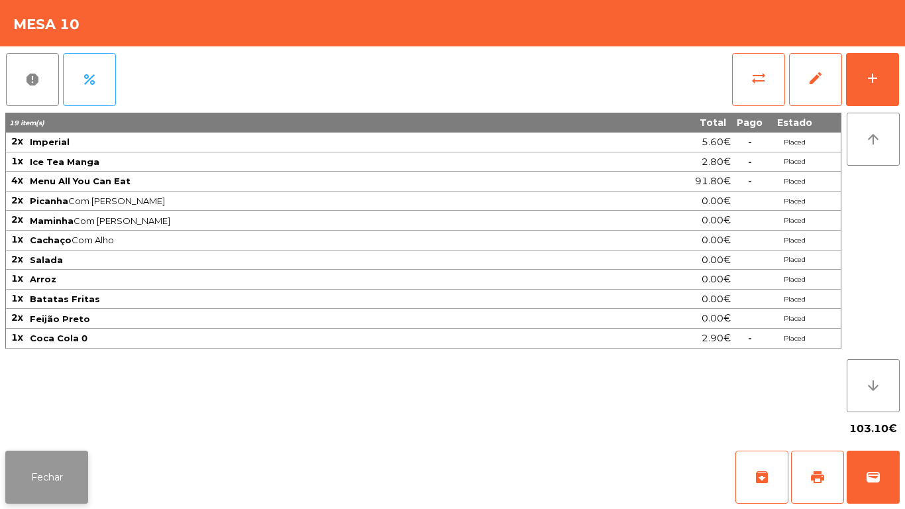
click at [56, 458] on button "Fechar" at bounding box center [46, 476] width 83 height 53
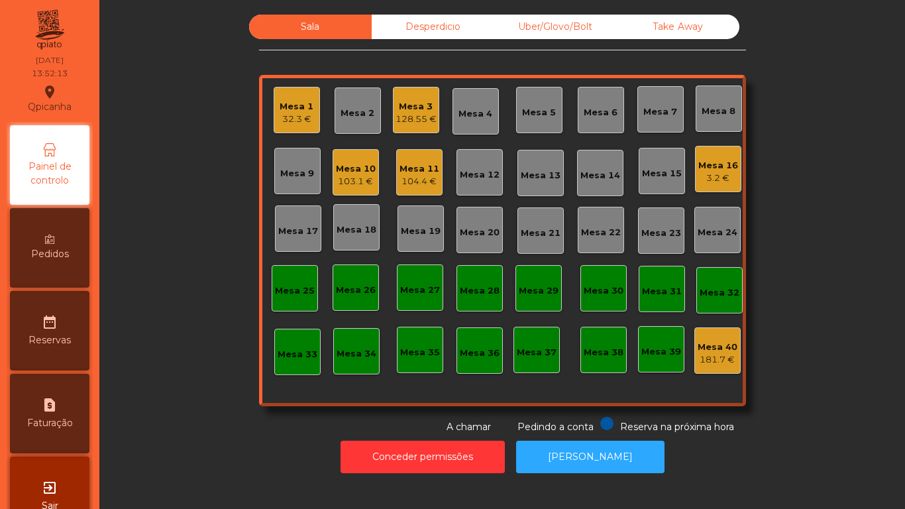
click at [344, 178] on div "103.1 €" at bounding box center [356, 181] width 40 height 13
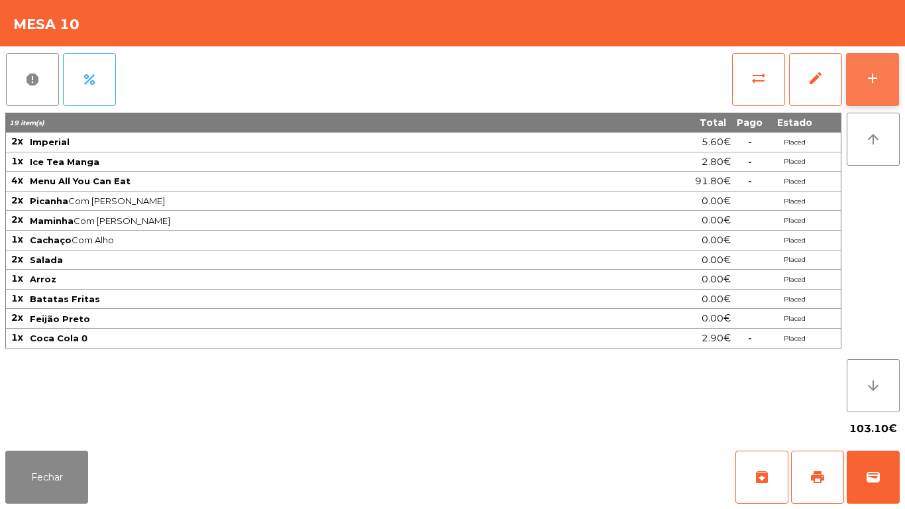
click at [866, 66] on button "add" at bounding box center [872, 79] width 53 height 53
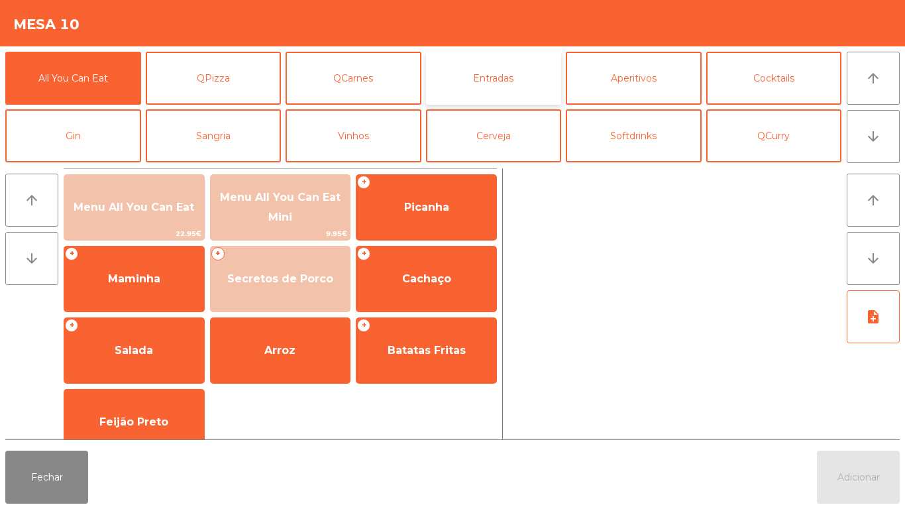
click at [503, 84] on button "Entradas" at bounding box center [494, 78] width 136 height 53
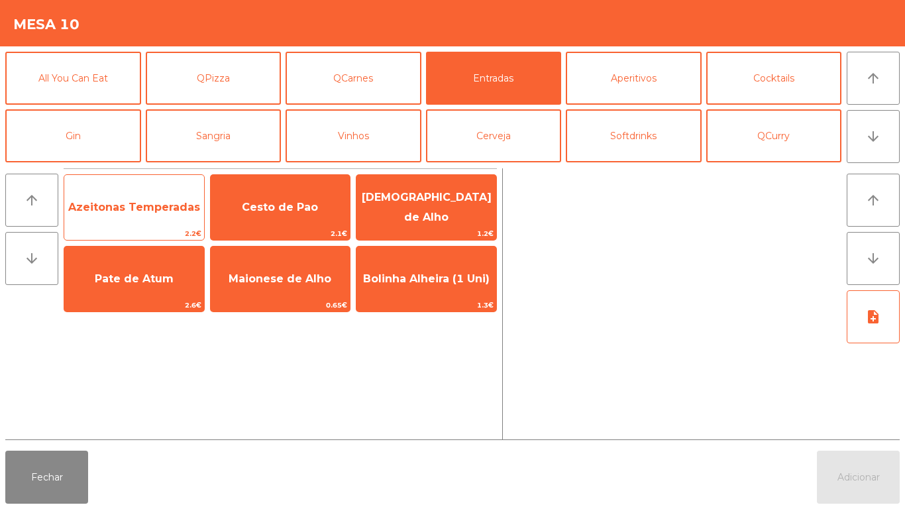
click at [163, 211] on span "Azeitonas Temperadas" at bounding box center [134, 207] width 132 height 13
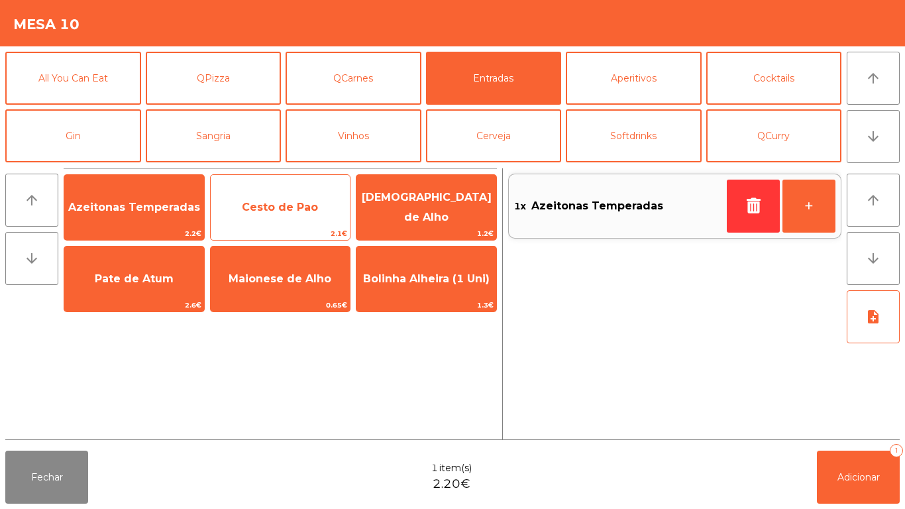
click at [266, 208] on span "Cesto de Pao" at bounding box center [280, 207] width 76 height 13
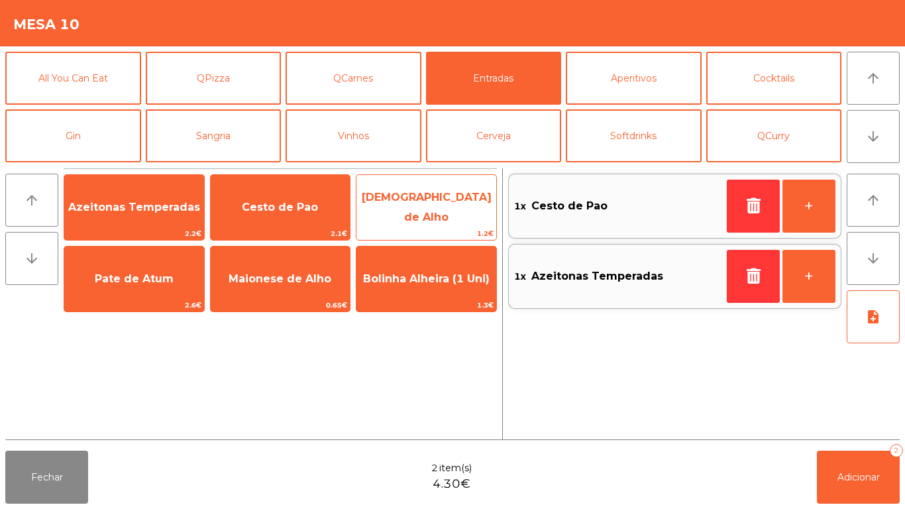
click at [415, 210] on span "[DEMOGRAPHIC_DATA] de Alho" at bounding box center [427, 207] width 130 height 32
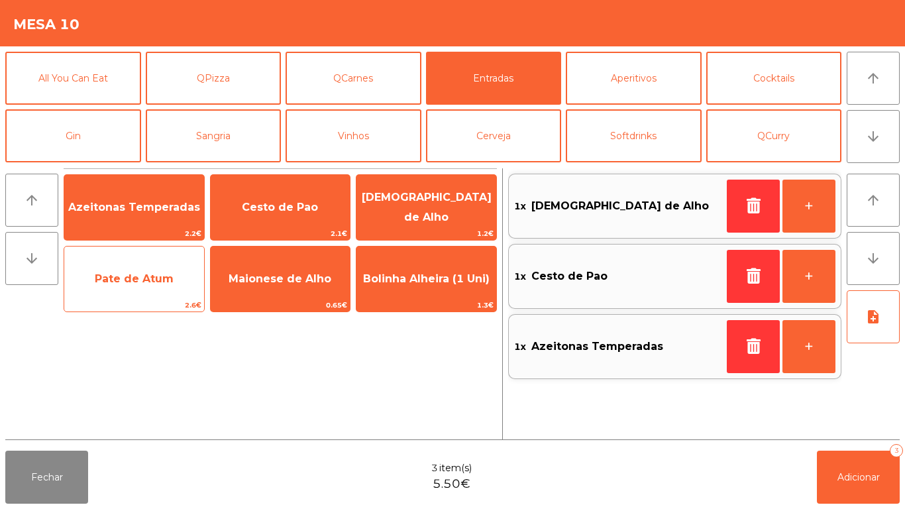
click at [136, 277] on span "Pate de Atum" at bounding box center [134, 278] width 79 height 13
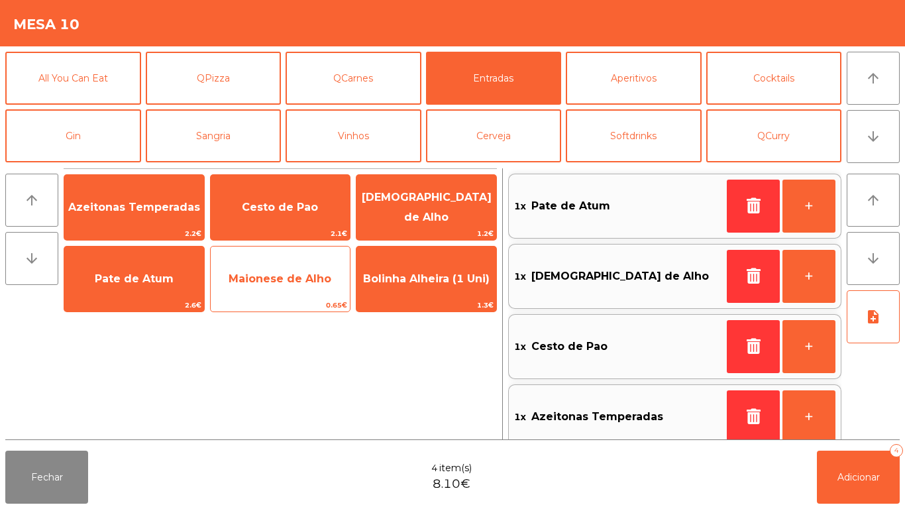
click at [270, 282] on span "Maionese de Alho" at bounding box center [280, 278] width 103 height 13
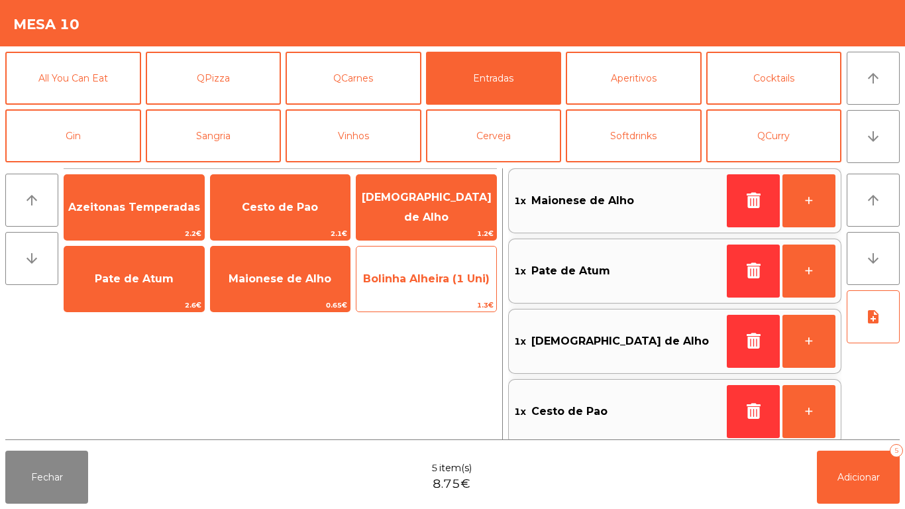
click at [426, 293] on span "Bolinha Alheira (1 Uni)" at bounding box center [426, 279] width 140 height 36
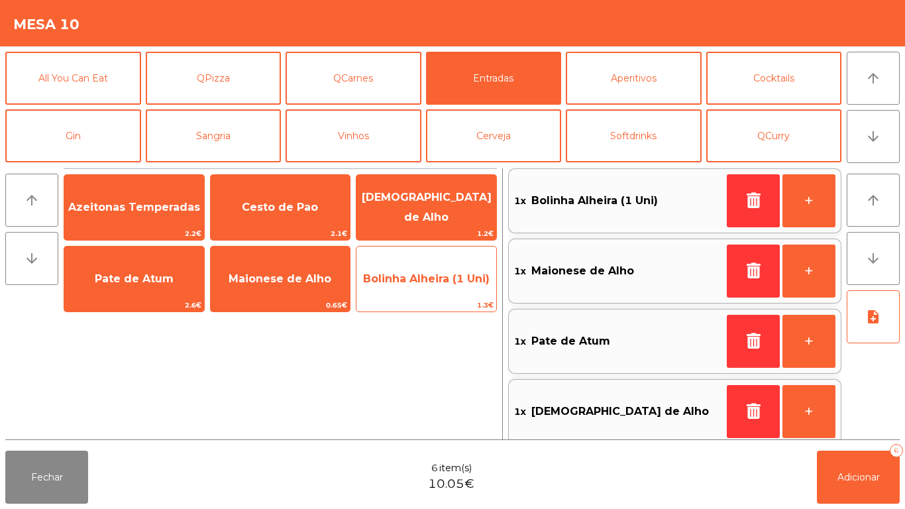
click at [429, 297] on span "Bolinha Alheira (1 Uni)" at bounding box center [426, 279] width 140 height 36
click at [430, 299] on span "1.3€" at bounding box center [426, 305] width 140 height 13
click at [435, 297] on div "Bolinha Alheira (1 Uni) 1.3€" at bounding box center [426, 279] width 141 height 66
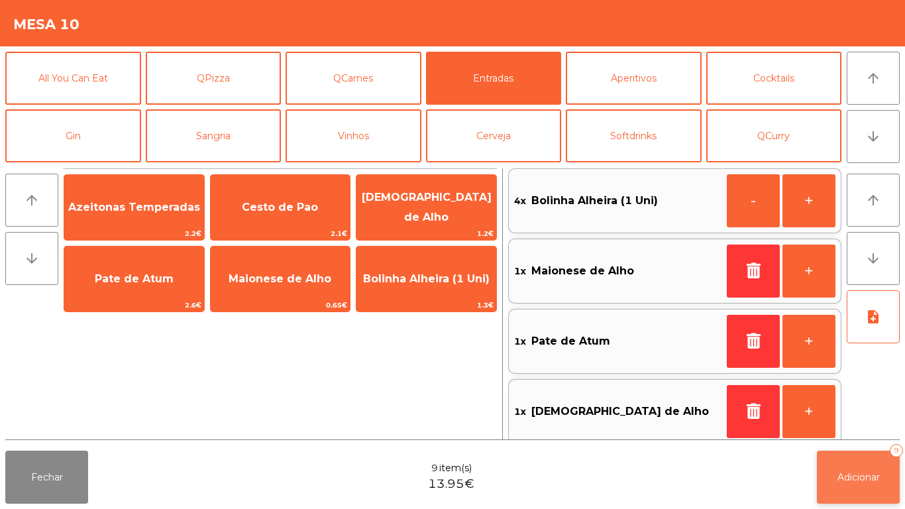
click at [865, 464] on button "Adicionar 9" at bounding box center [858, 476] width 83 height 53
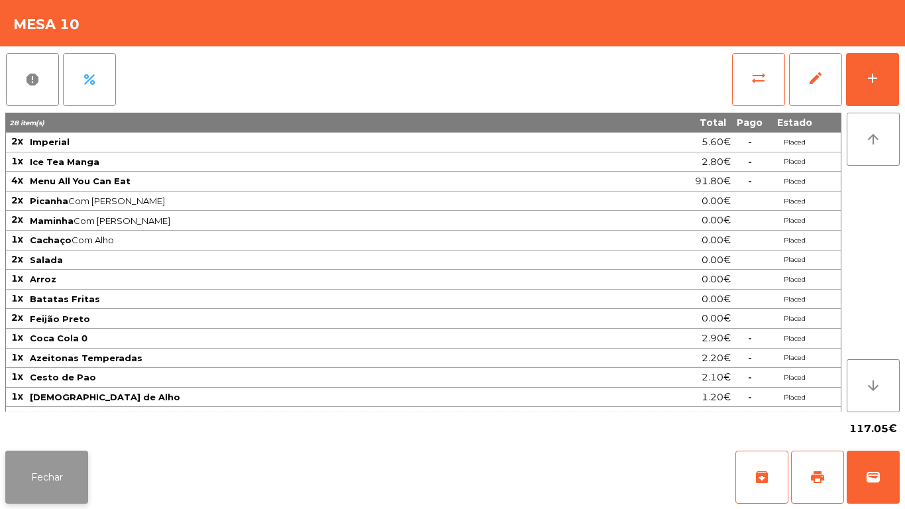
click at [60, 462] on button "Fechar" at bounding box center [46, 476] width 83 height 53
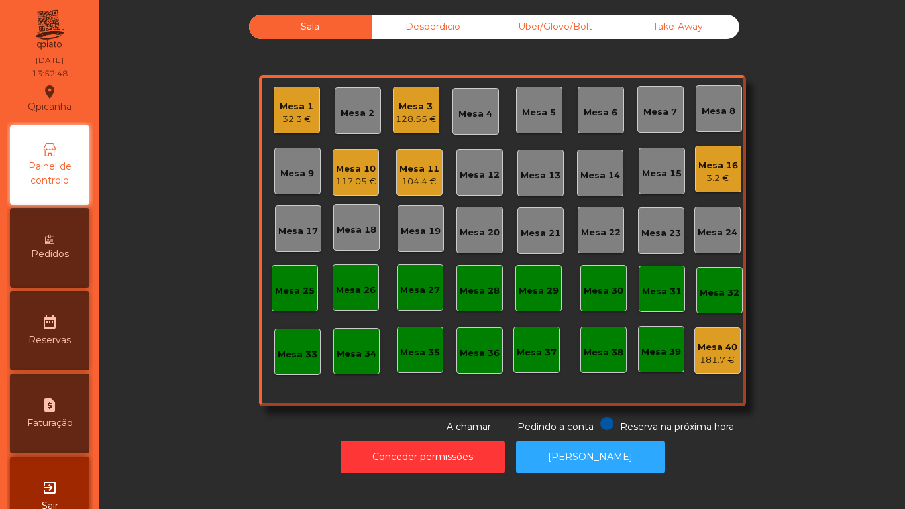
click at [639, 179] on div "Mesa 15" at bounding box center [662, 171] width 46 height 46
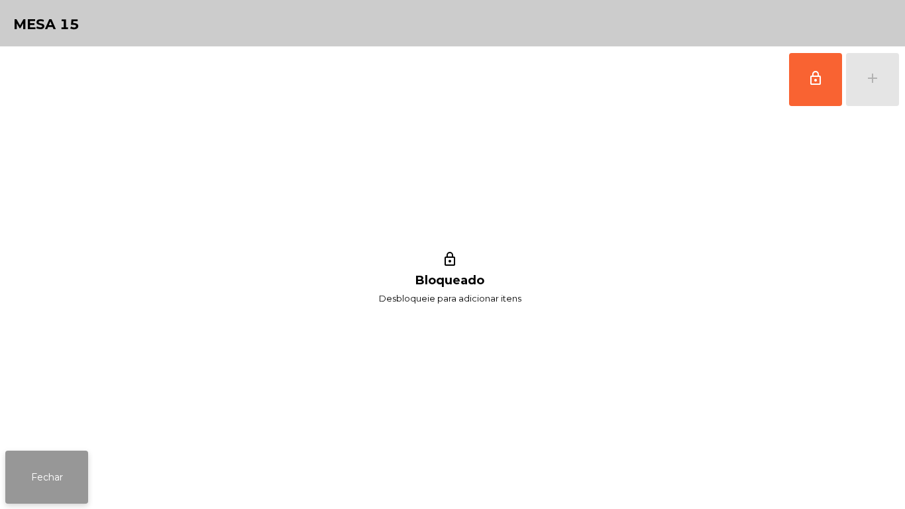
click at [52, 463] on button "Fechar" at bounding box center [46, 476] width 83 height 53
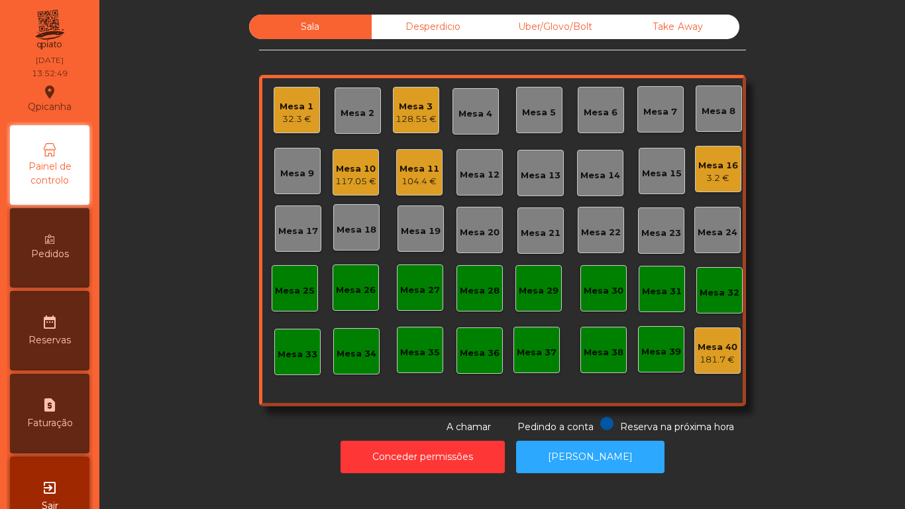
click at [711, 180] on div "3.2 €" at bounding box center [718, 178] width 40 height 13
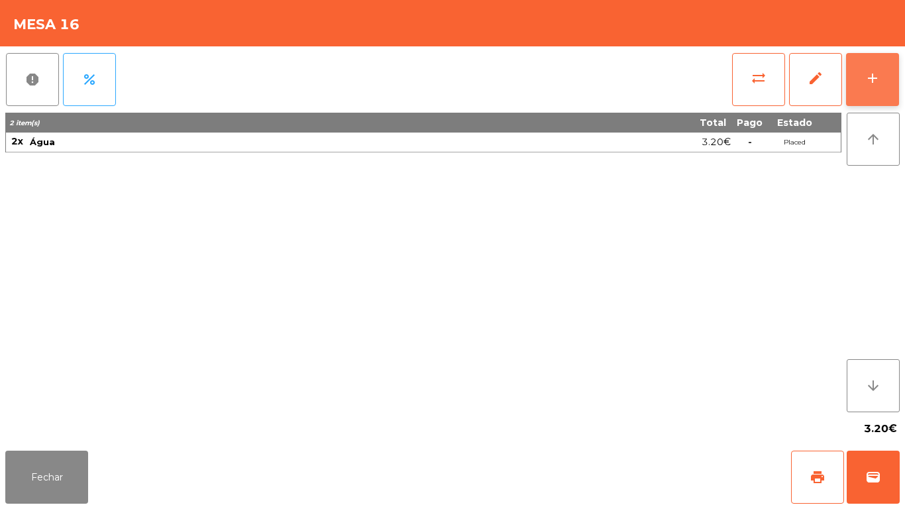
click at [880, 89] on button "add" at bounding box center [872, 79] width 53 height 53
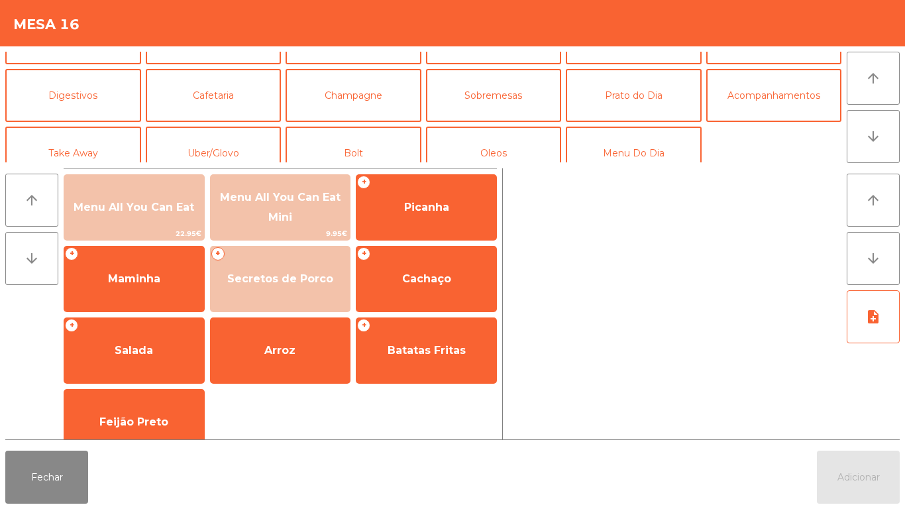
scroll to position [98, 0]
click at [641, 99] on button "Prato do Dia" at bounding box center [634, 95] width 136 height 53
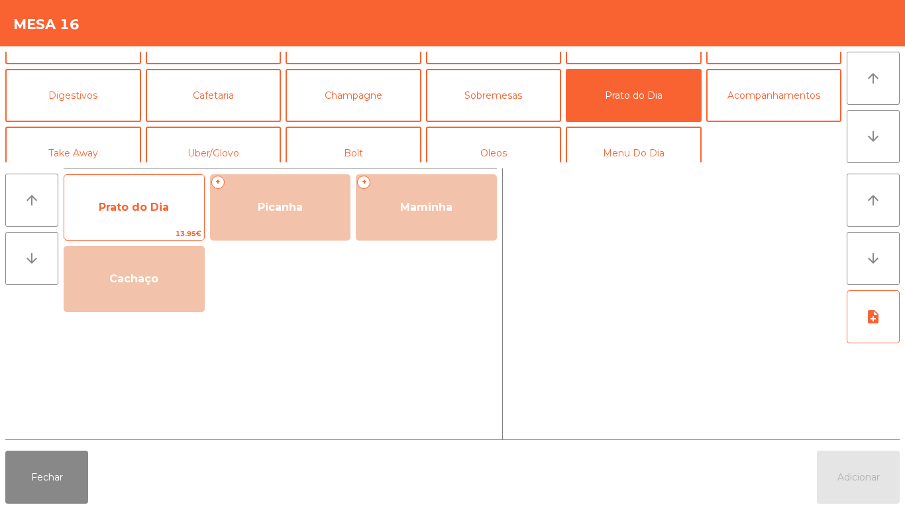
click at [162, 192] on span "Prato do Dia" at bounding box center [134, 207] width 140 height 36
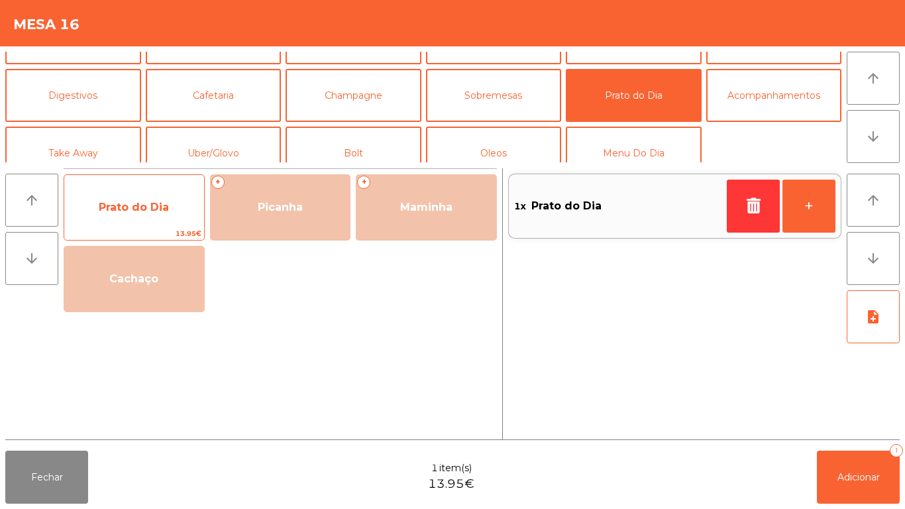
click at [158, 197] on span "Prato do Dia" at bounding box center [134, 207] width 140 height 36
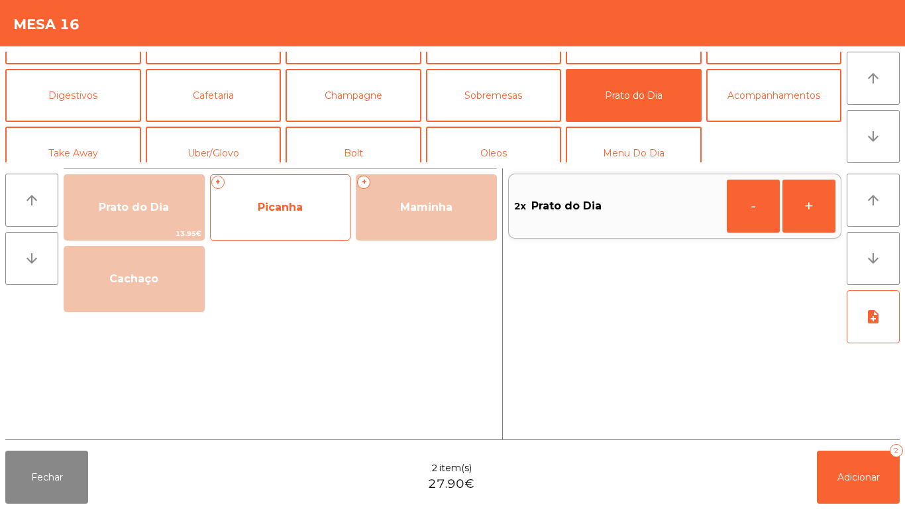
click at [299, 212] on span "Picanha" at bounding box center [280, 207] width 45 height 13
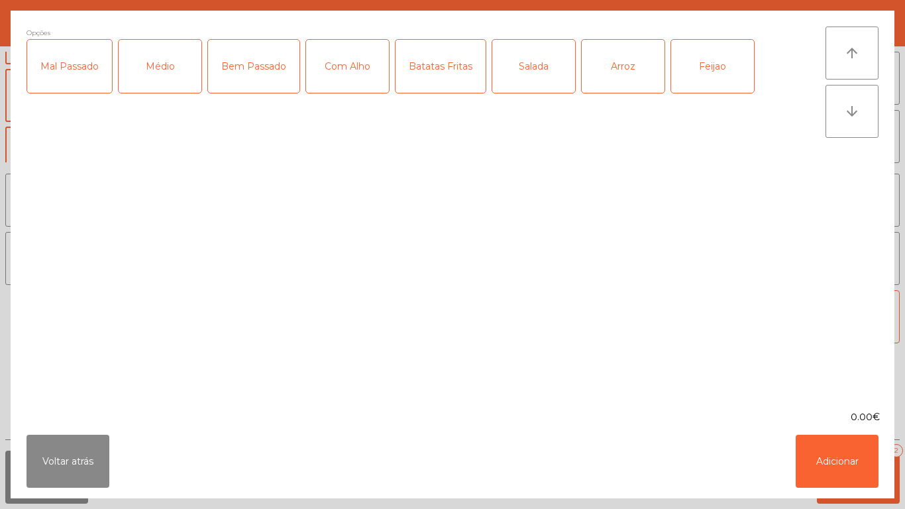
click at [170, 74] on div "Médio" at bounding box center [160, 66] width 83 height 53
click at [354, 64] on div "Com Alho" at bounding box center [347, 66] width 83 height 53
click at [447, 72] on div "Batatas Fritas" at bounding box center [440, 66] width 90 height 53
click at [531, 77] on div "Salada" at bounding box center [533, 66] width 83 height 53
click at [631, 68] on div "Arroz" at bounding box center [623, 66] width 83 height 53
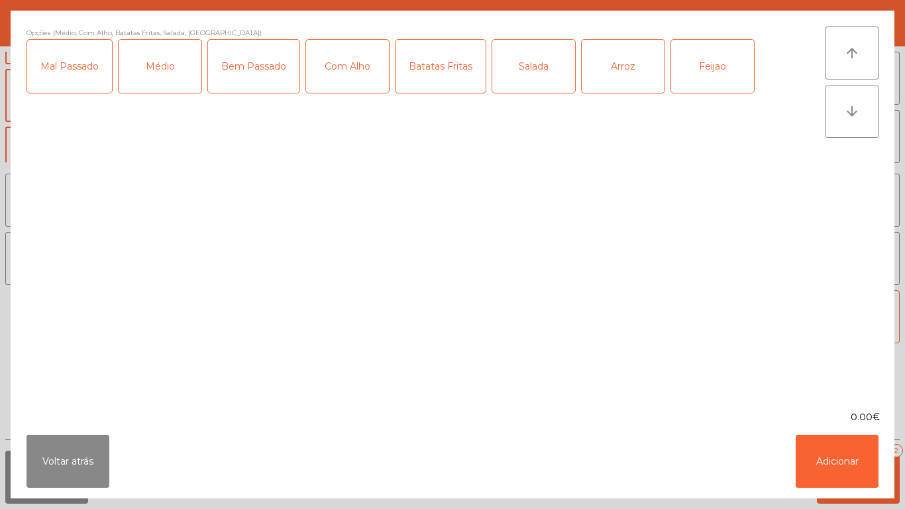
click at [710, 69] on div "Feijao" at bounding box center [712, 66] width 83 height 53
click at [534, 74] on div "Salada" at bounding box center [533, 66] width 83 height 53
click at [840, 462] on button "Adicionar" at bounding box center [837, 461] width 83 height 53
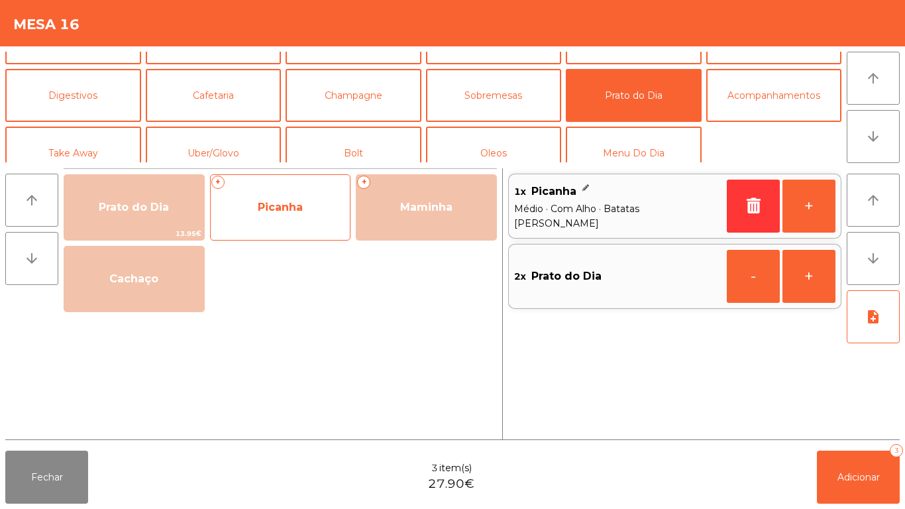
click at [301, 209] on span "Picanha" at bounding box center [280, 207] width 45 height 13
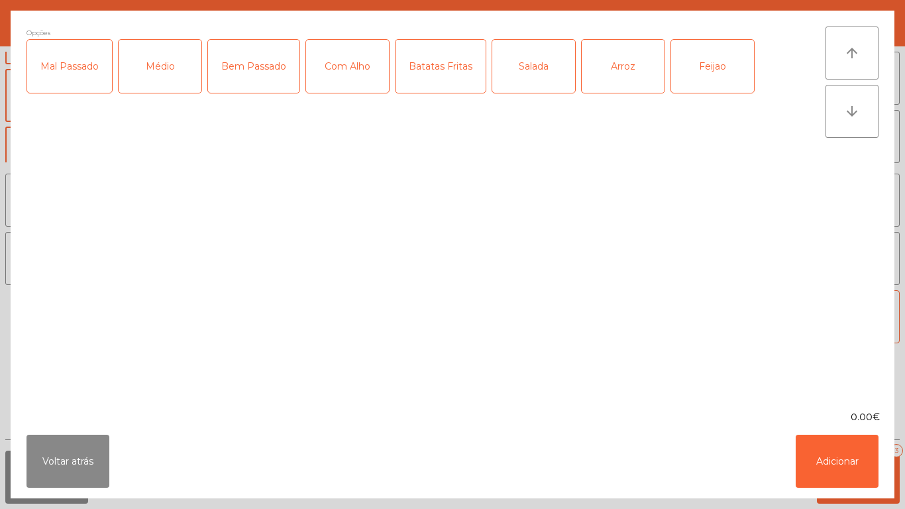
click at [168, 78] on div "Médio" at bounding box center [160, 66] width 83 height 53
click at [350, 70] on div "Com Alho" at bounding box center [347, 66] width 83 height 53
click at [438, 72] on div "Batatas Fritas" at bounding box center [440, 66] width 90 height 53
click at [532, 78] on div "Salada" at bounding box center [533, 66] width 83 height 53
click at [723, 71] on div "Feijao" at bounding box center [712, 66] width 83 height 53
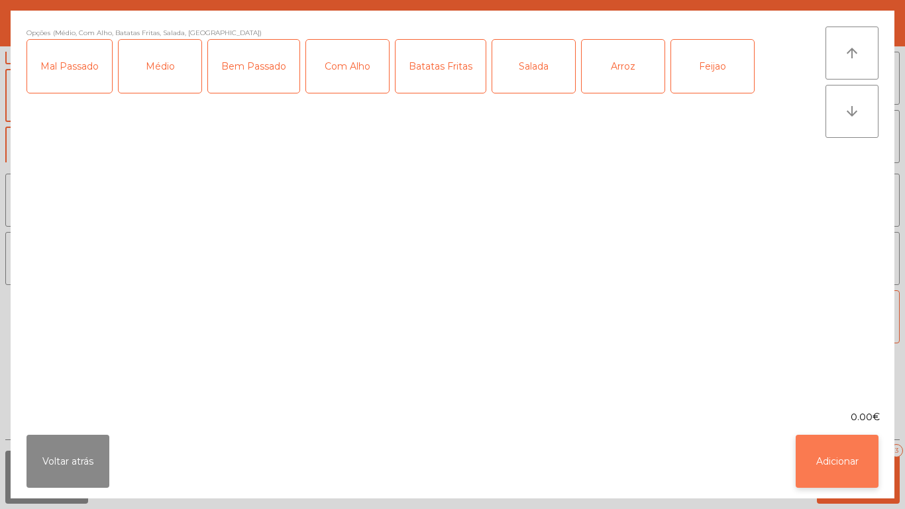
click at [849, 467] on button "Adicionar" at bounding box center [837, 461] width 83 height 53
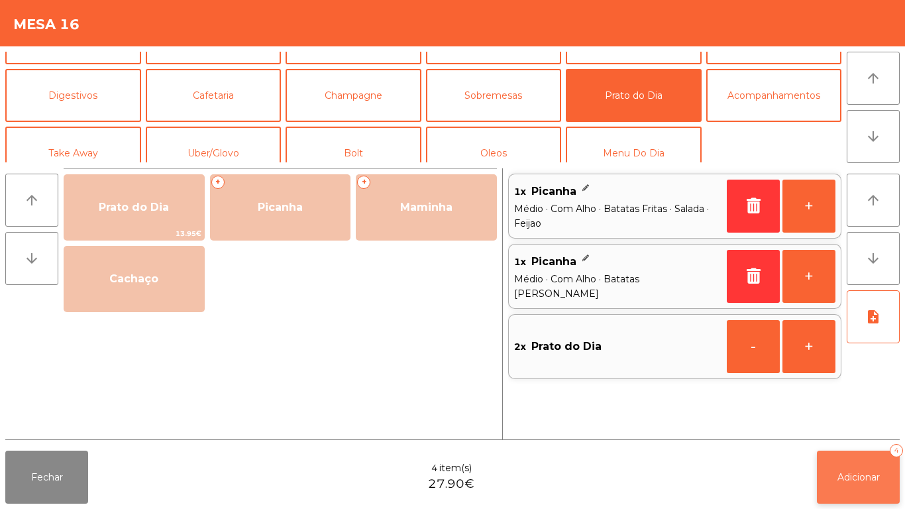
click at [866, 470] on button "Adicionar 4" at bounding box center [858, 476] width 83 height 53
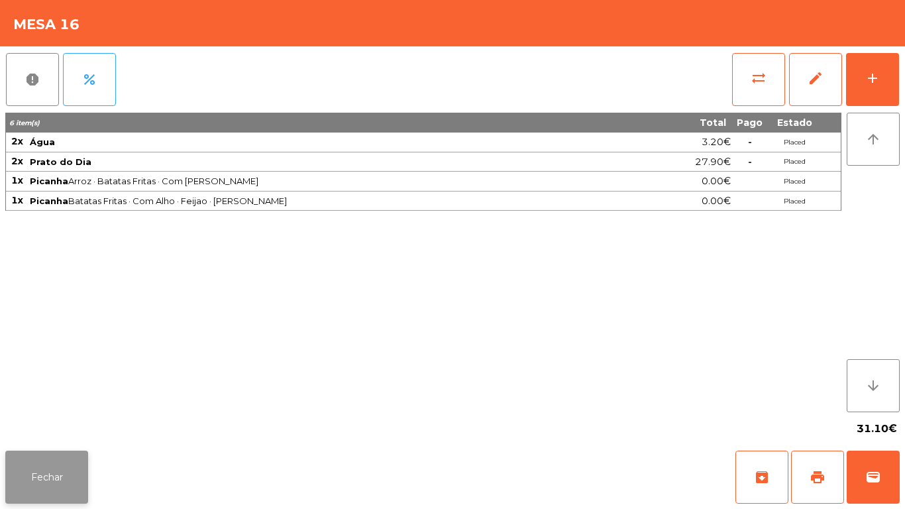
click at [52, 468] on button "Fechar" at bounding box center [46, 476] width 83 height 53
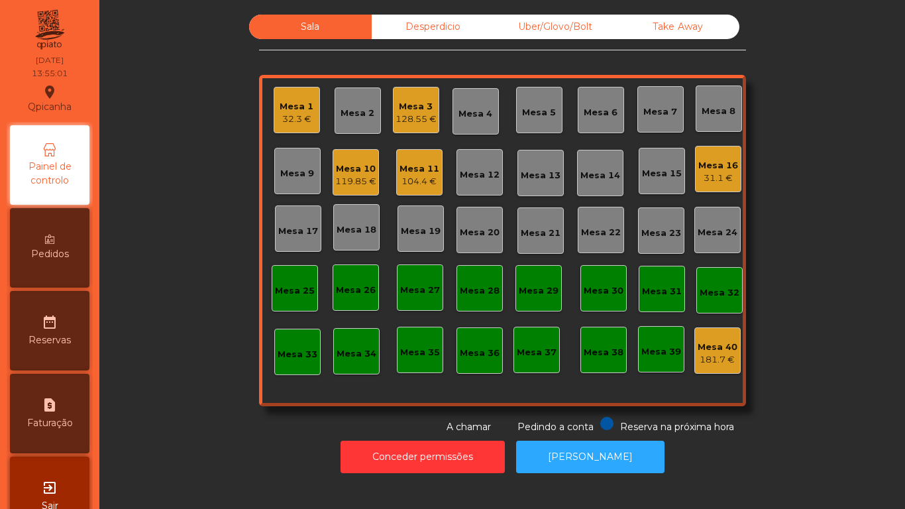
click at [421, 172] on div "Mesa 11" at bounding box center [419, 168] width 40 height 13
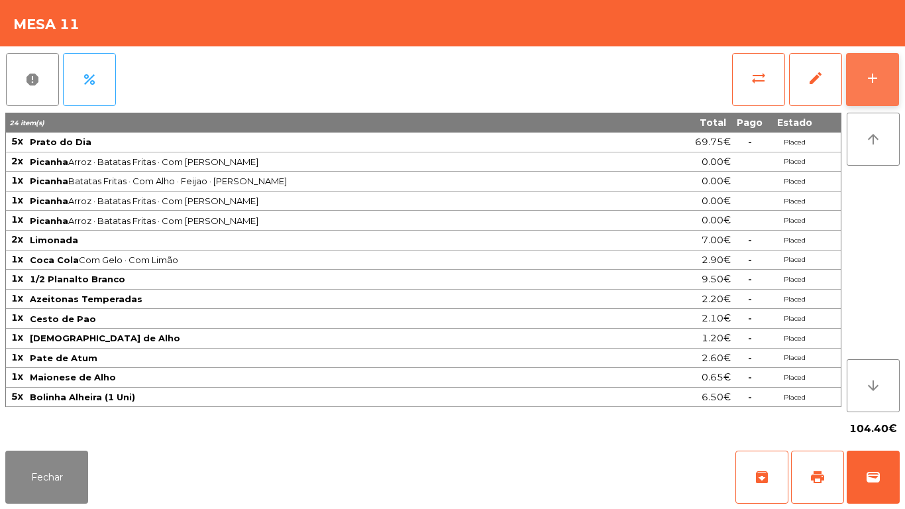
click at [871, 88] on button "add" at bounding box center [872, 79] width 53 height 53
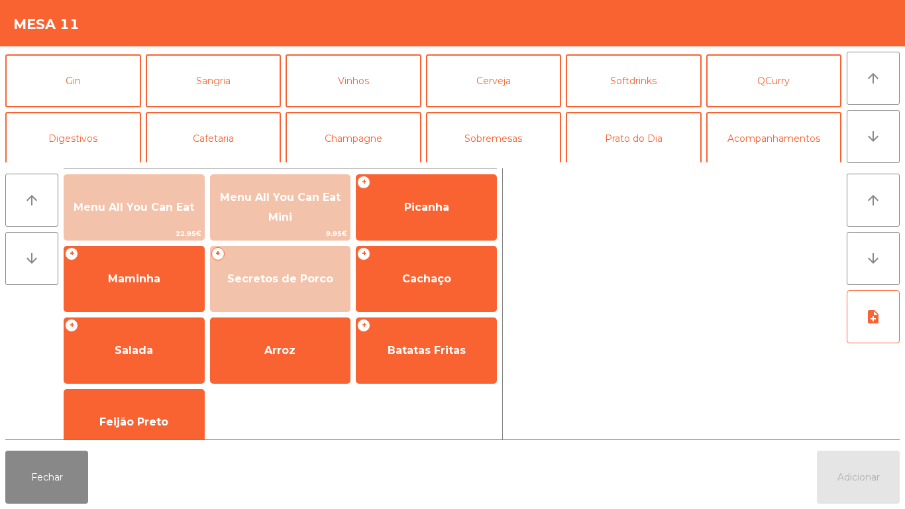
scroll to position [60, 0]
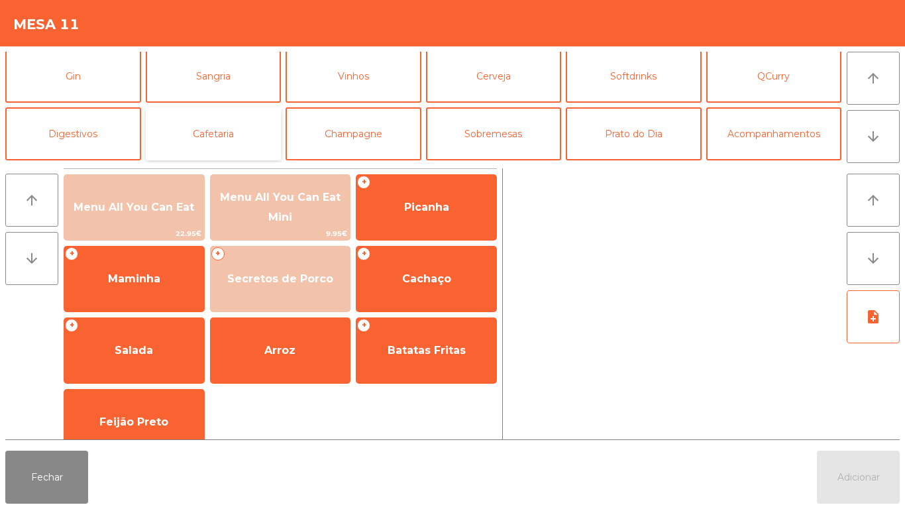
click at [237, 141] on button "Cafetaria" at bounding box center [214, 133] width 136 height 53
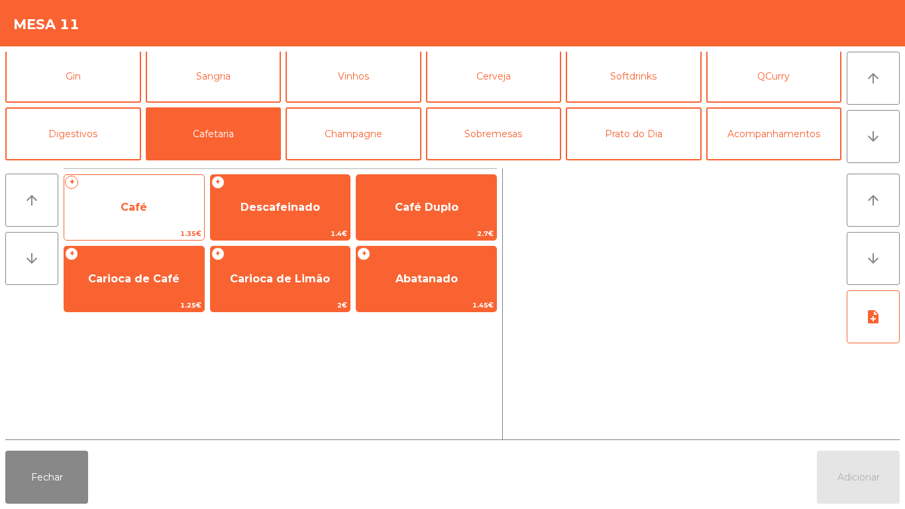
click at [175, 214] on span "Café" at bounding box center [134, 207] width 140 height 36
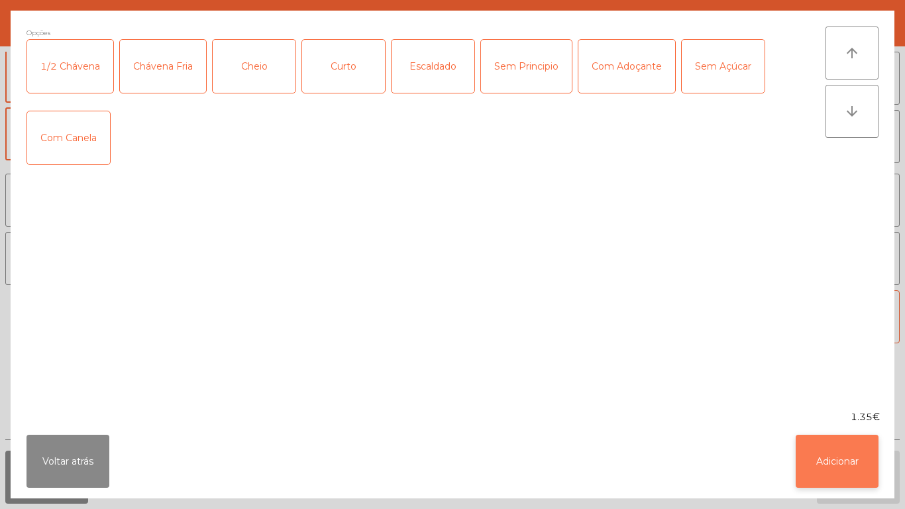
click at [859, 441] on button "Adicionar" at bounding box center [837, 461] width 83 height 53
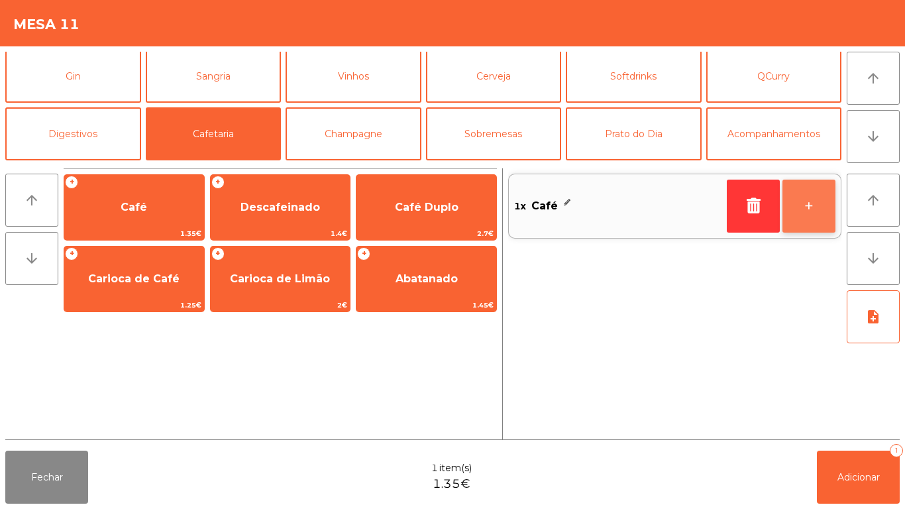
click at [819, 203] on button "+" at bounding box center [808, 206] width 53 height 53
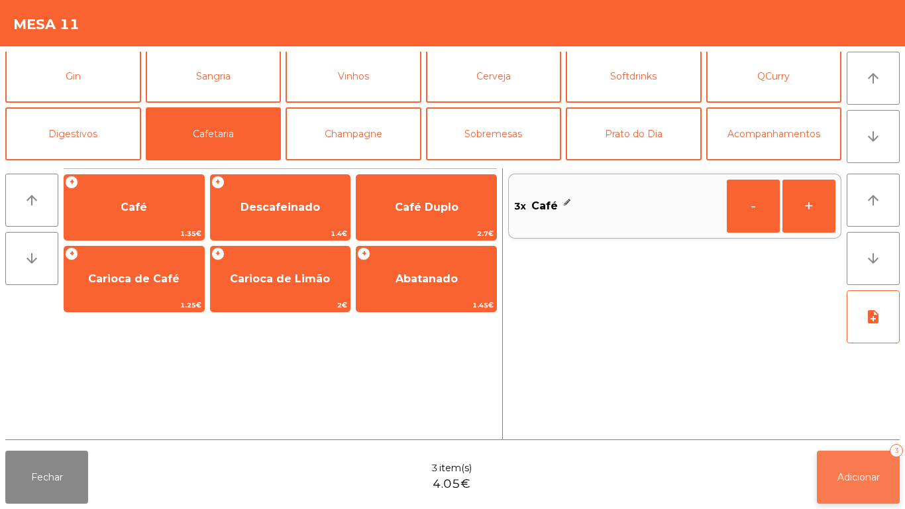
click at [855, 468] on button "Adicionar 3" at bounding box center [858, 476] width 83 height 53
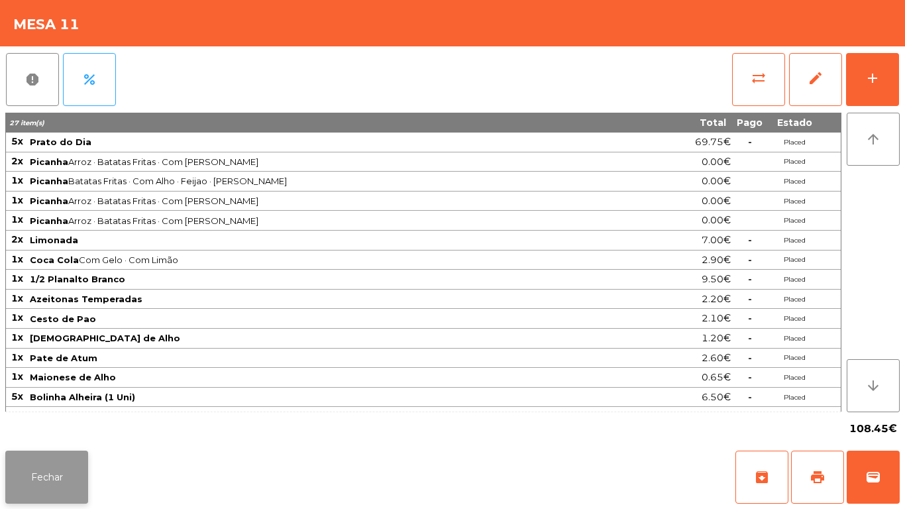
click at [51, 462] on button "Fechar" at bounding box center [46, 476] width 83 height 53
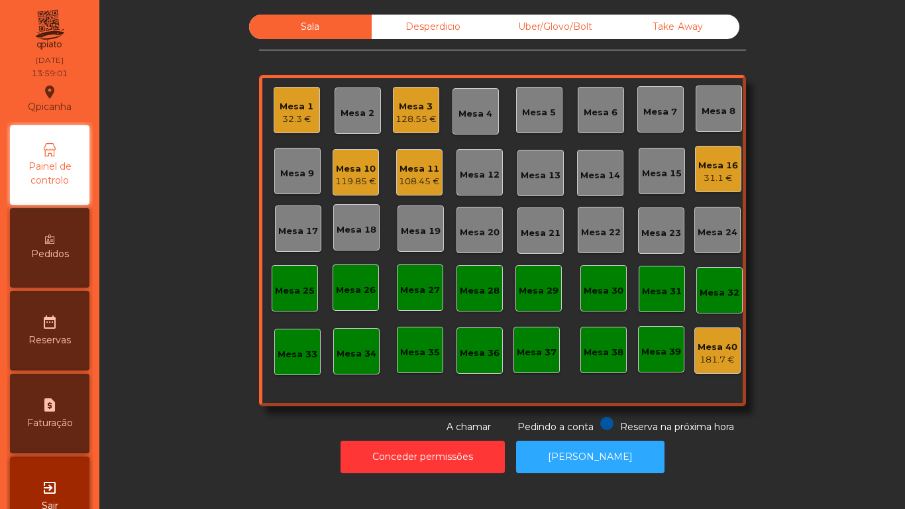
click at [295, 118] on div "32.3 €" at bounding box center [297, 119] width 34 height 13
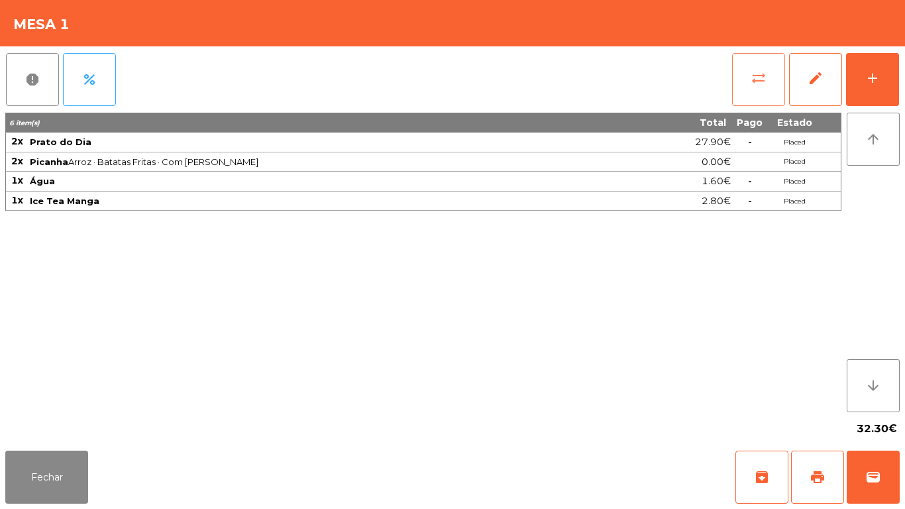
click at [750, 83] on button "sync_alt" at bounding box center [758, 79] width 53 height 53
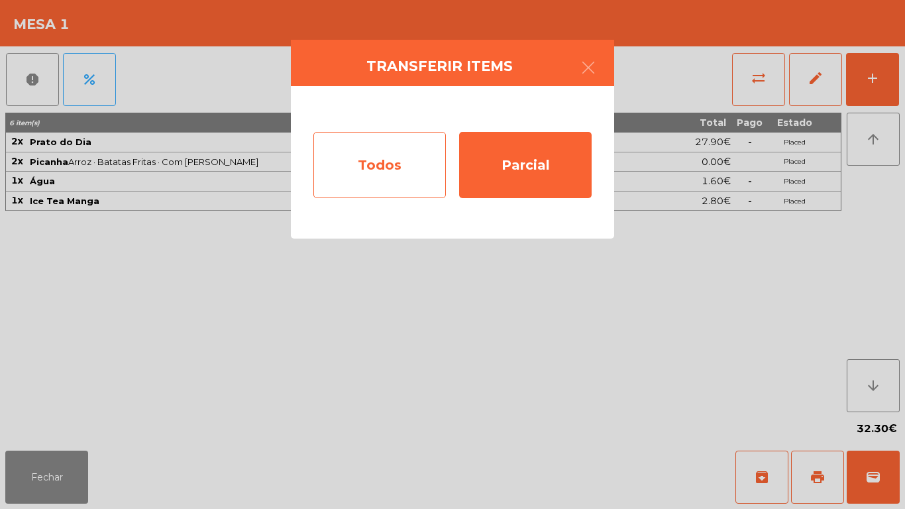
click at [376, 166] on div "Todos" at bounding box center [379, 165] width 132 height 66
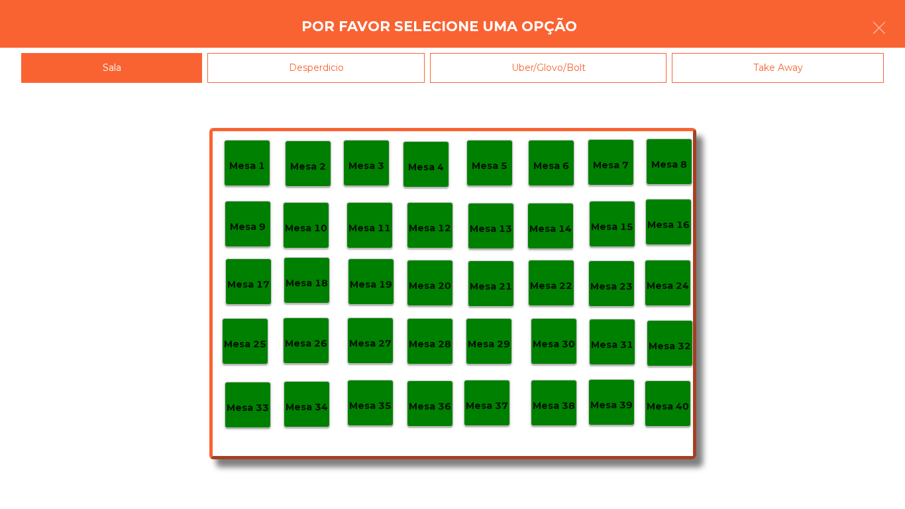
click at [669, 397] on div "Mesa 40" at bounding box center [668, 404] width 42 height 21
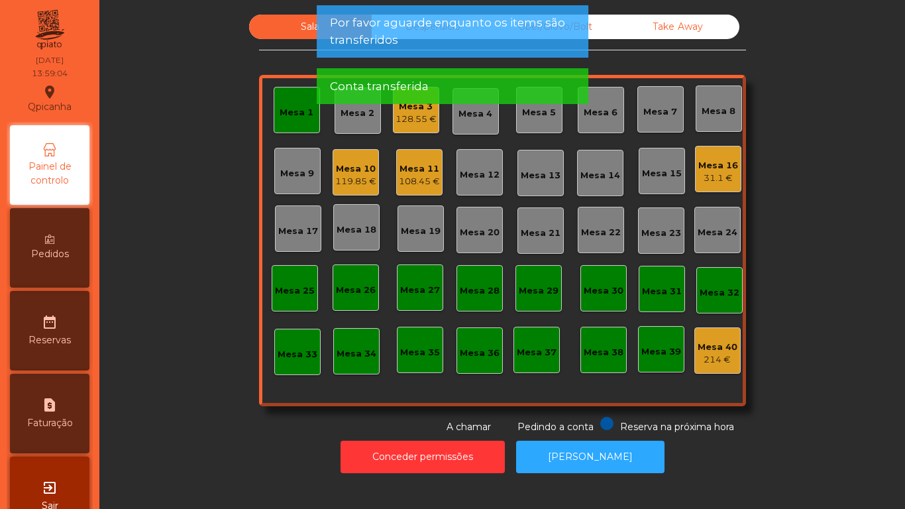
click at [297, 119] on div "Mesa 1" at bounding box center [297, 110] width 46 height 46
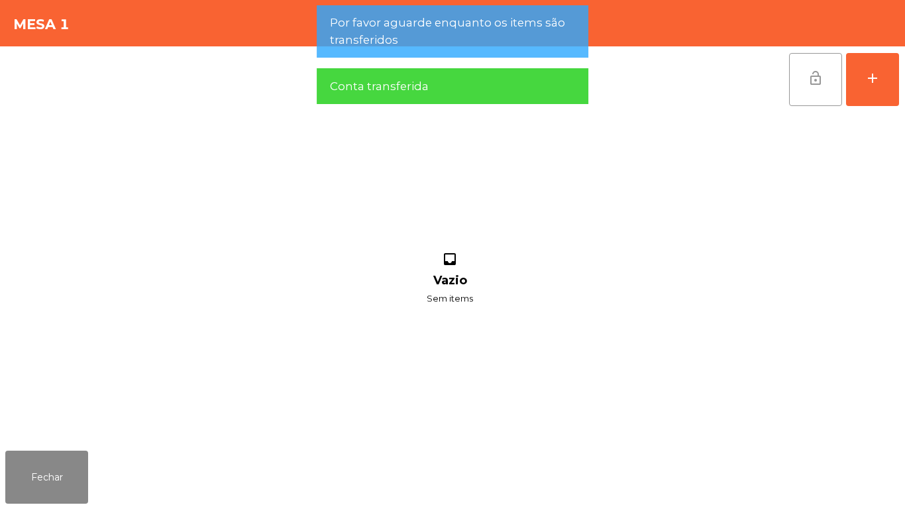
click at [816, 79] on span "lock_open" at bounding box center [816, 78] width 16 height 16
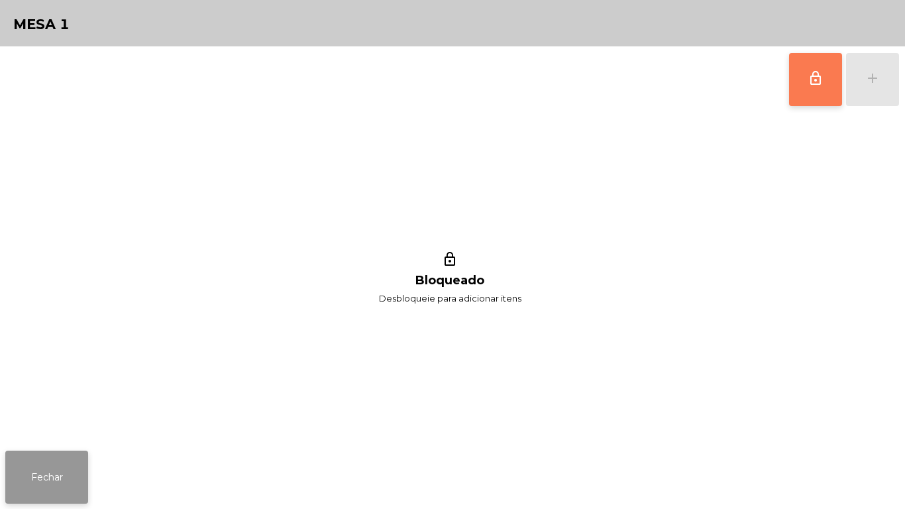
click at [59, 454] on button "Fechar" at bounding box center [46, 476] width 83 height 53
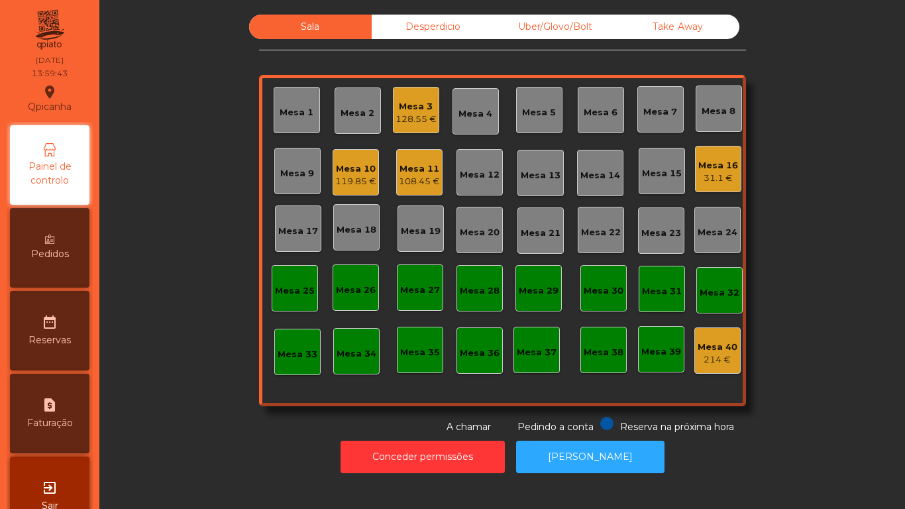
click at [729, 180] on div "31.1 €" at bounding box center [718, 178] width 40 height 13
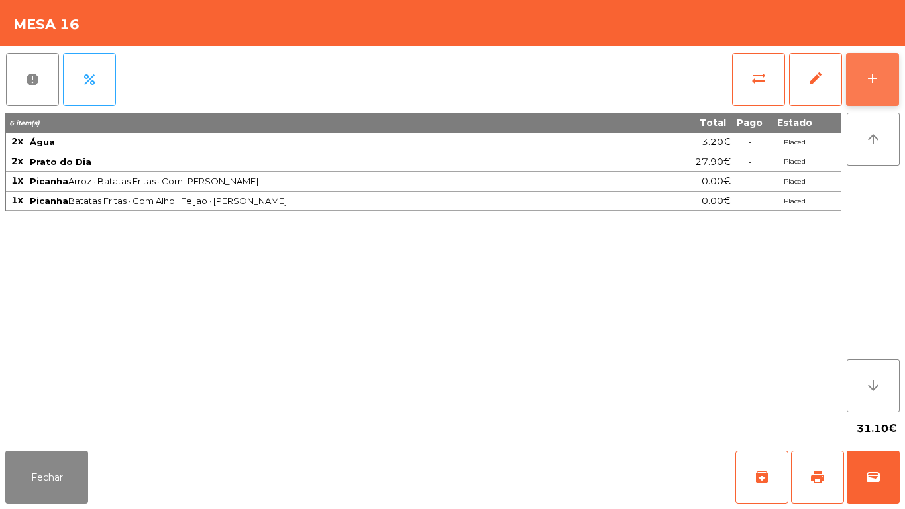
click at [863, 78] on button "add" at bounding box center [872, 79] width 53 height 53
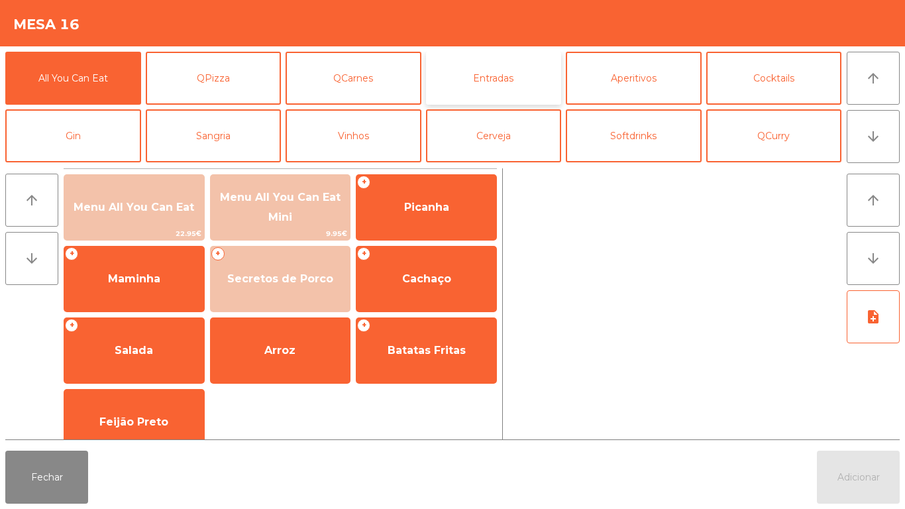
click at [508, 77] on button "Entradas" at bounding box center [494, 78] width 136 height 53
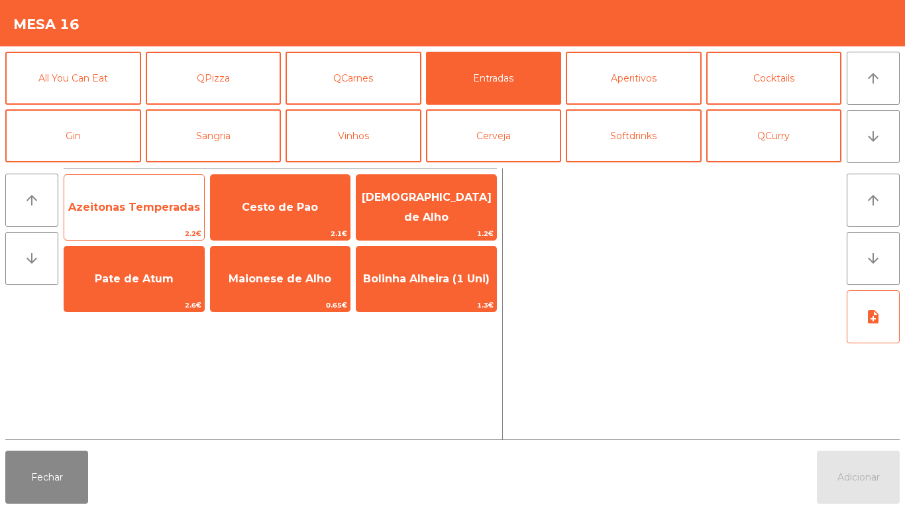
click at [146, 217] on span "Azeitonas Temperadas" at bounding box center [134, 207] width 140 height 36
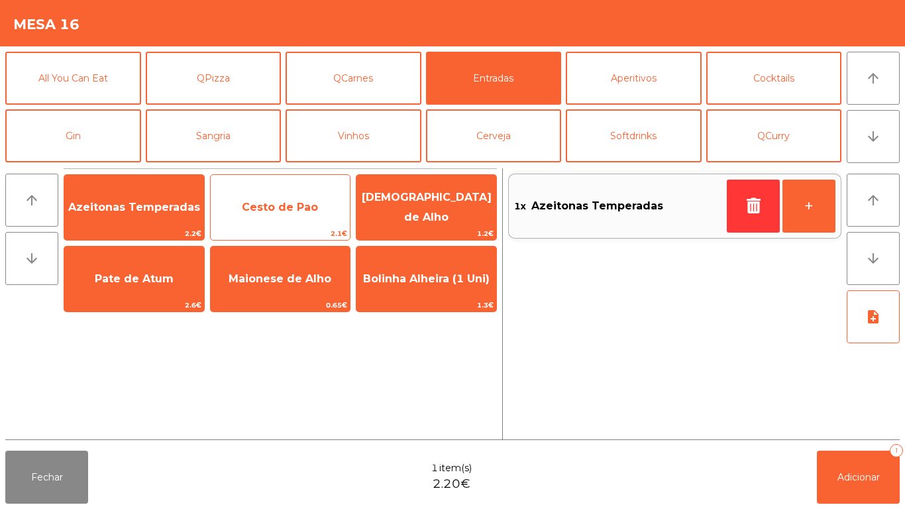
click at [292, 207] on span "Cesto de Pao" at bounding box center [280, 207] width 76 height 13
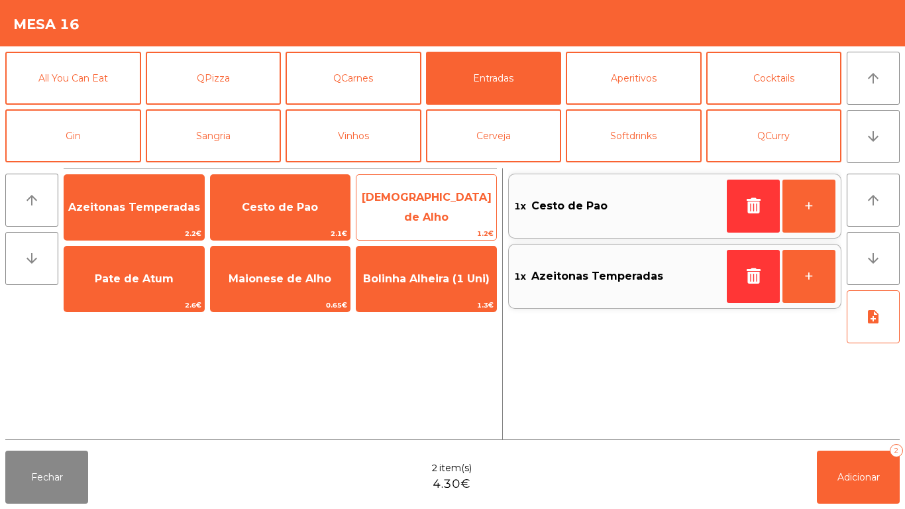
click at [454, 209] on span "[DEMOGRAPHIC_DATA] de Alho" at bounding box center [427, 207] width 130 height 32
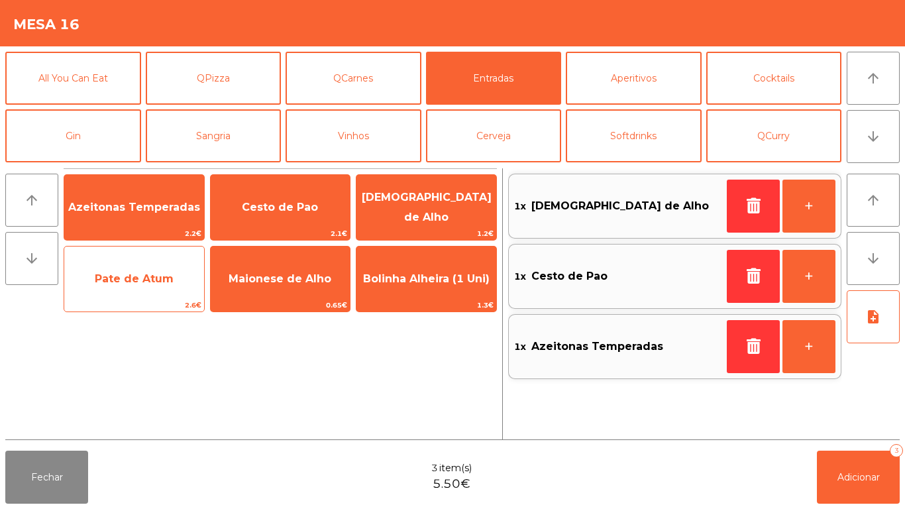
click at [142, 286] on span "Pate de Atum" at bounding box center [134, 279] width 140 height 36
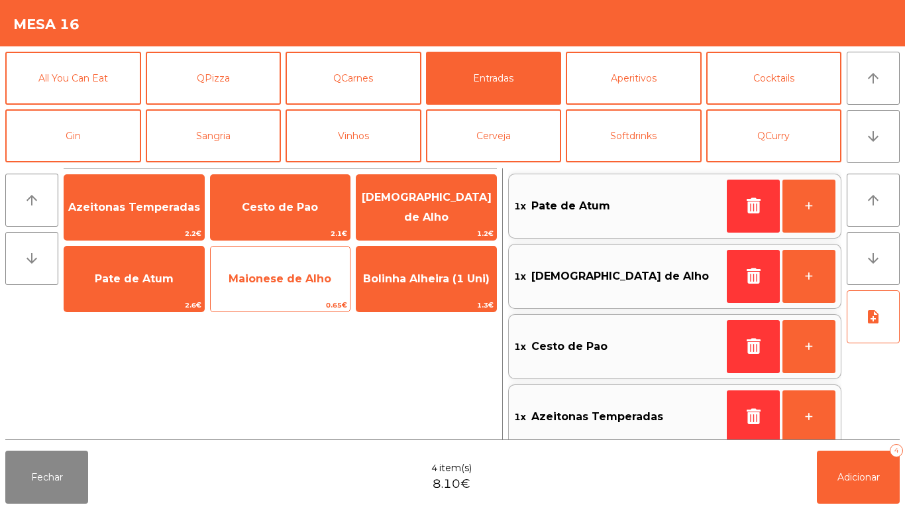
click at [272, 269] on span "Maionese de Alho" at bounding box center [281, 279] width 140 height 36
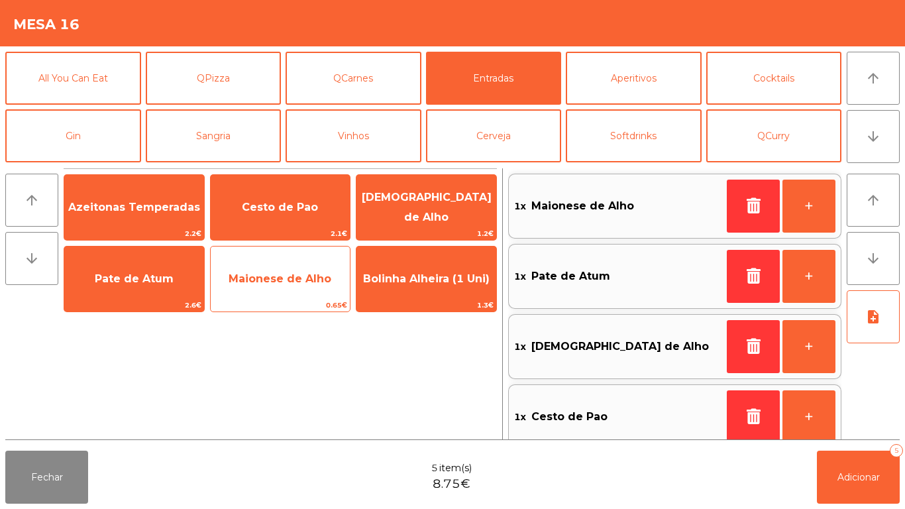
scroll to position [5, 0]
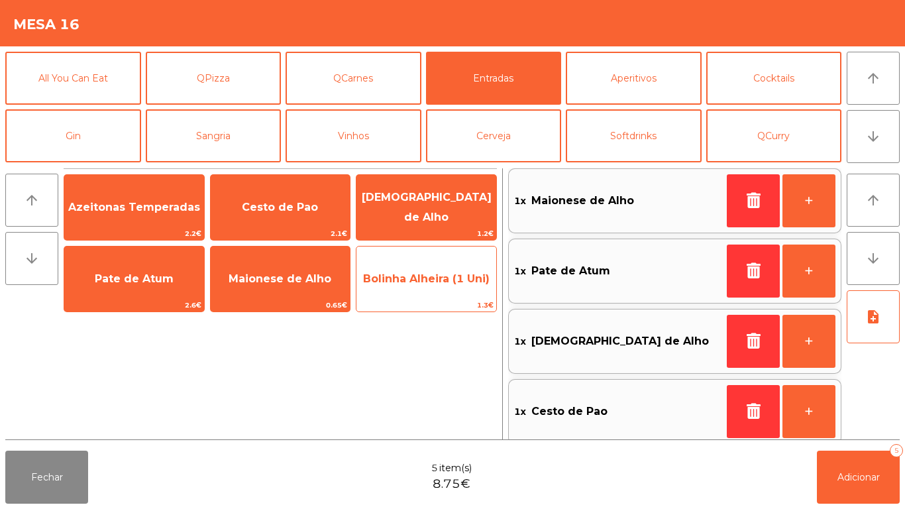
click at [442, 281] on span "Bolinha Alheira (1 Uni)" at bounding box center [426, 278] width 127 height 13
click at [440, 285] on span "Bolinha Alheira (1 Uni)" at bounding box center [426, 279] width 140 height 36
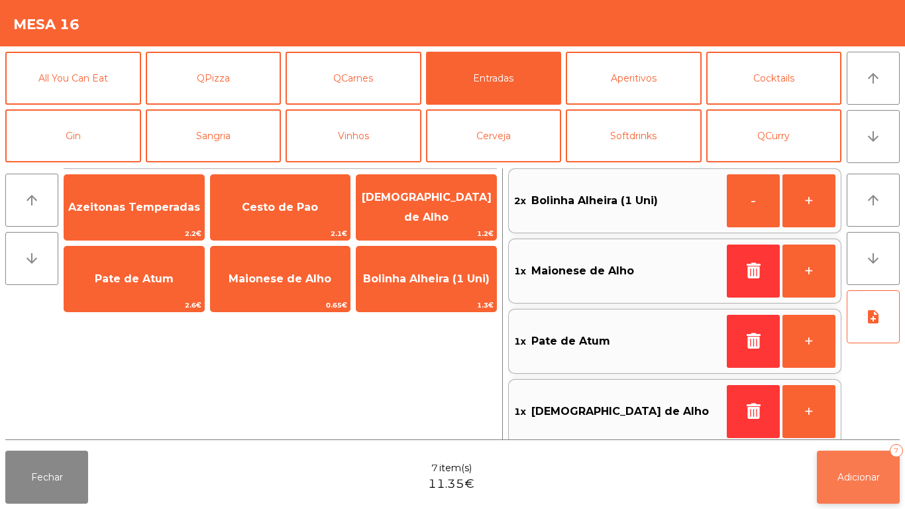
click at [861, 477] on span "Adicionar" at bounding box center [858, 477] width 42 height 12
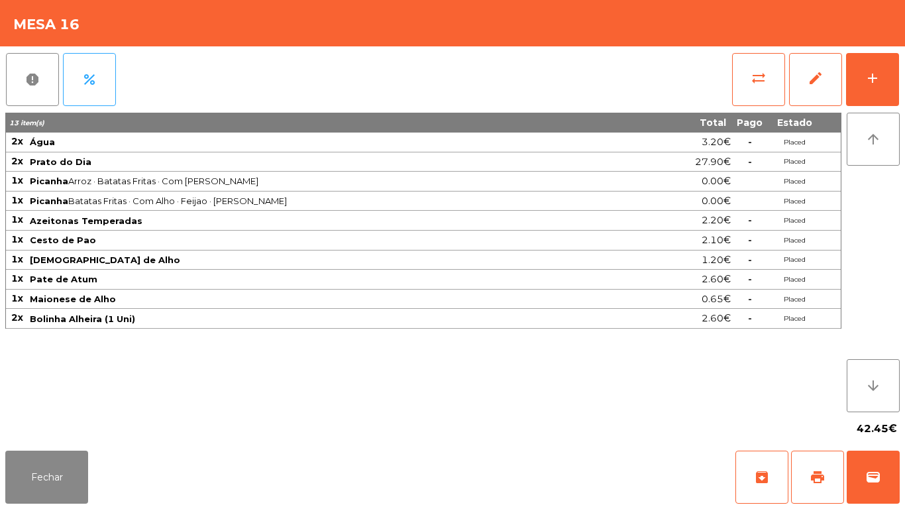
click at [87, 508] on div "Fechar archive print wallet" at bounding box center [452, 477] width 905 height 64
click at [62, 456] on button "Fechar" at bounding box center [46, 476] width 83 height 53
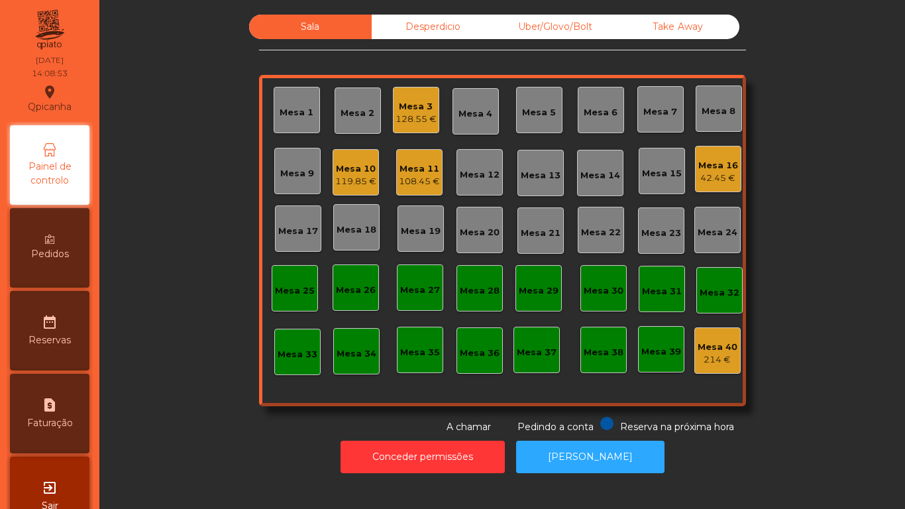
click at [423, 113] on div "128.55 €" at bounding box center [415, 119] width 41 height 13
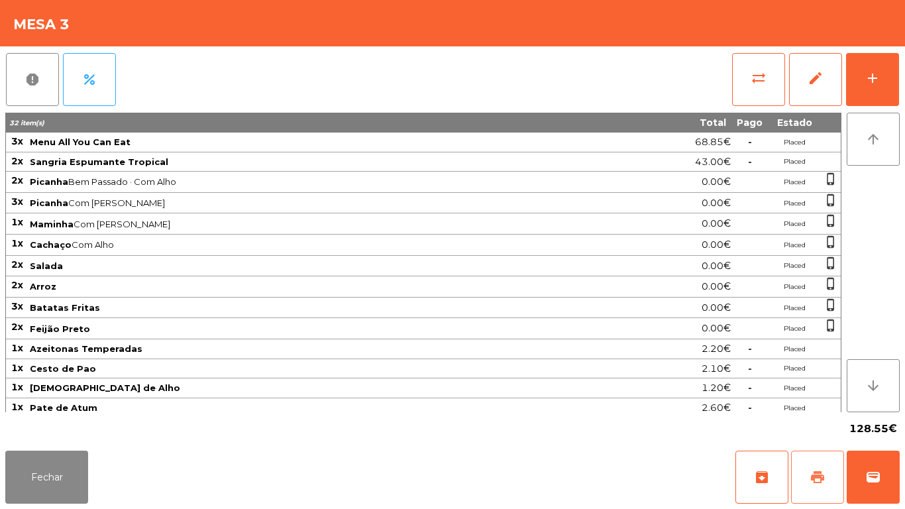
click at [816, 476] on span "print" at bounding box center [818, 477] width 16 height 16
click at [78, 463] on button "Fechar" at bounding box center [46, 476] width 83 height 53
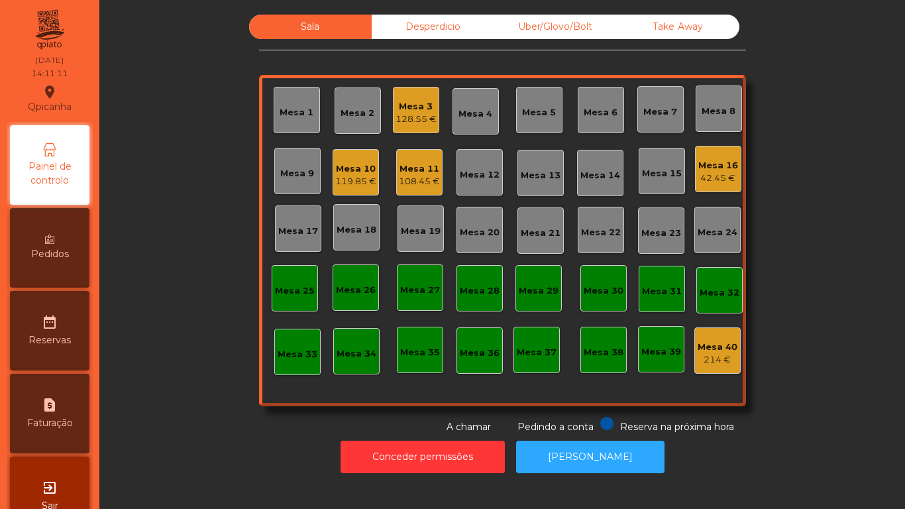
click at [411, 176] on div "108.45 €" at bounding box center [419, 181] width 41 height 13
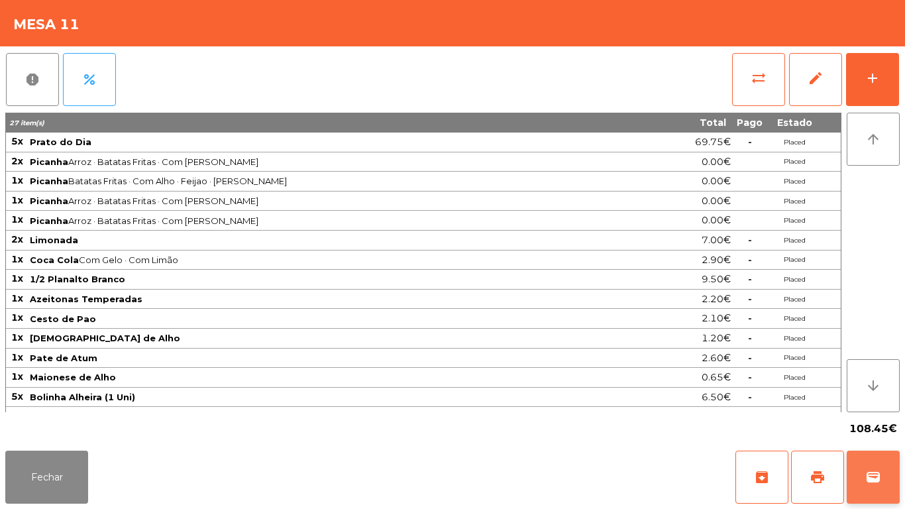
click at [870, 460] on button "wallet" at bounding box center [873, 476] width 53 height 53
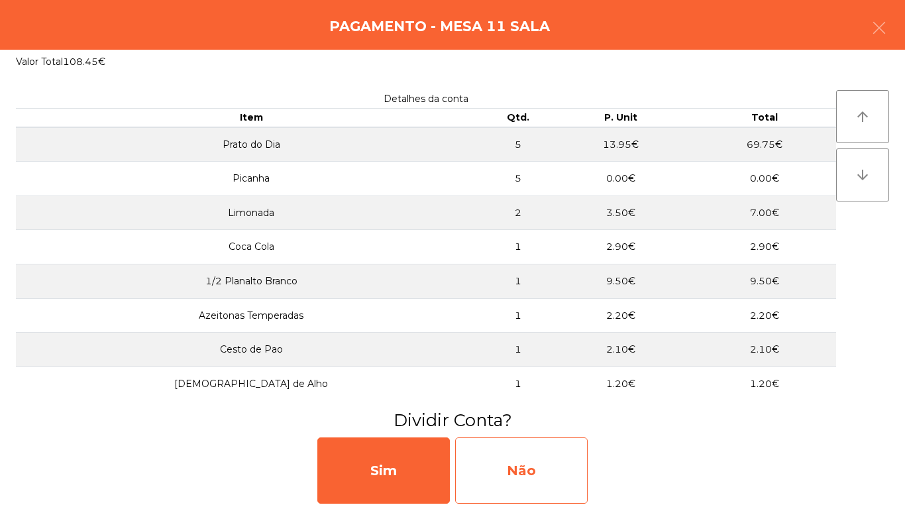
click at [554, 454] on div "Não" at bounding box center [521, 470] width 132 height 66
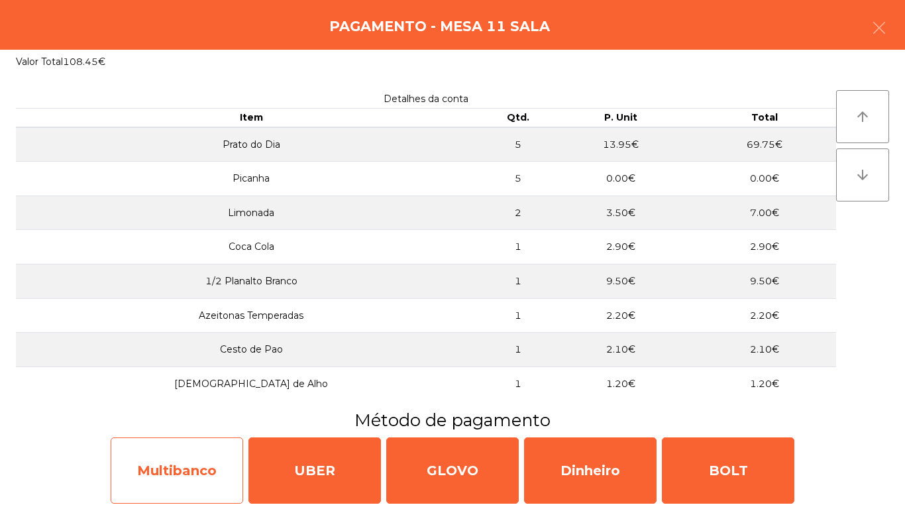
click at [191, 471] on div "Multibanco" at bounding box center [177, 470] width 132 height 66
select select "**"
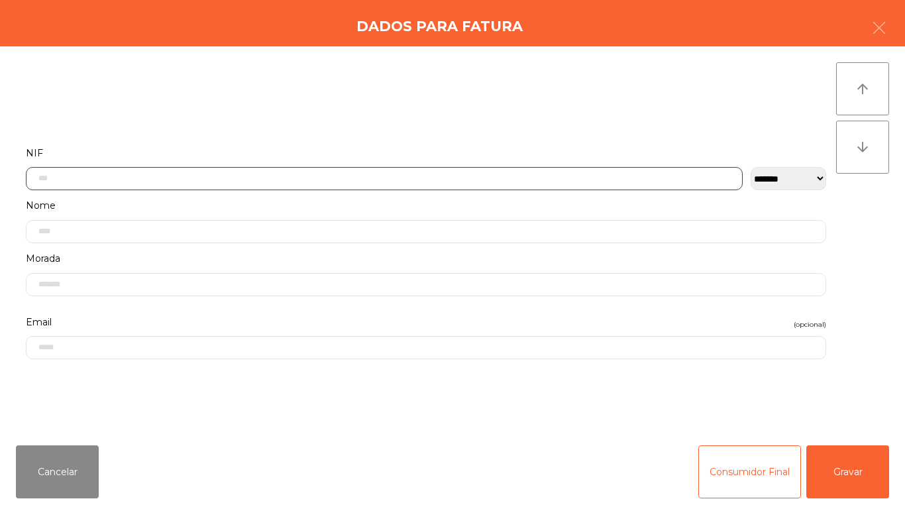
click at [124, 178] on input "text" at bounding box center [384, 178] width 717 height 23
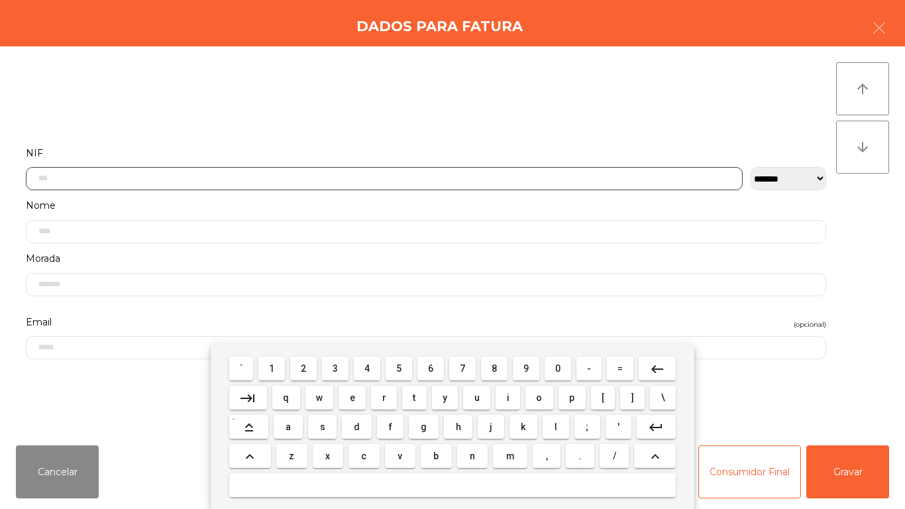
scroll to position [81, 0]
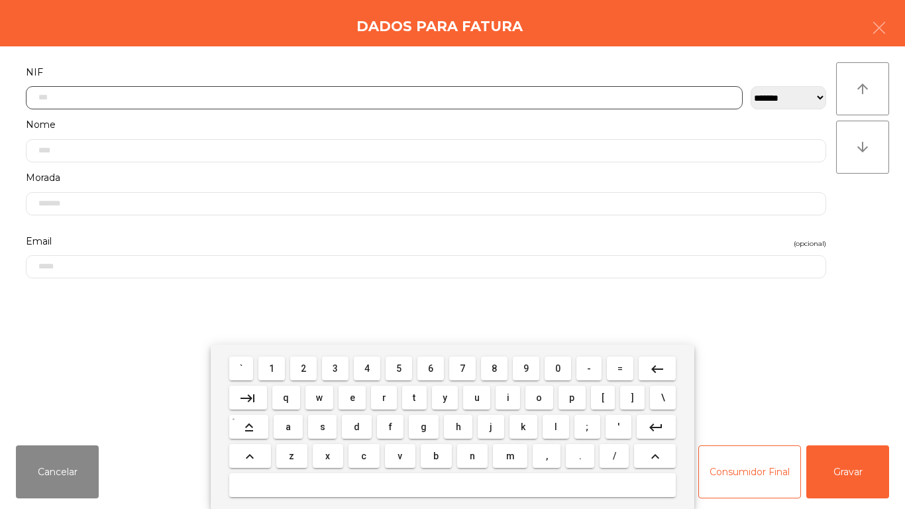
click at [407, 358] on button "5" at bounding box center [399, 368] width 26 height 24
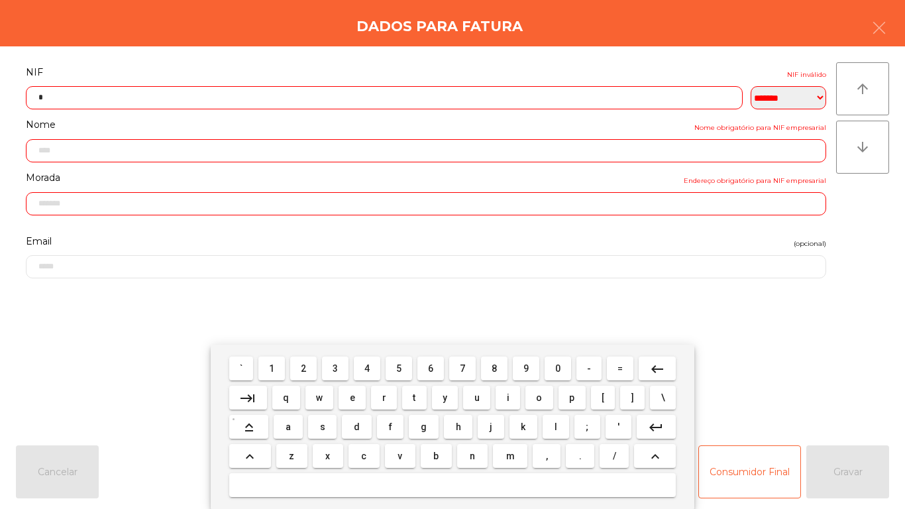
click at [562, 358] on button "0" at bounding box center [558, 368] width 26 height 24
click at [272, 367] on span "1" at bounding box center [271, 368] width 5 height 11
click at [492, 366] on span "8" at bounding box center [494, 368] width 5 height 11
click at [496, 368] on span "8" at bounding box center [494, 368] width 5 height 11
click at [528, 364] on span "9" at bounding box center [525, 368] width 5 height 11
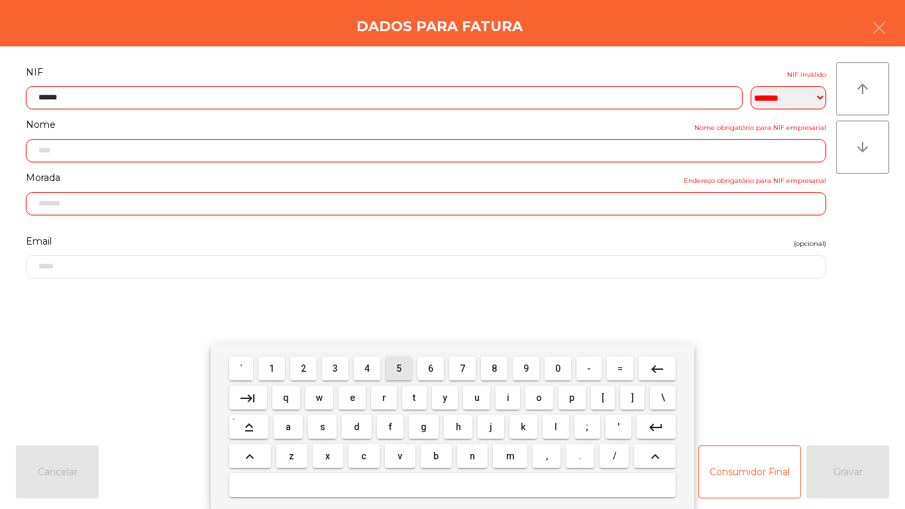
click at [399, 368] on span "5" at bounding box center [398, 368] width 5 height 11
click at [431, 368] on span "6" at bounding box center [430, 368] width 5 height 11
type input "*********"
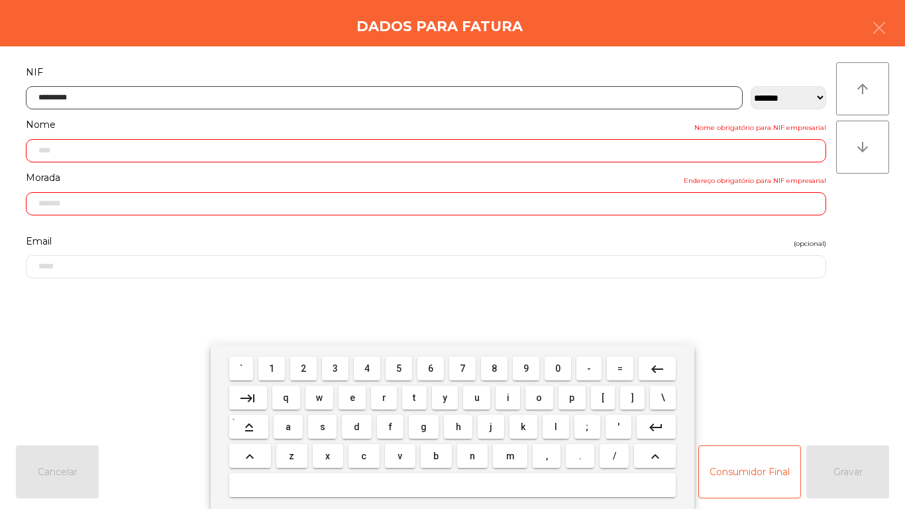
type input "**********"
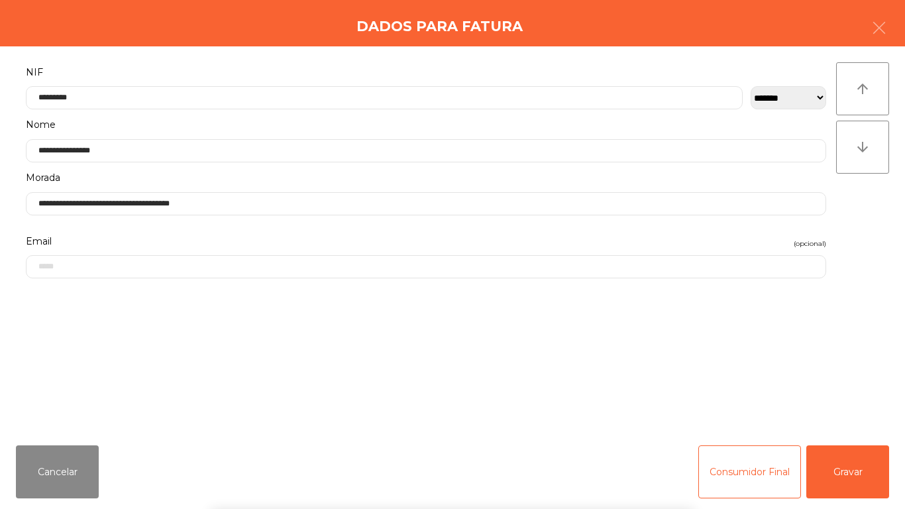
click at [856, 472] on div "` 1 2 3 4 5 6 7 8 9 0 - = keyboard_backspace keyboard_tab q w e r t y u i o p […" at bounding box center [452, 426] width 905 height 164
click at [849, 456] on button "Gravar" at bounding box center [847, 471] width 83 height 53
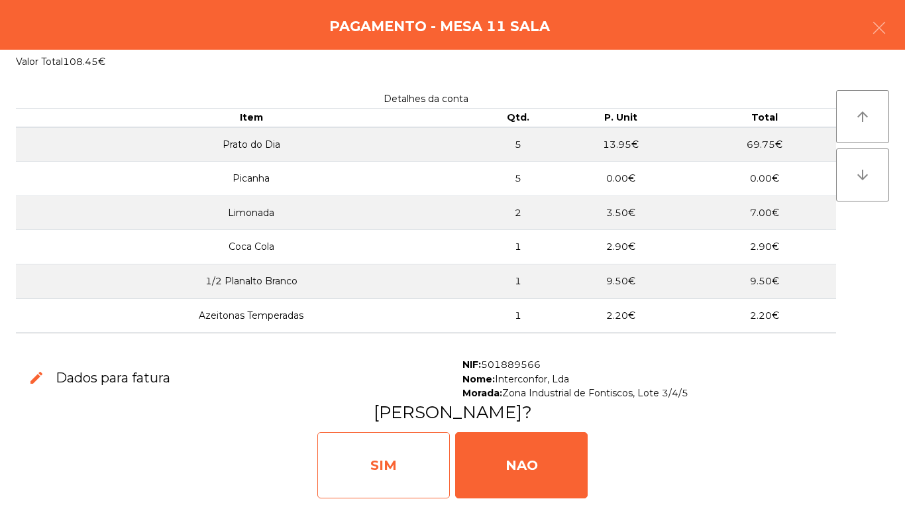
click at [369, 439] on div "SIM" at bounding box center [383, 465] width 132 height 66
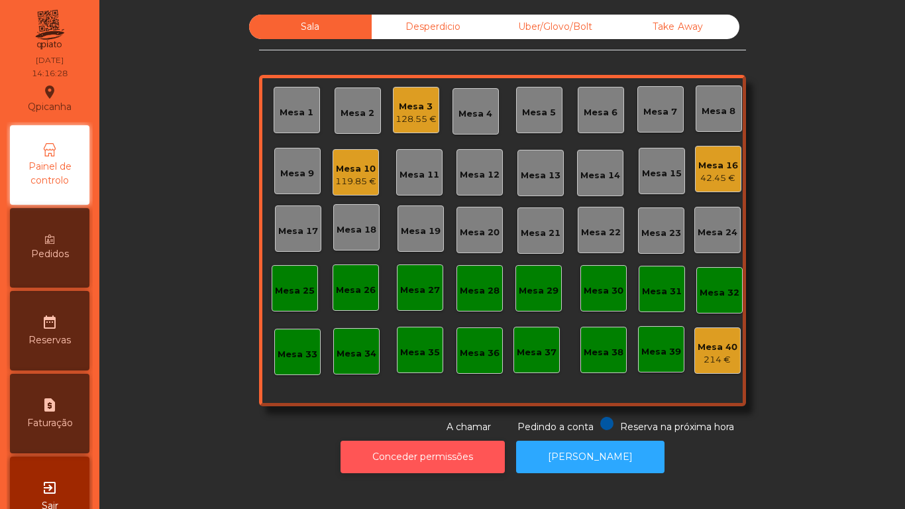
click at [413, 453] on button "Conceder permissões" at bounding box center [423, 457] width 164 height 32
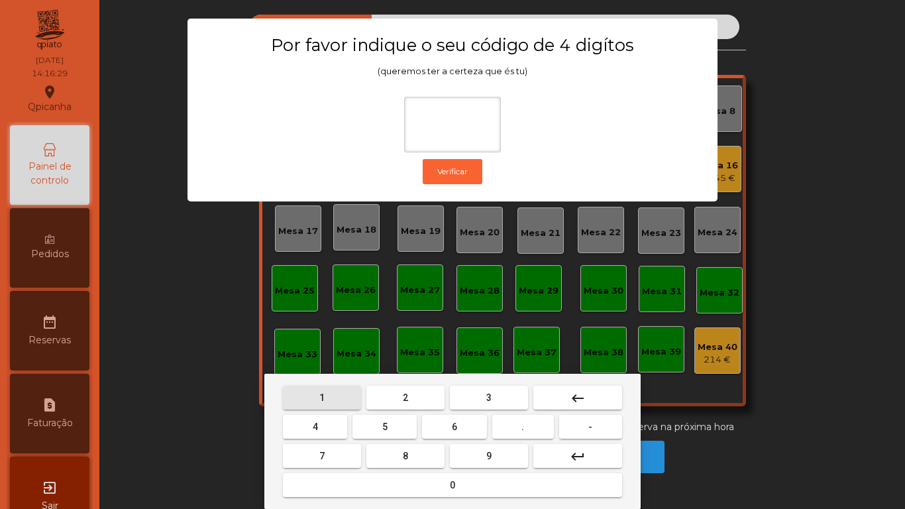
click at [307, 390] on button "1" at bounding box center [322, 398] width 78 height 24
click at [490, 450] on span "9" at bounding box center [488, 455] width 5 height 11
click at [315, 426] on span "4" at bounding box center [315, 426] width 5 height 11
click at [401, 484] on button "0" at bounding box center [452, 485] width 339 height 24
type input "****"
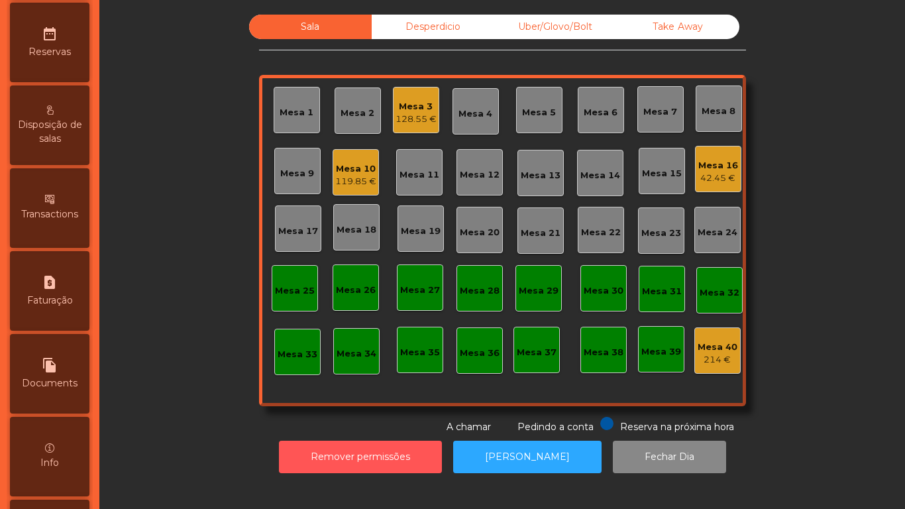
scroll to position [617, 0]
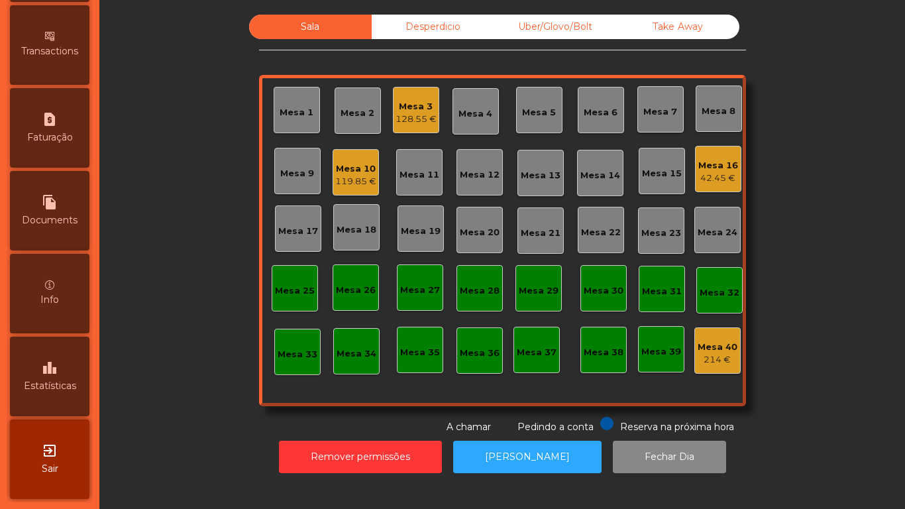
click at [54, 375] on icon "leaderboard" at bounding box center [50, 368] width 16 height 16
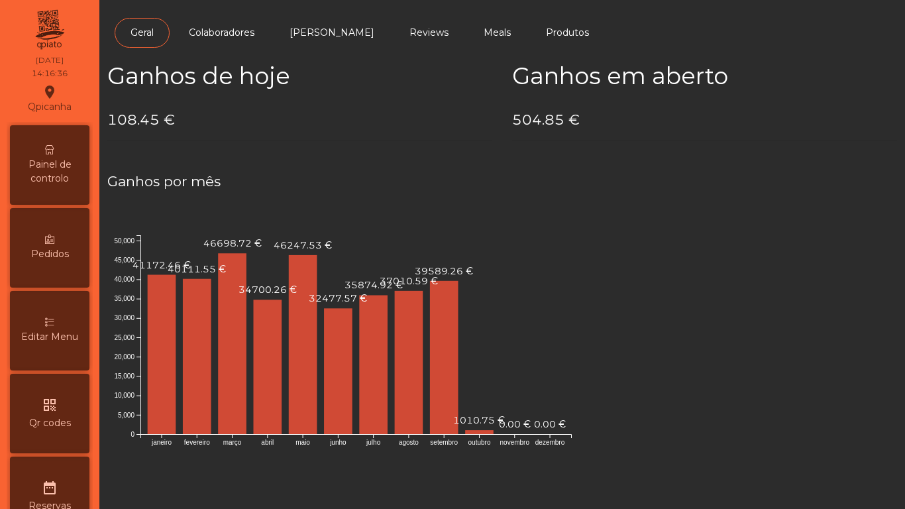
click at [64, 156] on div "Painel de controlo" at bounding box center [49, 164] width 79 height 79
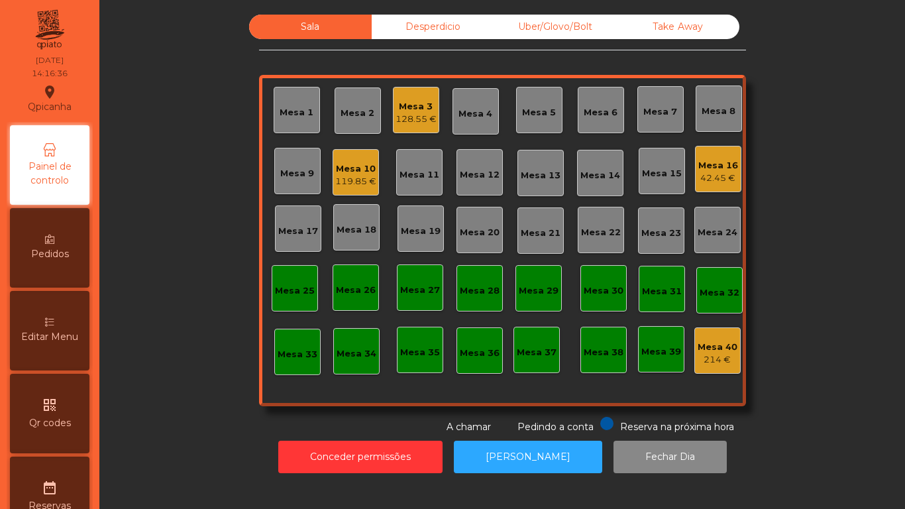
click at [410, 26] on div "Desperdicio" at bounding box center [433, 27] width 123 height 25
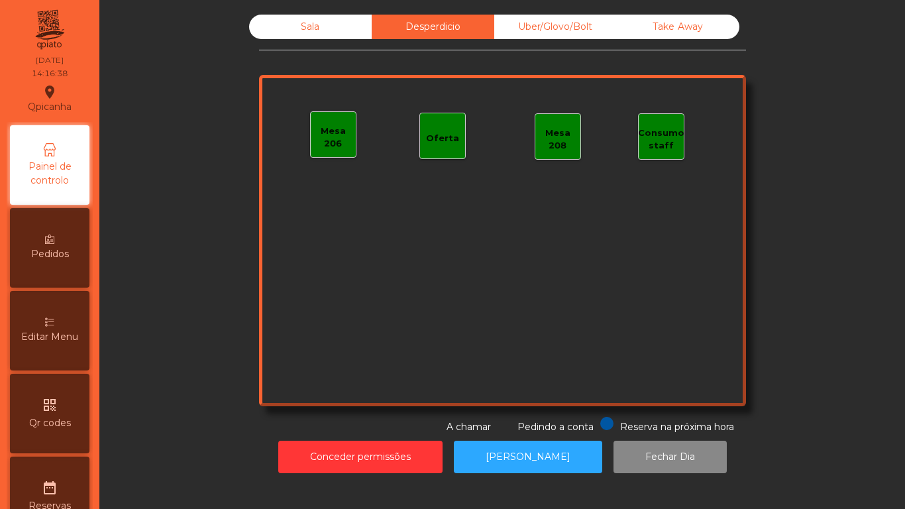
click at [288, 36] on div "Sala" at bounding box center [310, 27] width 123 height 25
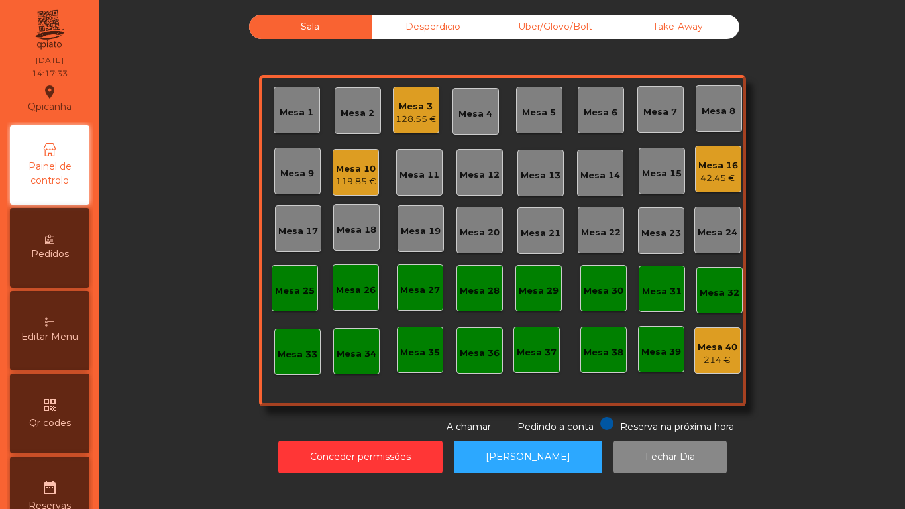
click at [405, 117] on div "128.55 €" at bounding box center [415, 119] width 41 height 13
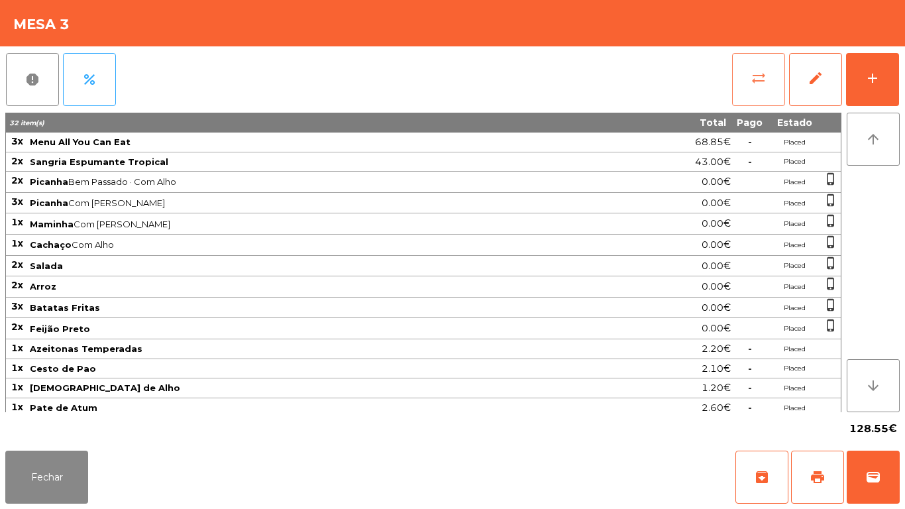
click at [756, 86] on button "sync_alt" at bounding box center [758, 79] width 53 height 53
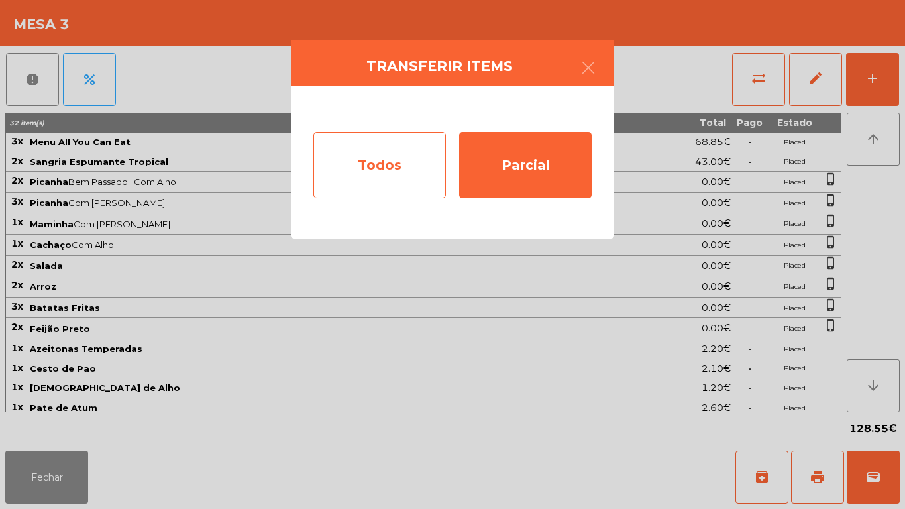
click at [383, 168] on div "Todos" at bounding box center [379, 165] width 132 height 66
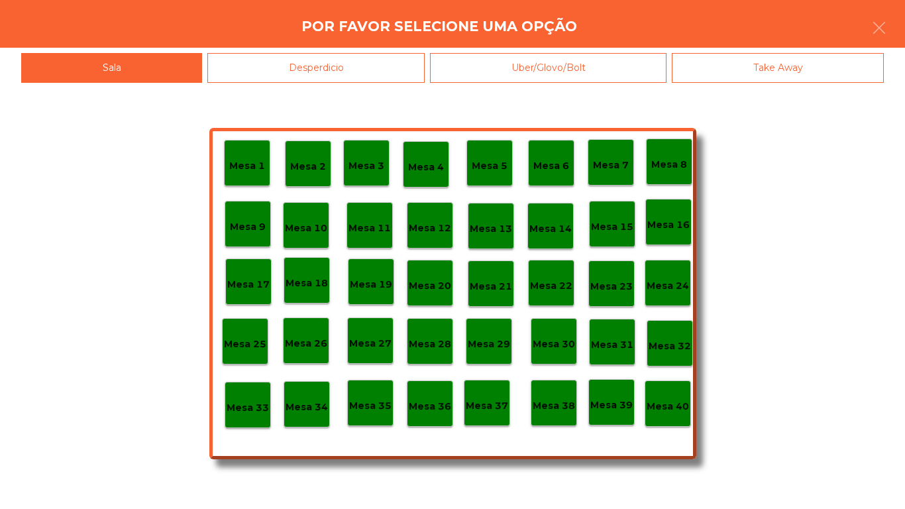
click at [678, 399] on p "Mesa 40" at bounding box center [668, 406] width 42 height 15
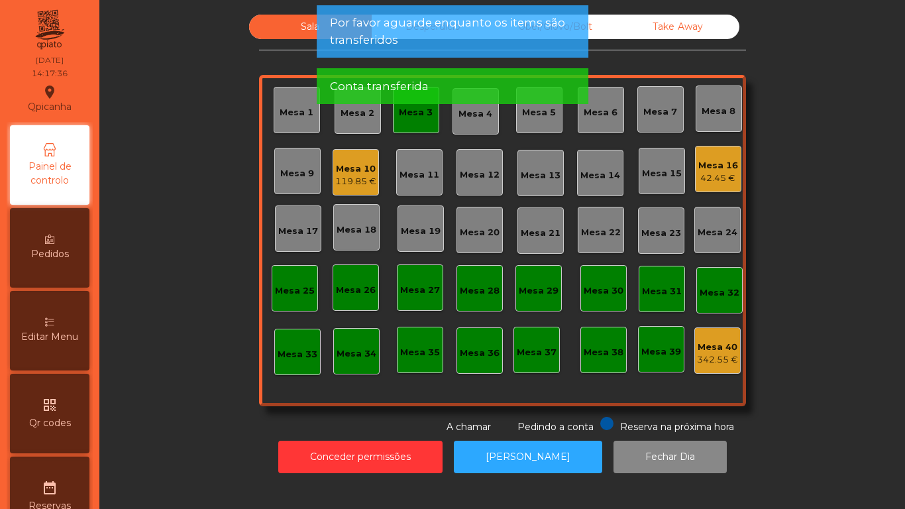
click at [423, 124] on div "Mesa 3" at bounding box center [416, 110] width 46 height 46
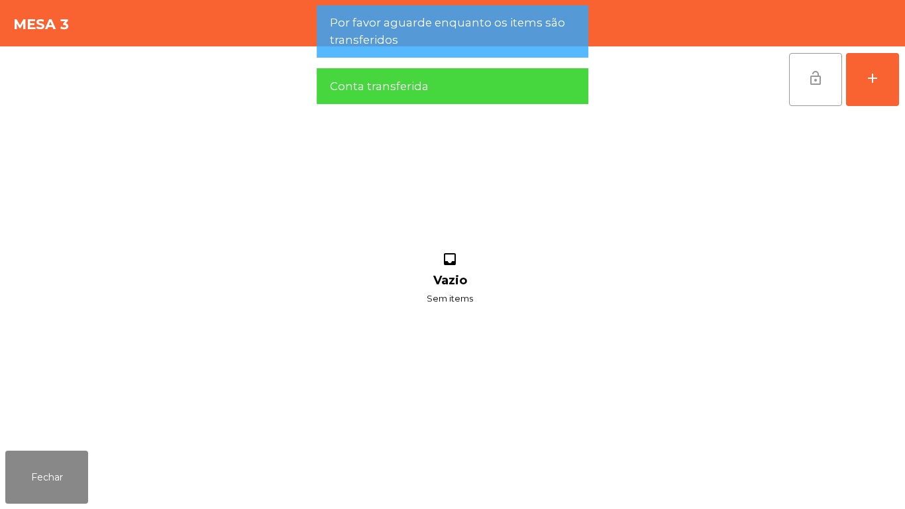
click at [824, 90] on button "lock_open" at bounding box center [815, 79] width 53 height 53
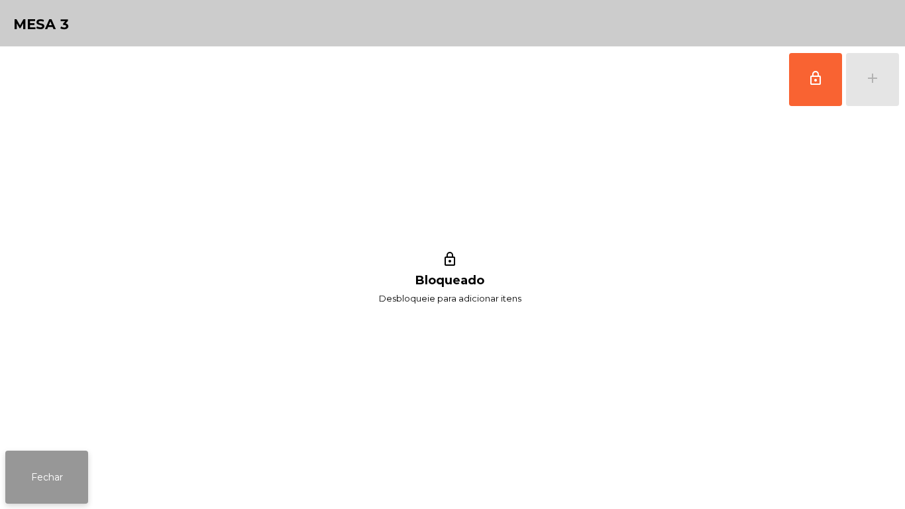
click at [50, 477] on button "Fechar" at bounding box center [46, 476] width 83 height 53
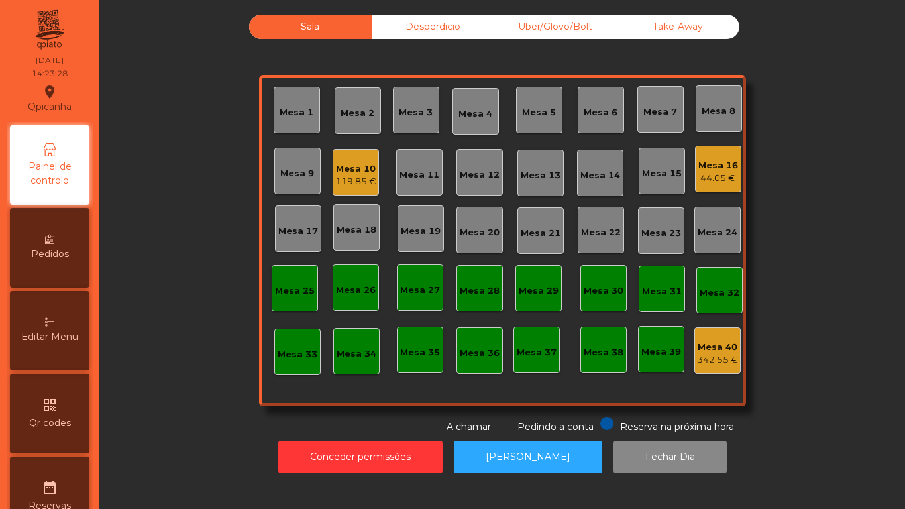
click at [698, 167] on div "Mesa 16" at bounding box center [718, 165] width 40 height 13
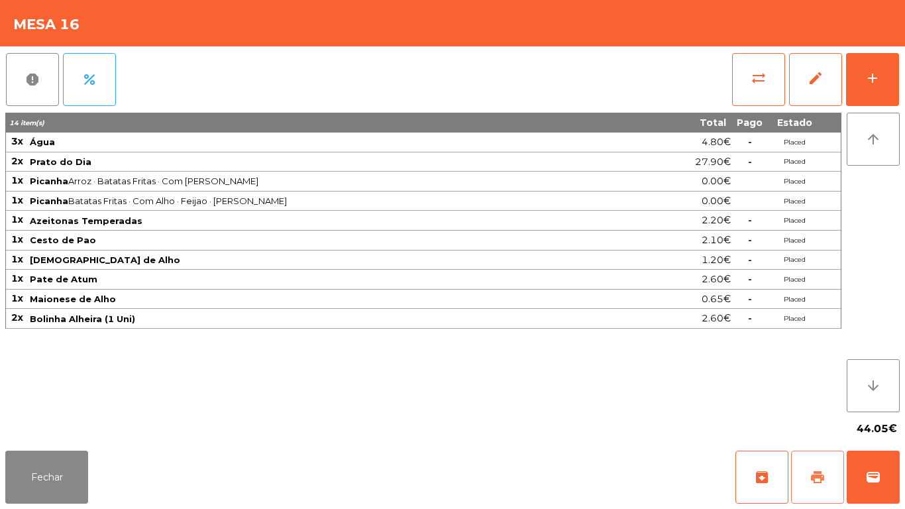
click at [797, 459] on button "print" at bounding box center [817, 476] width 53 height 53
click at [31, 478] on button "Fechar" at bounding box center [46, 476] width 83 height 53
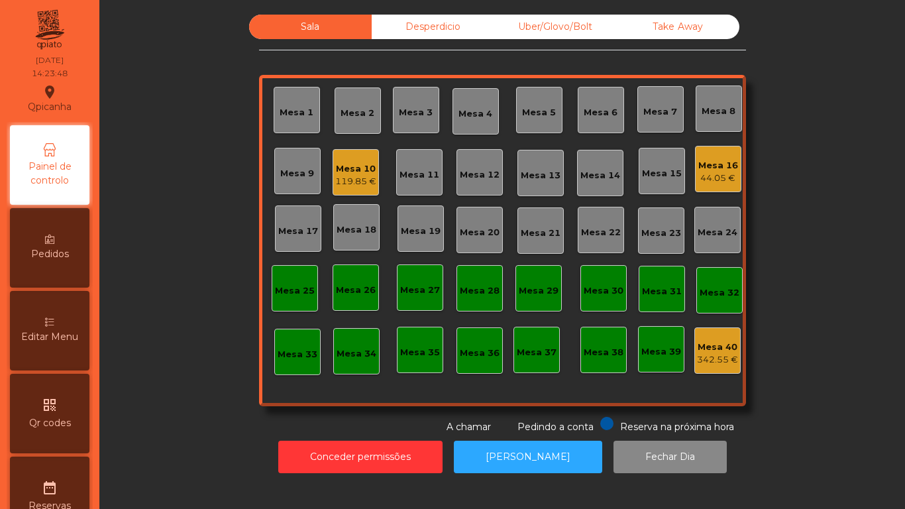
click at [358, 180] on div "119.85 €" at bounding box center [355, 181] width 41 height 13
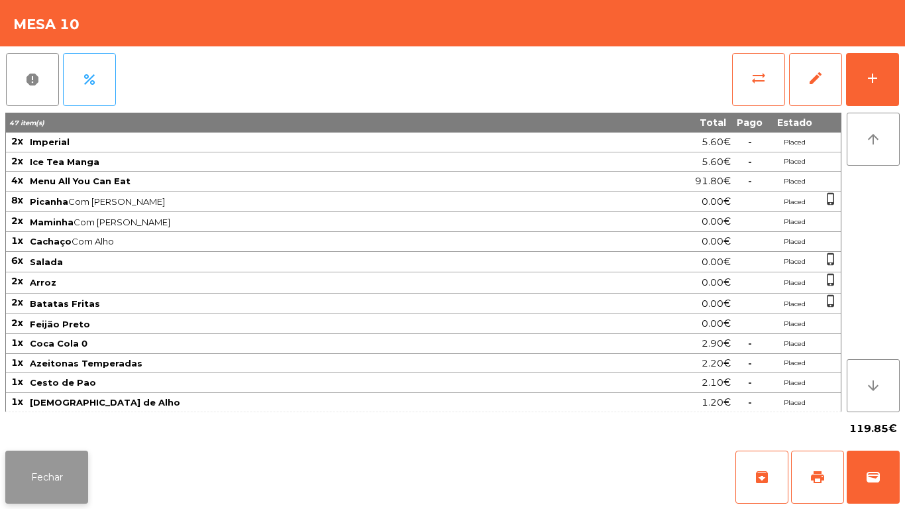
click at [56, 477] on button "Fechar" at bounding box center [46, 476] width 83 height 53
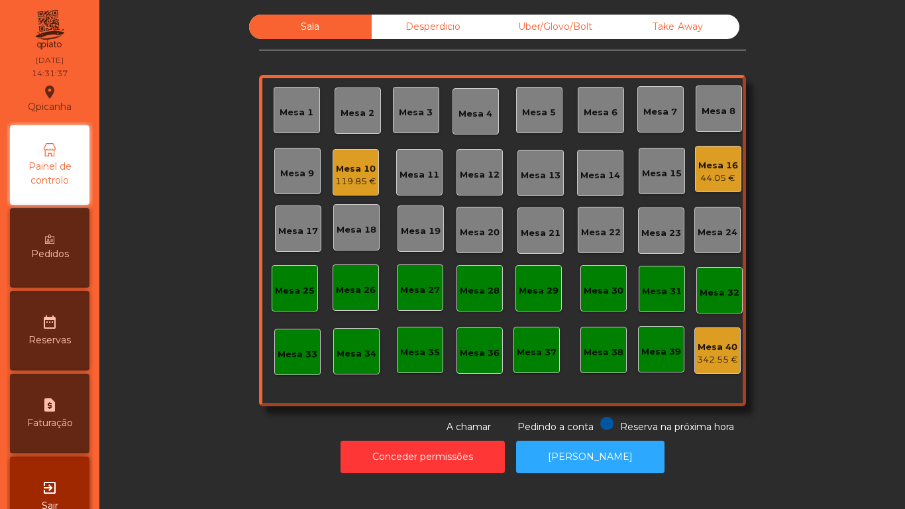
click at [404, 108] on div "Mesa 3" at bounding box center [416, 112] width 34 height 13
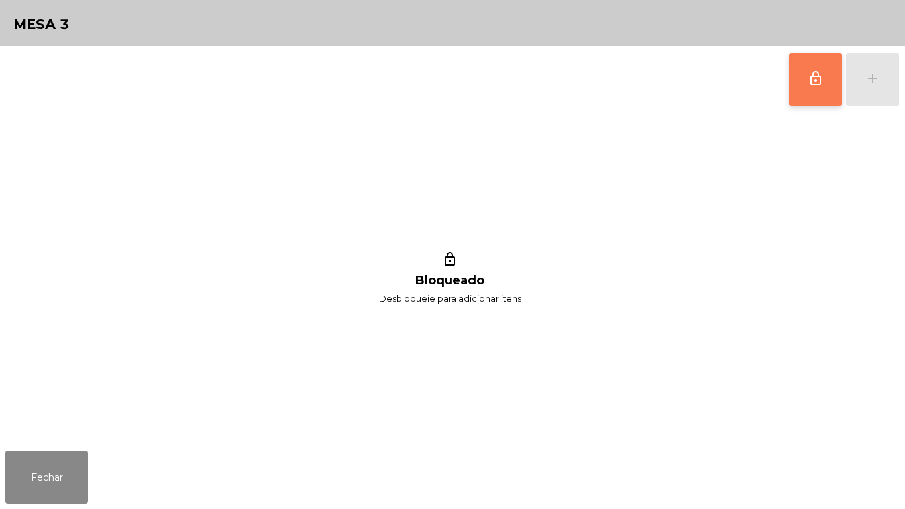
click at [811, 77] on span "lock_outline" at bounding box center [816, 78] width 16 height 16
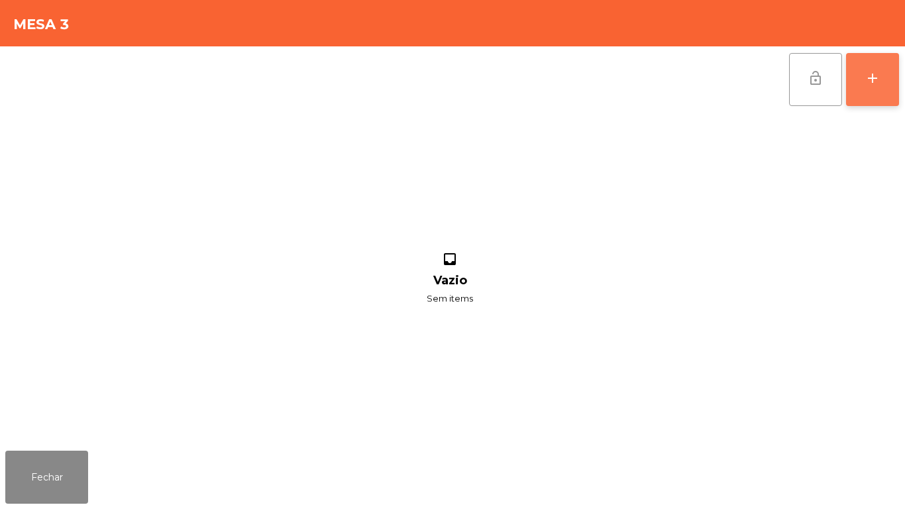
click at [870, 99] on button "add" at bounding box center [872, 79] width 53 height 53
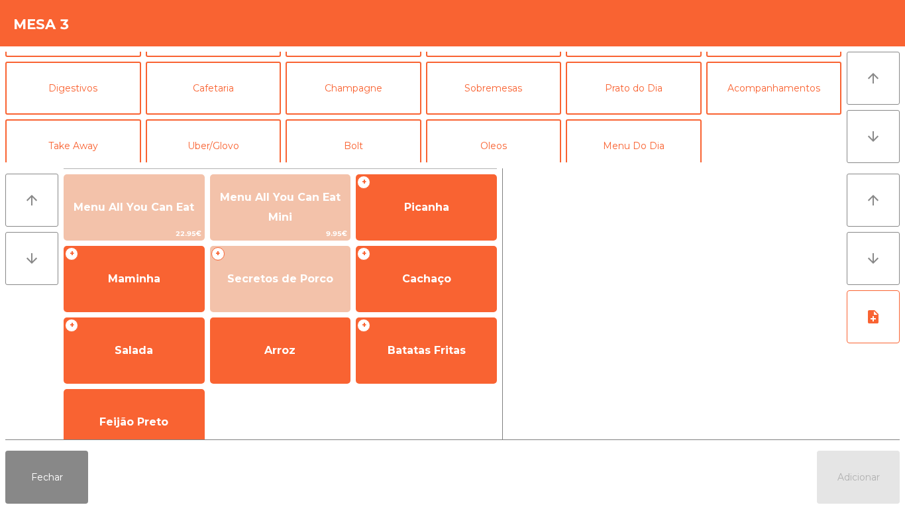
scroll to position [105, 0]
click at [637, 83] on button "Prato do Dia" at bounding box center [634, 88] width 136 height 53
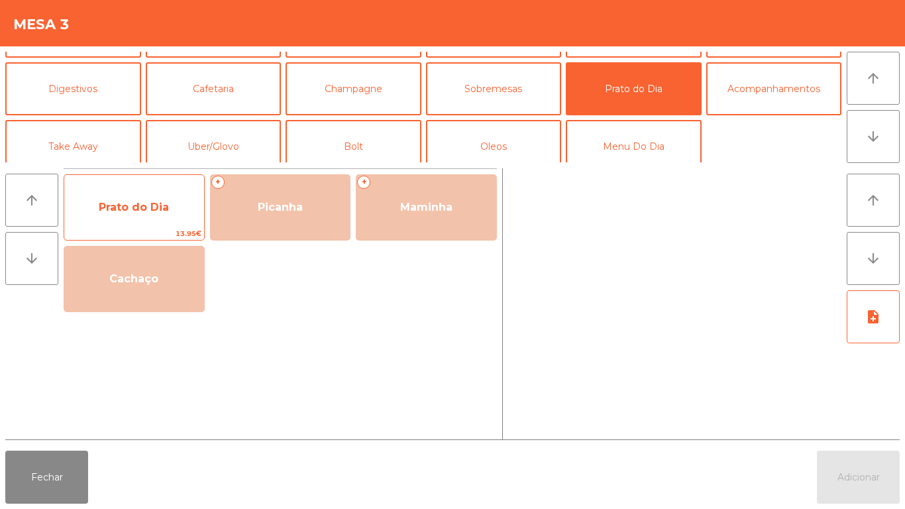
click at [131, 193] on span "Prato do Dia" at bounding box center [134, 207] width 140 height 36
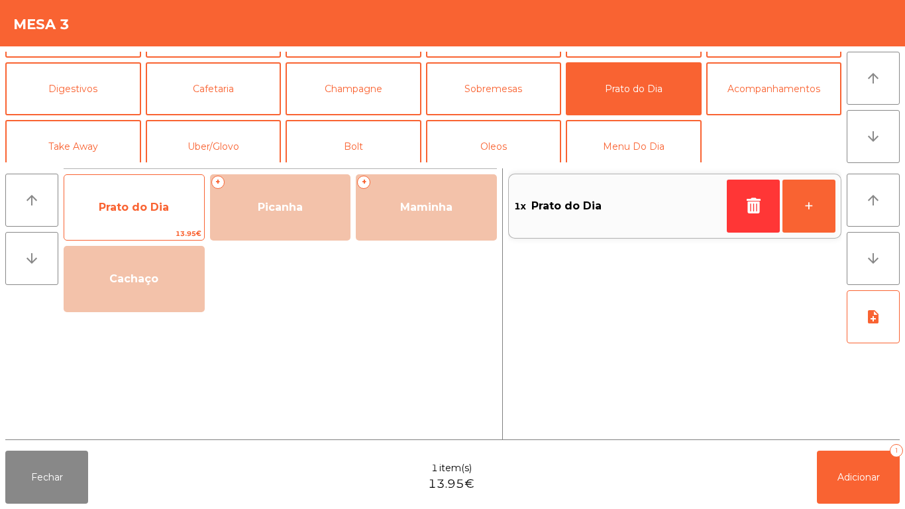
click at [150, 179] on div "Prato do Dia 13.95€" at bounding box center [134, 207] width 141 height 66
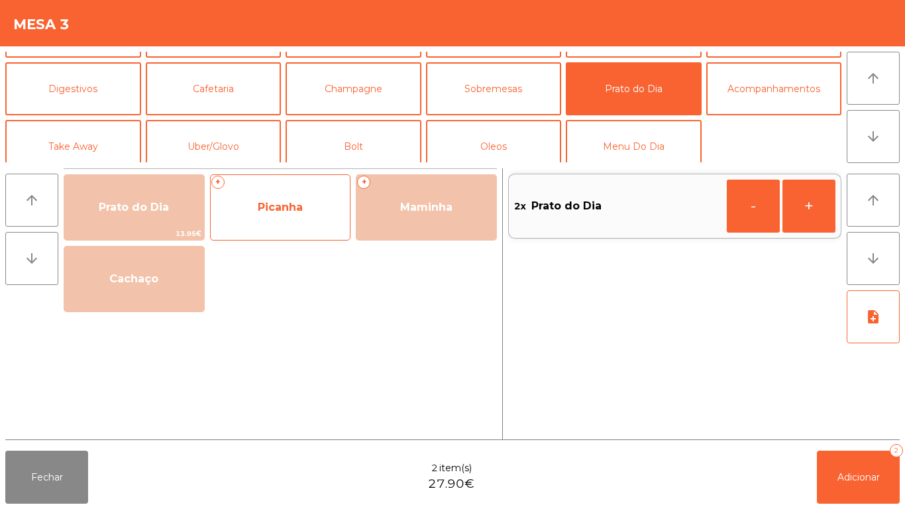
click at [293, 216] on span "Picanha" at bounding box center [281, 207] width 140 height 36
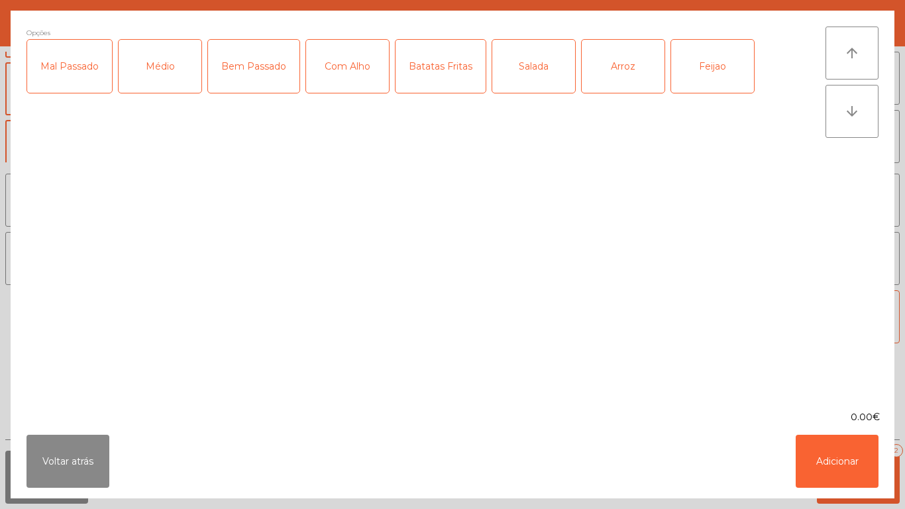
click at [160, 73] on div "Médio" at bounding box center [160, 66] width 83 height 53
click at [270, 46] on div "Bem Passado" at bounding box center [253, 66] width 91 height 53
click at [542, 79] on div "Salada" at bounding box center [533, 66] width 83 height 53
click at [625, 70] on div "Arroz" at bounding box center [623, 66] width 83 height 53
click at [700, 62] on div "Feijao" at bounding box center [712, 66] width 83 height 53
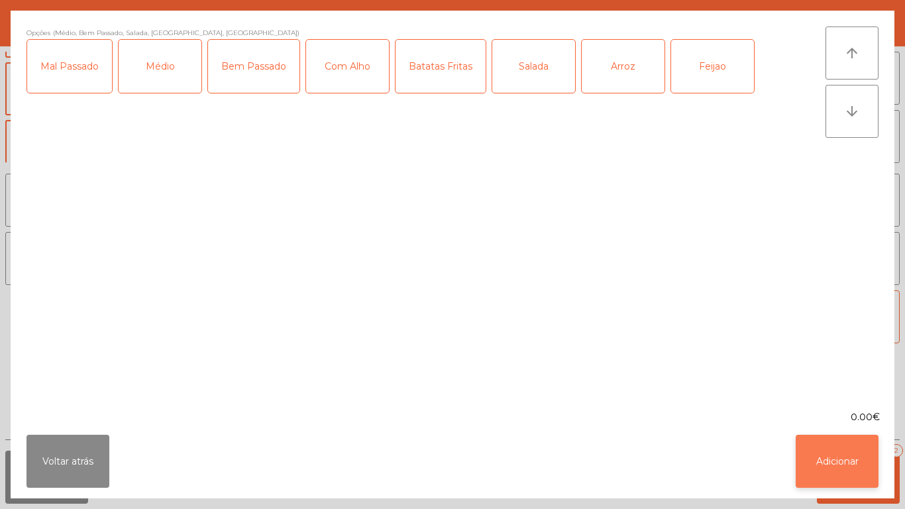
click at [861, 463] on button "Adicionar" at bounding box center [837, 461] width 83 height 53
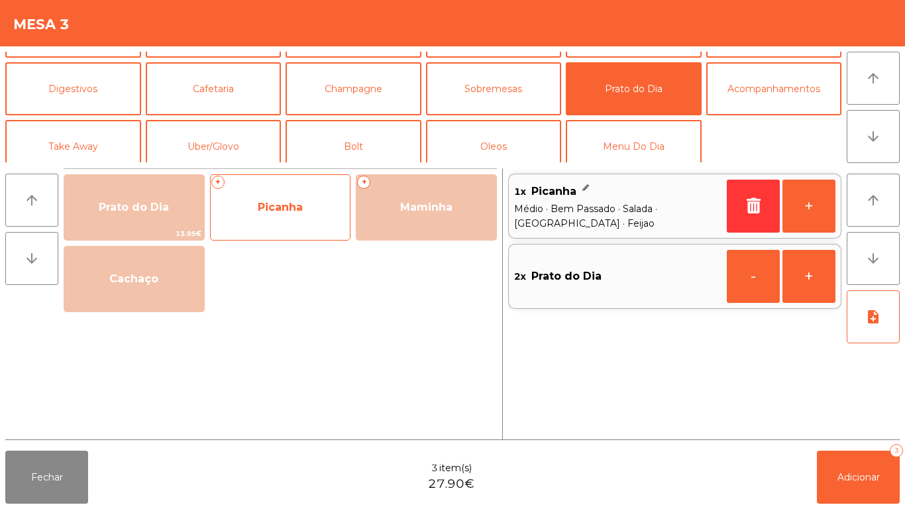
click at [287, 210] on span "Picanha" at bounding box center [280, 207] width 45 height 13
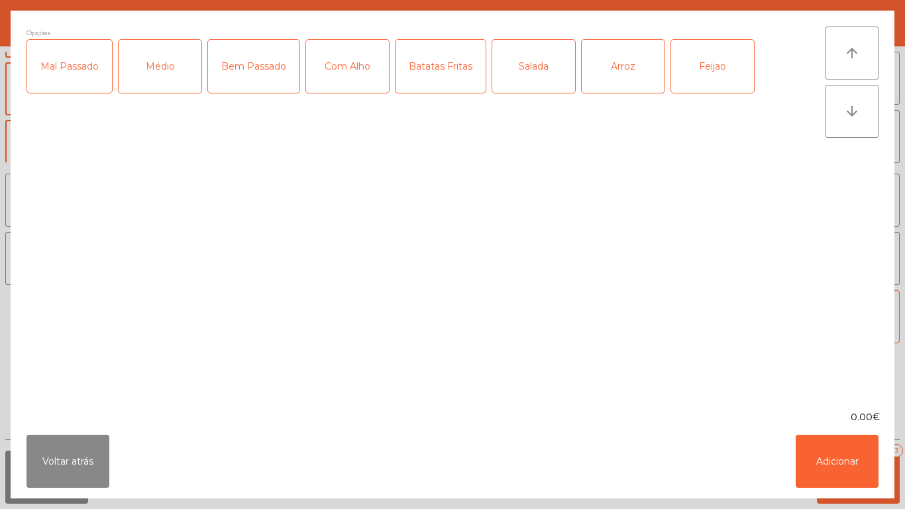
click at [152, 87] on div "Médio" at bounding box center [160, 66] width 83 height 53
click at [86, 78] on div "Mal Passado" at bounding box center [69, 66] width 85 height 53
click at [451, 76] on div "Batatas Fritas" at bounding box center [440, 66] width 90 height 53
click at [621, 80] on div "Arroz" at bounding box center [623, 66] width 83 height 53
click at [686, 69] on div "Feijao" at bounding box center [712, 66] width 83 height 53
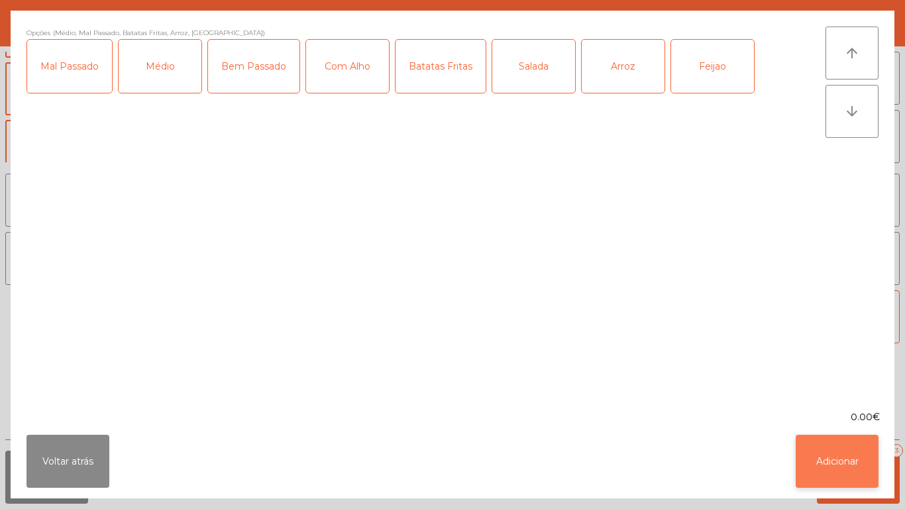
click at [851, 450] on button "Adicionar" at bounding box center [837, 461] width 83 height 53
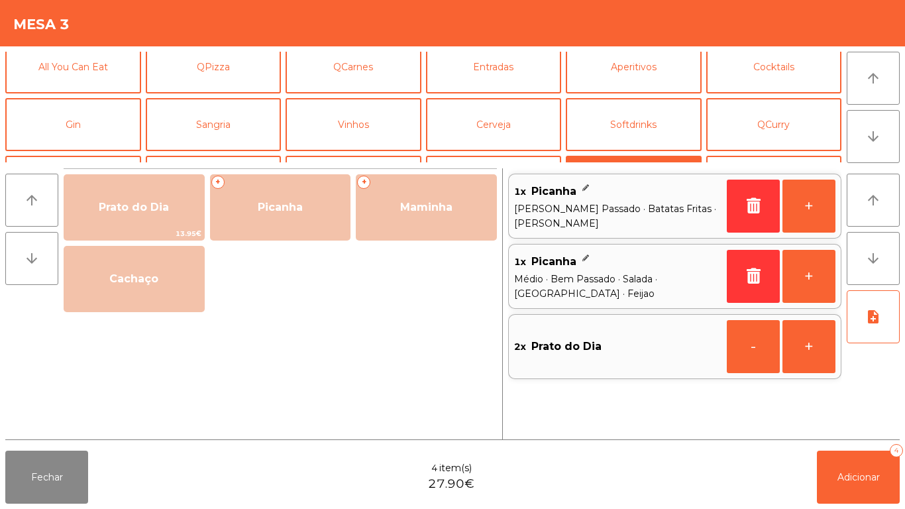
scroll to position [4, 0]
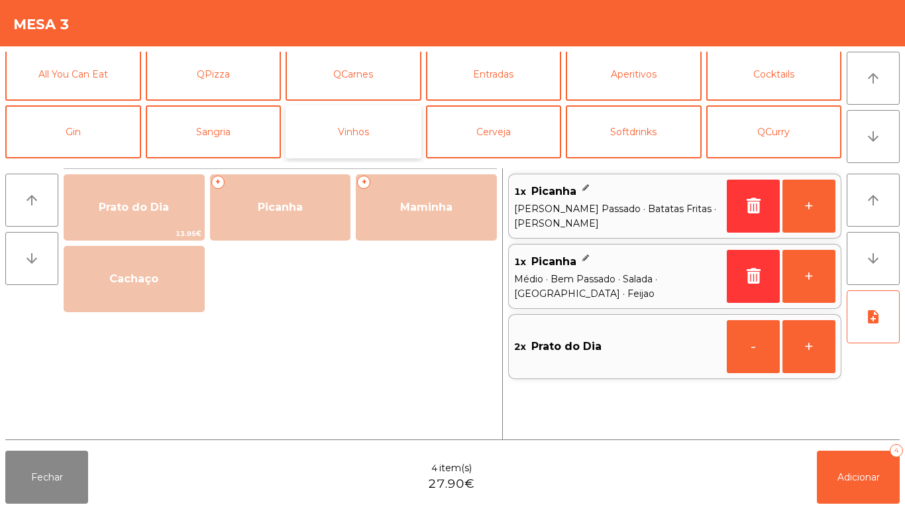
click at [391, 131] on button "Vinhos" at bounding box center [354, 131] width 136 height 53
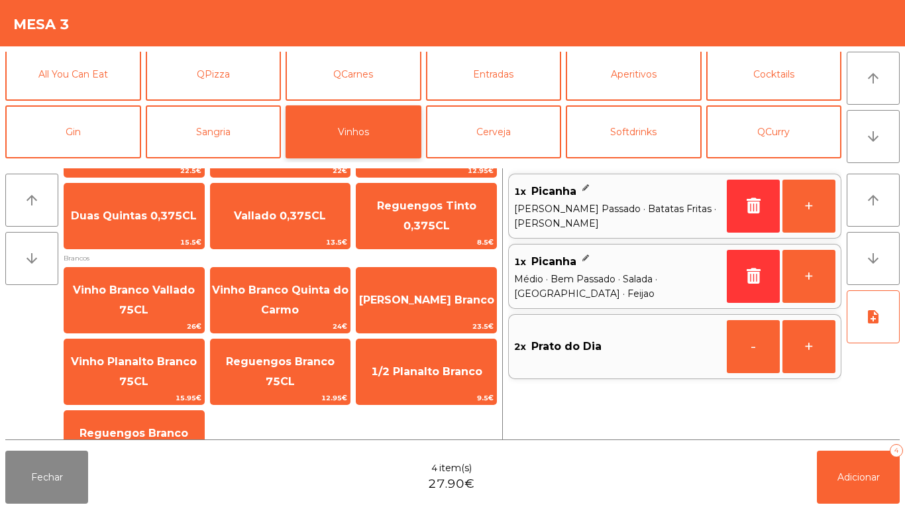
scroll to position [125, 0]
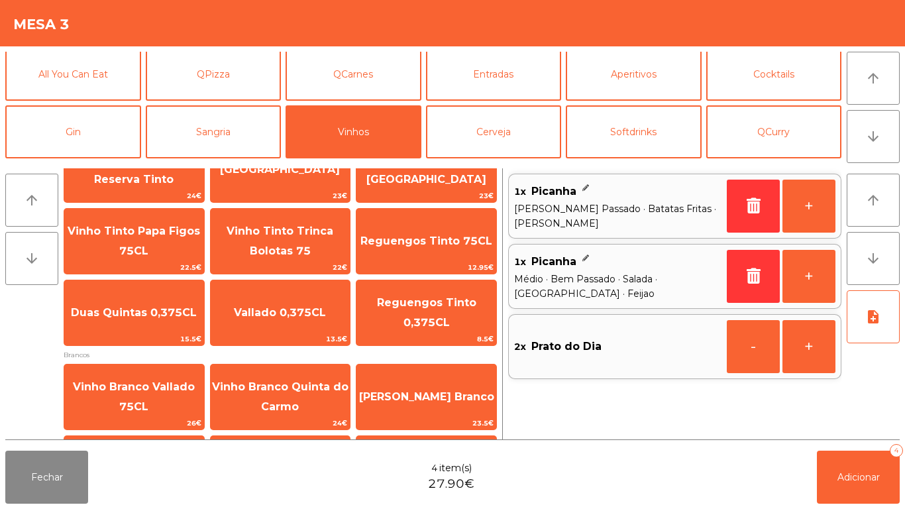
click at [413, 355] on span "Brancos" at bounding box center [280, 354] width 433 height 13
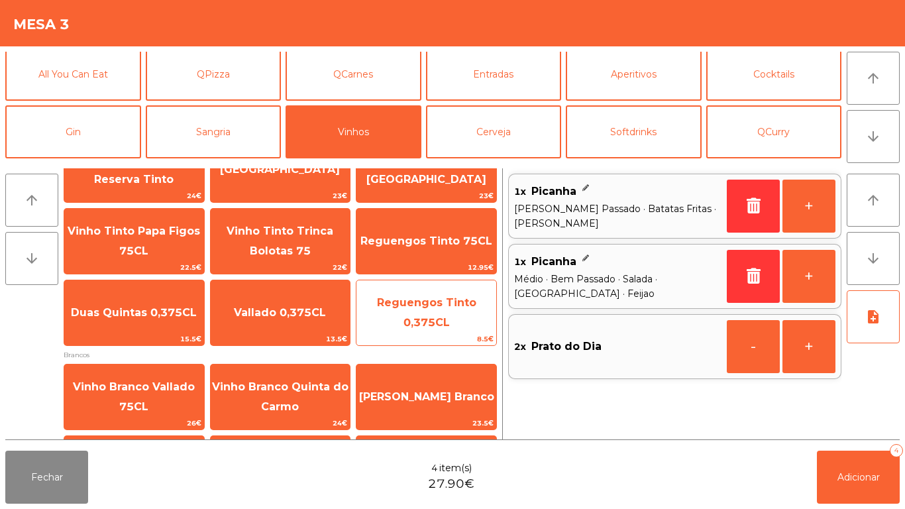
click at [421, 318] on span "Reguengos Tinto 0,375CL" at bounding box center [426, 312] width 99 height 32
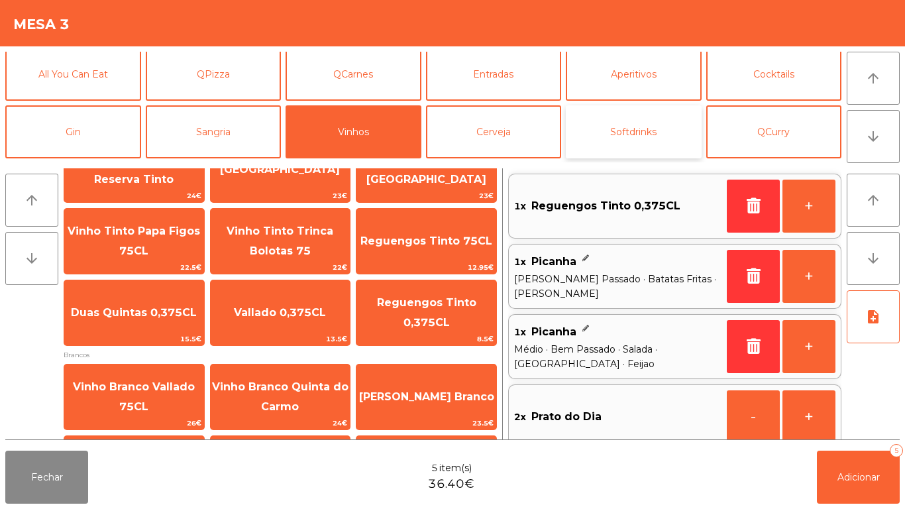
click at [622, 132] on button "Softdrinks" at bounding box center [634, 131] width 136 height 53
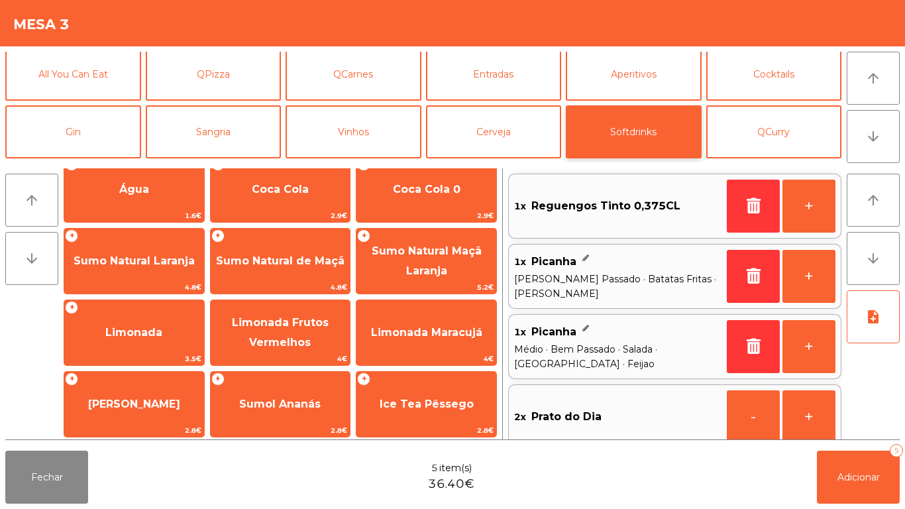
scroll to position [19, 0]
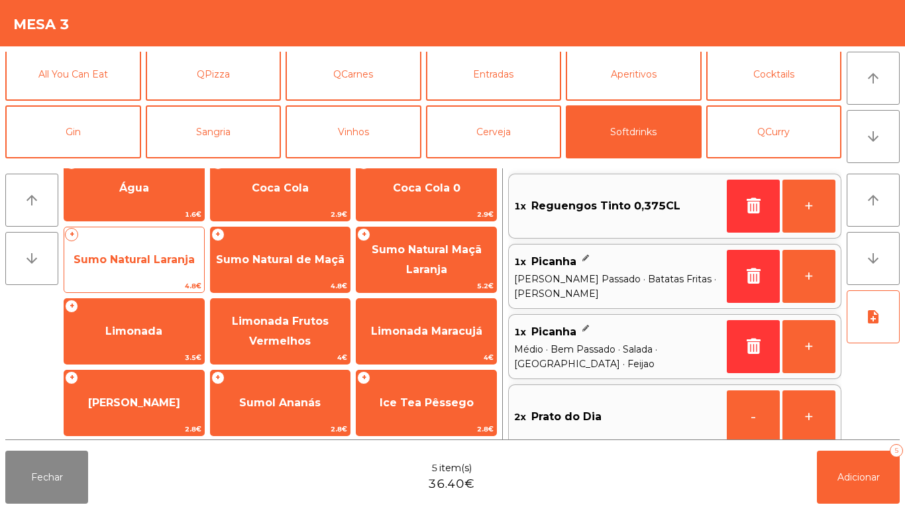
click at [178, 260] on span "Sumo Natural Laranja" at bounding box center [134, 259] width 121 height 13
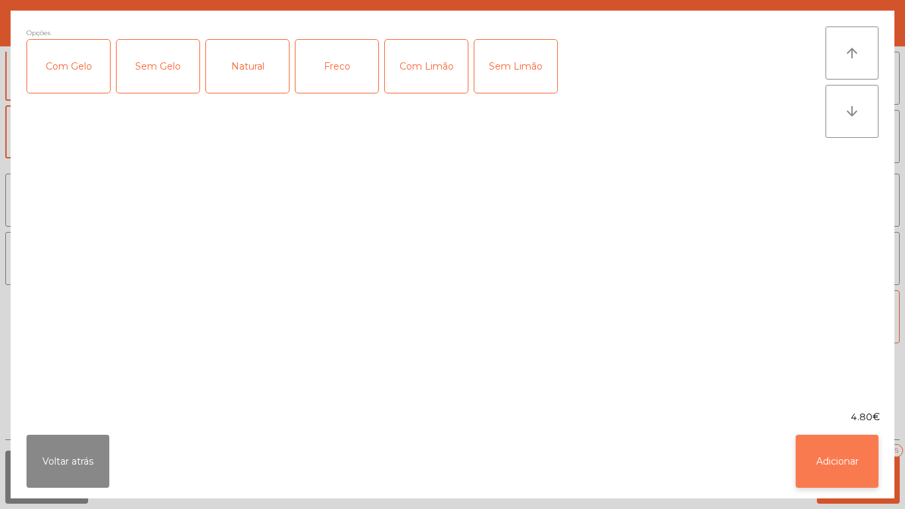
click at [831, 452] on button "Adicionar" at bounding box center [837, 461] width 83 height 53
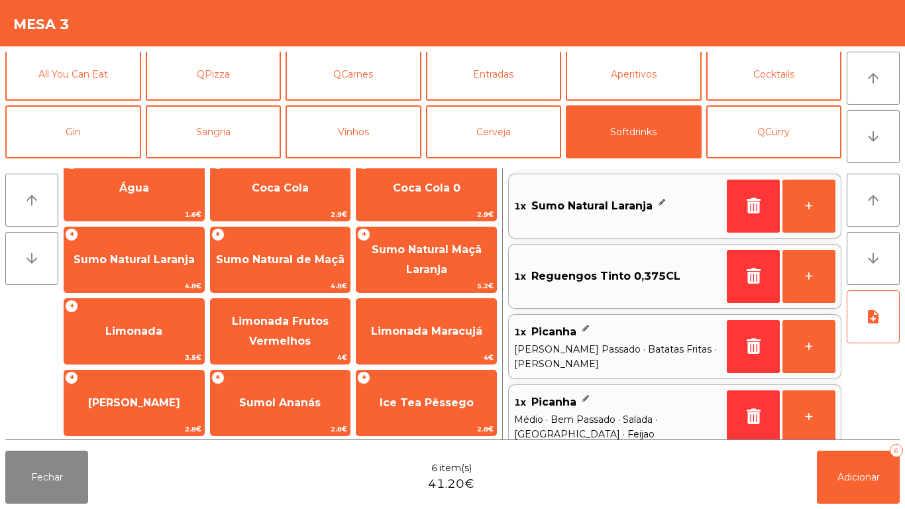
scroll to position [5, 0]
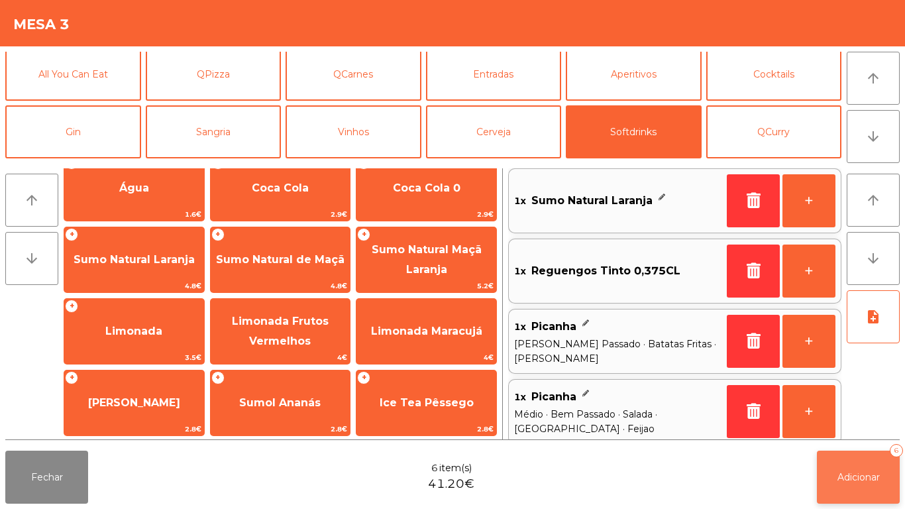
click at [870, 481] on span "Adicionar" at bounding box center [858, 477] width 42 height 12
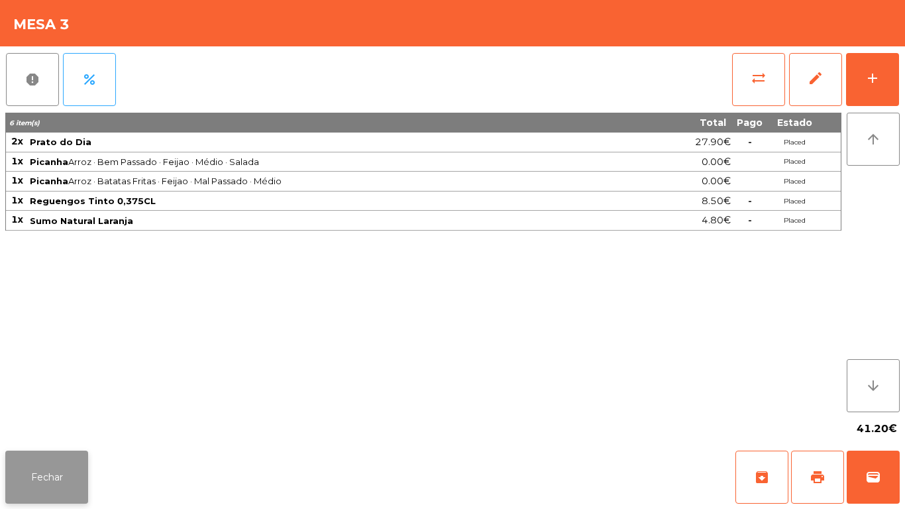
click at [59, 467] on button "Fechar" at bounding box center [46, 476] width 83 height 53
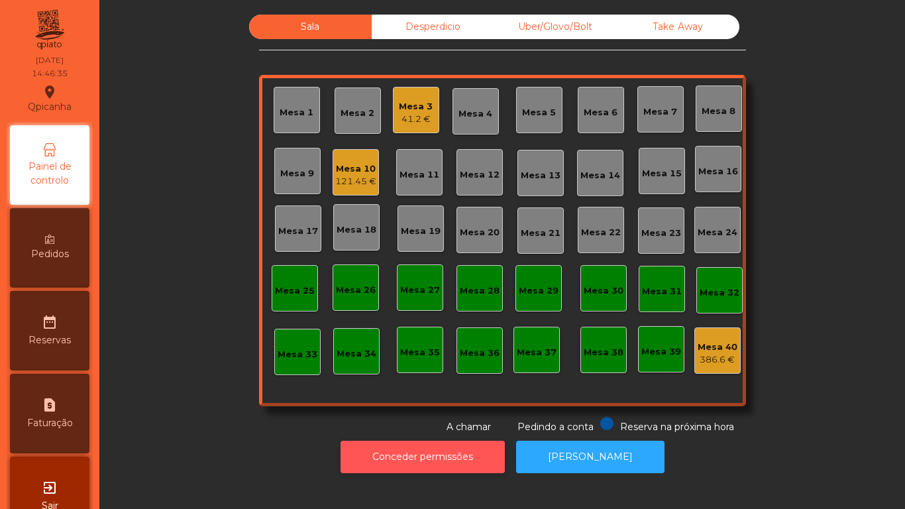
click at [416, 448] on button "Conceder permissões" at bounding box center [423, 457] width 164 height 32
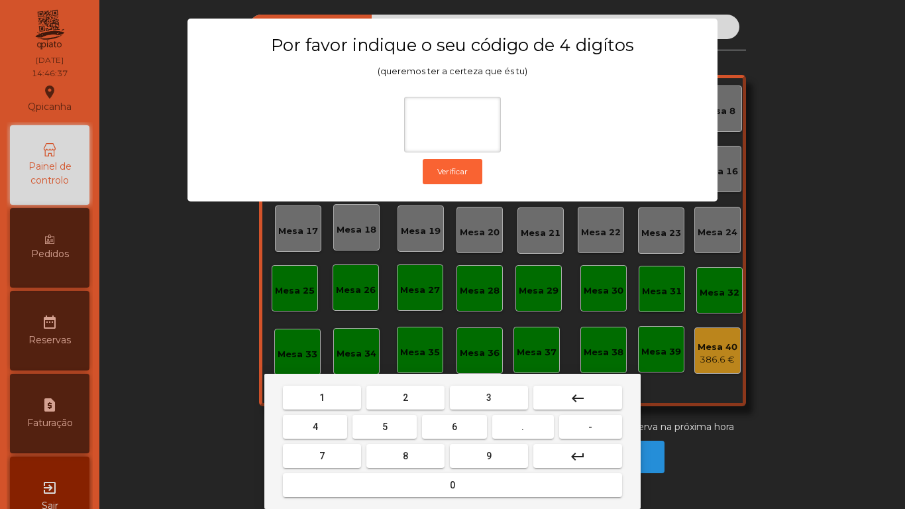
click at [322, 397] on span "1" at bounding box center [321, 397] width 5 height 11
click at [487, 452] on span "9" at bounding box center [488, 455] width 5 height 11
click at [316, 427] on span "4" at bounding box center [315, 426] width 5 height 11
click at [432, 483] on button "0" at bounding box center [452, 485] width 339 height 24
type input "****"
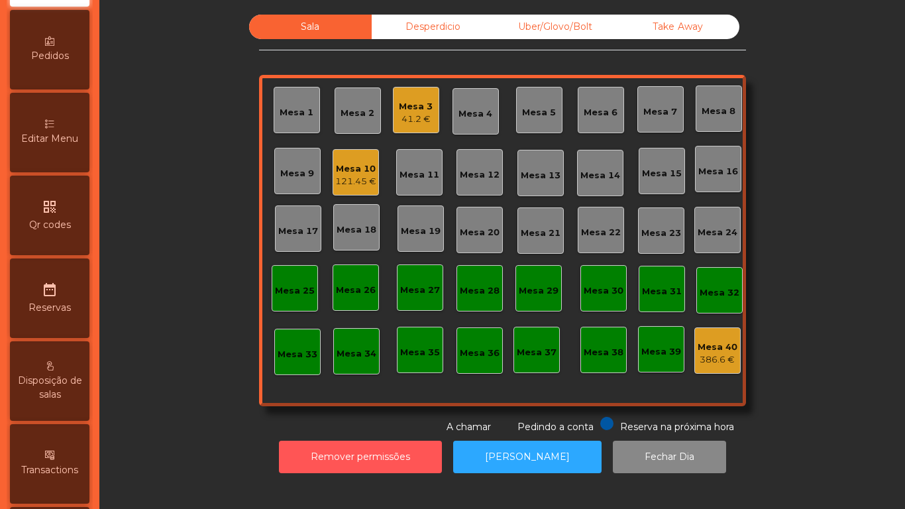
scroll to position [617, 0]
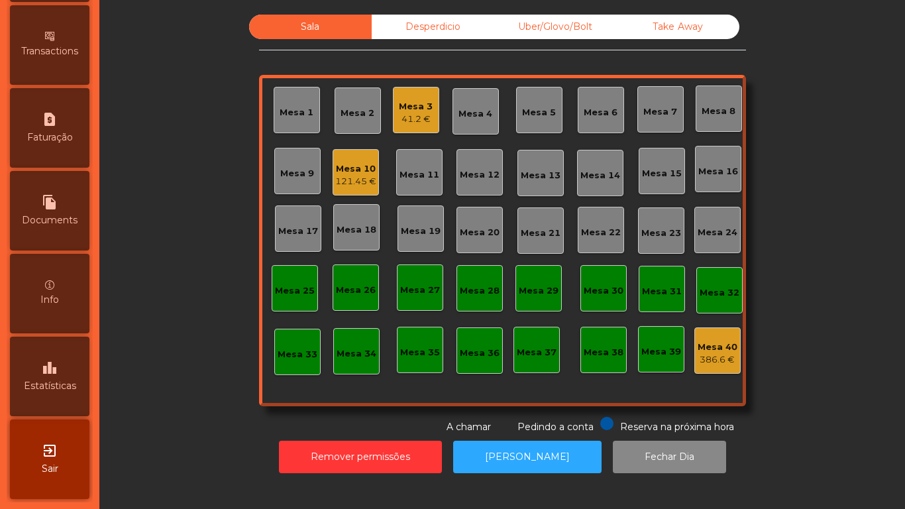
click at [64, 376] on div "leaderboard Estatísticas" at bounding box center [49, 376] width 79 height 79
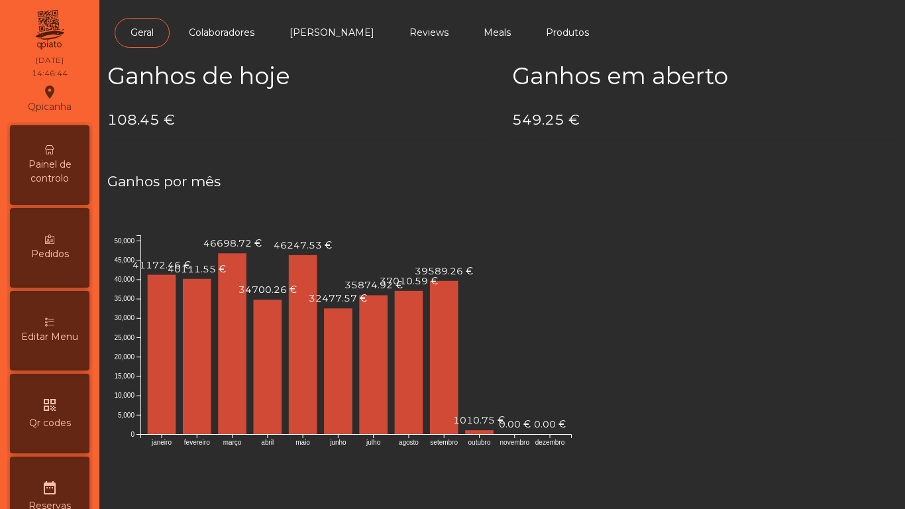
click at [68, 160] on span "Painel de controlo" at bounding box center [49, 172] width 73 height 28
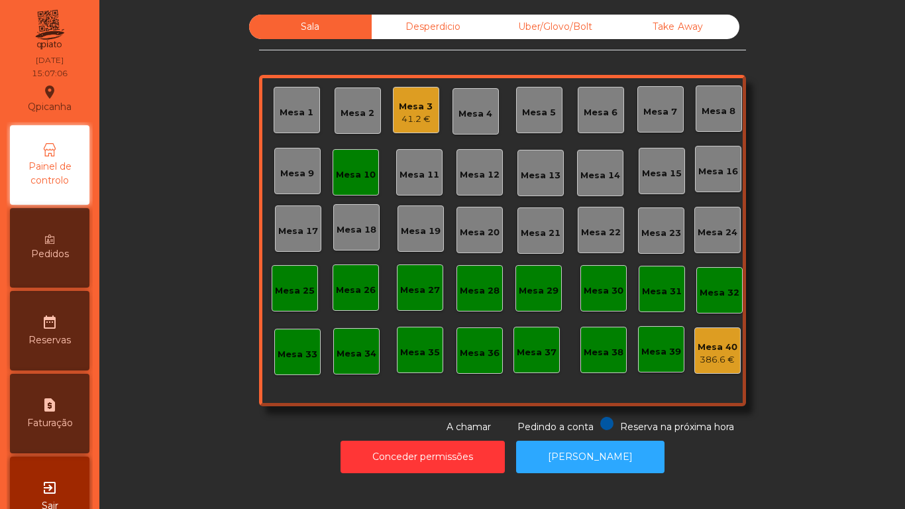
click at [361, 185] on div "Mesa 10" at bounding box center [356, 172] width 46 height 46
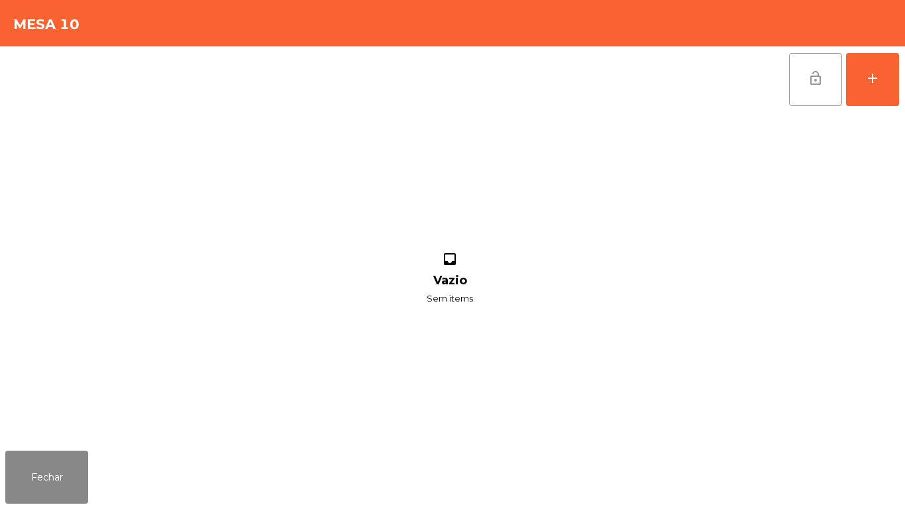
click at [806, 88] on button "lock_open" at bounding box center [815, 79] width 53 height 53
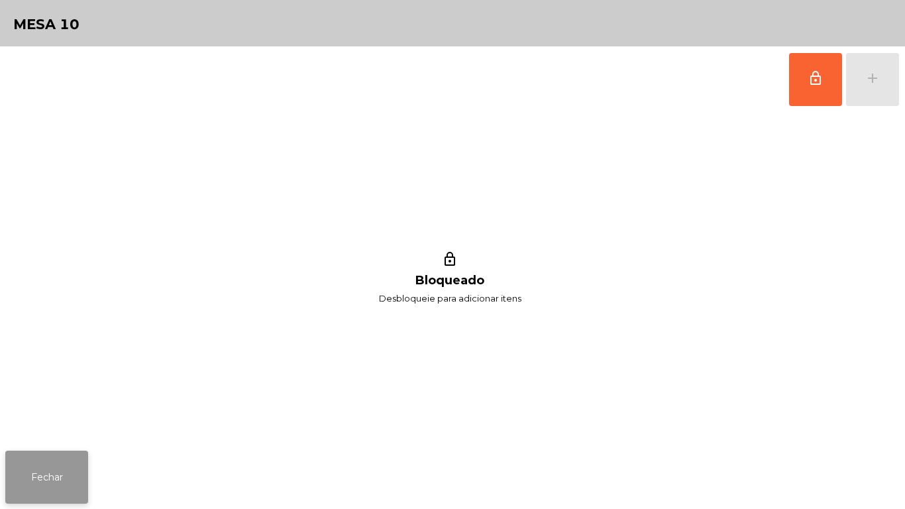
click at [55, 466] on button "Fechar" at bounding box center [46, 476] width 83 height 53
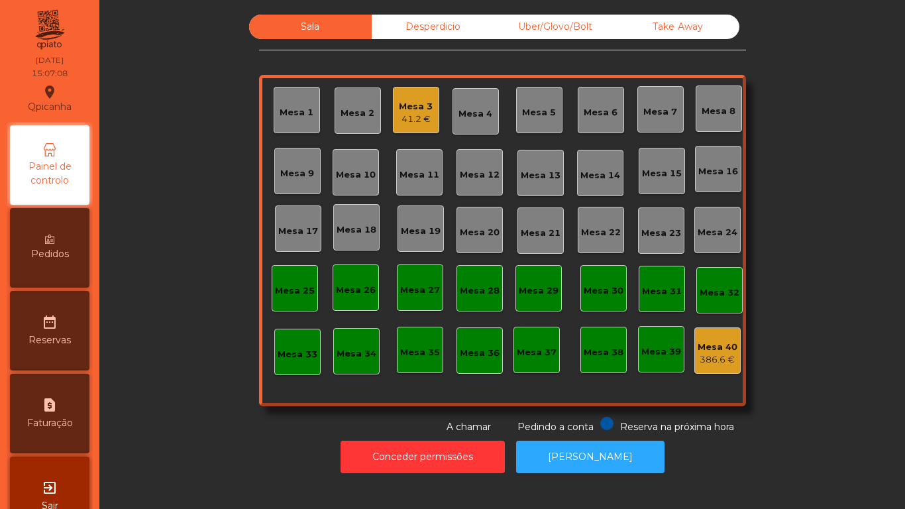
click at [399, 99] on div "Mesa 3 41.2 €" at bounding box center [416, 110] width 34 height 31
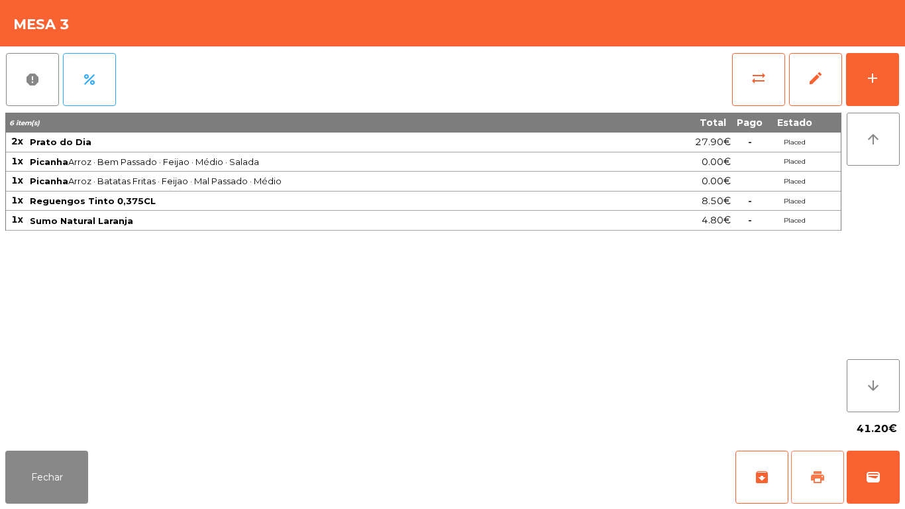
click at [821, 463] on button "print" at bounding box center [817, 476] width 53 height 53
click at [77, 508] on div "Fechar archive print wallet" at bounding box center [452, 477] width 905 height 64
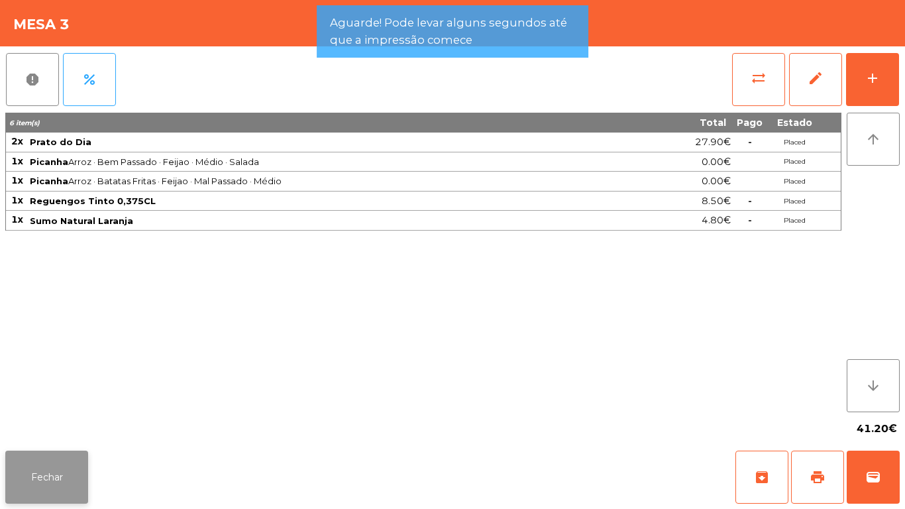
click at [65, 478] on button "Fechar" at bounding box center [46, 476] width 83 height 53
